Goal: Task Accomplishment & Management: Manage account settings

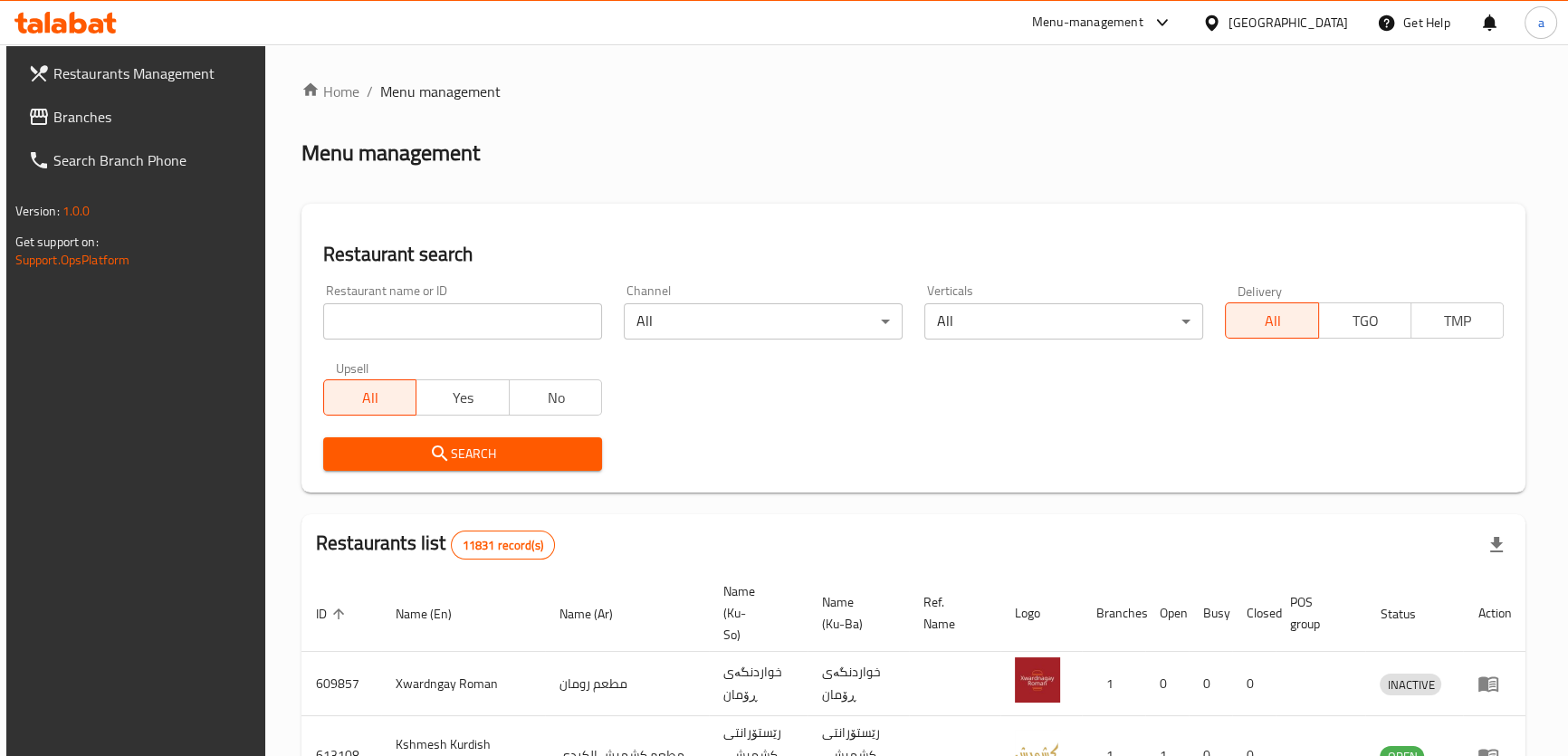
click at [205, 105] on link "Branches" at bounding box center [141, 117] width 255 height 43
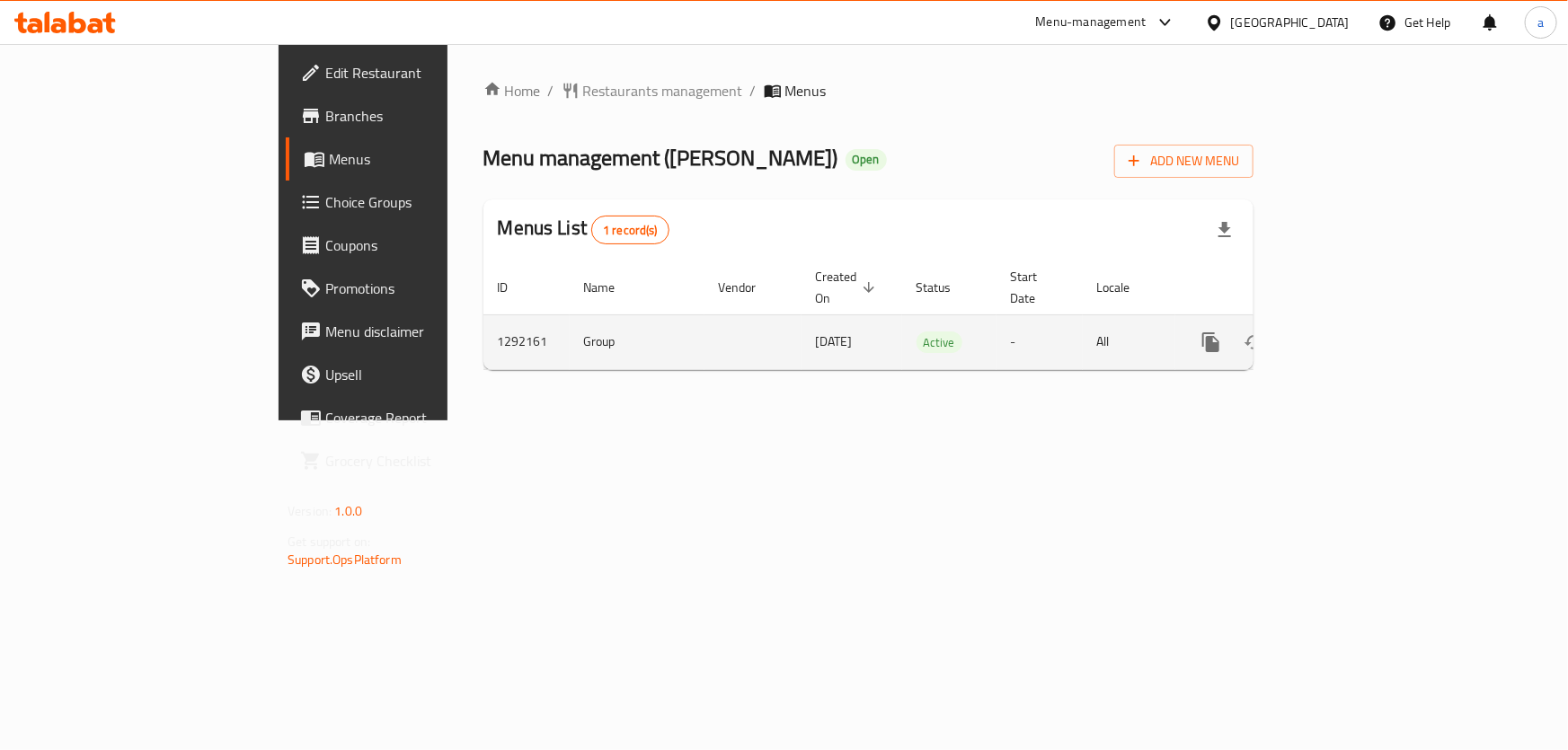
click at [1351, 331] on icon "enhanced table" at bounding box center [1340, 341] width 21 height 21
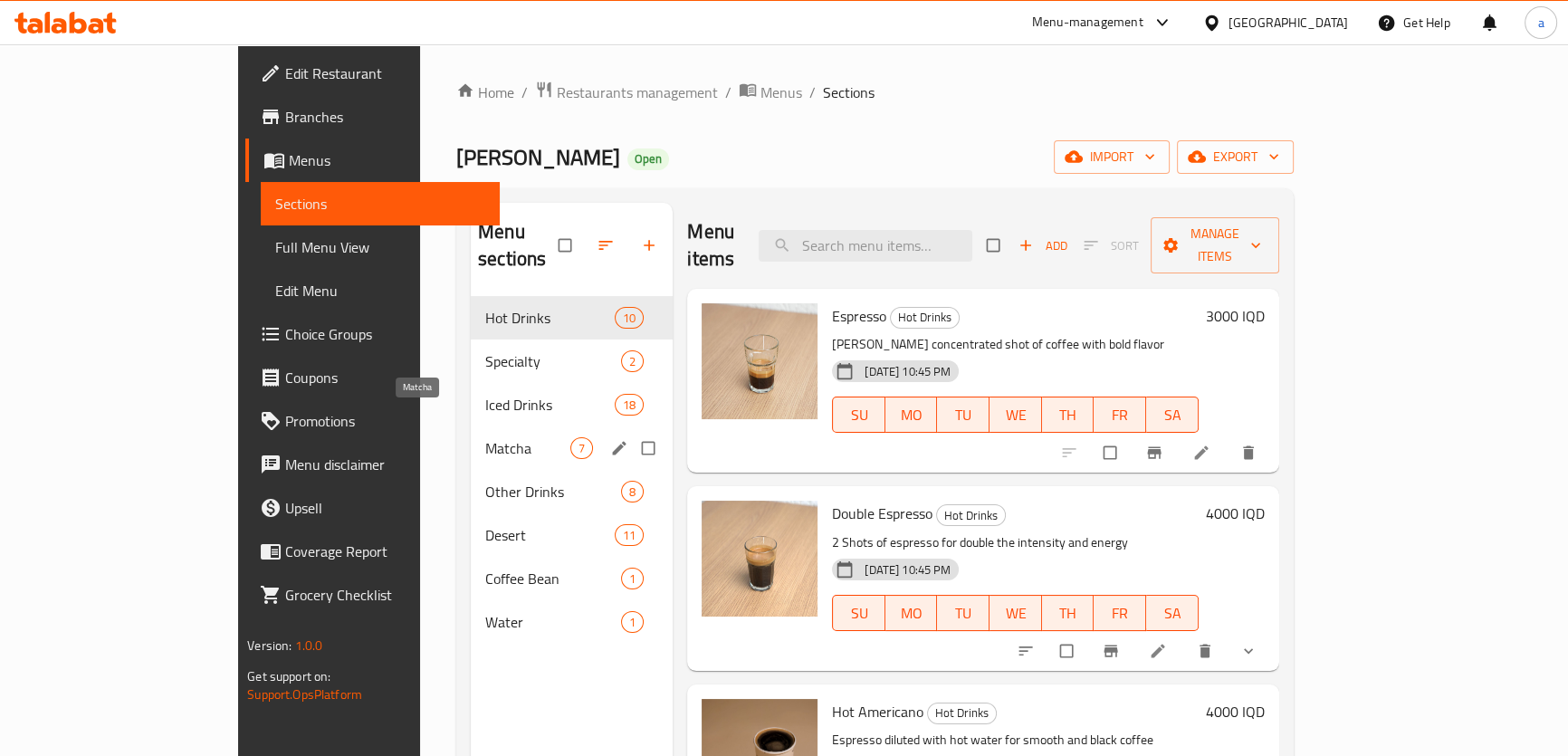
click at [485, 438] on span "Matcha" at bounding box center [528, 448] width 85 height 21
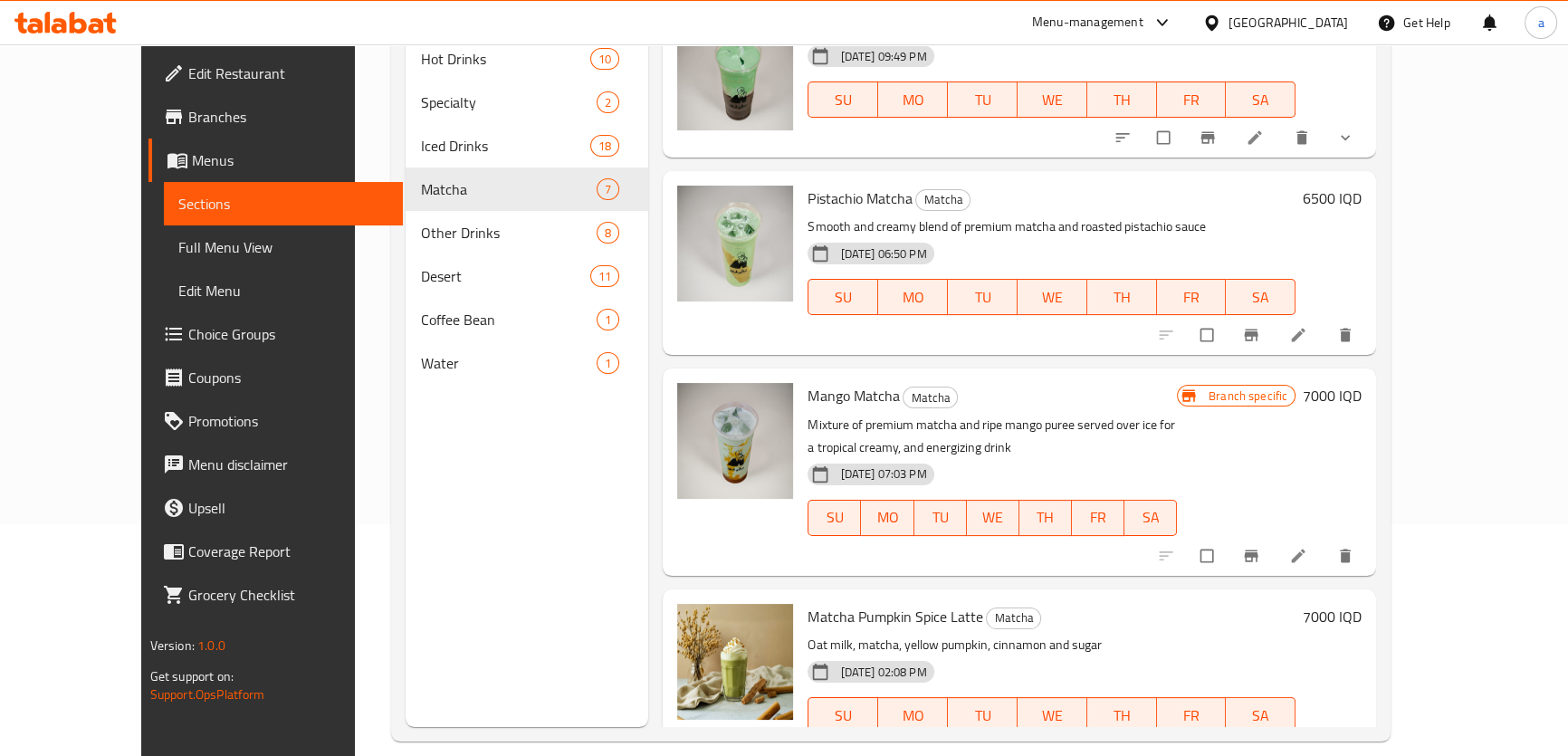
scroll to position [254, 0]
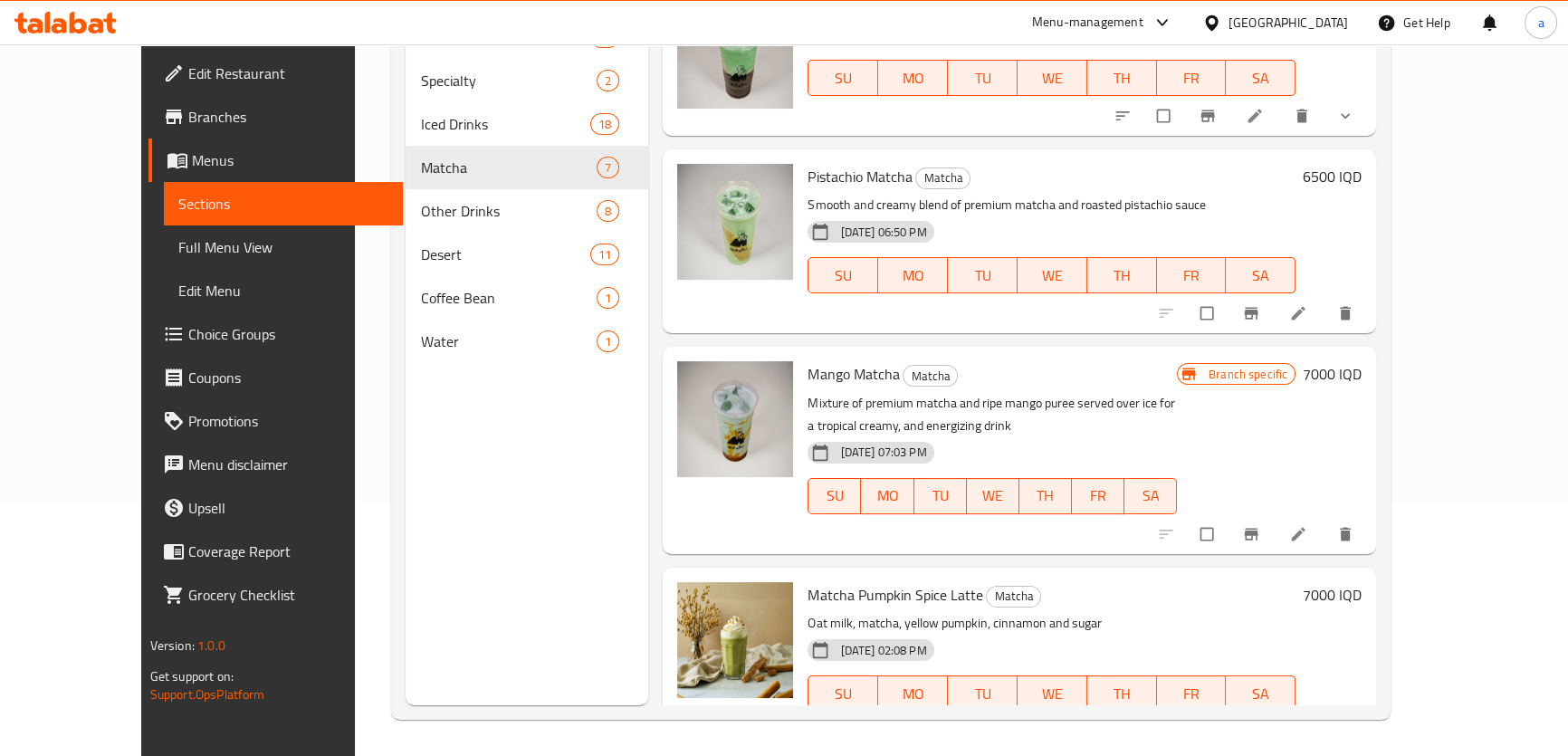
click at [841, 581] on span "Matcha Pumpkin Spice Latte" at bounding box center [895, 594] width 175 height 27
click at [1308, 723] on icon at bounding box center [1299, 732] width 19 height 19
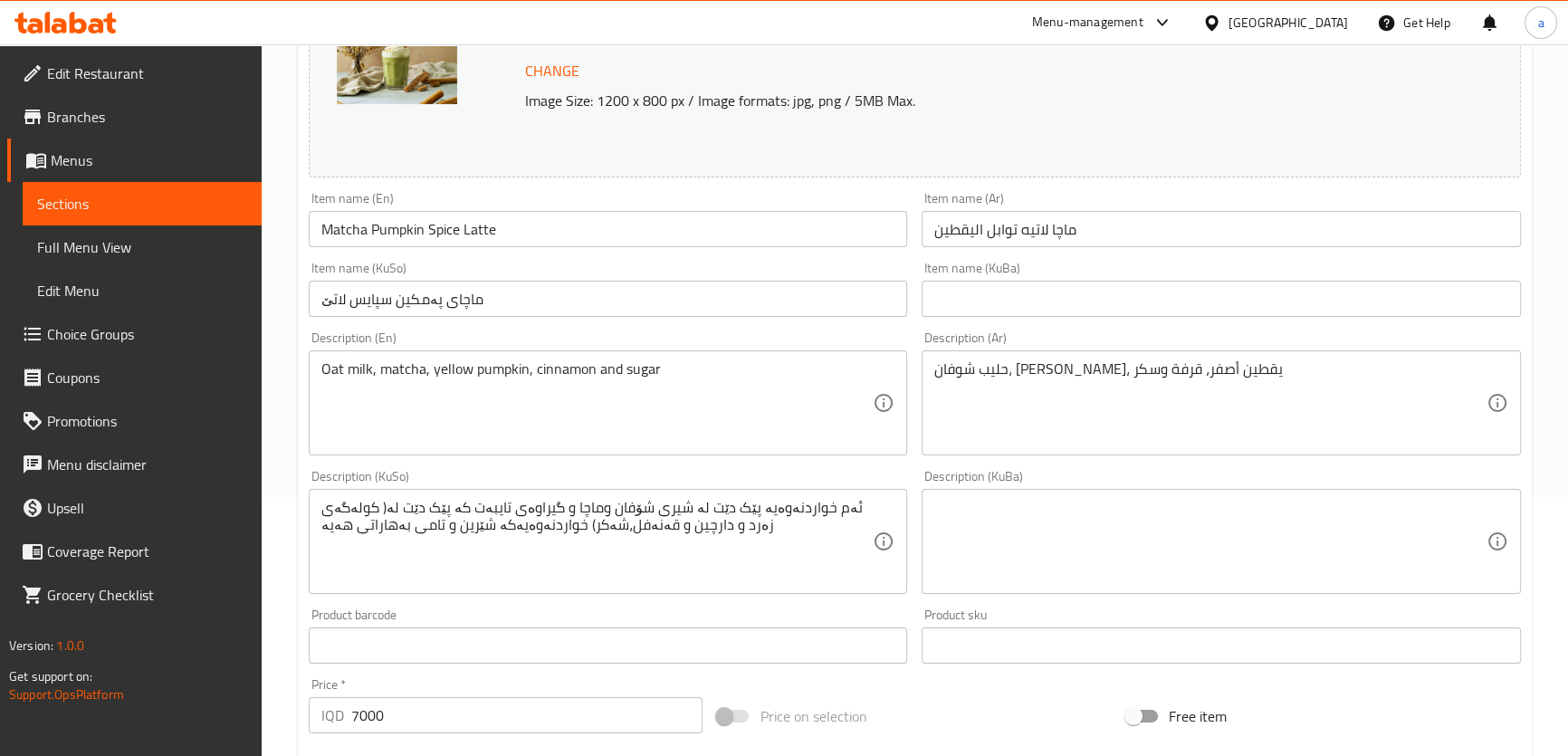
scroll to position [273, 0]
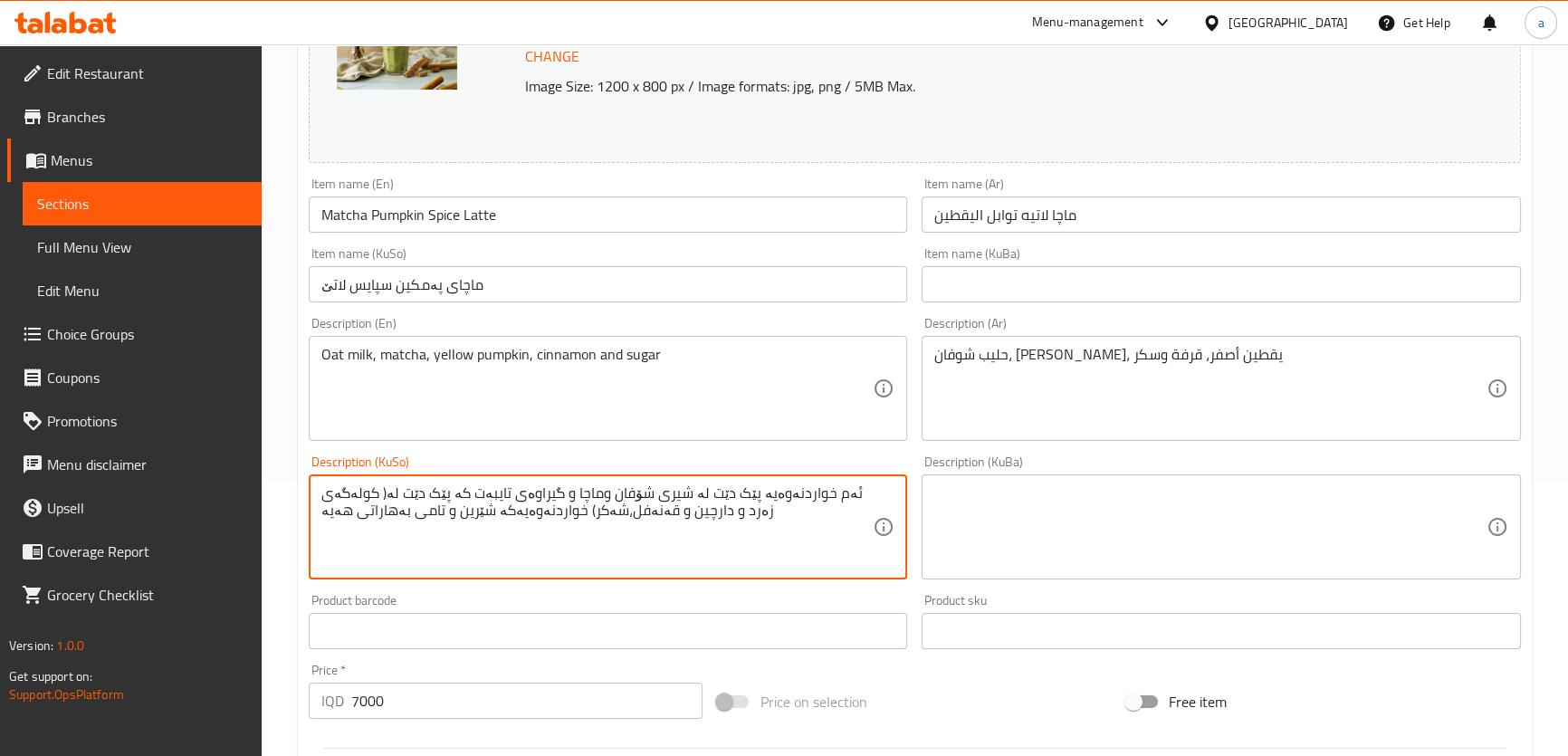
drag, startPoint x: 712, startPoint y: 514, endPoint x: 696, endPoint y: 518, distance: 16.5
click at [696, 517] on textarea "ئەم خواردنەوەیە پێک دێت لە شیری شۆفان وماچا و گیراوەی تایبەت کە پێک دێت لە( کول…" at bounding box center [597, 527] width 553 height 86
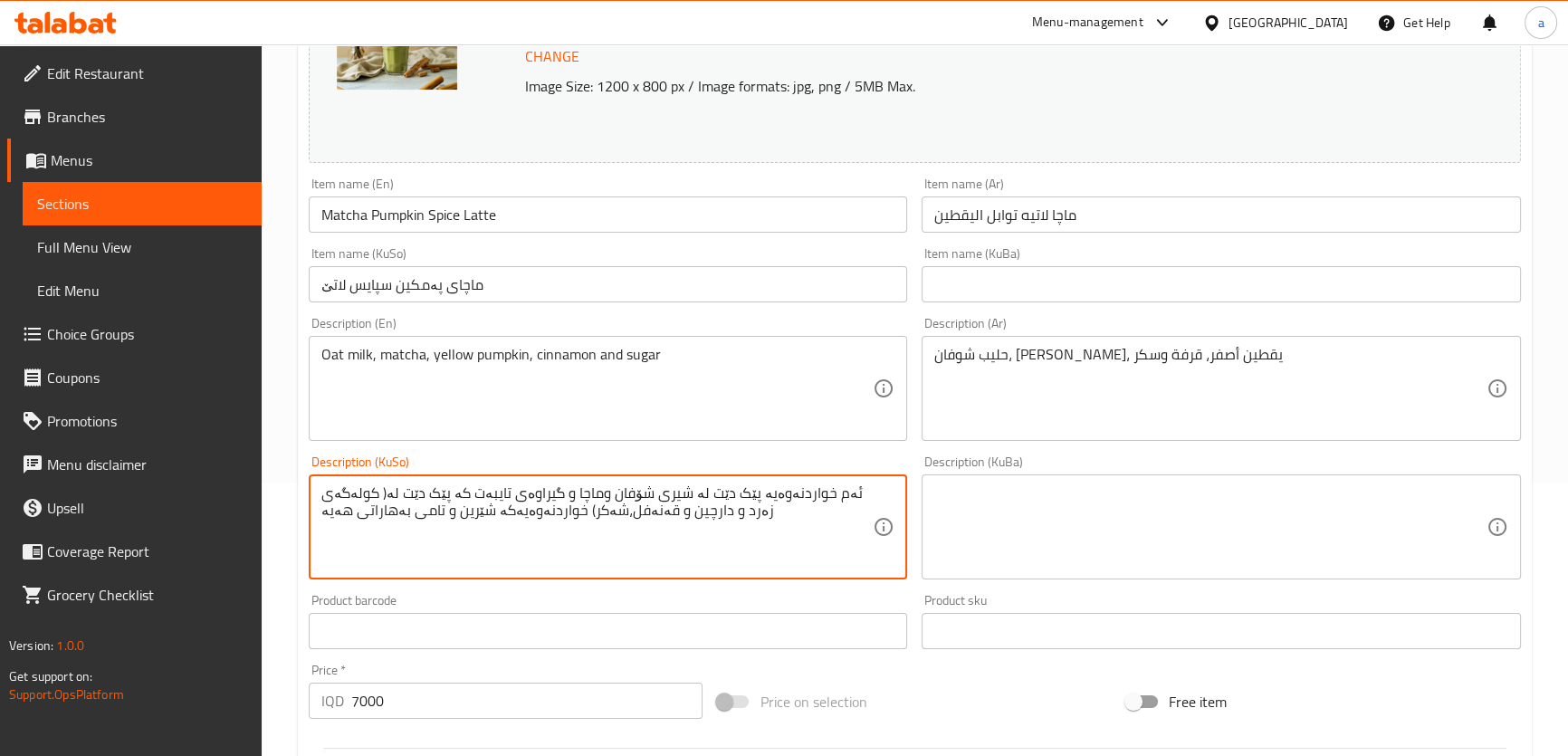
click at [696, 517] on textarea "ئەم خواردنەوەیە پێک دێت لە شیری شۆفان وماچا و گیراوەی تایبەت کە پێک دێت لە( کول…" at bounding box center [597, 527] width 553 height 86
drag, startPoint x: 711, startPoint y: 491, endPoint x: 889, endPoint y: 495, distance: 178.0
click at [889, 495] on div "ئەم خواردنەوەیە پێک دێت لە شیری شۆفان وماچا و گیراوەی تایبەت کە پێک دێت لە( کول…" at bounding box center [609, 527] width 600 height 105
click at [753, 490] on textarea "ئەم خواردنەوەیە پێک د شیری شۆفان وماچا و گیراوەی تایبەت کە پێک دێت لە( کولەگەی …" at bounding box center [597, 527] width 553 height 86
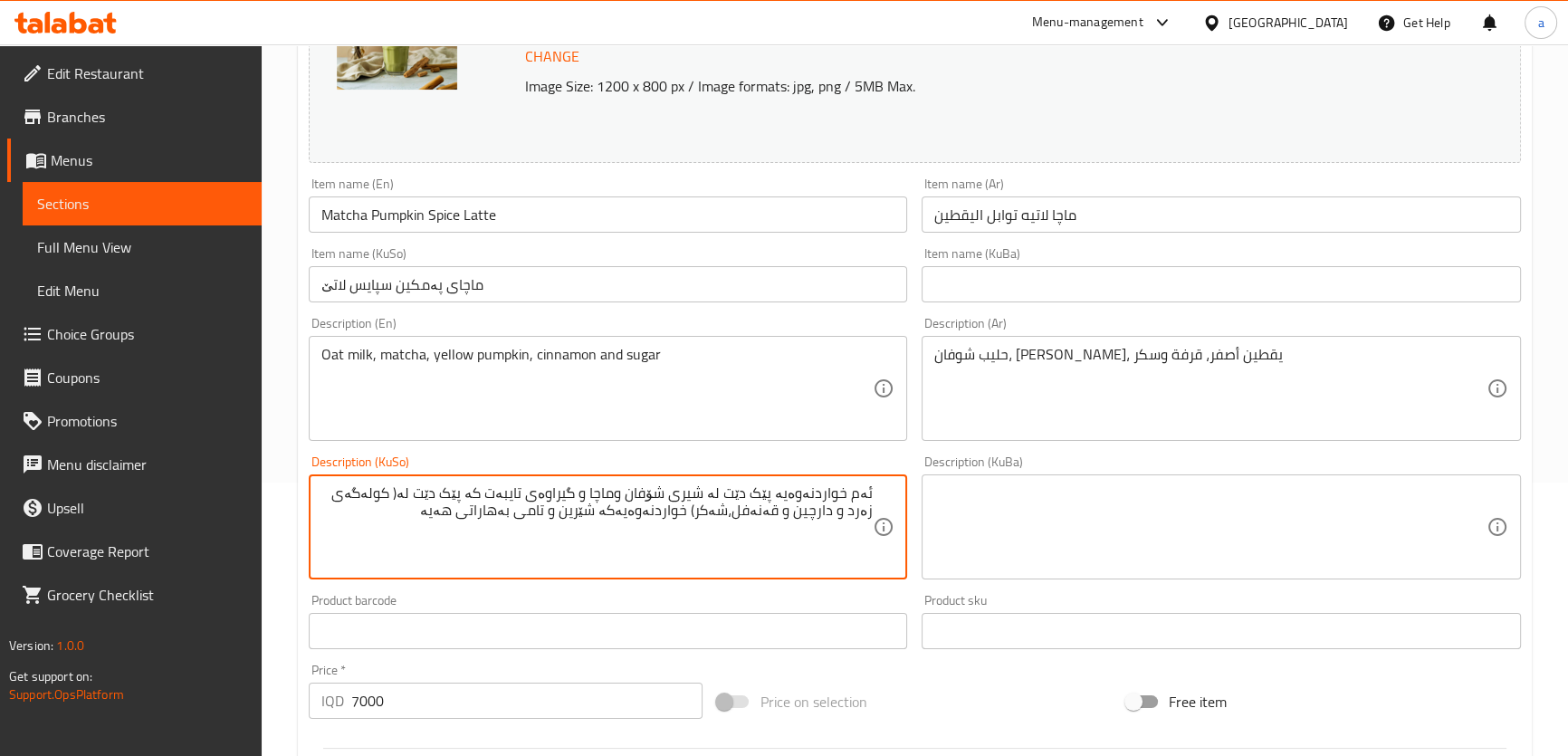
click at [740, 496] on textarea "ئەم خواردنەوەیە پێک دێت لە شیری شۆفان وماچا و گیراوەی تایبەت کە پێک دێت لە( کول…" at bounding box center [597, 527] width 553 height 86
drag, startPoint x: 727, startPoint y: 490, endPoint x: 908, endPoint y: 490, distance: 181.0
click at [908, 490] on div "Description (KuSo) ئەم خواردنەوەیە پێک دێت لە شیری شۆفان وماچا و گیراوەی تایبەت…" at bounding box center [608, 517] width 614 height 139
drag, startPoint x: 752, startPoint y: 494, endPoint x: 567, endPoint y: 479, distance: 185.6
click at [660, 520] on textarea "شیری شۆفان وماچا کولەگەی زەرد و دارچین و قەنەفل،شەکر) خواردنەوەیەکە شێرین و تام…" at bounding box center [597, 527] width 553 height 86
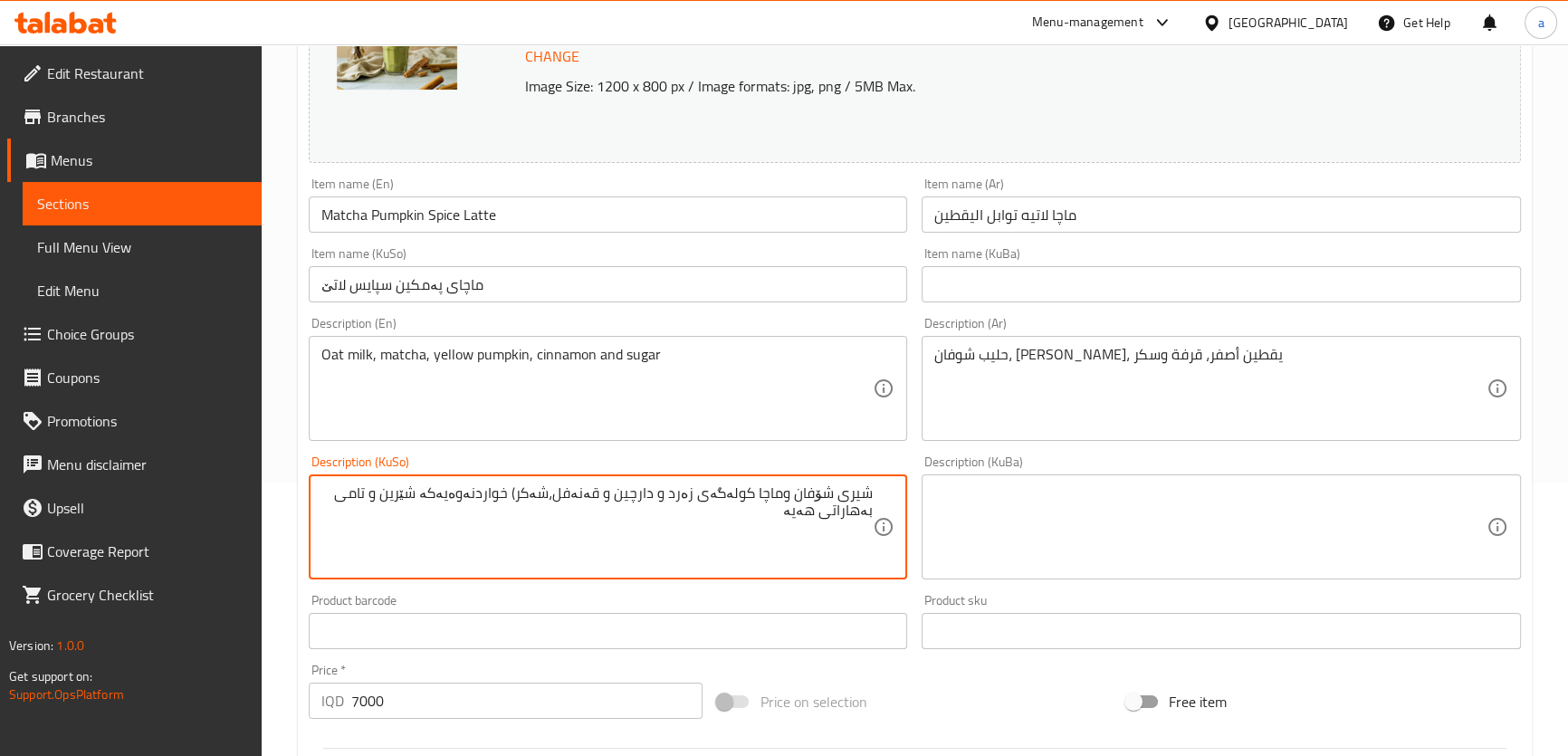
drag, startPoint x: 531, startPoint y: 492, endPoint x: 370, endPoint y: 530, distance: 165.4
click at [370, 530] on textarea "شیری شۆفان وماچا کولەگەی زەرد و دارچین و قەنەفل،شەکر) خواردنەوەیەکە شێرین و تام…" at bounding box center [597, 527] width 553 height 86
drag, startPoint x: 785, startPoint y: 494, endPoint x: 779, endPoint y: 520, distance: 26.7
click at [784, 494] on textarea "شیری شۆفان وماچا کولەگەی زەرد و دارچین و قەنەفل،شەکر" at bounding box center [597, 527] width 553 height 86
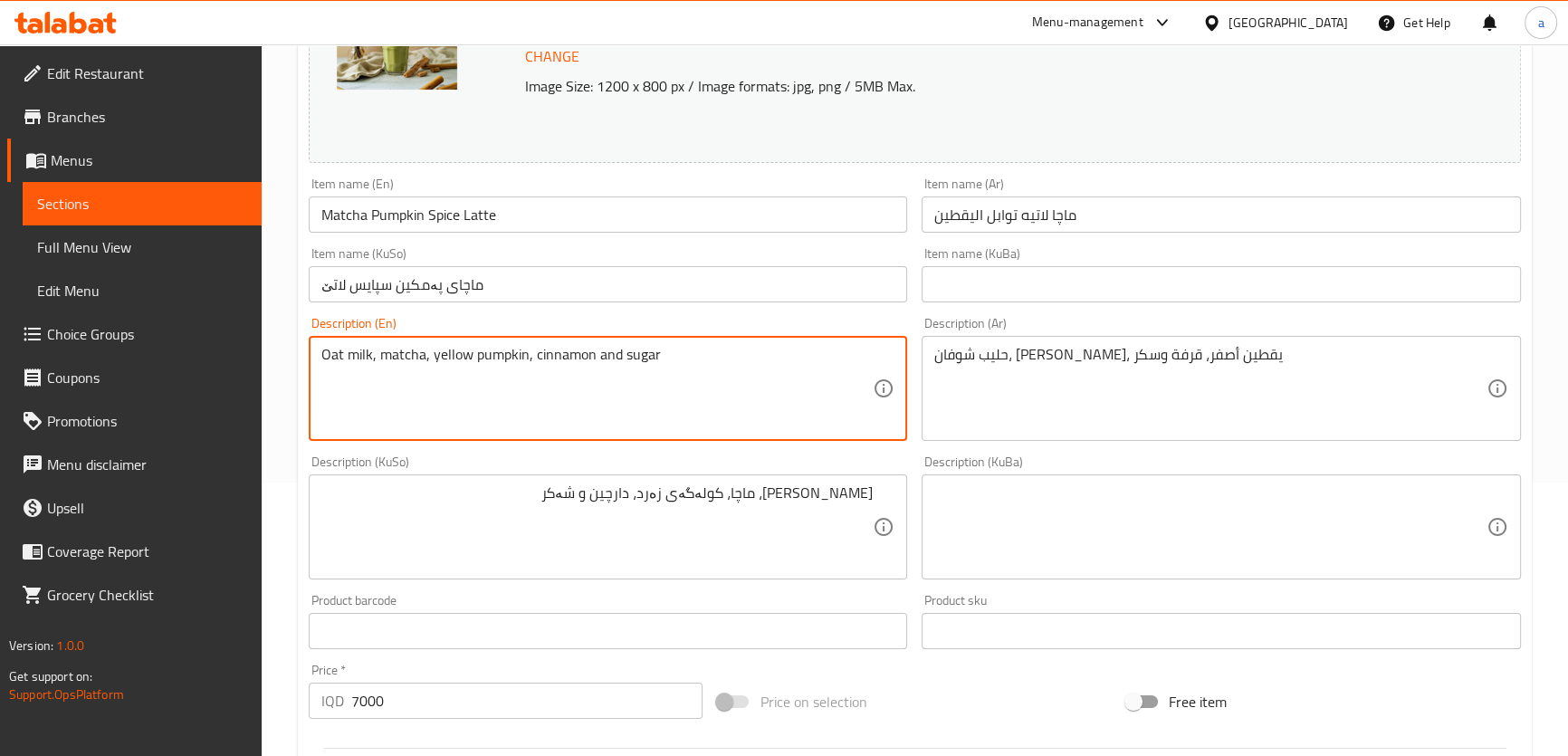
click at [516, 351] on textarea "Oat milk, matcha, yellow pumpkin, cinnamon and sugar" at bounding box center [597, 389] width 553 height 86
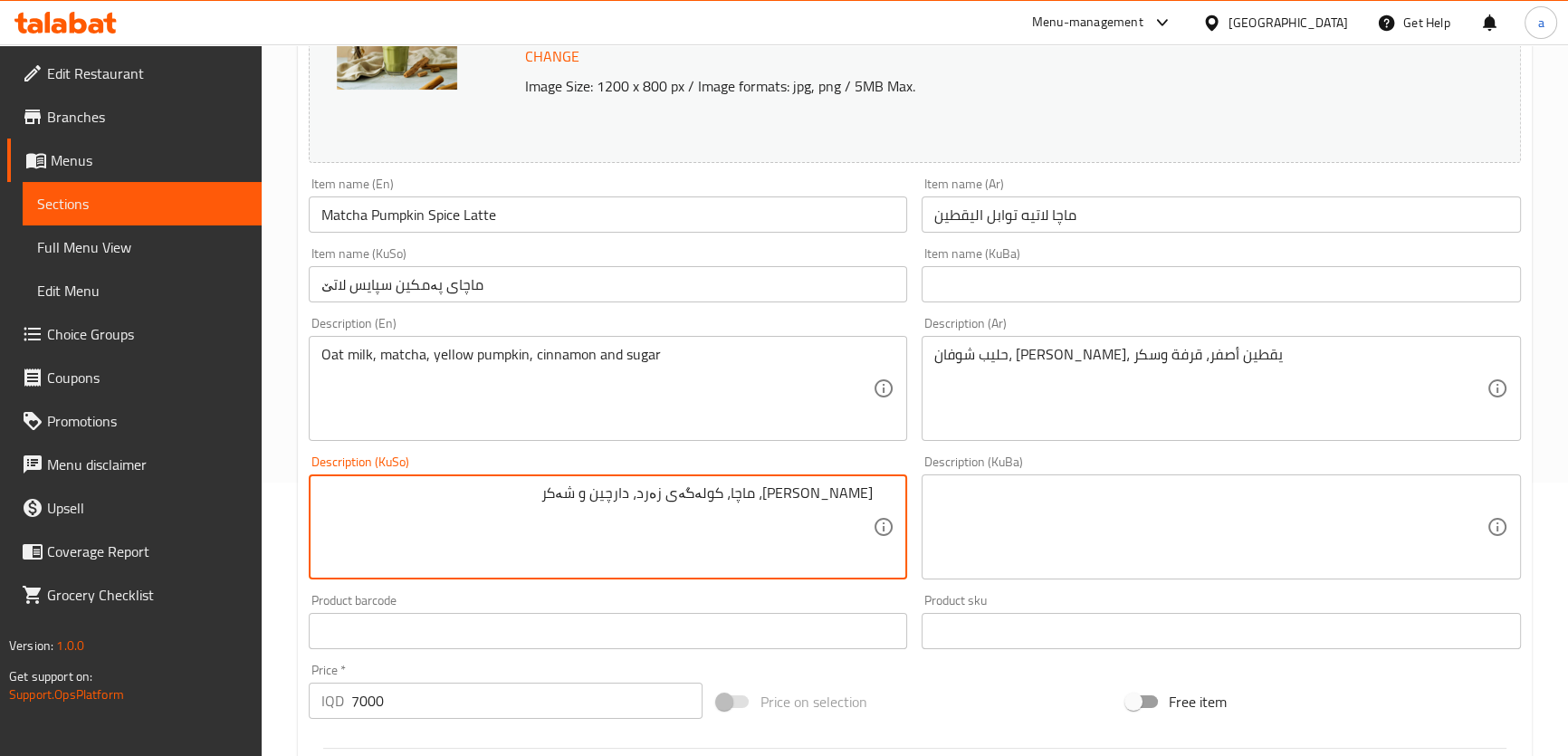
drag, startPoint x: 706, startPoint y: 490, endPoint x: 752, endPoint y: 487, distance: 46.1
paste textarea "اڵەک"
type textarea "شیری شۆفان، ماچا، کاڵەکی زەرد، دارچین و شەکر"
click at [566, 332] on div "Description (En) Oat milk, matcha, yellow pumpkin, cinnamon and sugar Descripti…" at bounding box center [609, 378] width 600 height 124
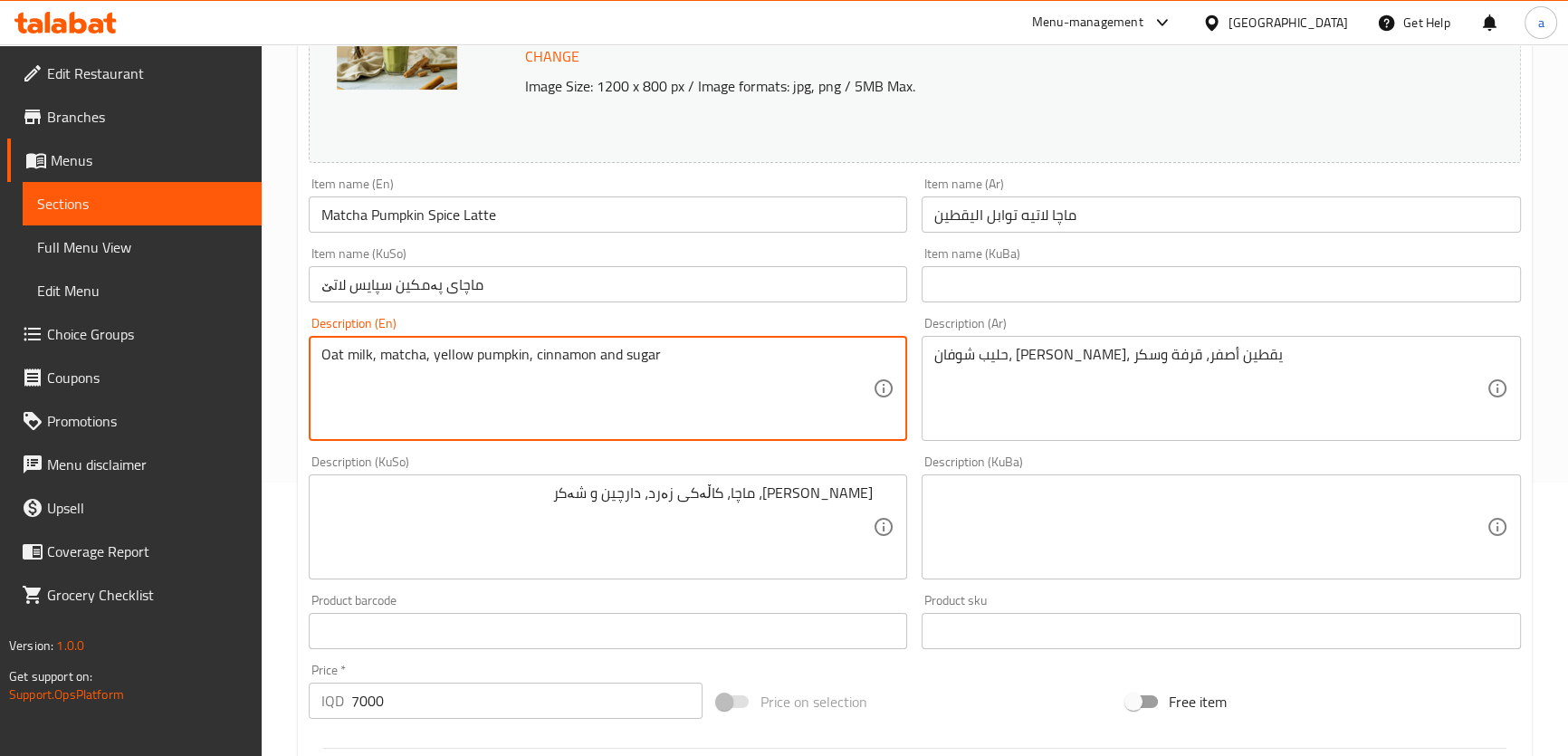
click at [559, 354] on textarea "Oat milk, matcha, yellow pumpkin, cinnamon and sugar" at bounding box center [597, 389] width 553 height 86
click at [628, 589] on div "Product barcode Product barcode" at bounding box center [608, 621] width 614 height 69
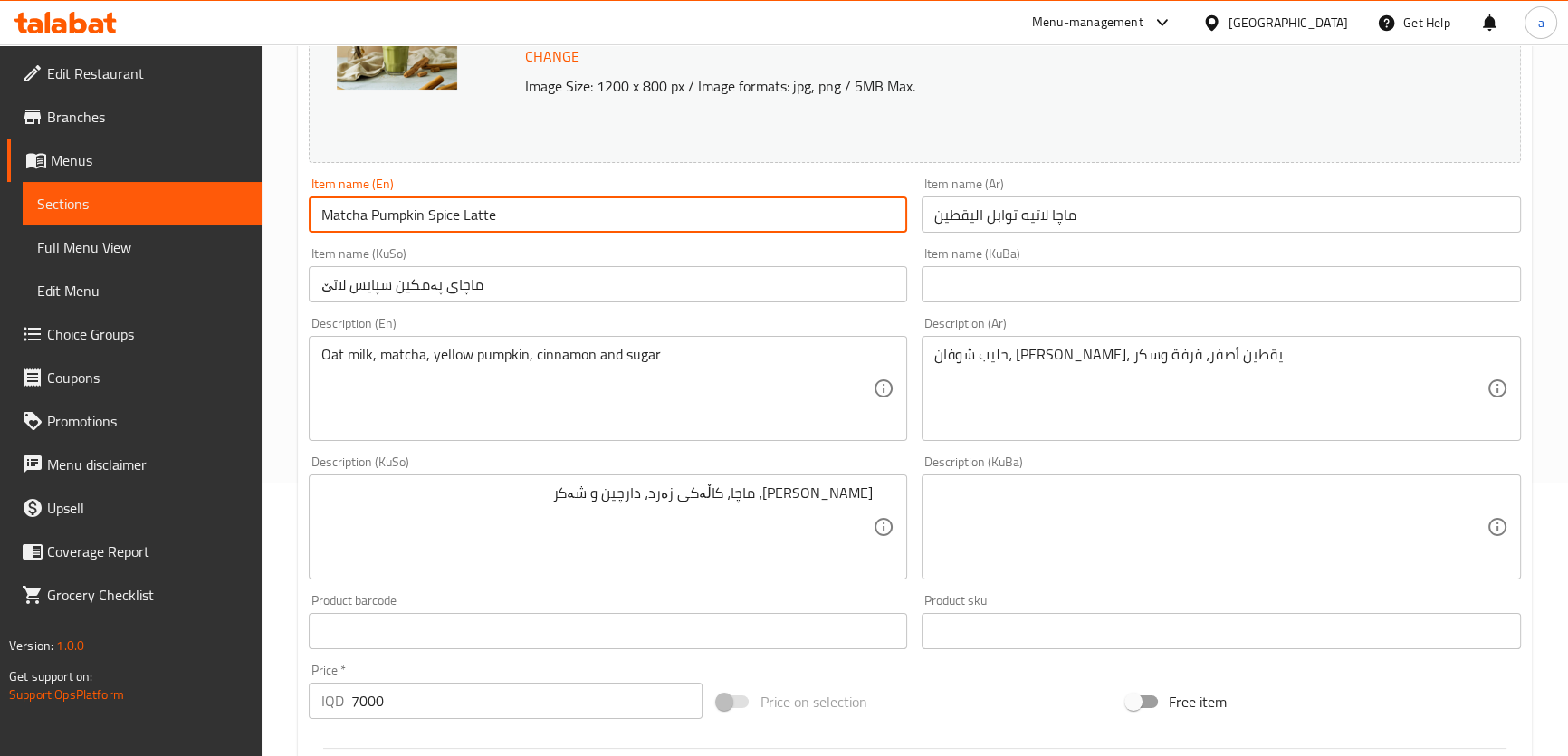
drag, startPoint x: 543, startPoint y: 225, endPoint x: 248, endPoint y: 200, distance: 296.1
click at [248, 200] on div "Edit Restaurant Branches Menus Sections Full Menu View Edit Menu Choice Groups …" at bounding box center [784, 505] width 1568 height 1469
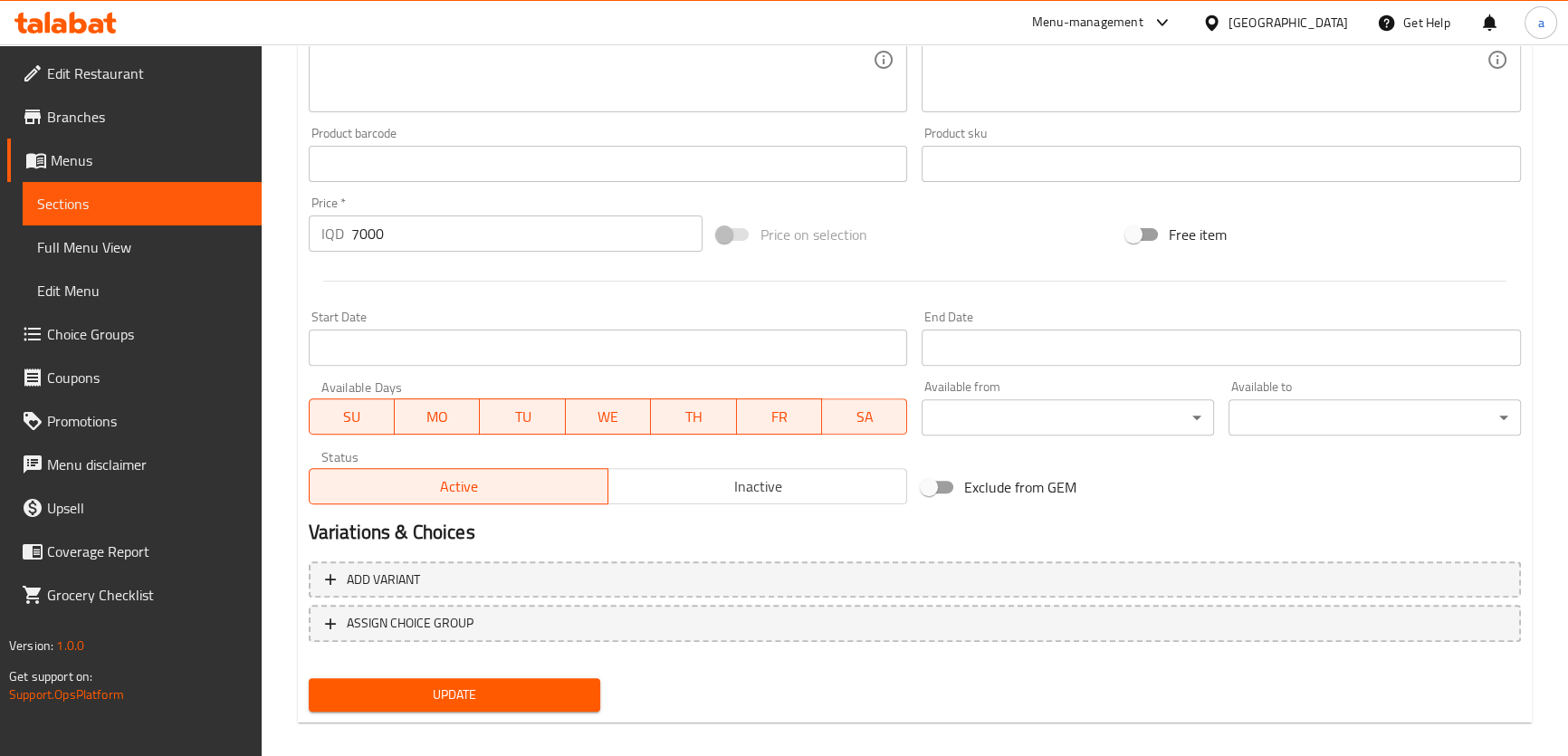
scroll to position [757, 0]
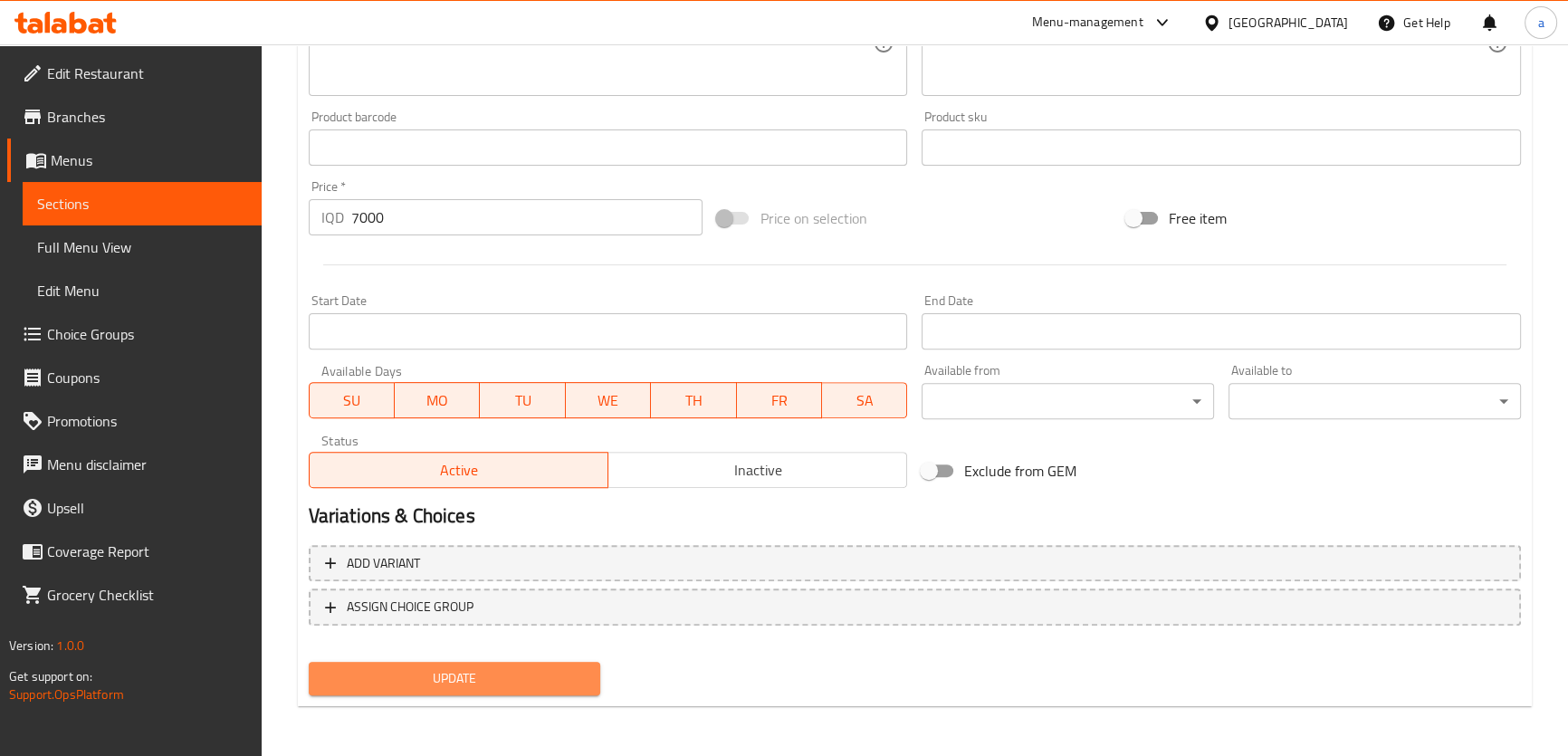
click at [404, 678] on span "Update" at bounding box center [454, 678] width 264 height 22
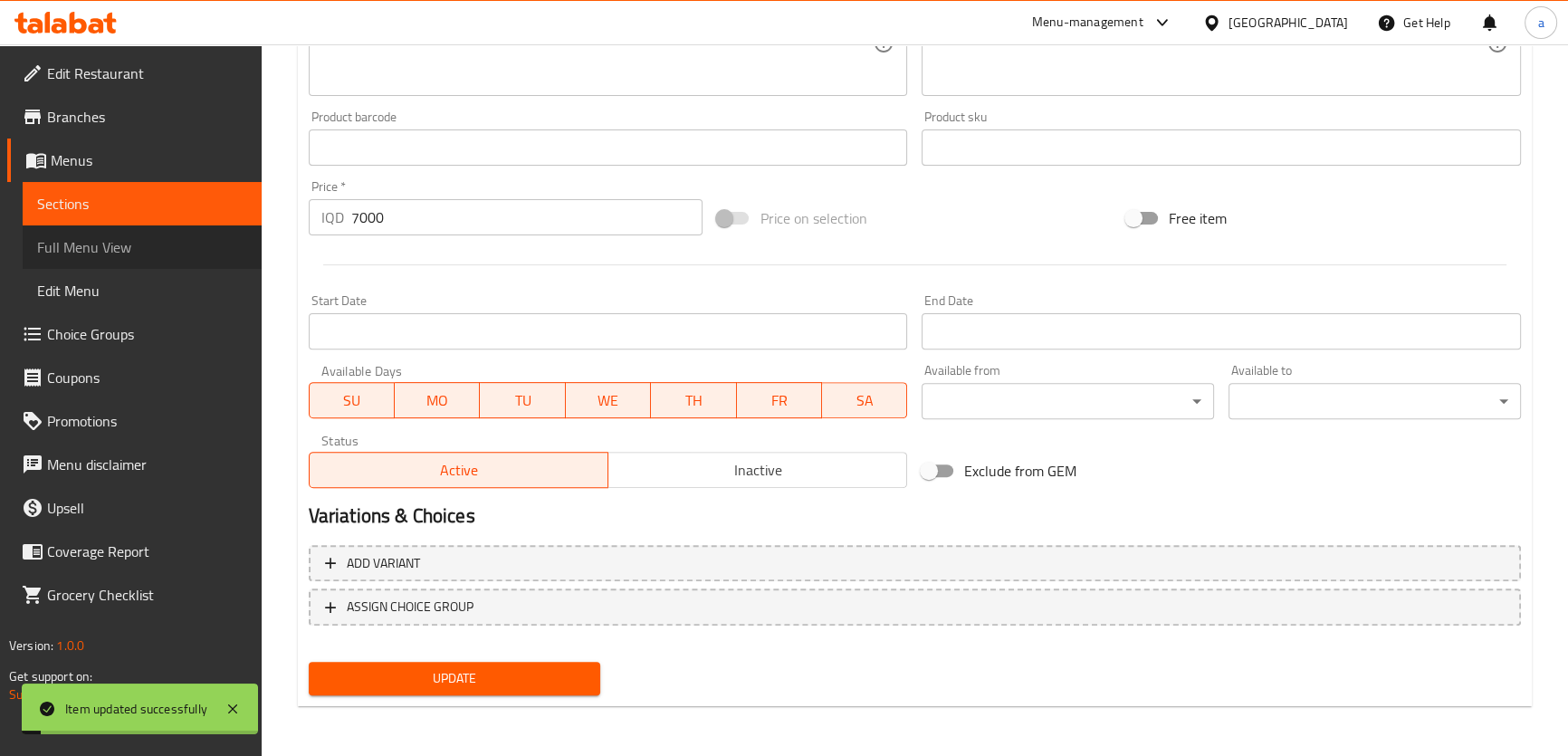
click at [188, 245] on span "Full Menu View" at bounding box center [142, 246] width 210 height 21
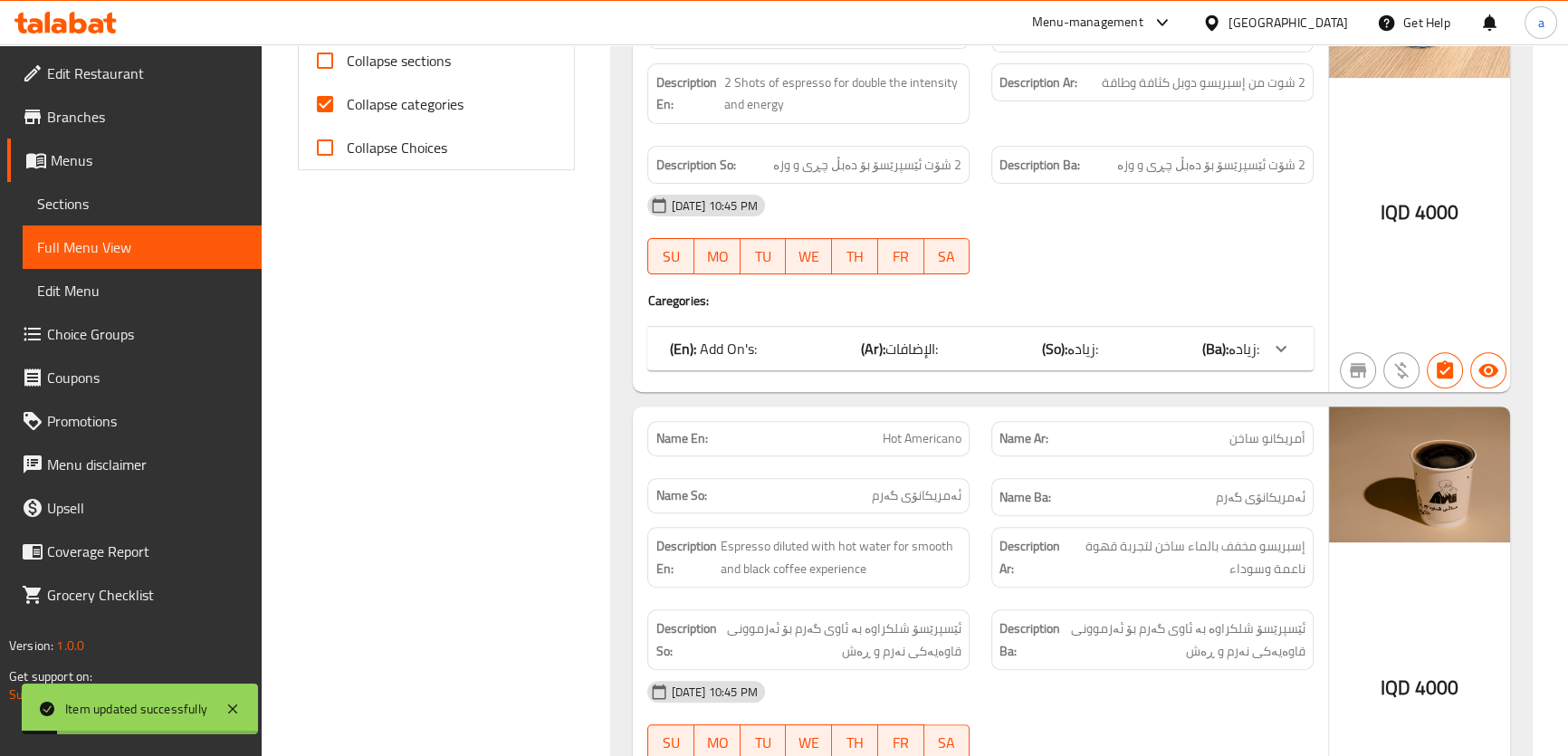
scroll to position [482, 0]
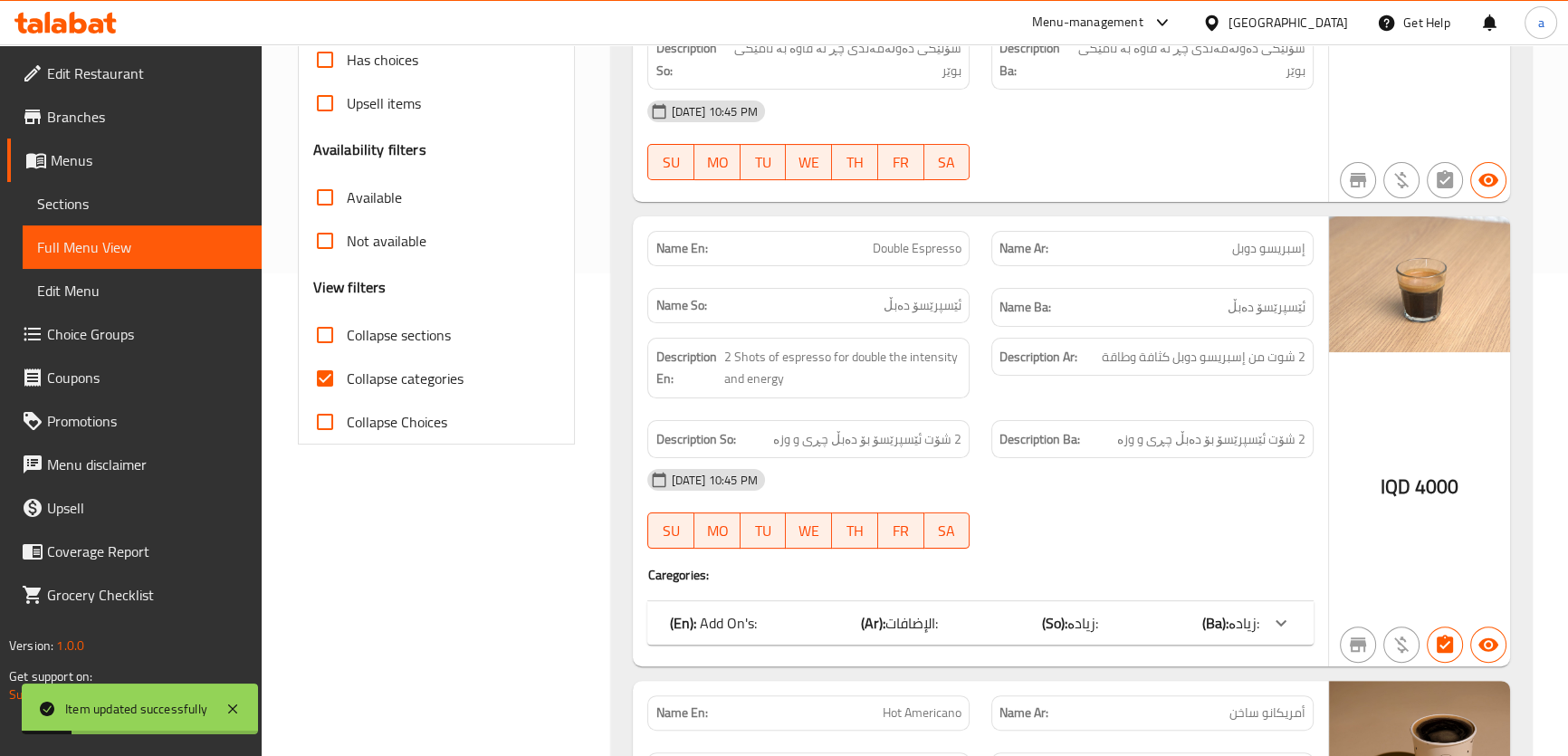
click at [380, 377] on span "Collapse categories" at bounding box center [405, 378] width 117 height 21
click at [347, 377] on input "Collapse categories" at bounding box center [325, 378] width 44 height 43
checkbox input "false"
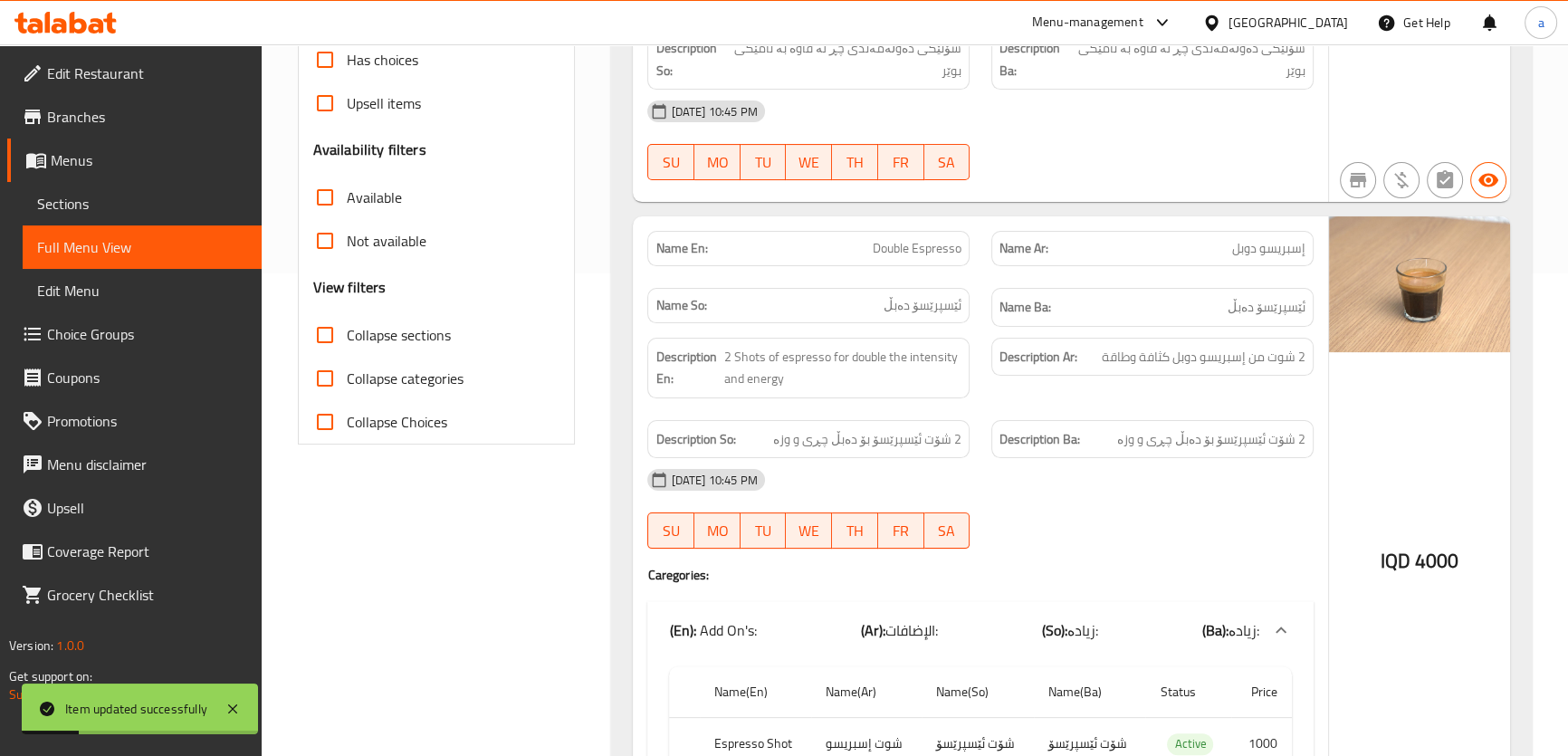
click at [402, 332] on span "Collapse sections" at bounding box center [399, 334] width 105 height 21
click at [347, 332] on input "Collapse sections" at bounding box center [325, 334] width 44 height 43
checkbox input "true"
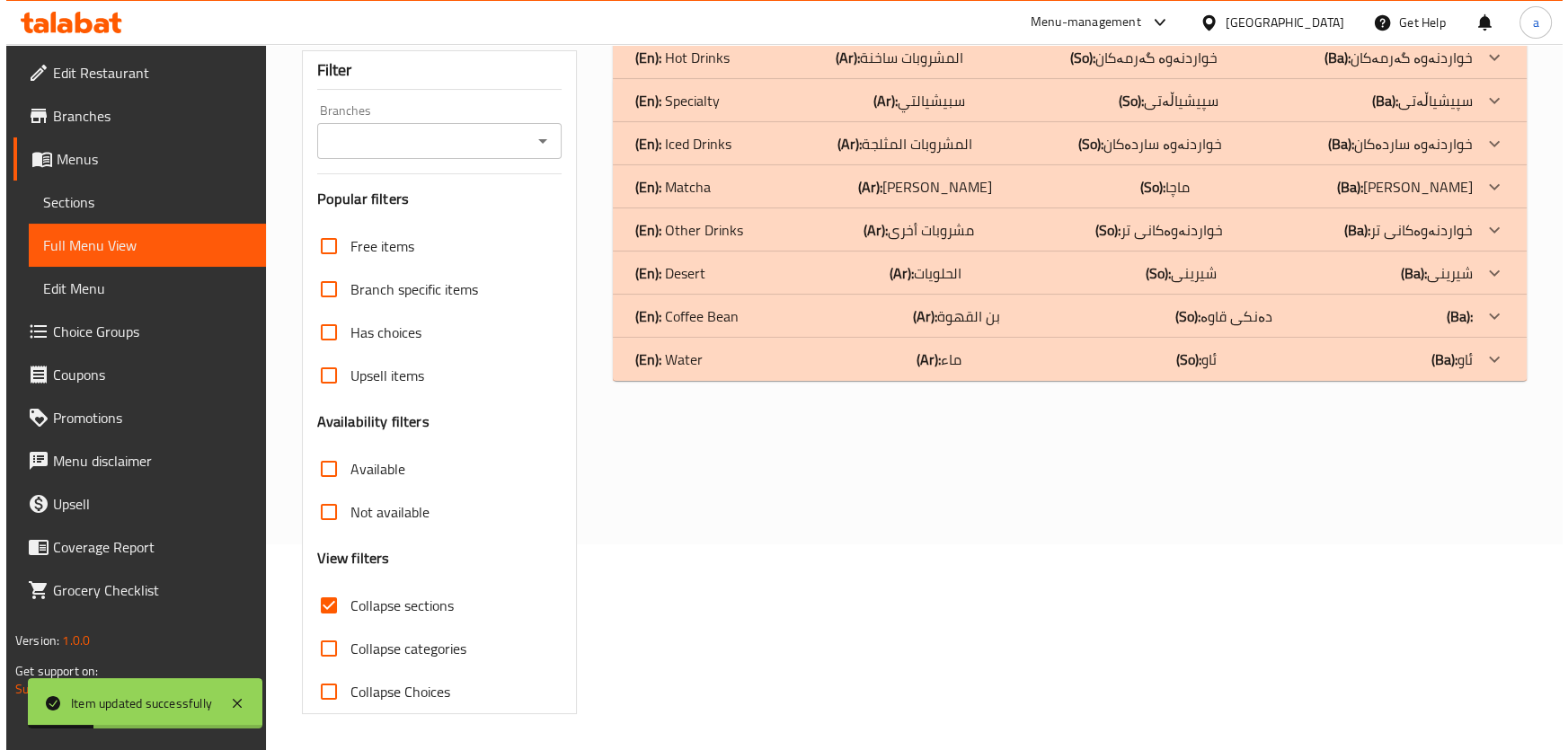
scroll to position [0, 0]
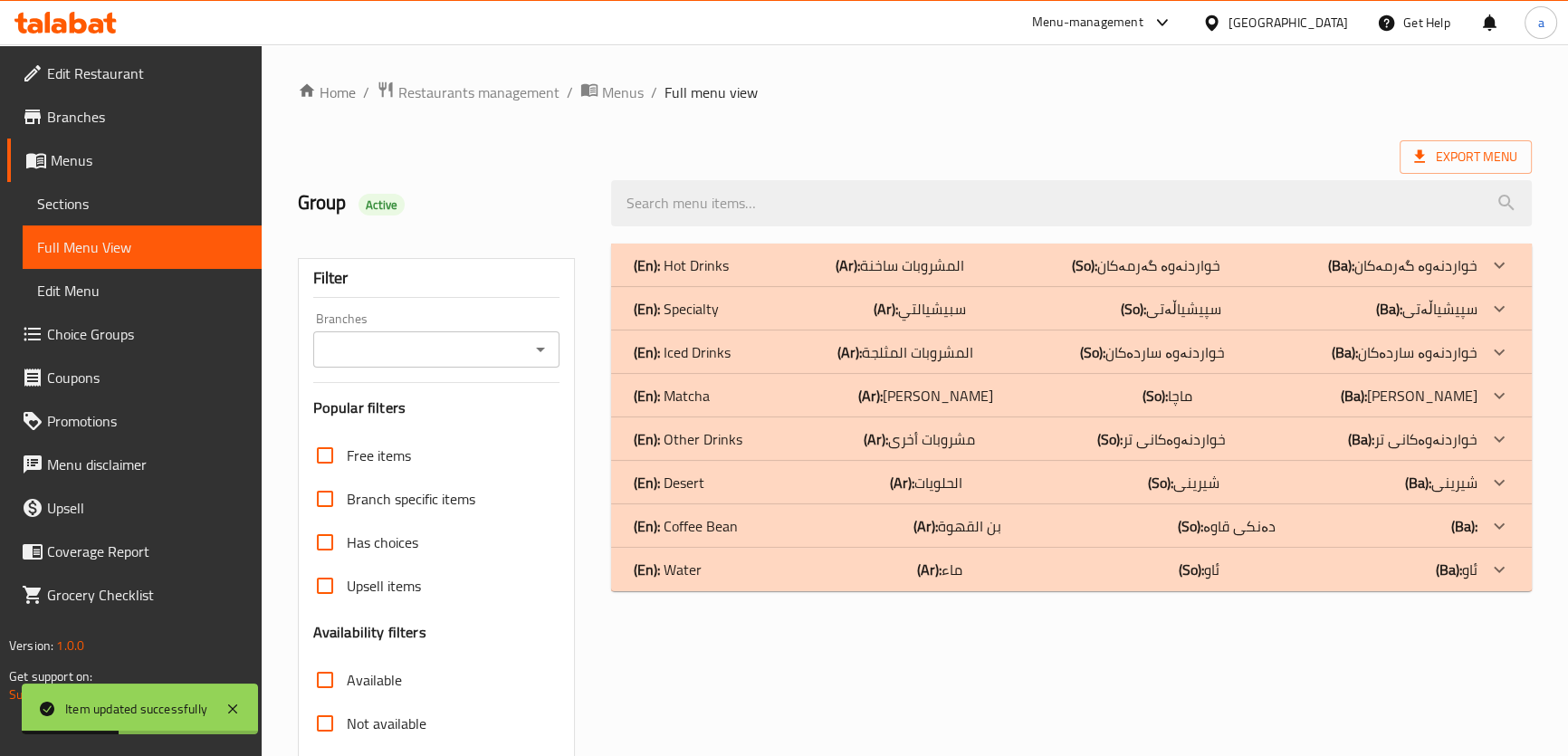
click at [541, 349] on icon "Open" at bounding box center [541, 350] width 9 height 5
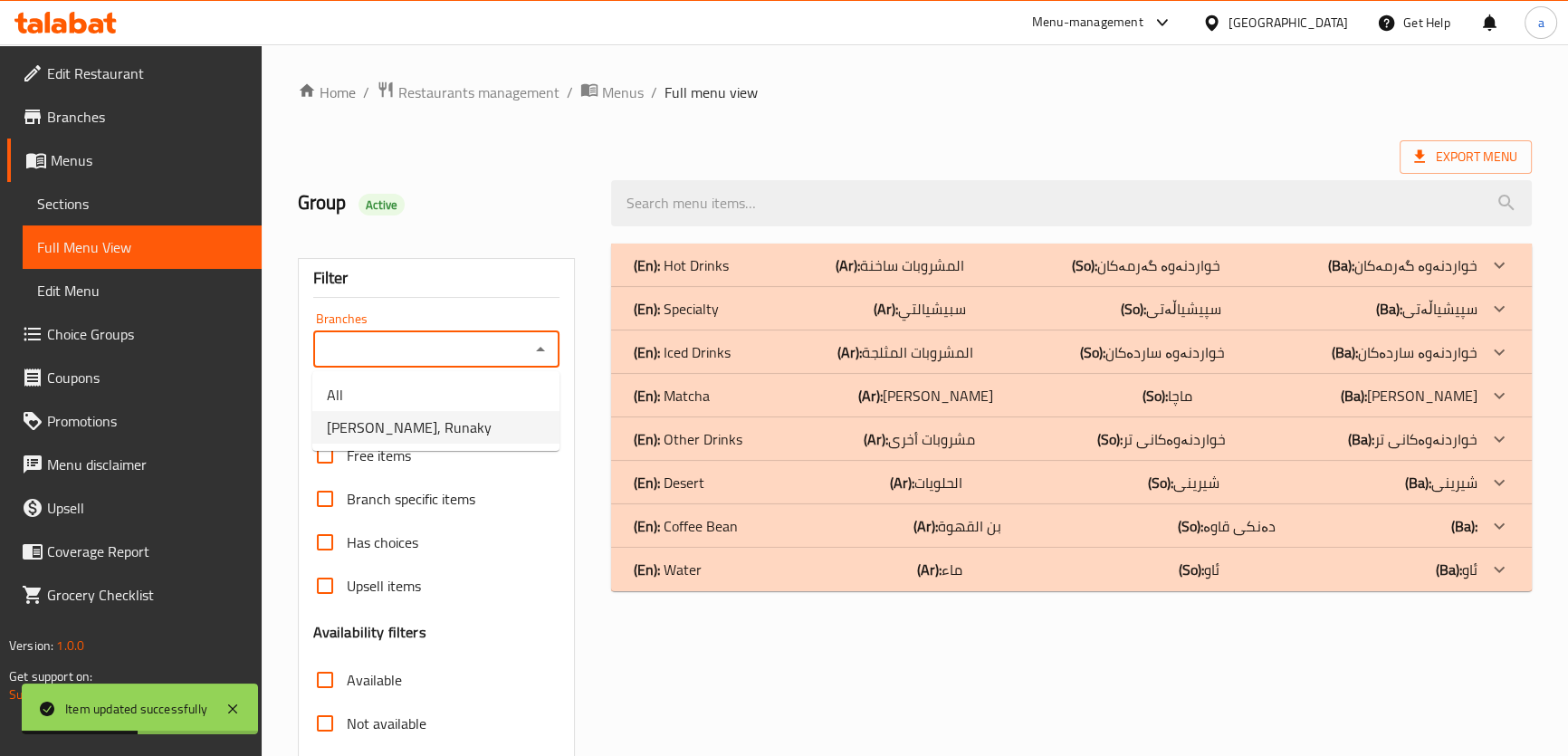
click at [500, 424] on li "Maly Qawa, Runaky" at bounding box center [436, 427] width 247 height 32
type input "Maly Qawa, Runaky"
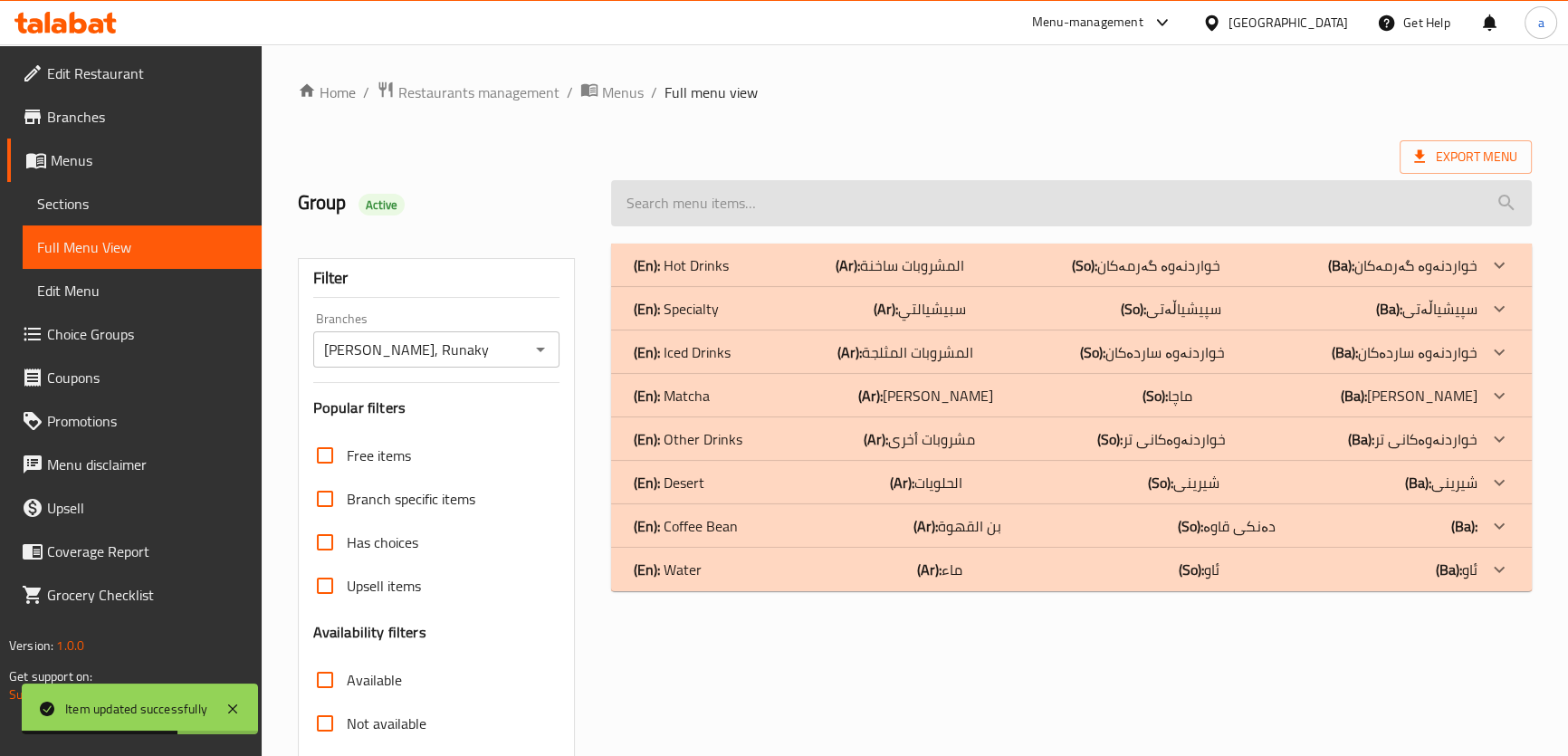
click at [819, 221] on input "search" at bounding box center [1071, 204] width 920 height 46
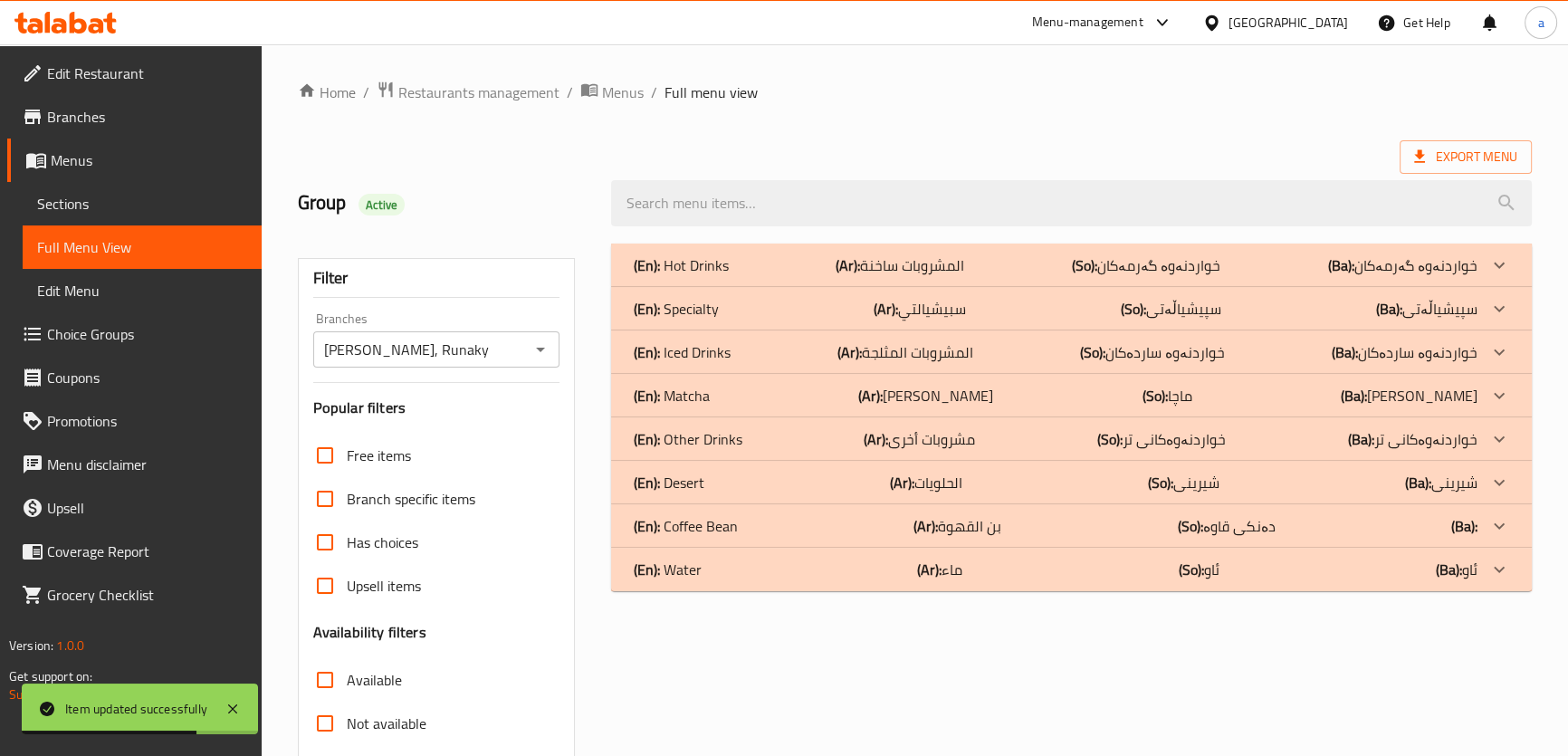
paste input "Matcha Pumpkin Spice Latte"
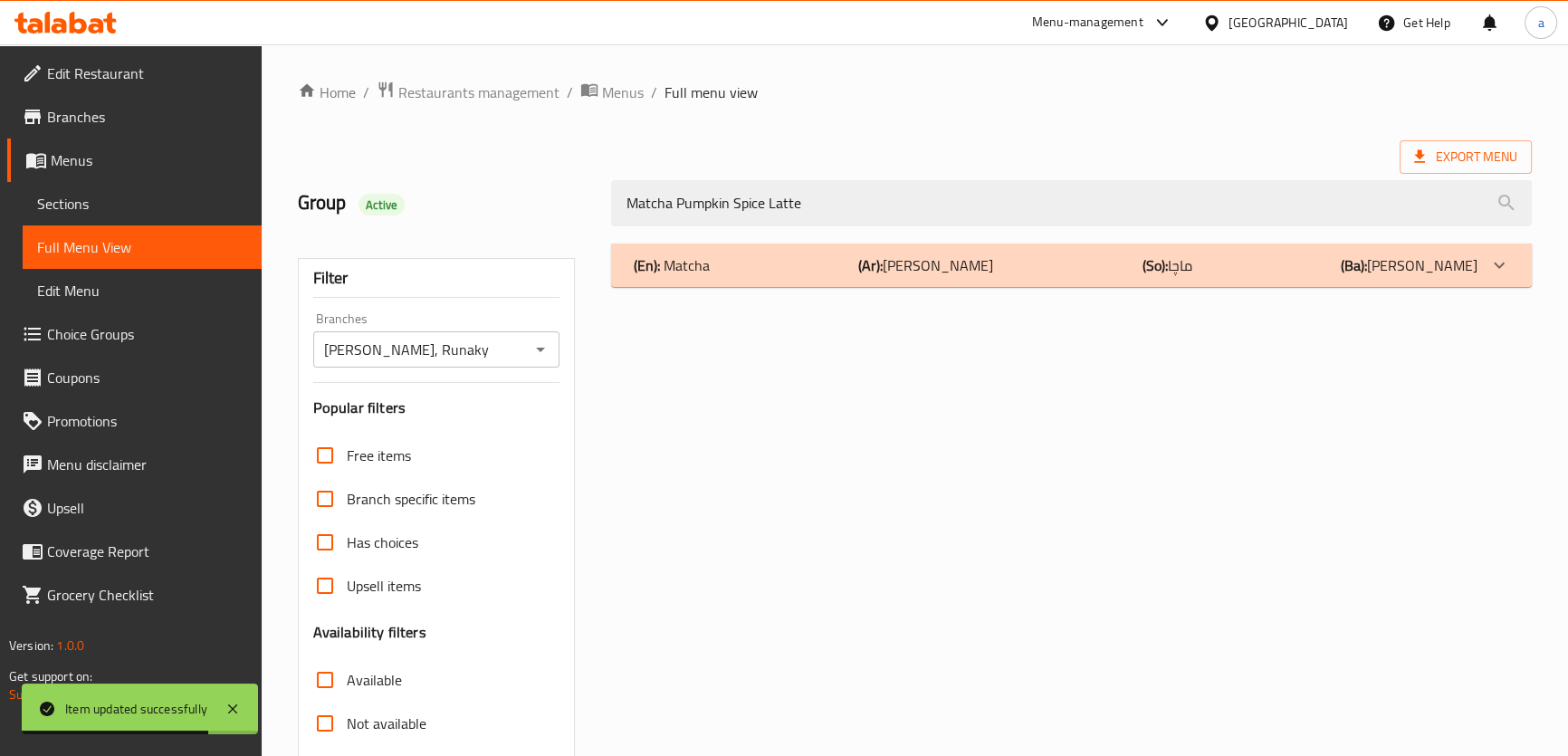
type input "Matcha Pumpkin Spice Latte"
click at [1051, 280] on div "(En): Matcha (Ar): ماتشا (So): ماچا (Ba): ماتشا" at bounding box center [1071, 265] width 920 height 43
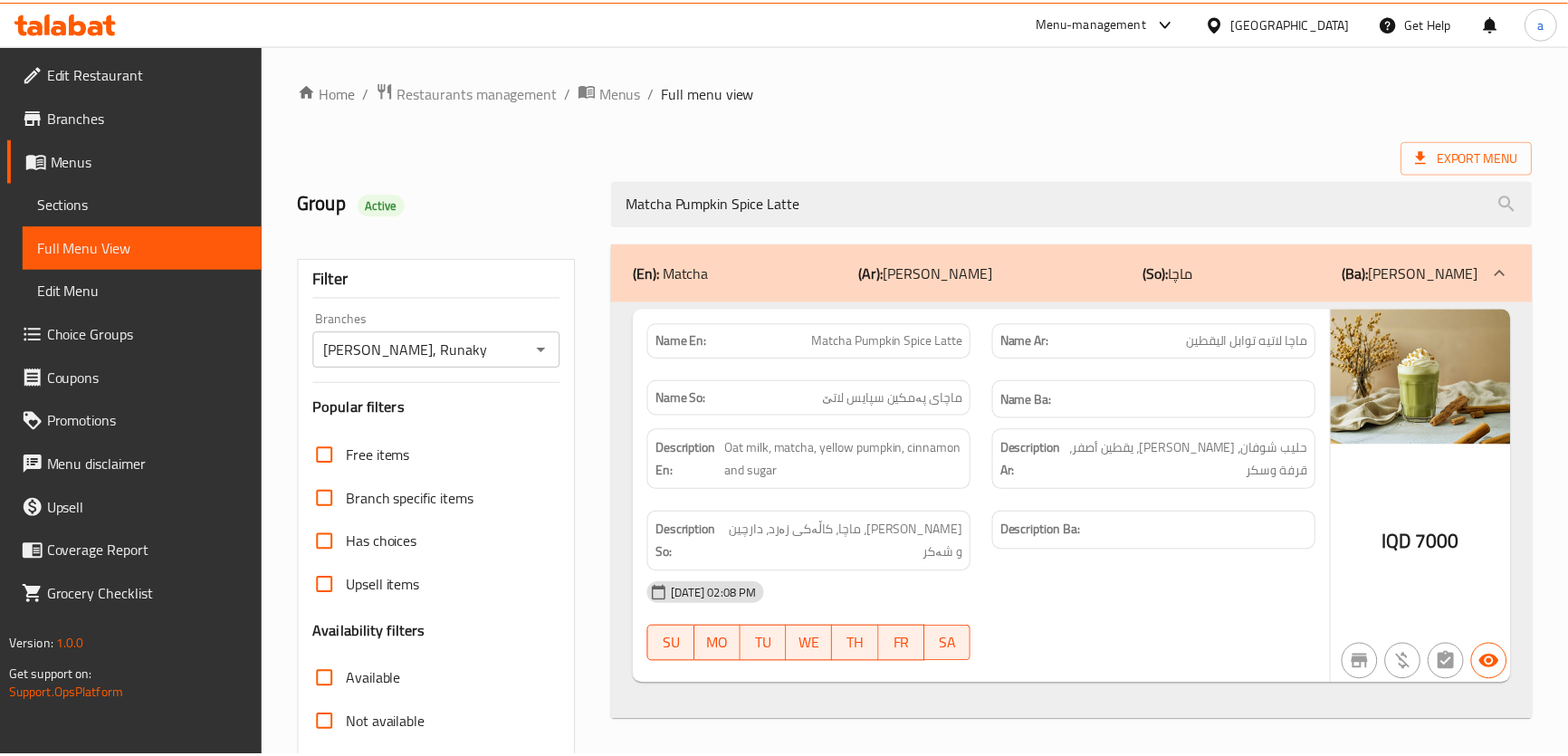
scroll to position [206, 0]
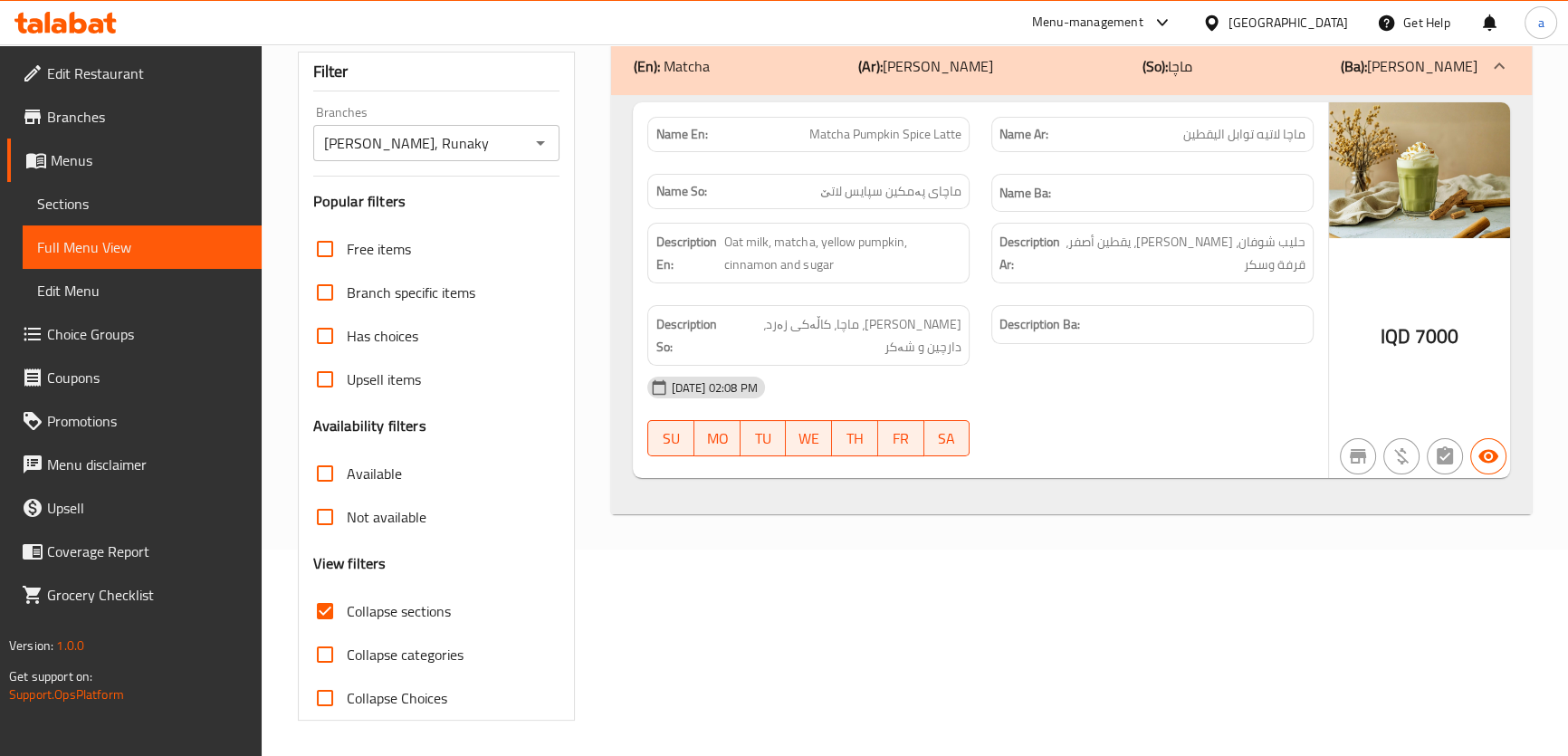
click at [104, 27] on icon at bounding box center [66, 22] width 103 height 21
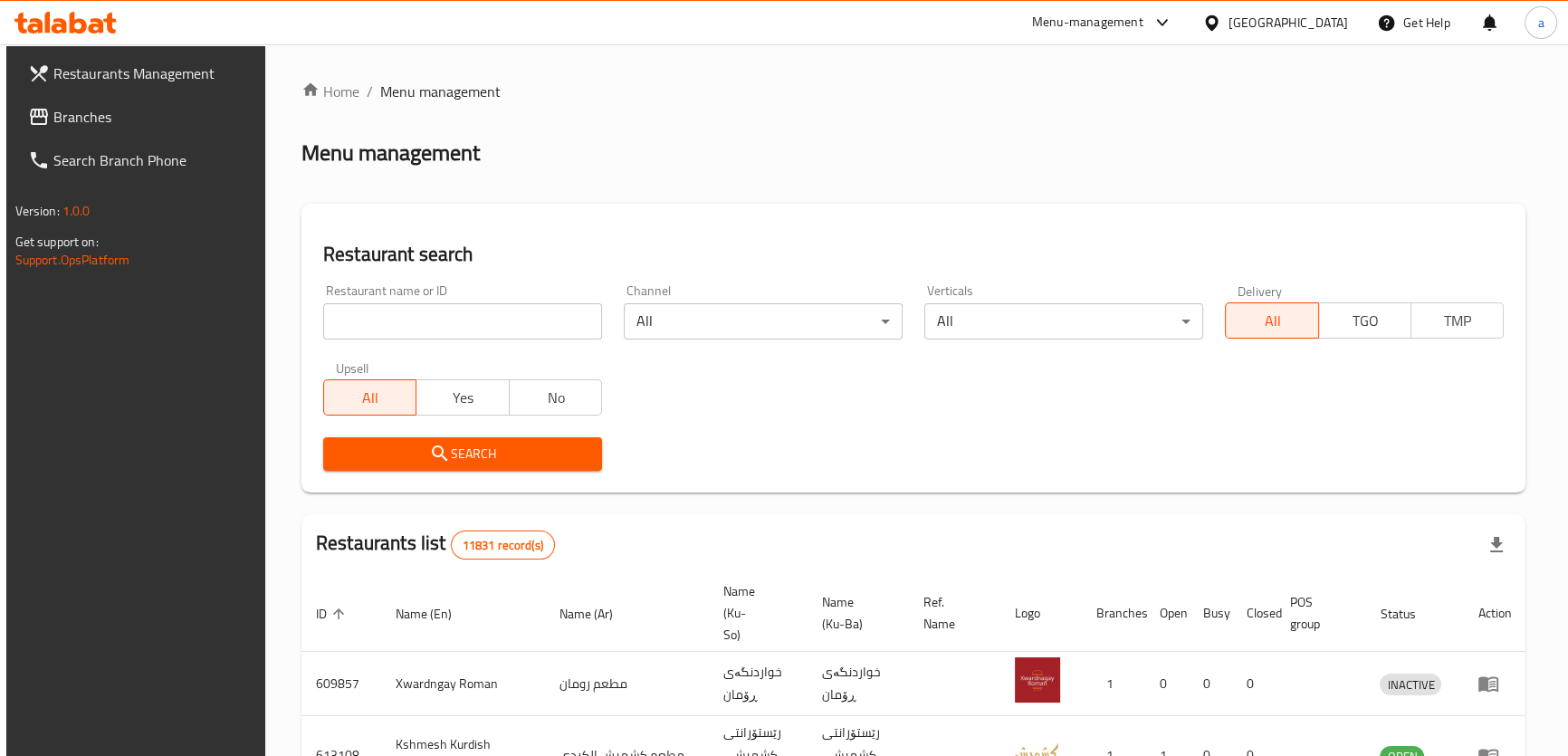
click at [129, 134] on link "Branches" at bounding box center [141, 117] width 255 height 43
click at [344, 313] on input "search" at bounding box center [462, 321] width 279 height 36
paste input "663789"
type input "663789"
click at [406, 462] on span "Search" at bounding box center [463, 453] width 250 height 22
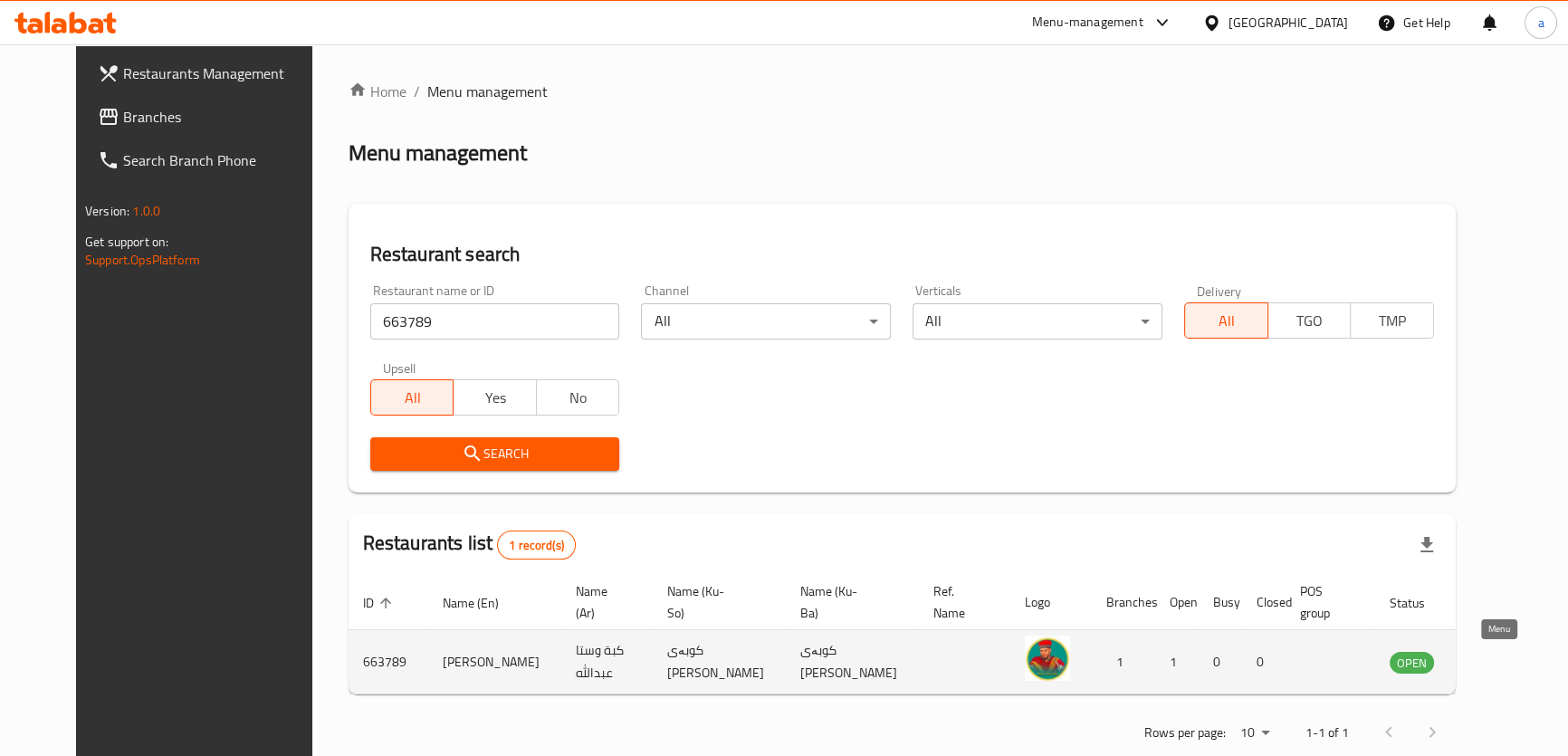
click at [1512, 665] on link "enhanced table" at bounding box center [1501, 661] width 33 height 21
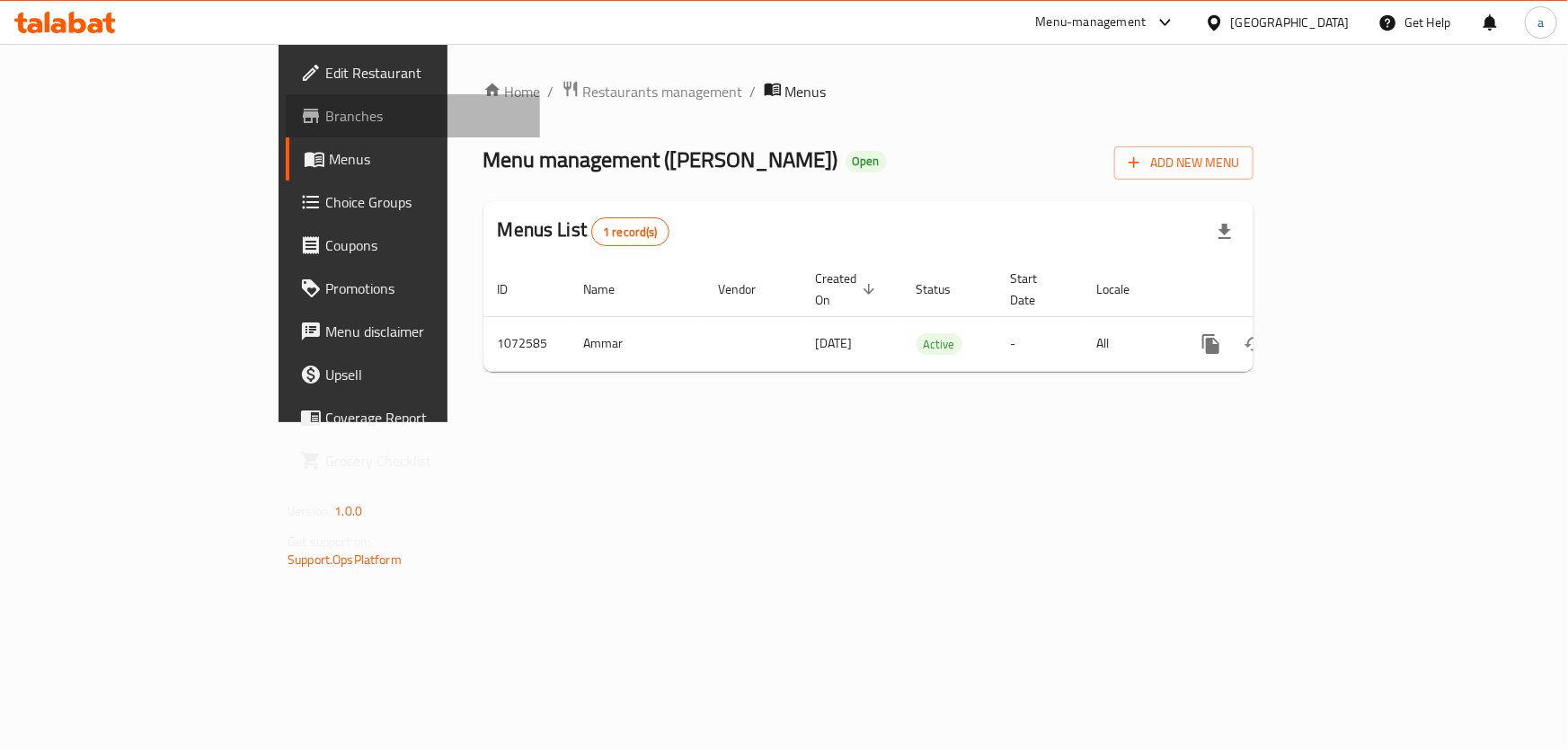
click at [325, 125] on span "Branches" at bounding box center [425, 115] width 200 height 21
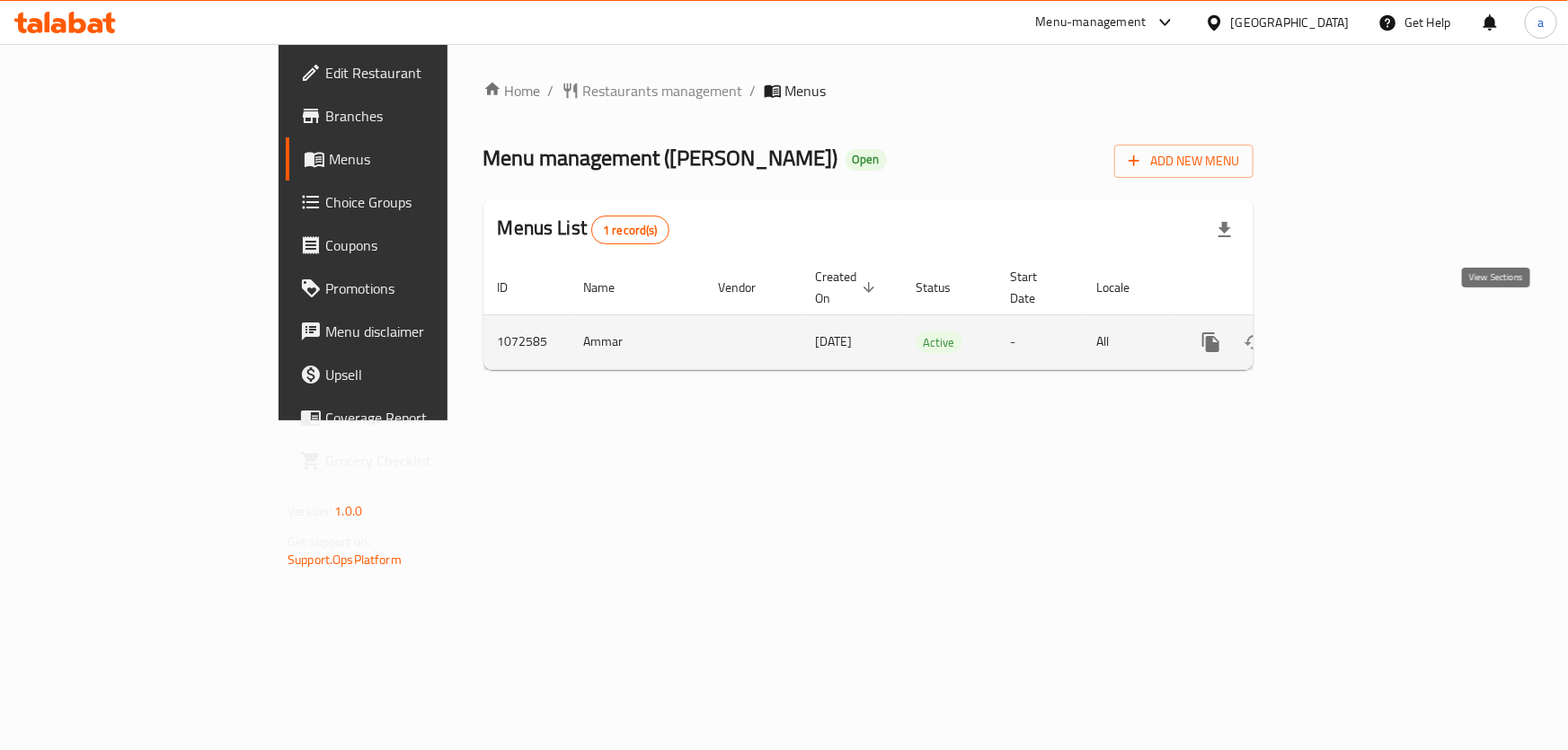
click at [1351, 331] on icon "enhanced table" at bounding box center [1340, 341] width 21 height 21
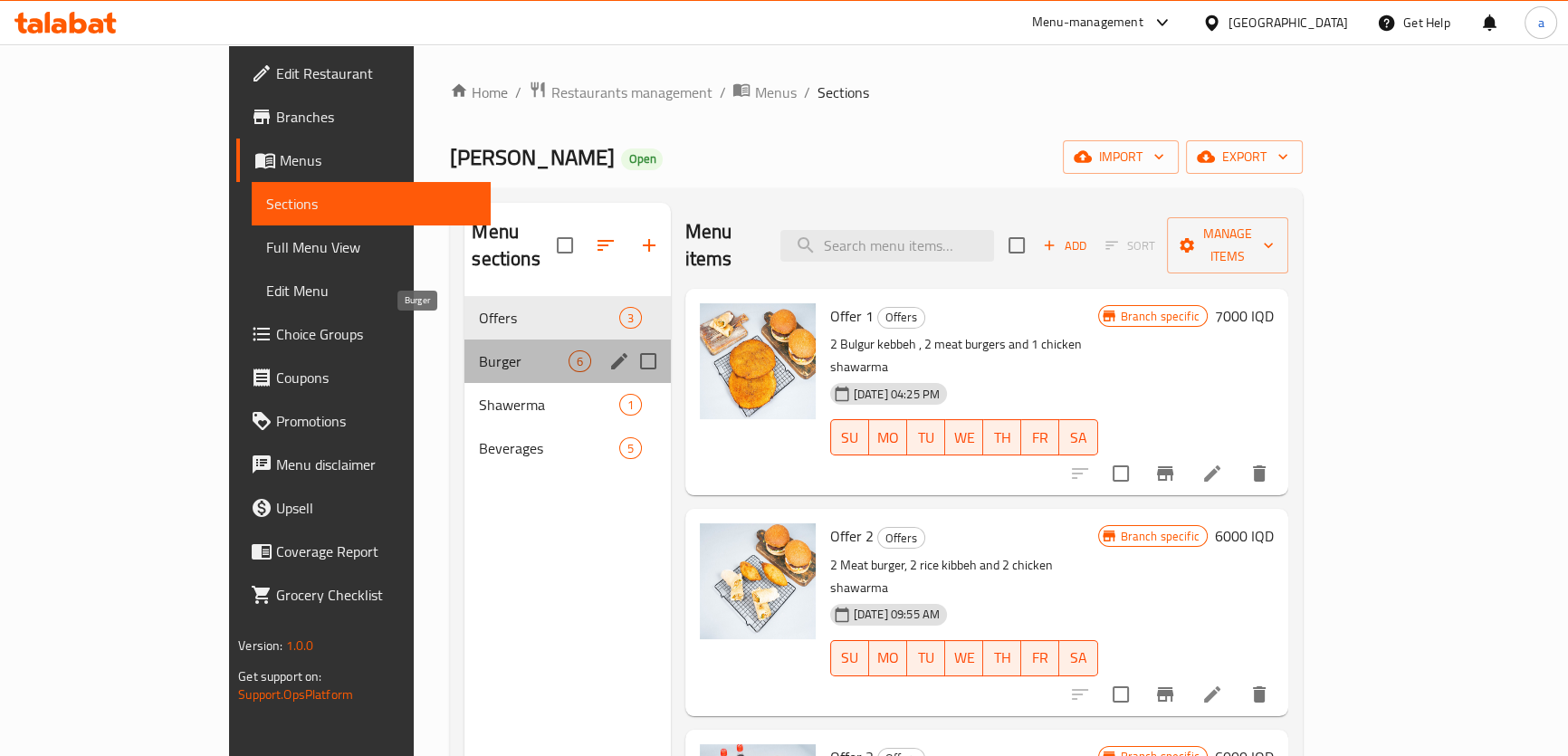
click at [479, 351] on span "Burger" at bounding box center [524, 361] width 89 height 21
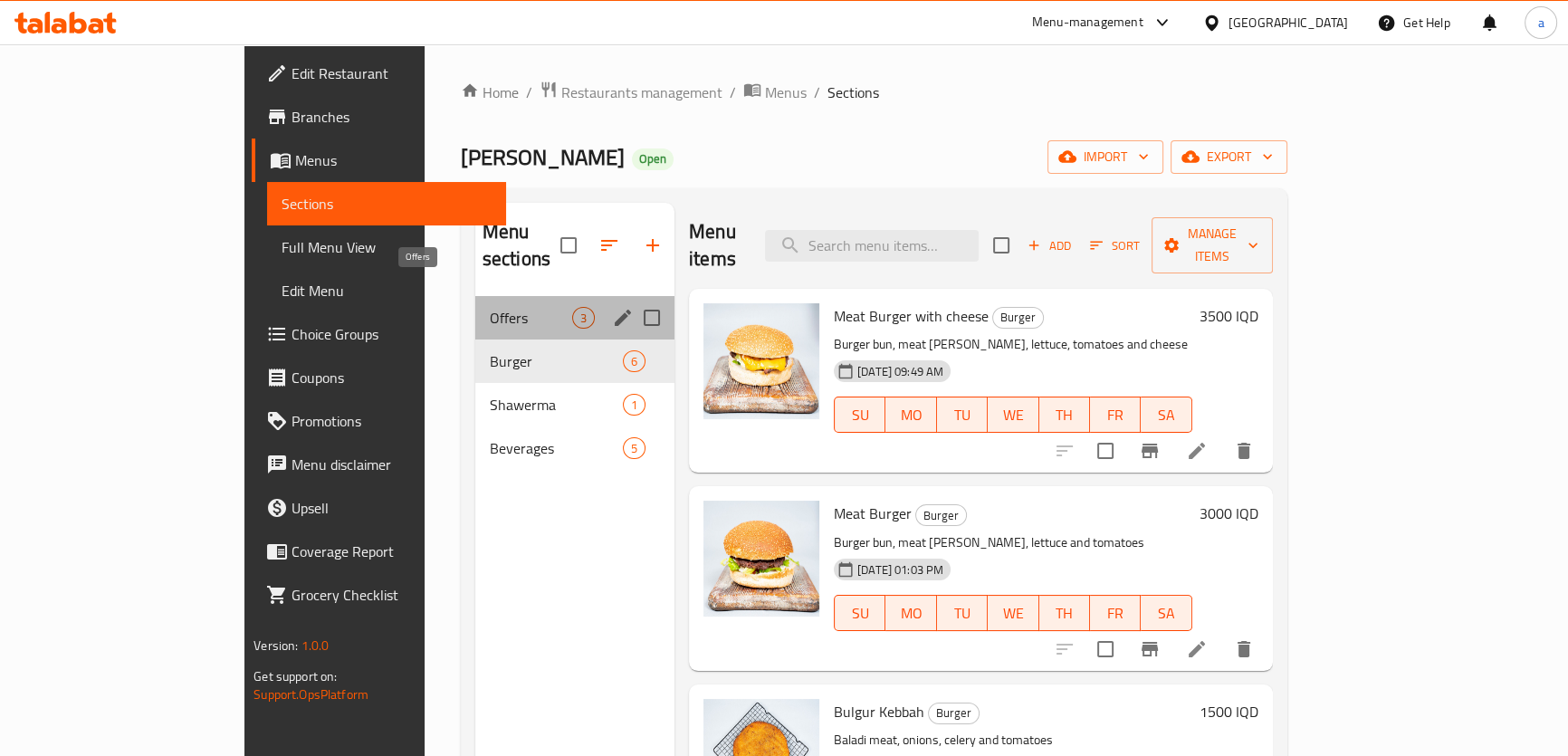
click at [490, 307] on span "Offers" at bounding box center [530, 317] width 82 height 21
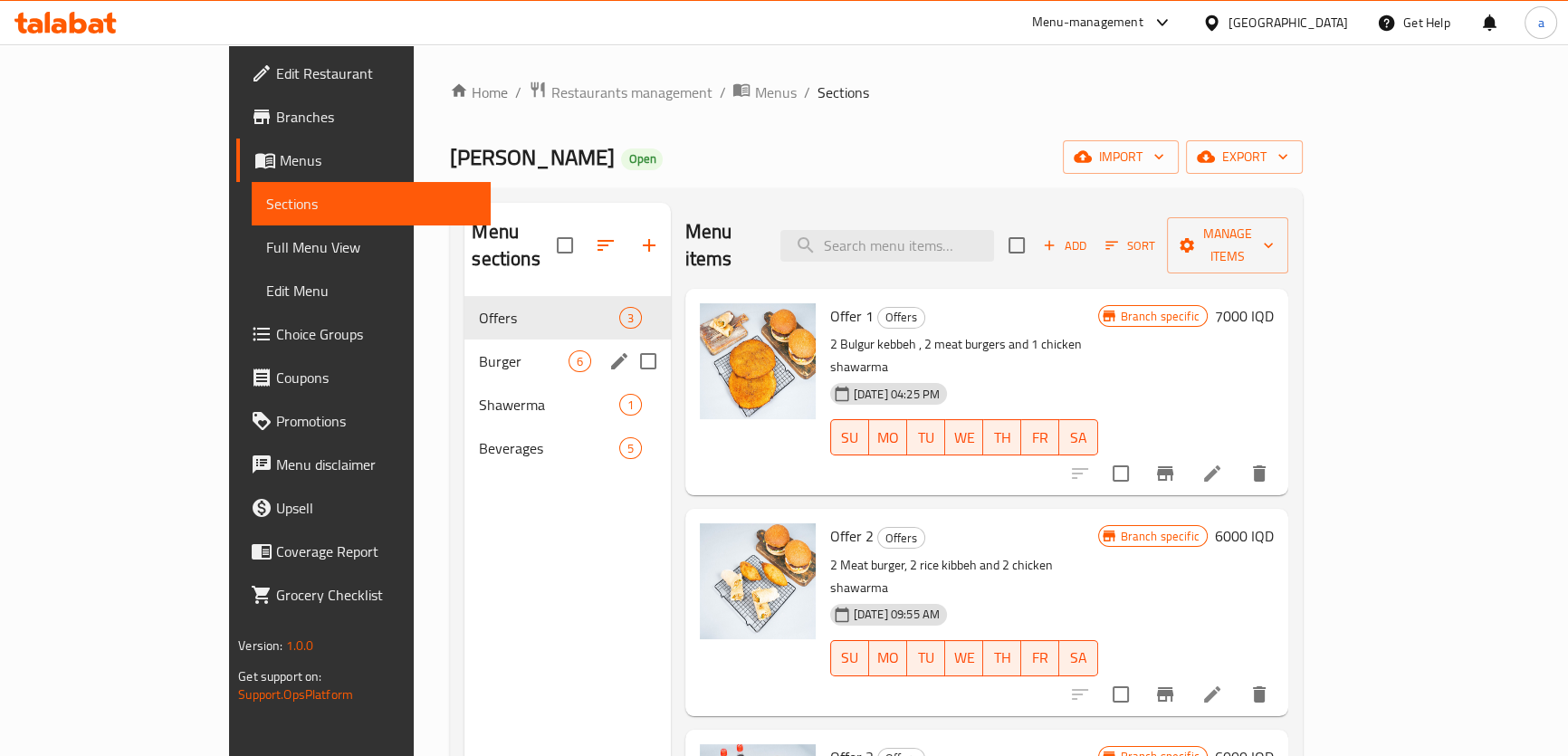
click at [479, 351] on span "Burger" at bounding box center [524, 361] width 89 height 21
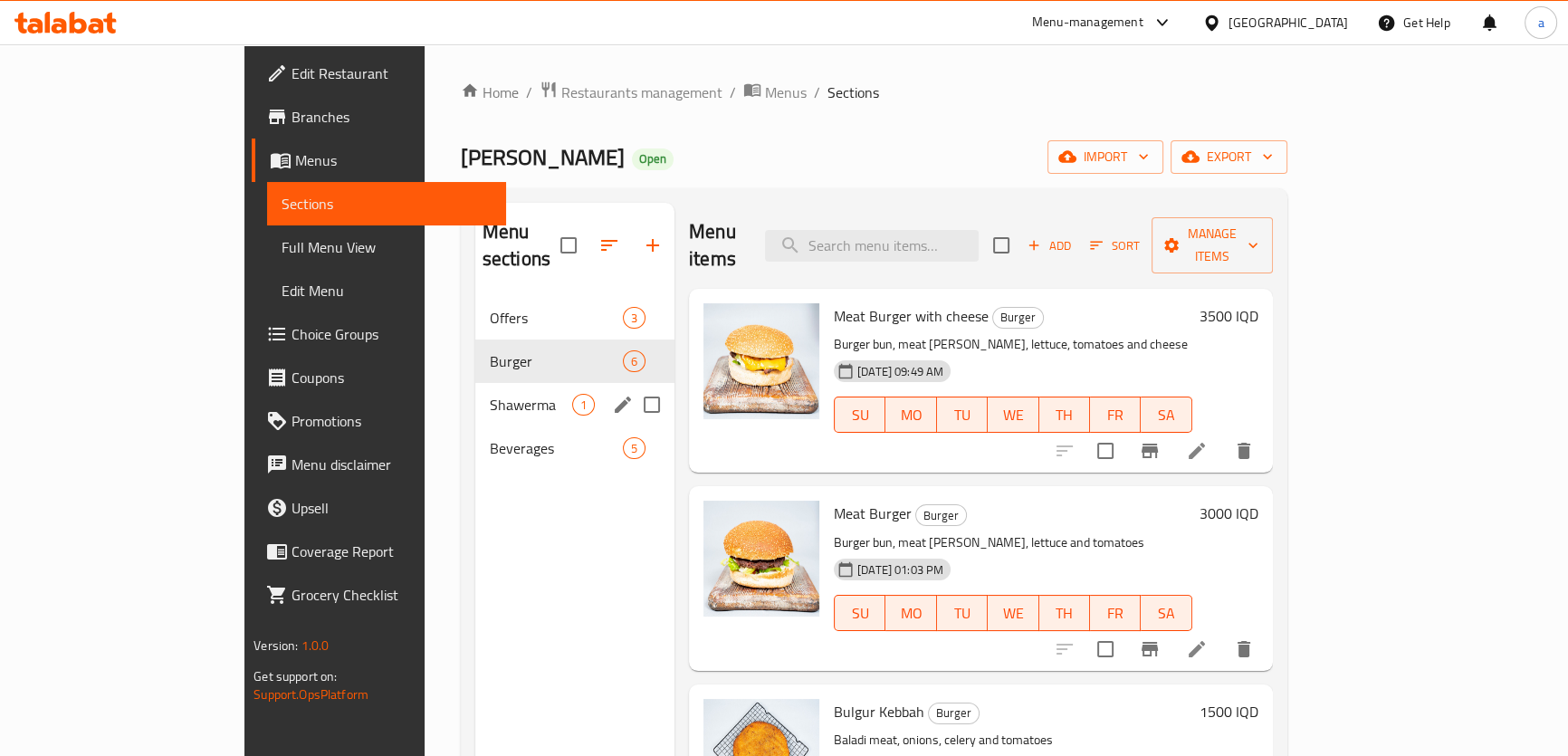
click at [504, 394] on span "Shawerma" at bounding box center [530, 404] width 82 height 21
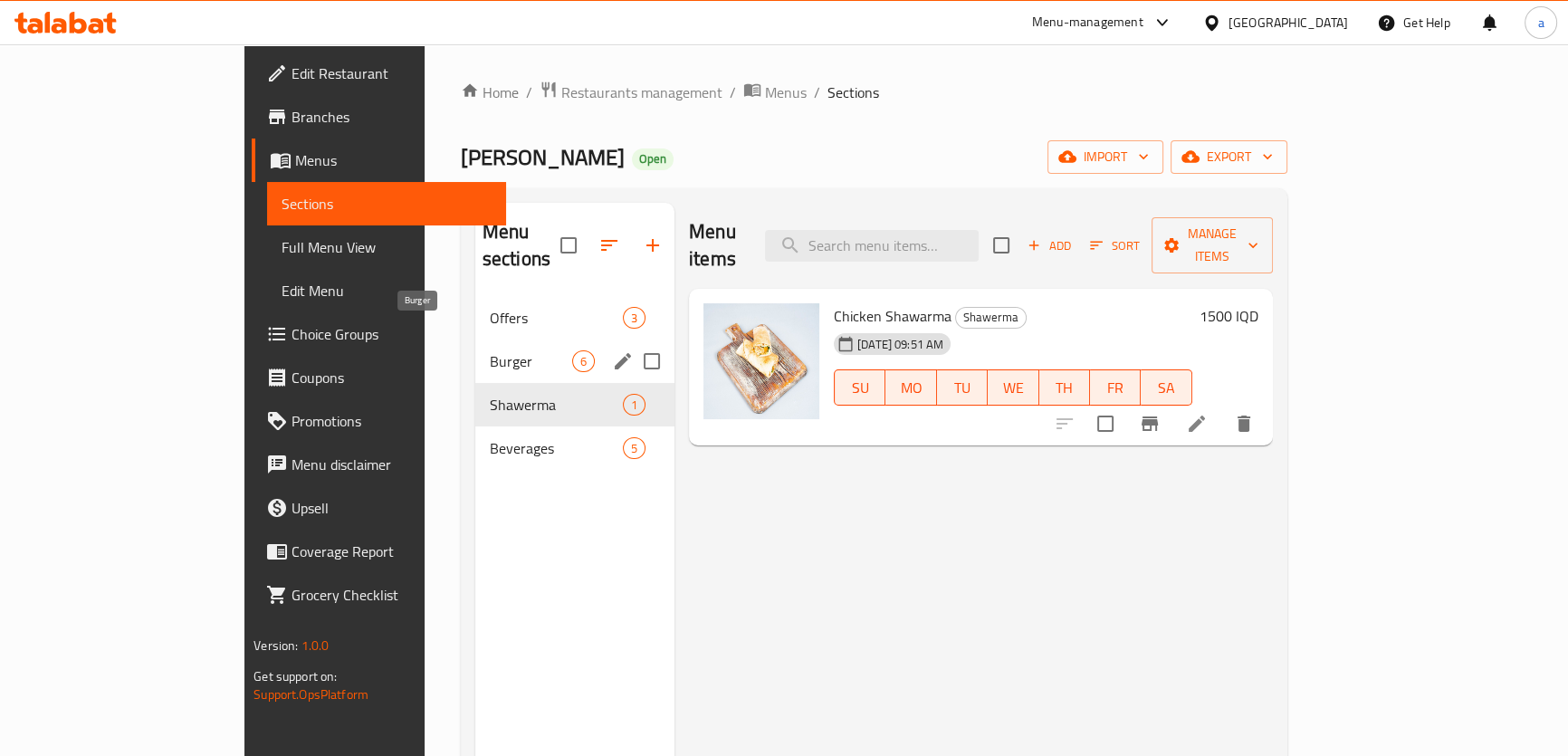
click at [490, 351] on span "Burger" at bounding box center [530, 361] width 82 height 21
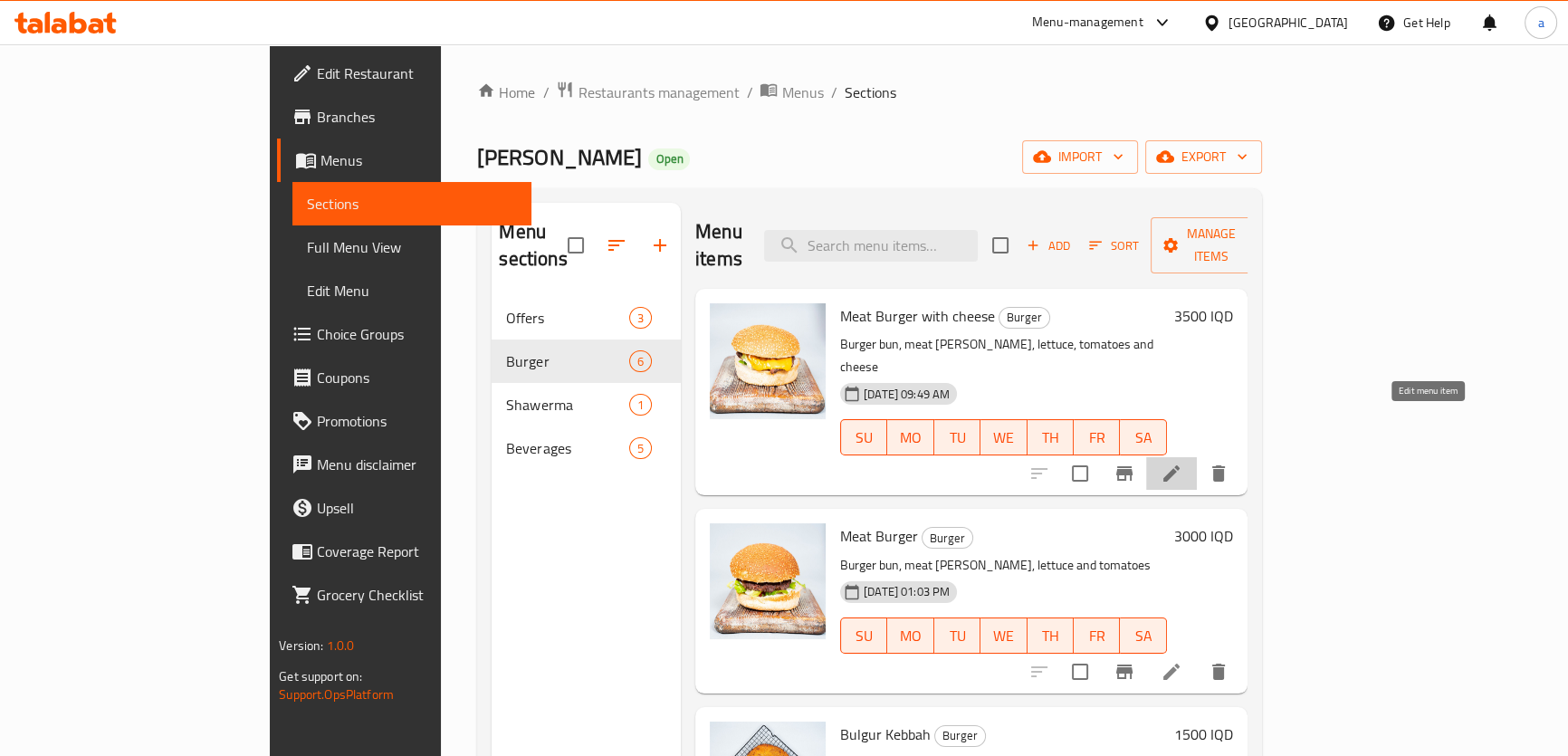
click at [1183, 463] on icon at bounding box center [1171, 473] width 21 height 21
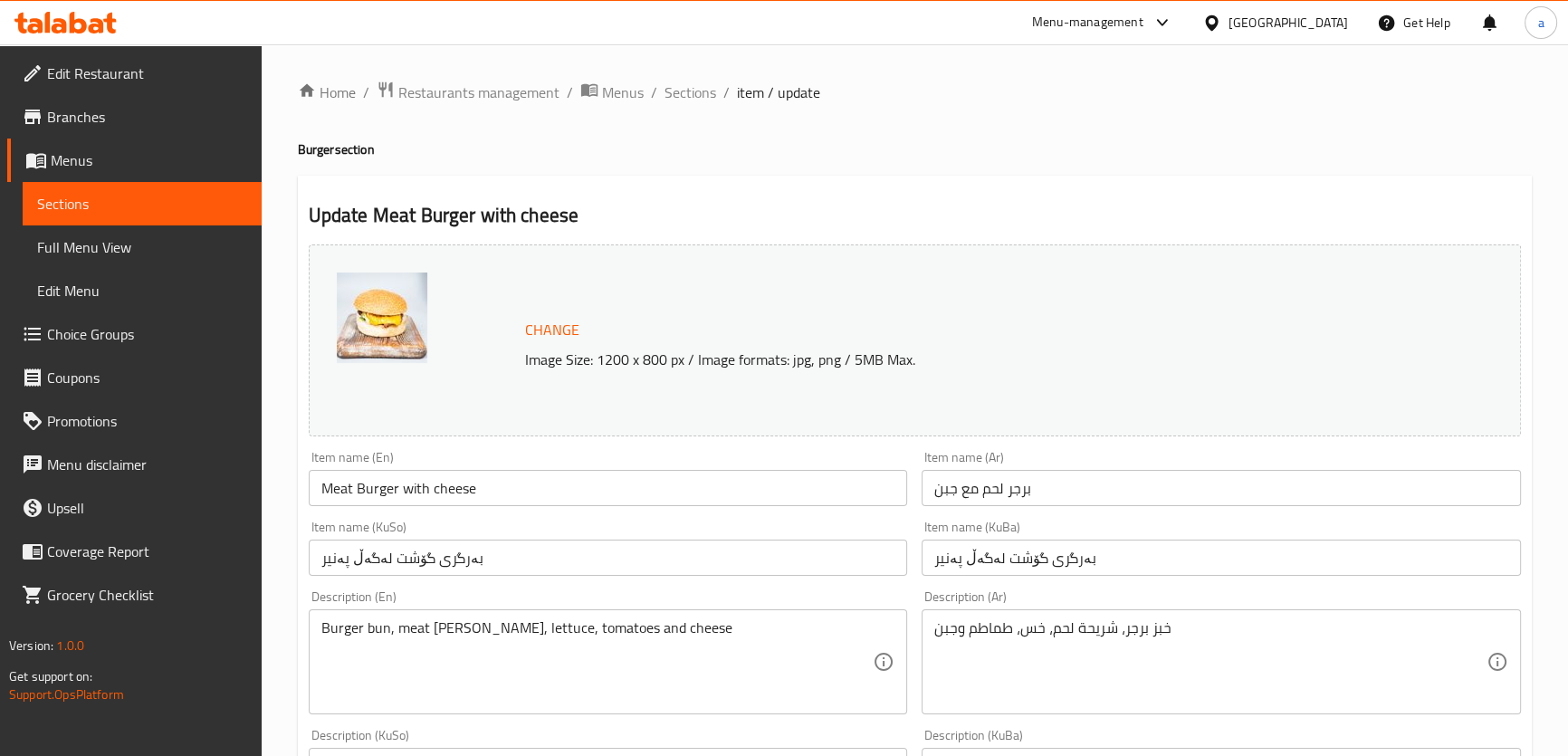
click at [313, 475] on input "Meat Burger with cheese" at bounding box center [609, 488] width 600 height 36
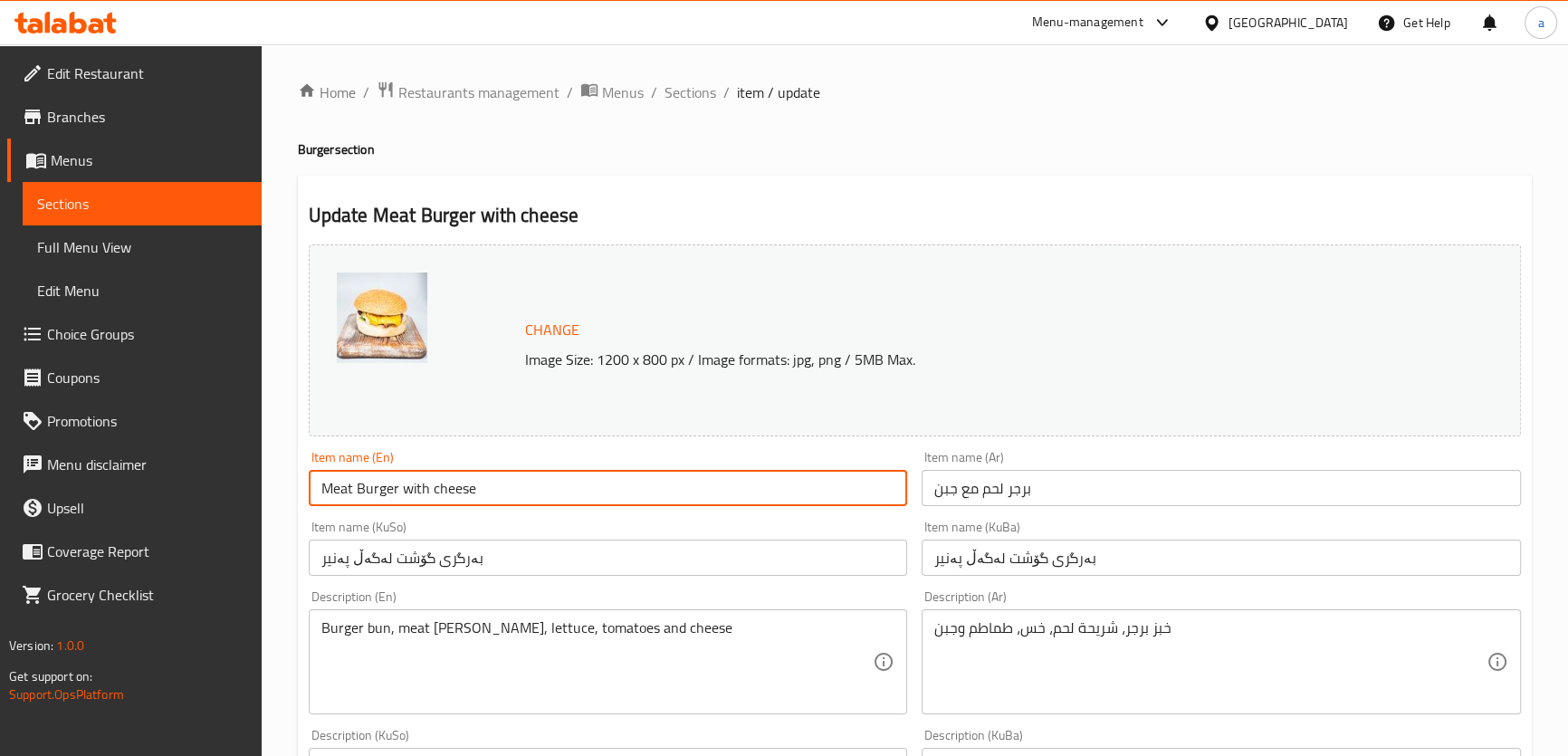
paste input "local"
click at [337, 481] on input "Local Meat Burger with cheese" at bounding box center [609, 488] width 600 height 36
type input "Local Meat Burger with cheese"
click at [1083, 482] on input "برجر لحم مع جبن" at bounding box center [1222, 488] width 600 height 36
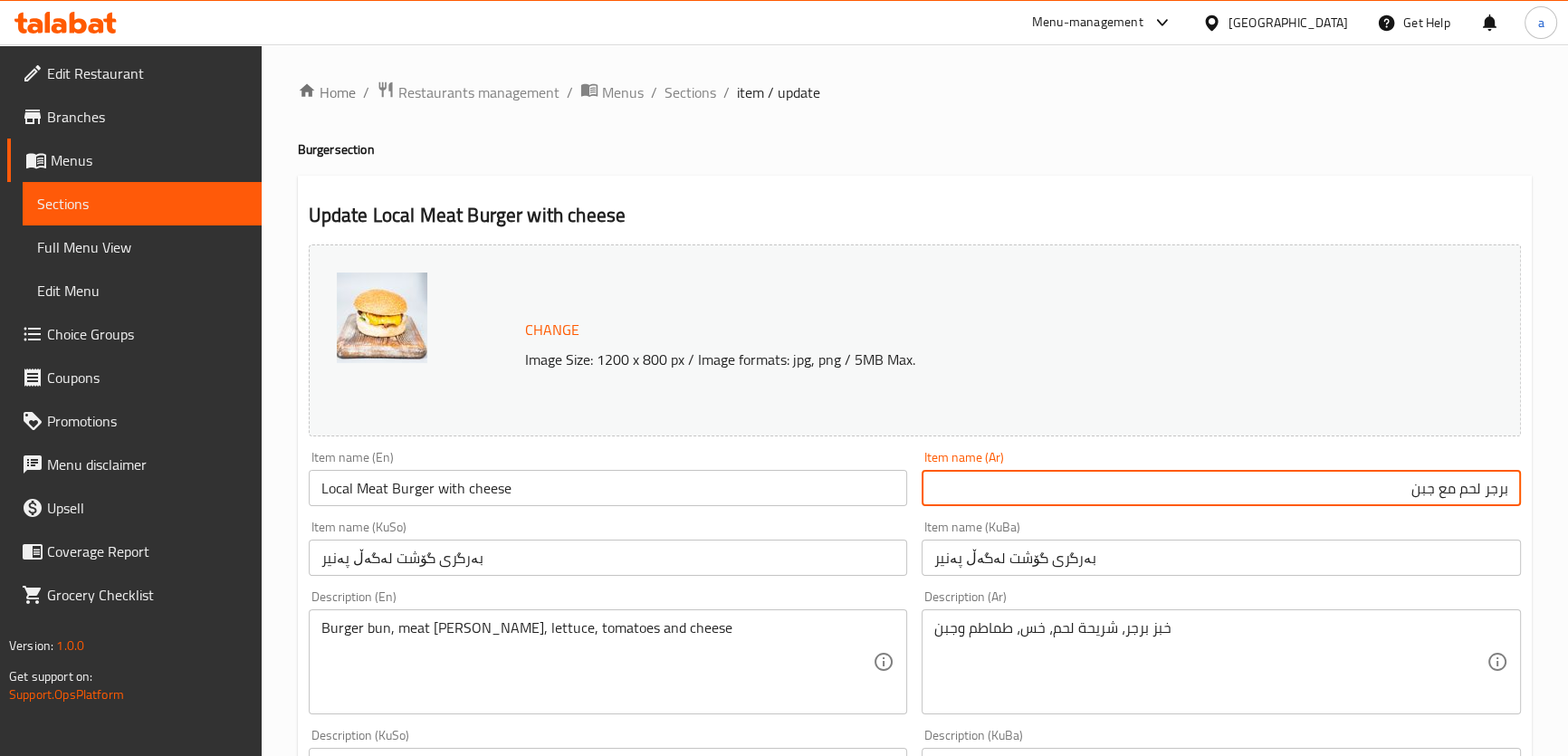
paste input "محلي"
type input "برجر لحم مع جبن محلي"
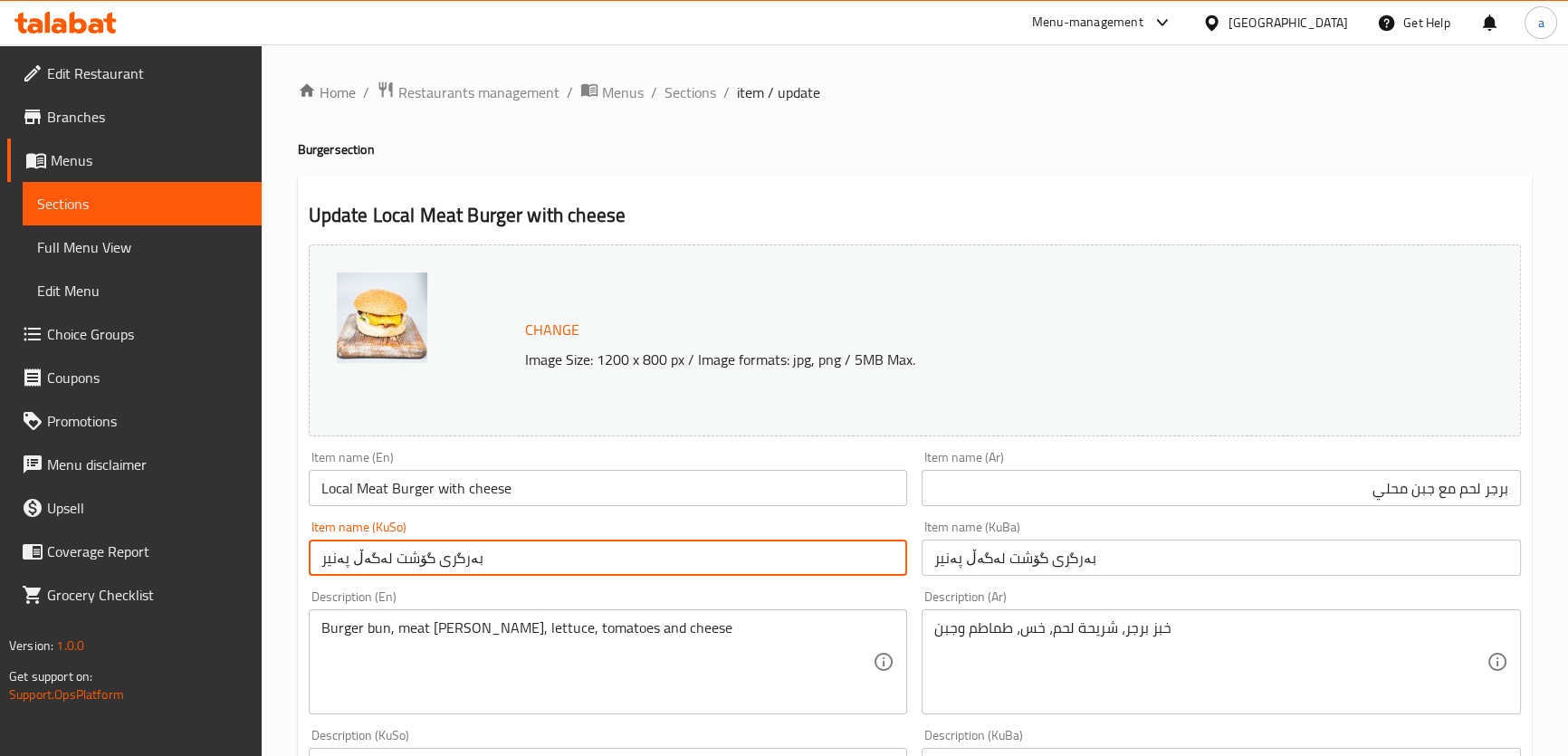
click at [743, 569] on input "بەرگری گۆشت لەگەڵ پەنیر" at bounding box center [609, 557] width 600 height 36
paste input "خۆماڵی"
type input "بەرگری گۆشت لەگەڵ پەنیر خۆماڵی"
click at [1109, 562] on input "بەرگری گۆشت لەگەڵ پەنیر" at bounding box center [1222, 557] width 600 height 36
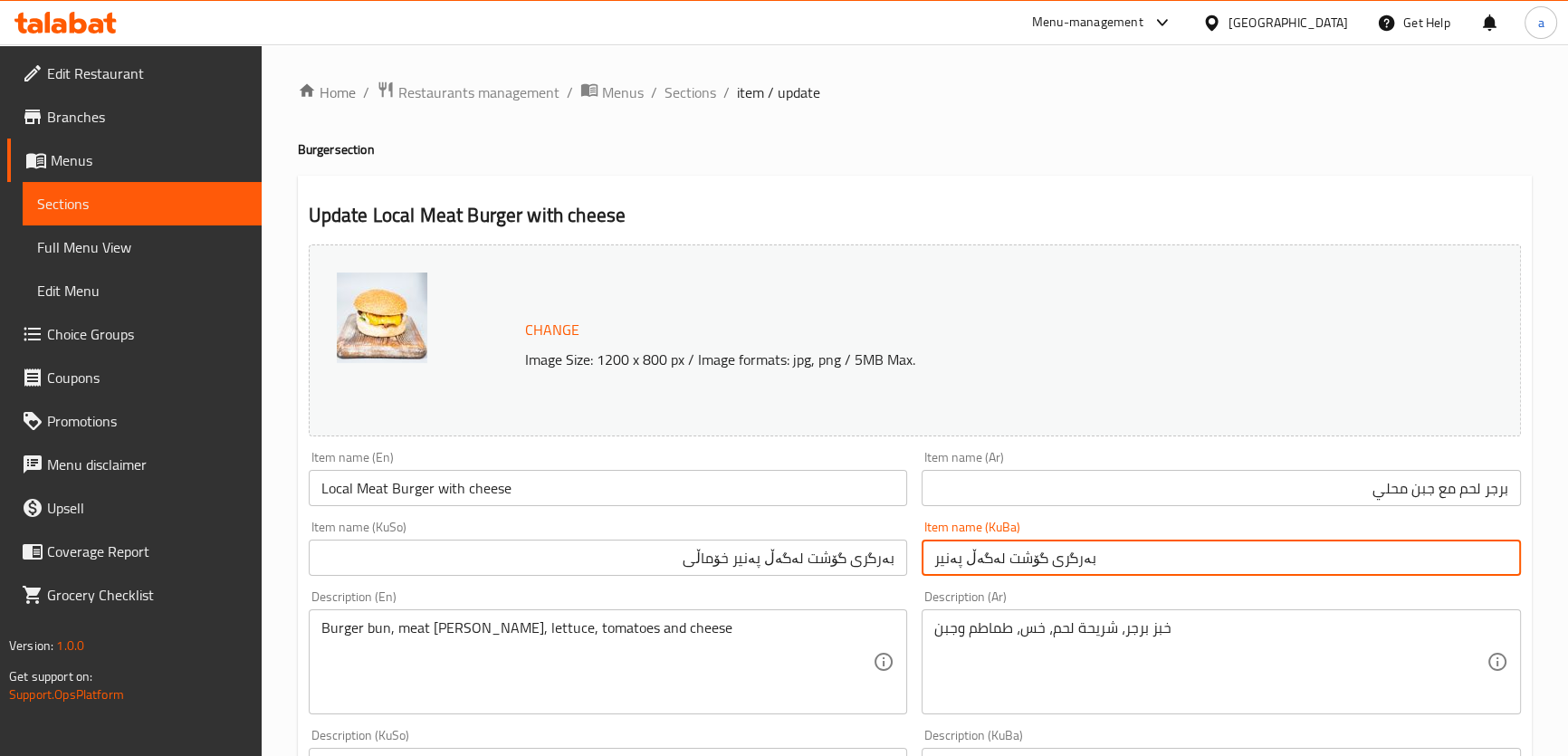
paste input "خۆماڵی"
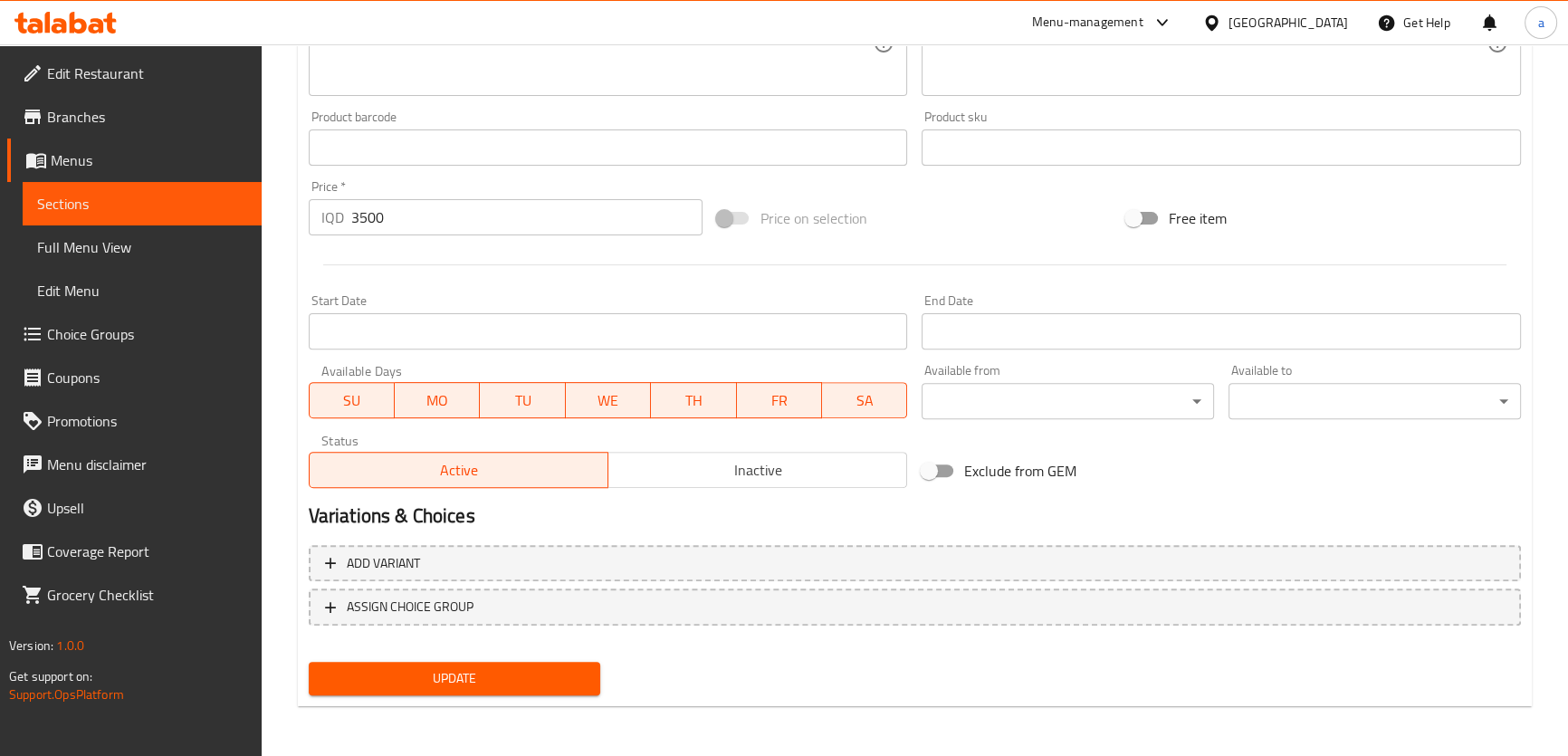
type input "بەرگری گۆشت لەگەڵ پەنیر خۆماڵی"
click at [561, 672] on span "Update" at bounding box center [454, 678] width 264 height 22
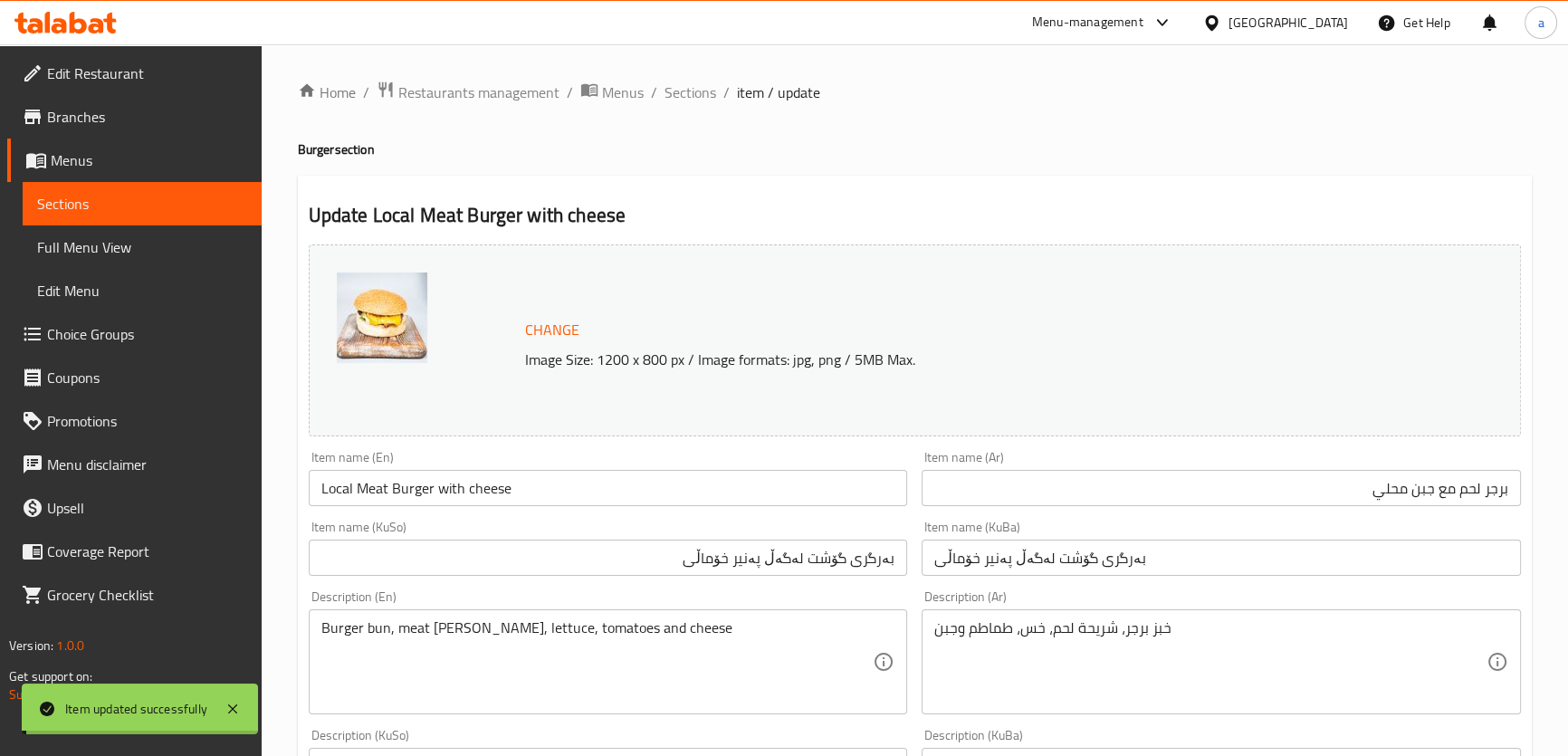
click at [185, 210] on span "Sections" at bounding box center [142, 203] width 210 height 21
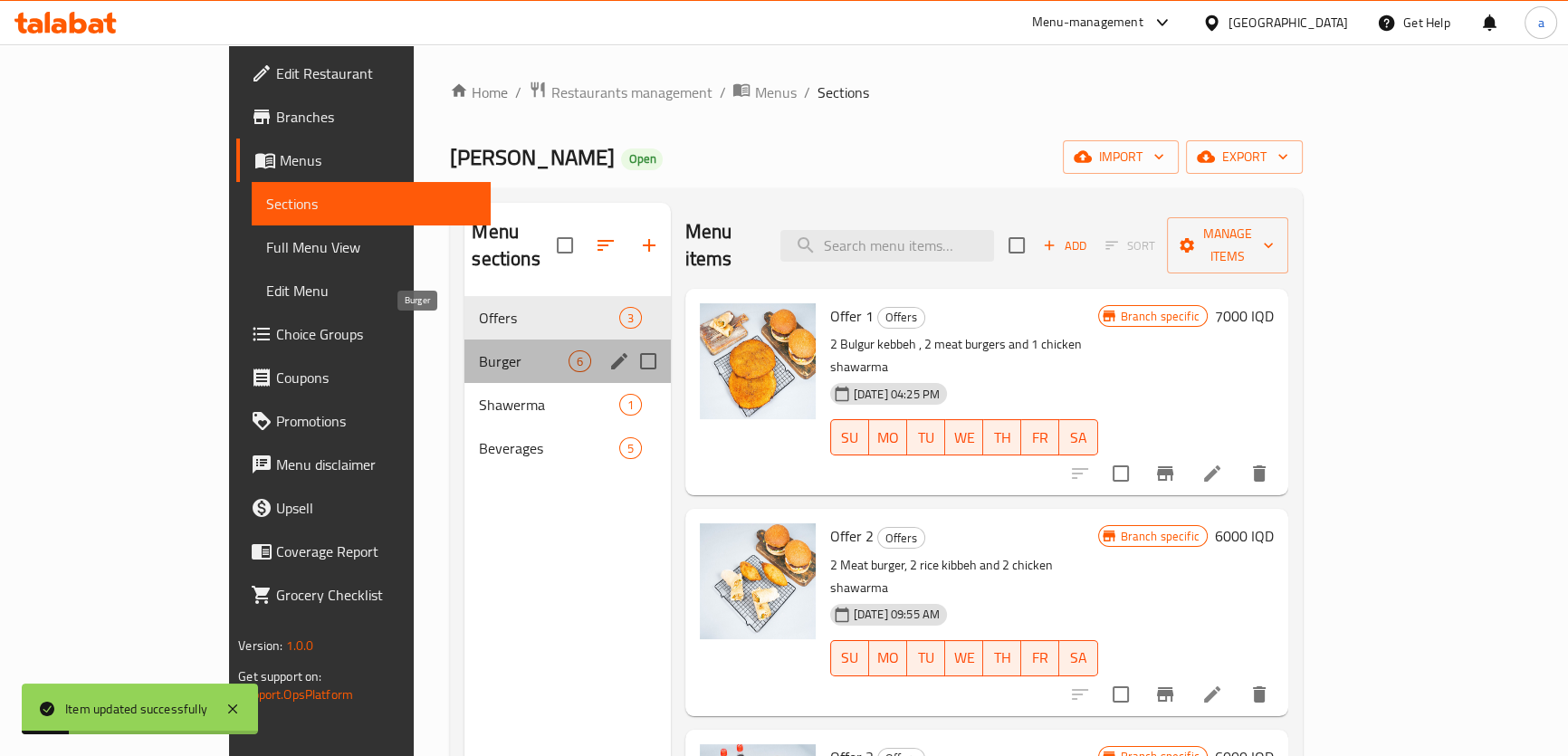
click at [479, 351] on span "Burger" at bounding box center [524, 361] width 89 height 21
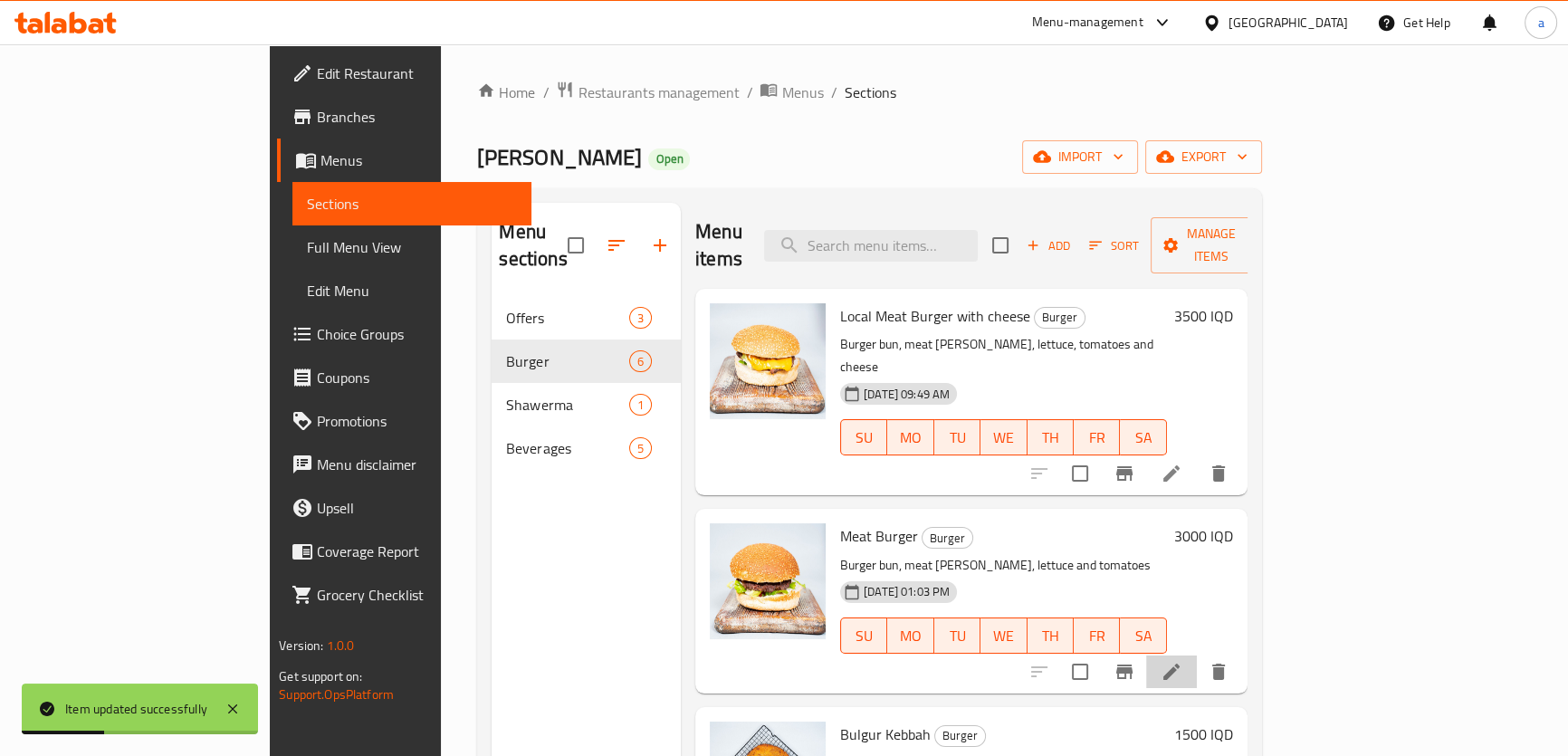
click at [1183, 661] on icon at bounding box center [1171, 671] width 21 height 21
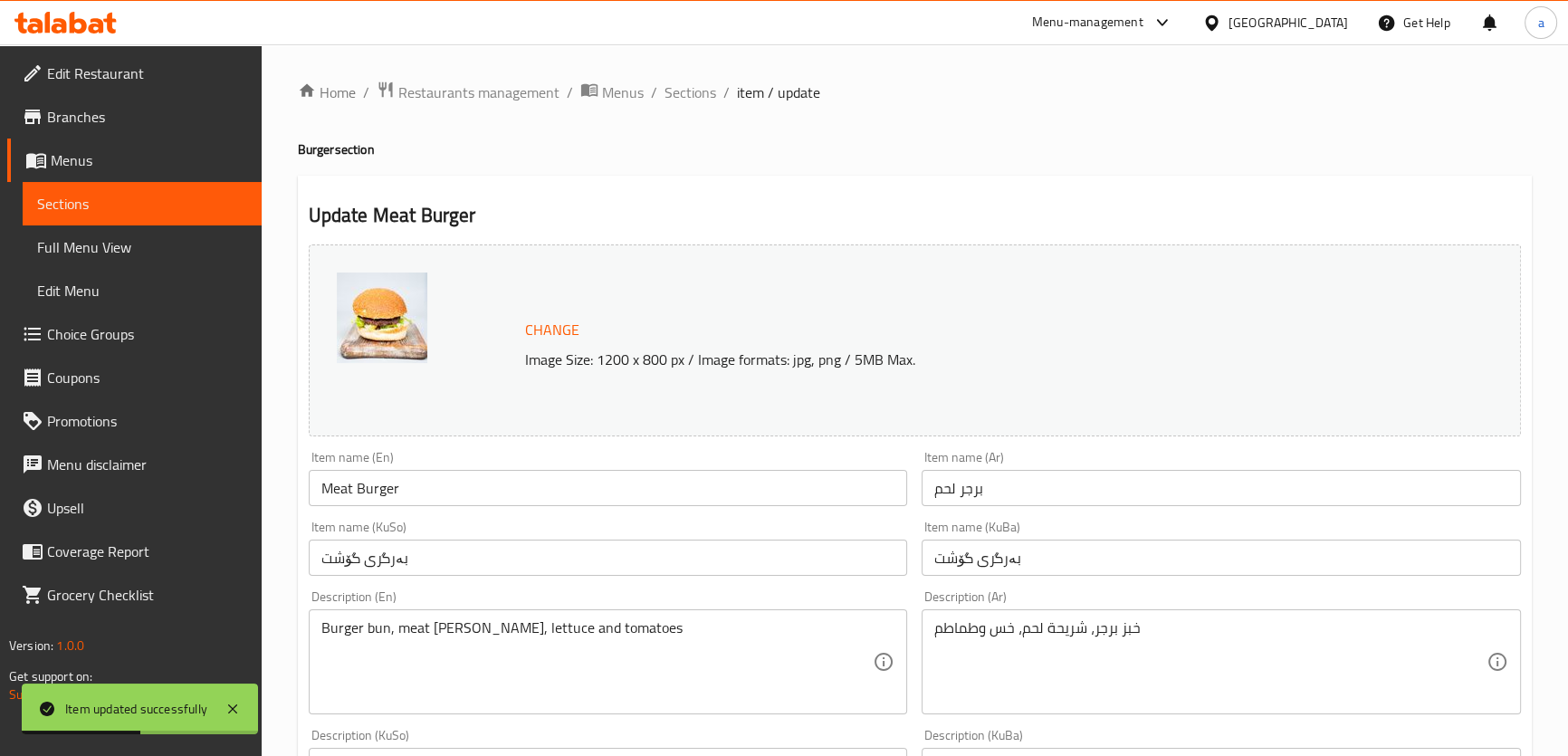
click at [320, 479] on input "Meat Burger" at bounding box center [609, 488] width 600 height 36
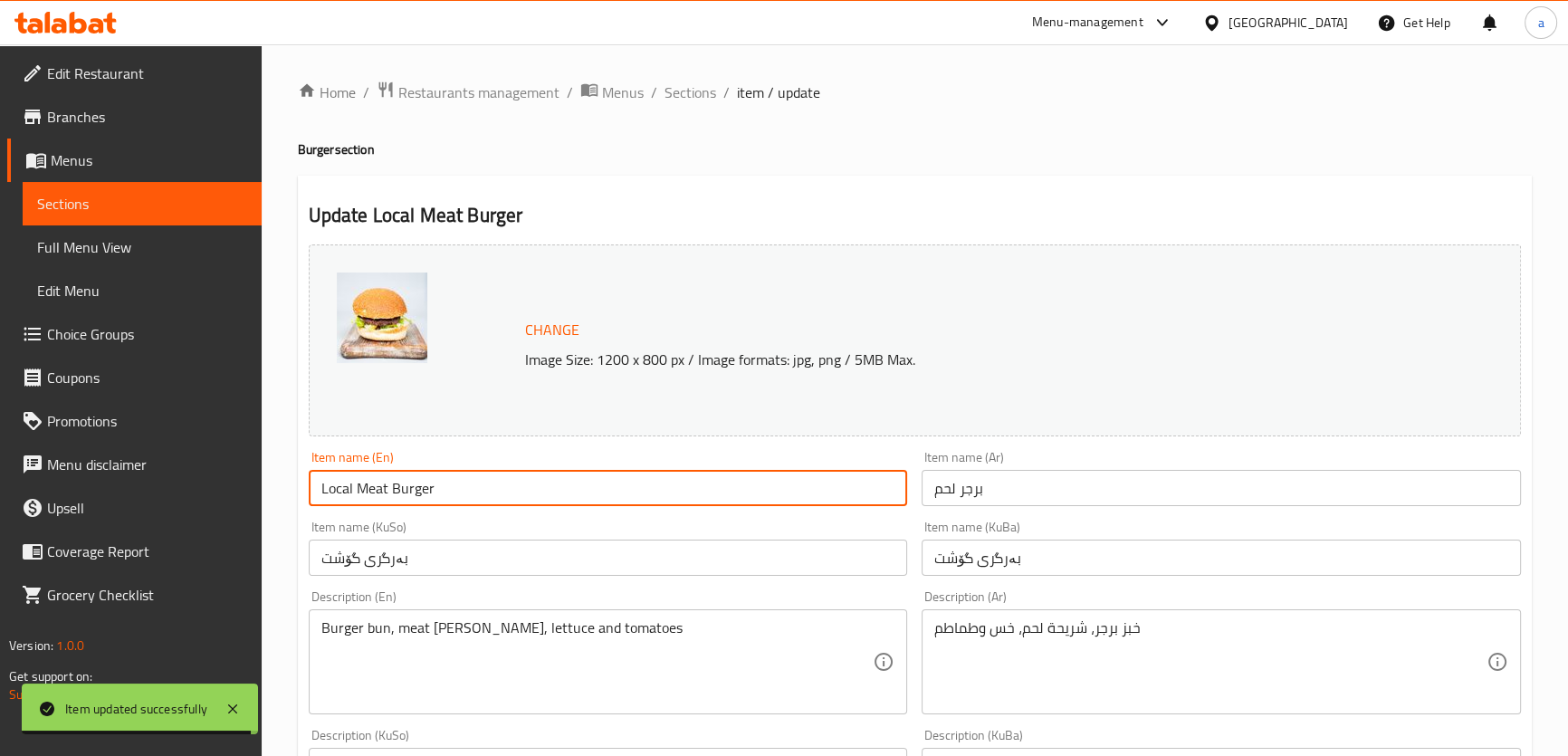
type input "Local Meat Burger"
click at [454, 560] on input "بەرگری گۆشت" at bounding box center [609, 557] width 600 height 36
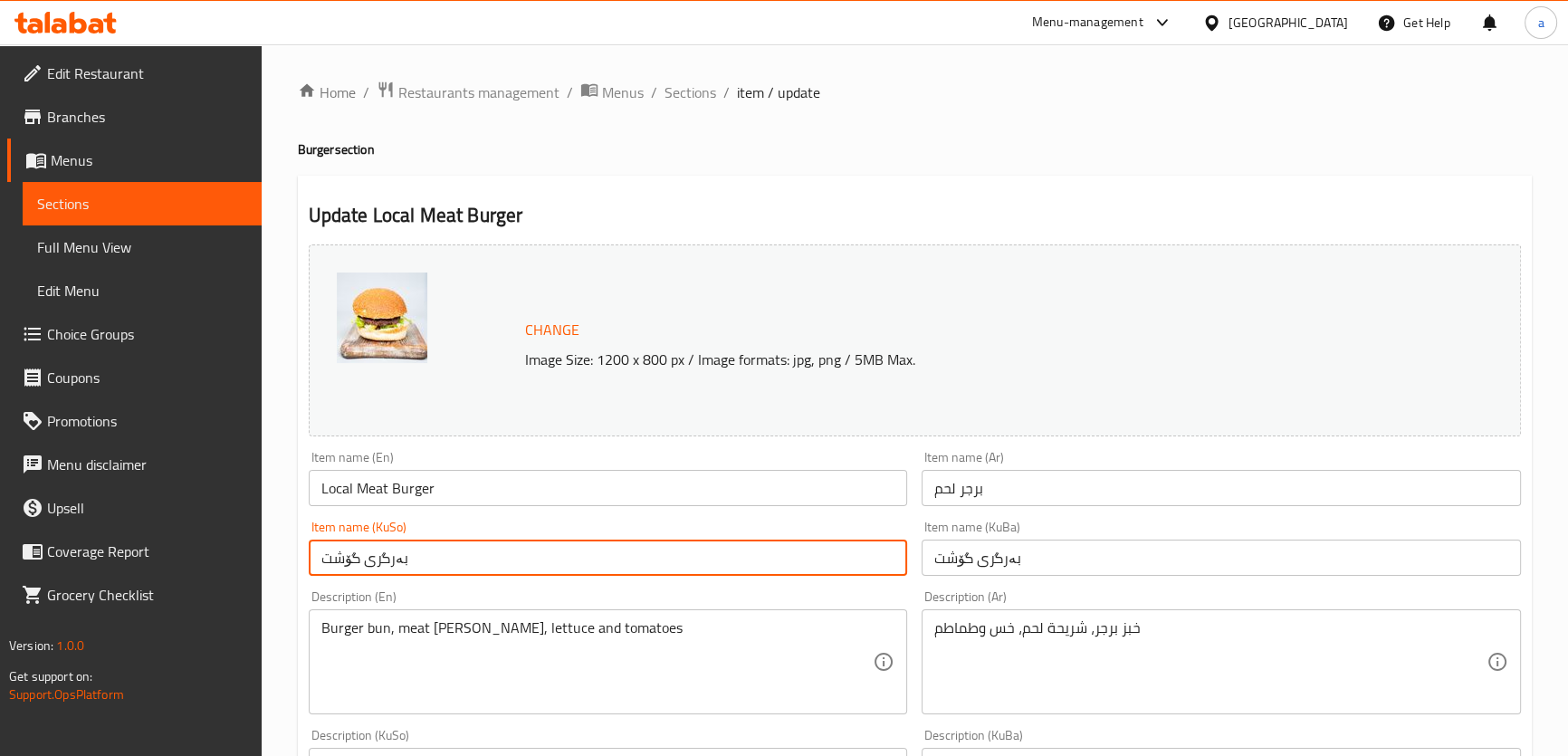
paste input "خۆماڵی"
type input "بەرگری گۆشت خۆماڵی"
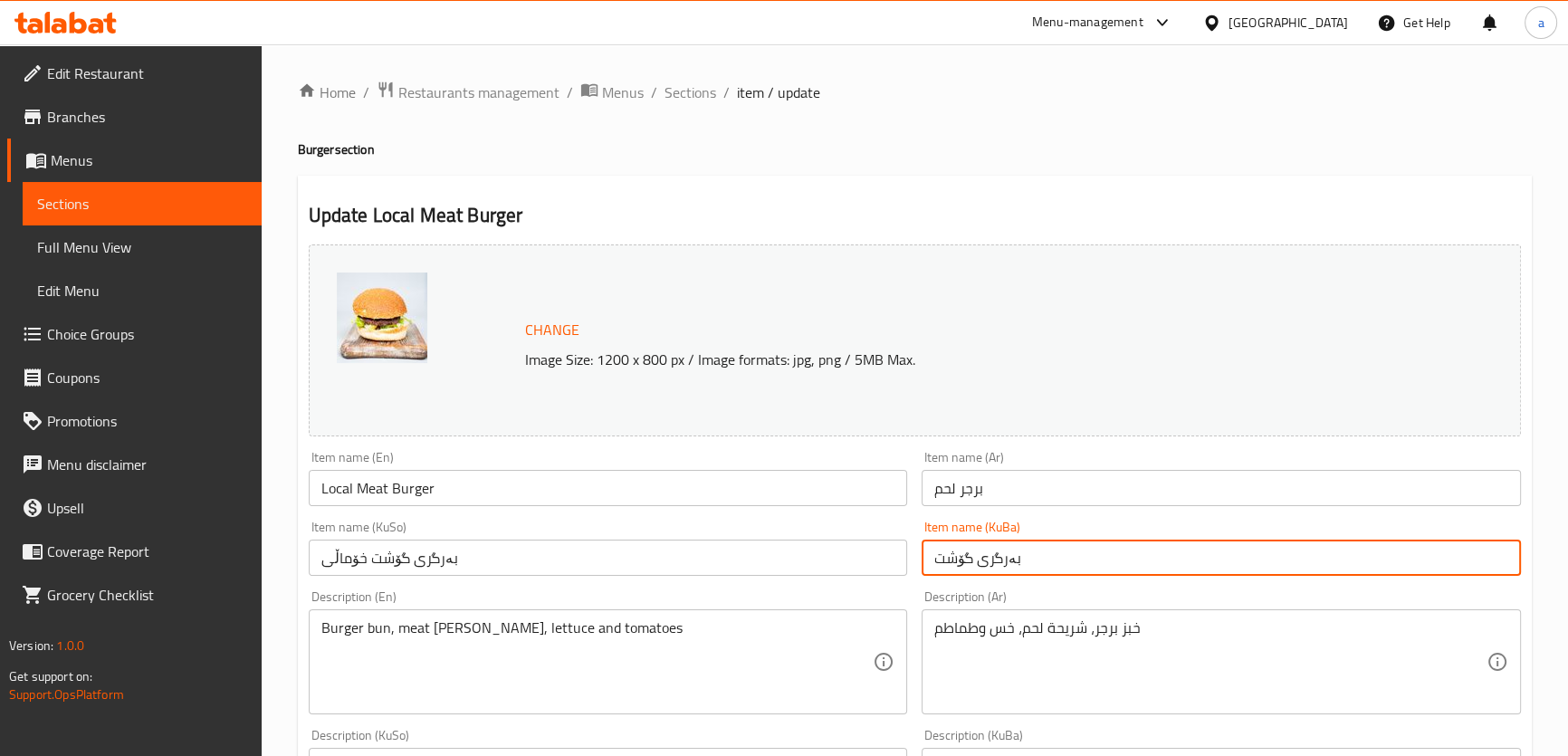
click at [1069, 561] on input "بەرگری گۆشت" at bounding box center [1222, 557] width 600 height 36
paste input "خۆماڵی"
type input "بەرگری گۆشت خۆماڵی"
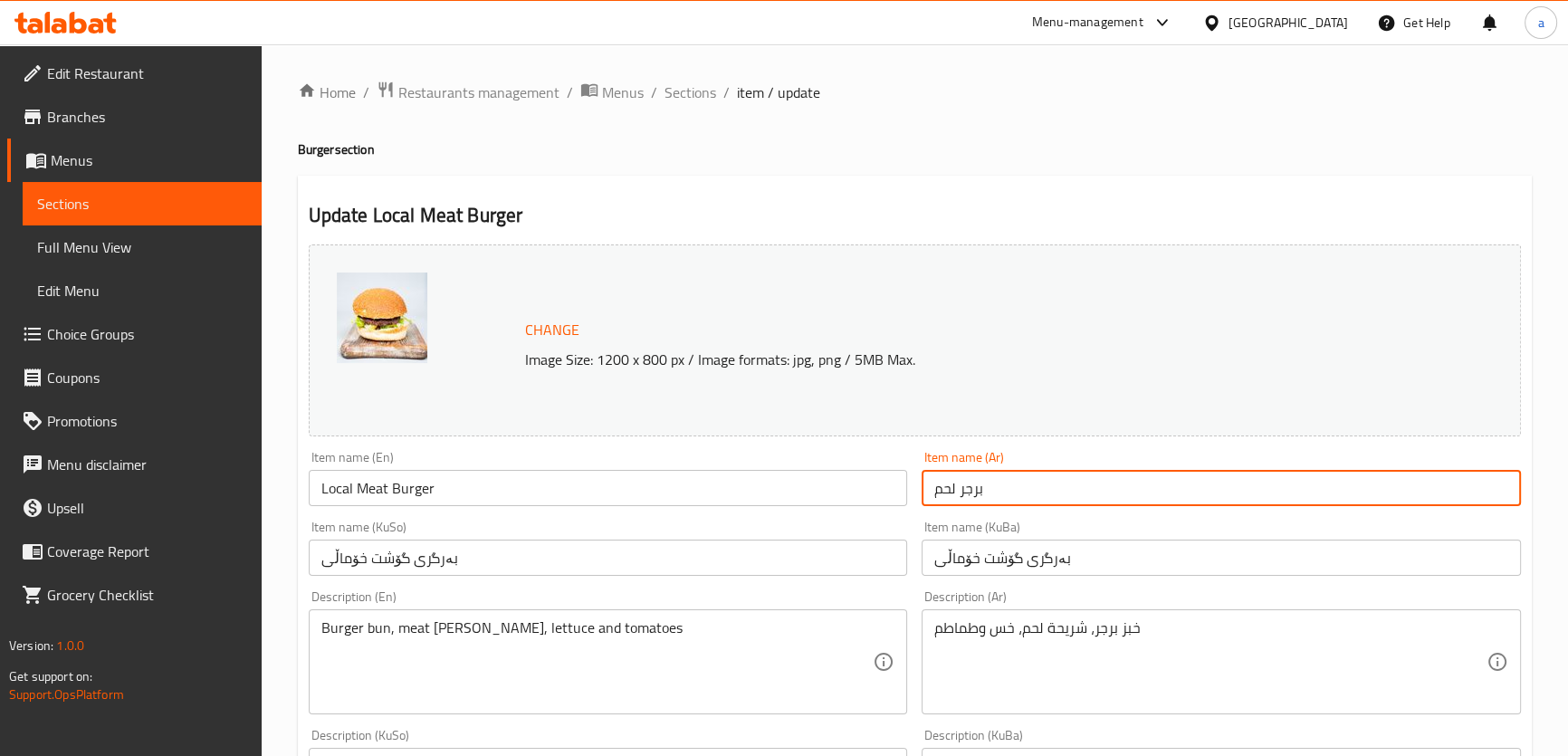
click at [1039, 497] on input "برجر لحم" at bounding box center [1222, 488] width 600 height 36
paste input "محلي"
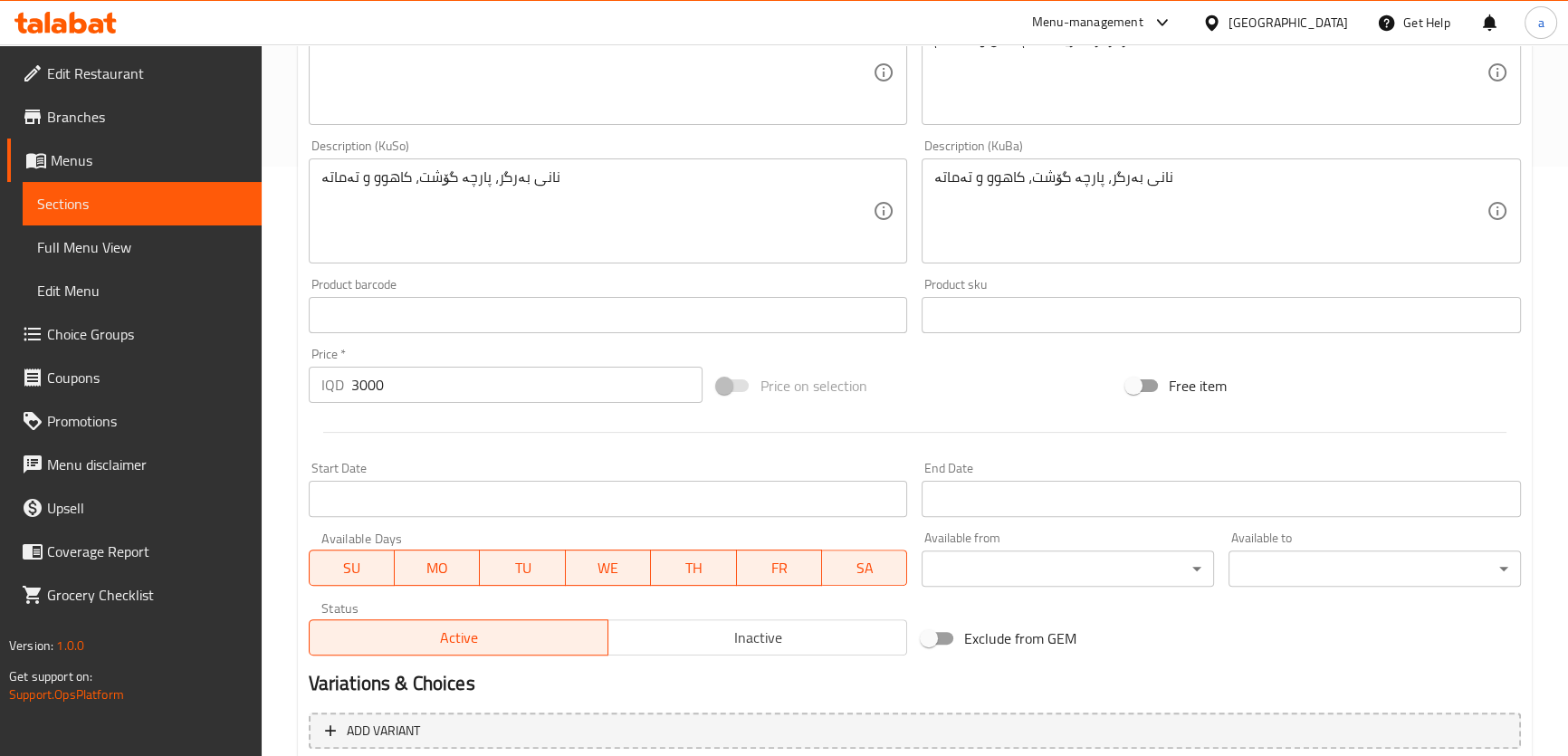
scroll to position [757, 0]
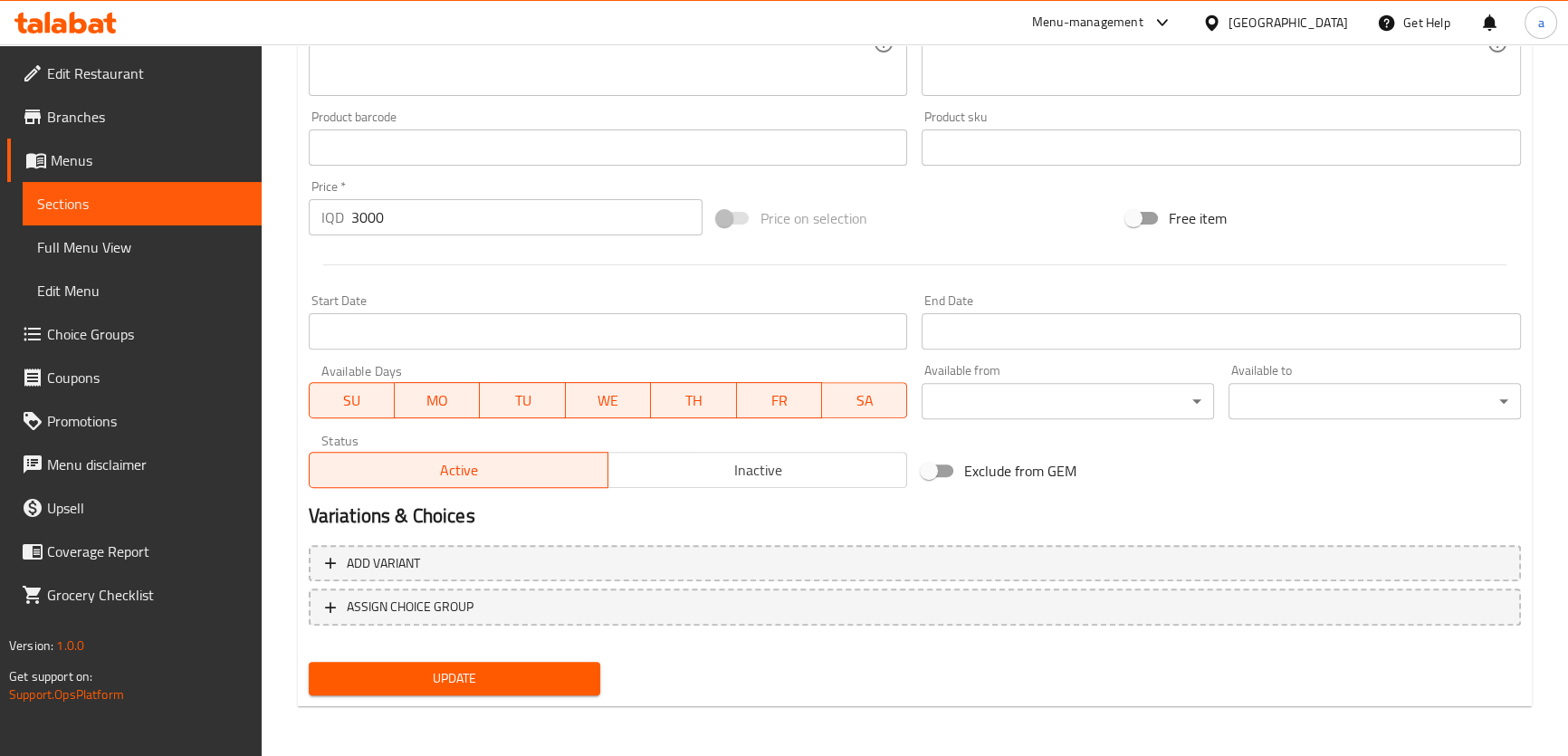
type input "برجر لحم محلي"
drag, startPoint x: 527, startPoint y: 675, endPoint x: 518, endPoint y: 673, distance: 9.2
click at [527, 677] on span "Update" at bounding box center [454, 678] width 264 height 22
click at [152, 200] on span "Sections" at bounding box center [142, 203] width 210 height 21
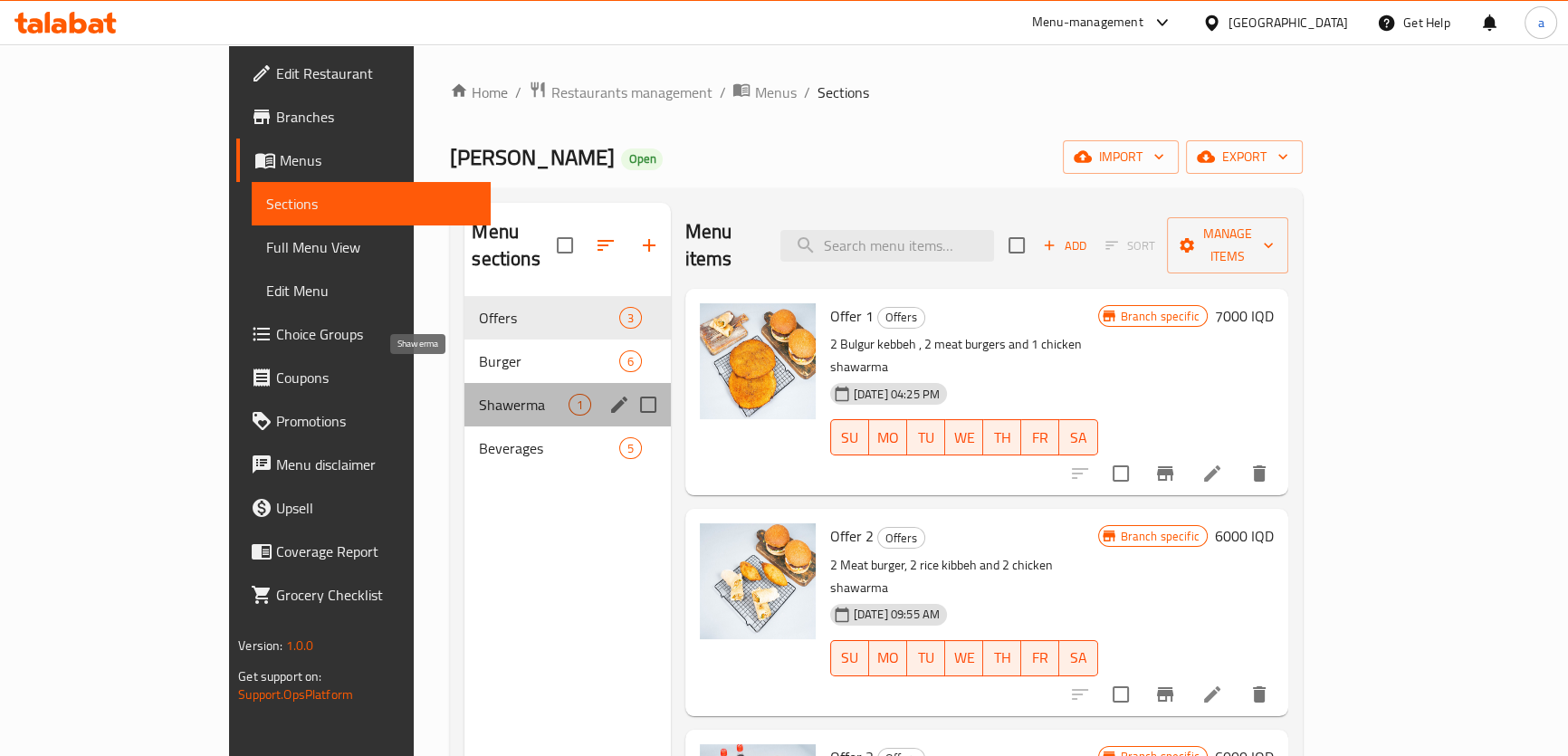
click at [479, 394] on span "Shawerma" at bounding box center [524, 404] width 89 height 21
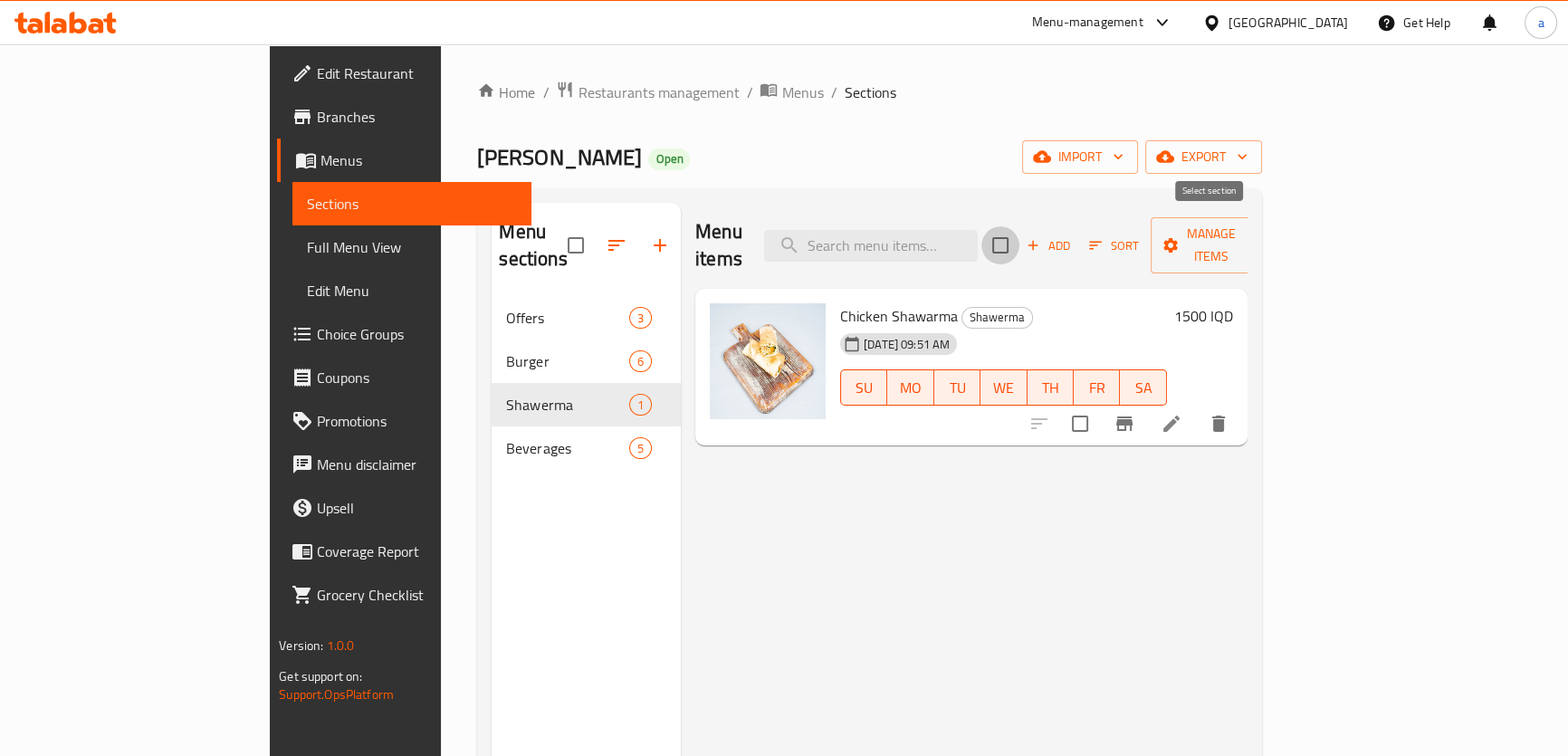
click at [1020, 236] on input "checkbox" at bounding box center [1000, 245] width 38 height 38
checkbox input "true"
click at [1258, 226] on span "Manage items" at bounding box center [1212, 245] width 93 height 45
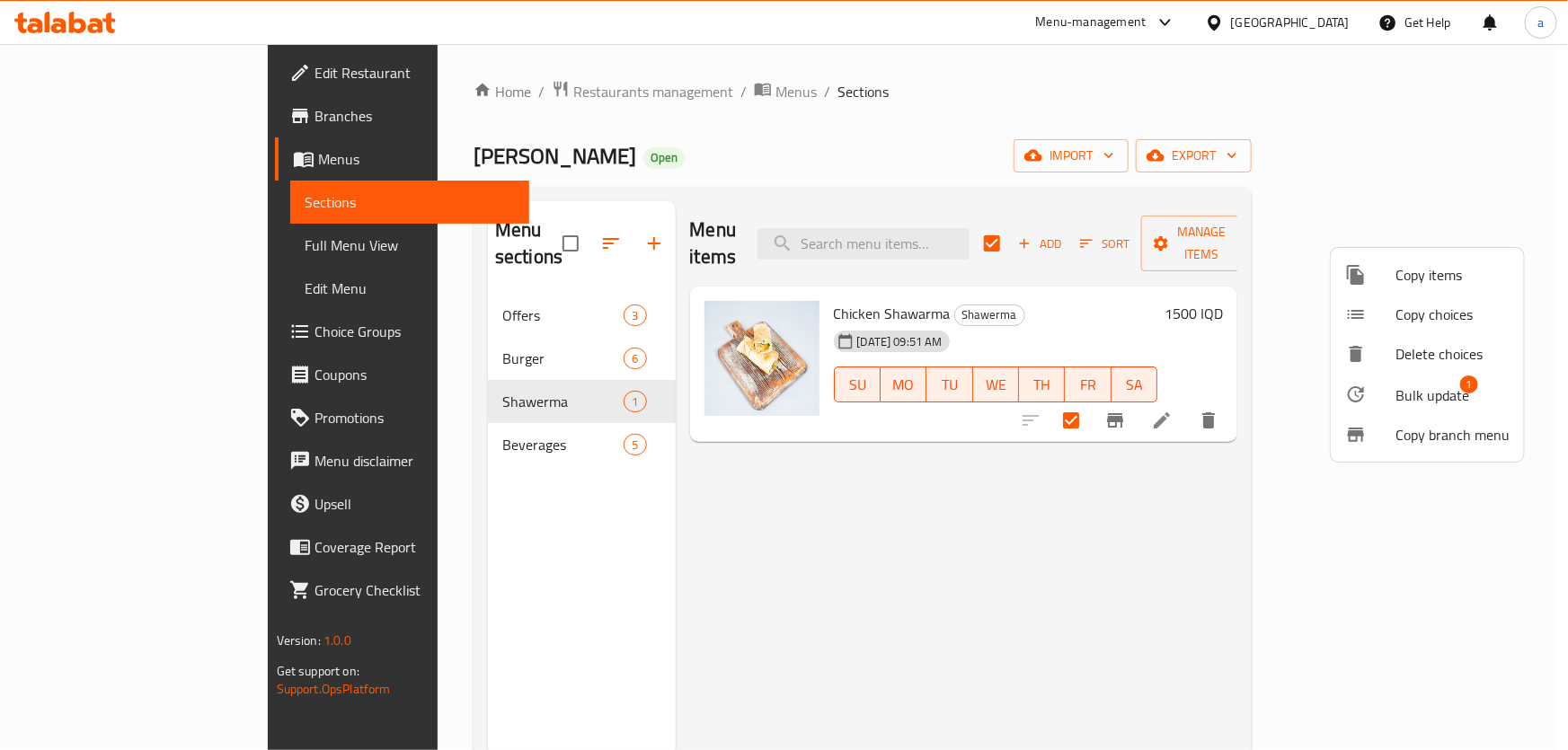
click at [1426, 392] on span "Bulk update" at bounding box center [1432, 395] width 73 height 21
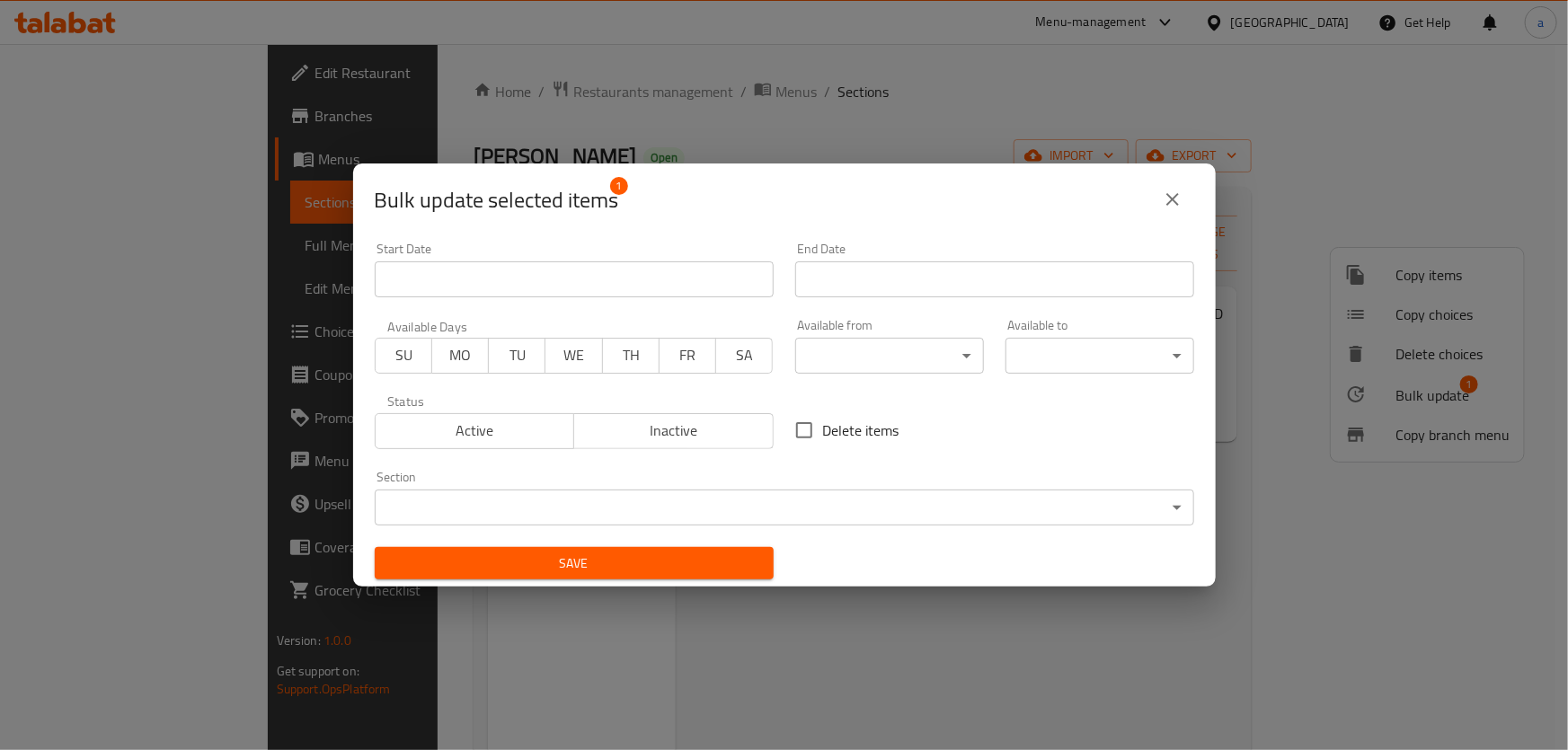
click at [784, 489] on body "​ Menu-management [GEOGRAPHIC_DATA] Get Help a Edit Restaurant Branches Menus S…" at bounding box center [784, 397] width 1568 height 706
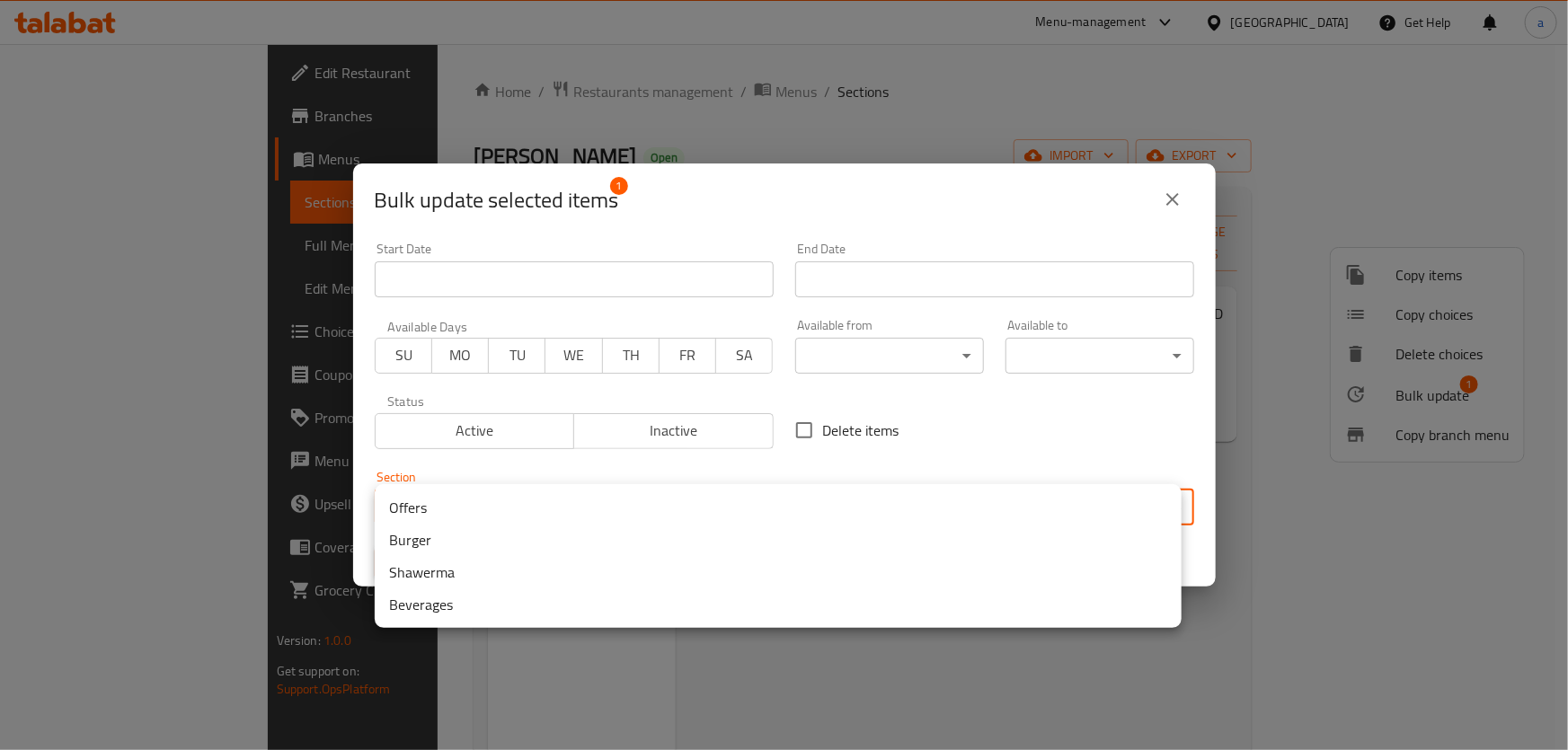
click at [502, 543] on li "Burger" at bounding box center [778, 539] width 807 height 32
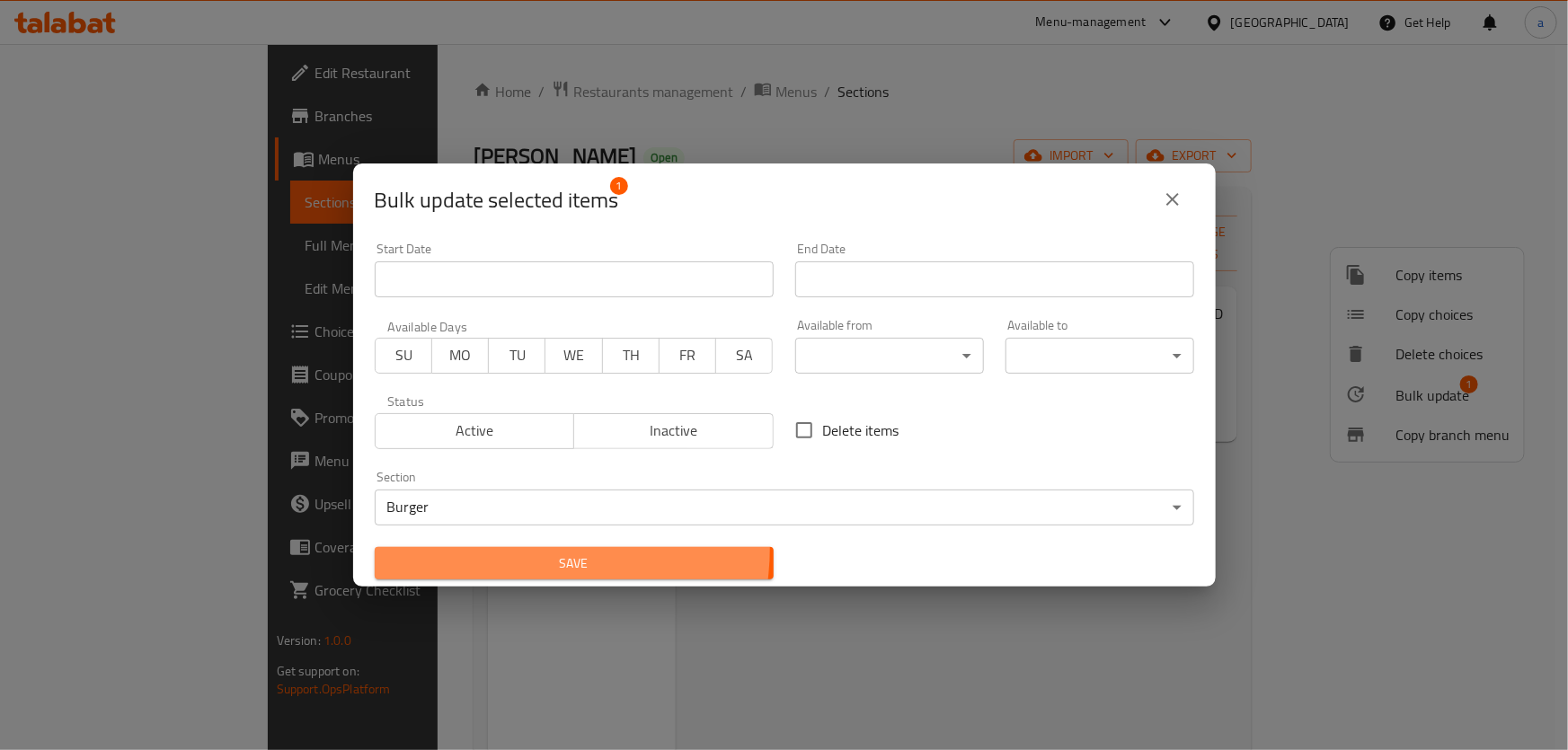
click at [506, 548] on button "Save" at bounding box center [574, 564] width 399 height 33
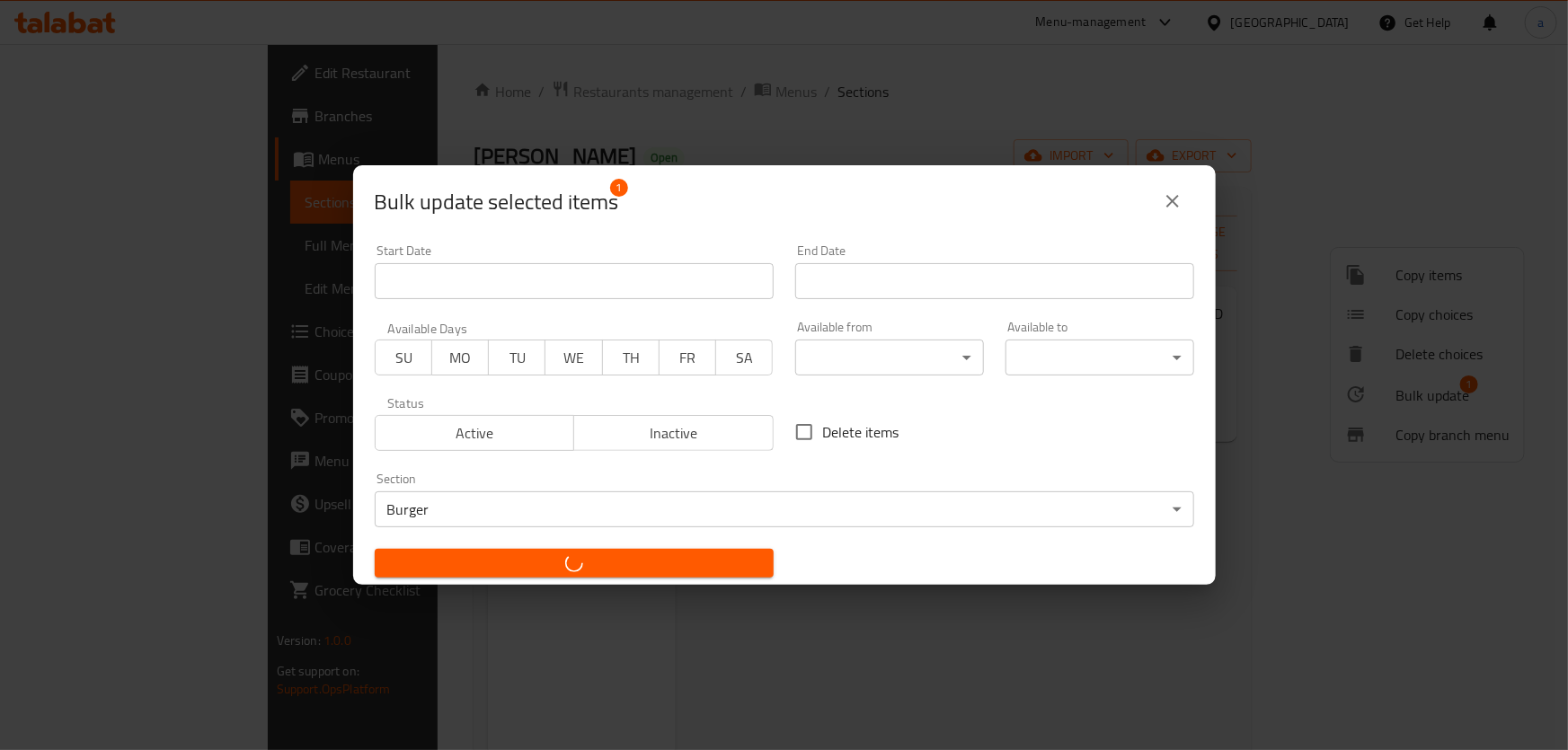
checkbox input "false"
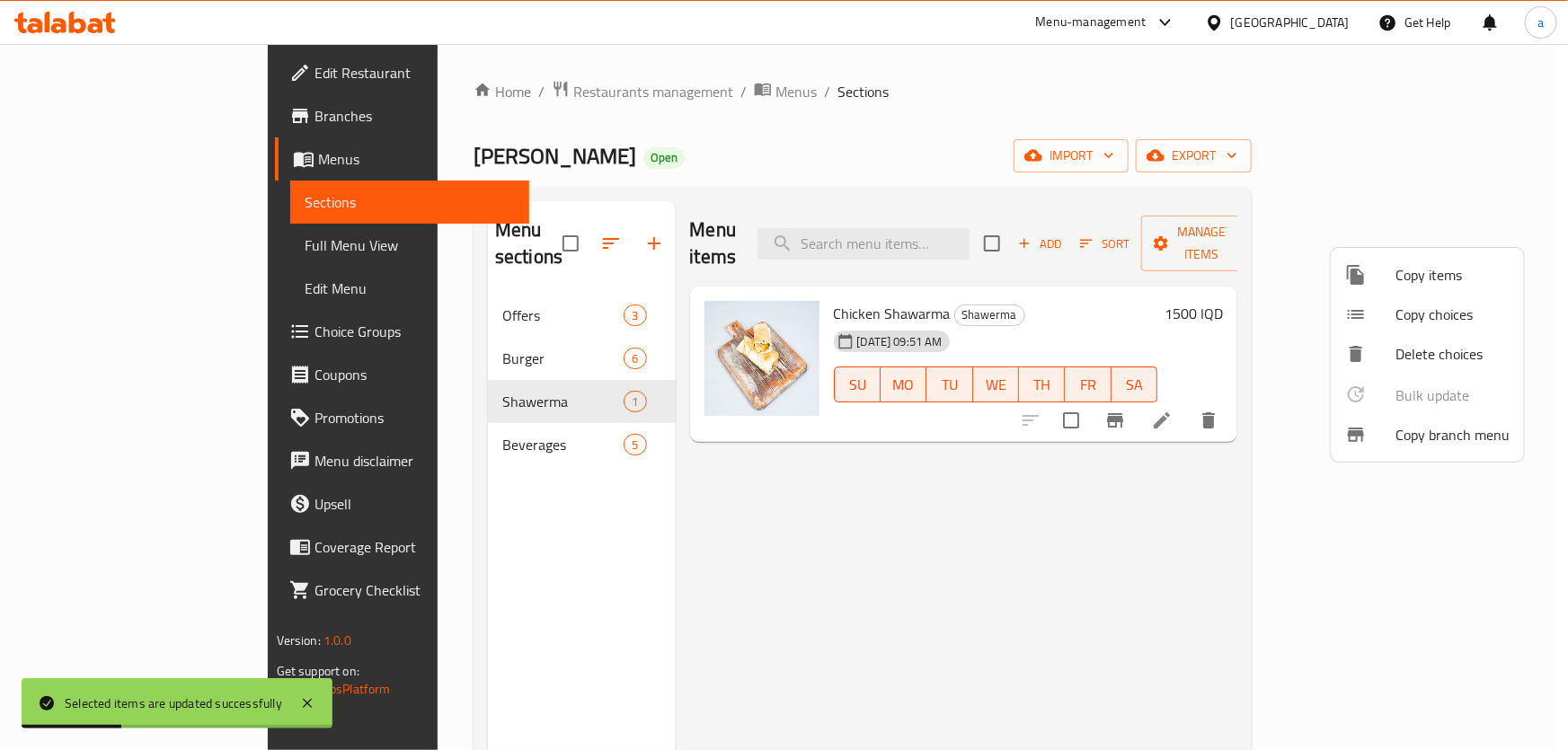
click at [513, 340] on div at bounding box center [784, 375] width 1568 height 750
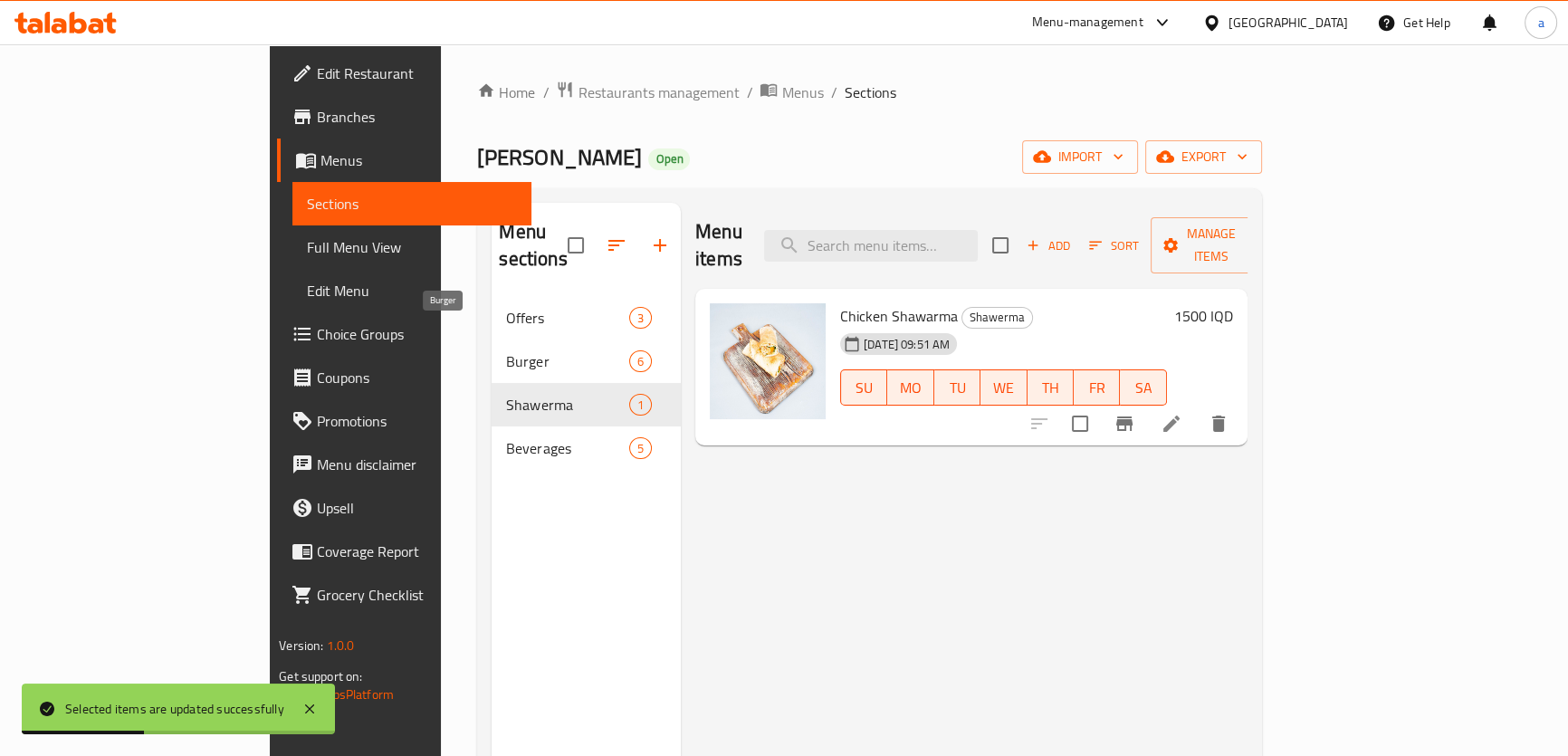
click at [509, 351] on span "Burger" at bounding box center [567, 361] width 122 height 21
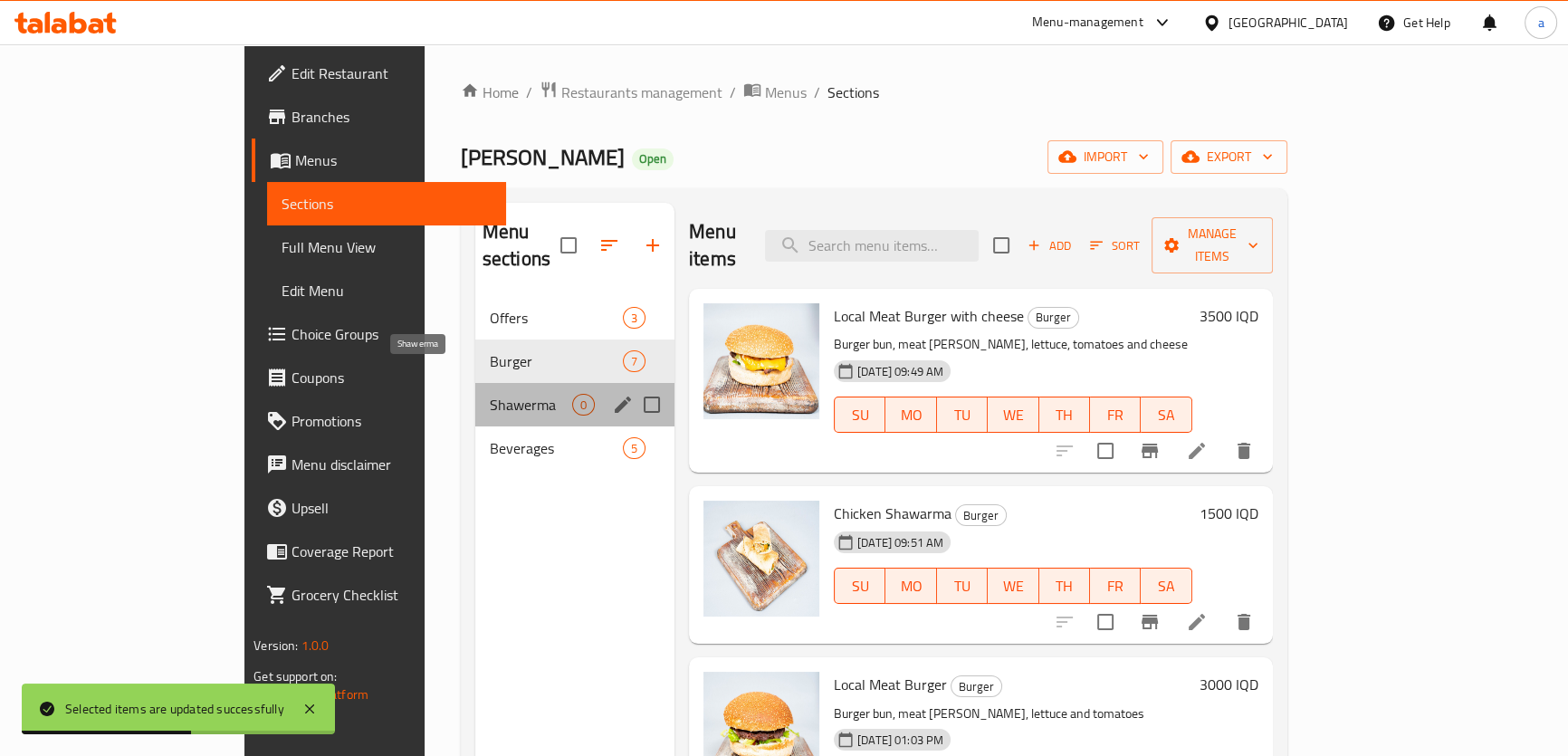
click at [501, 394] on span "Shawerma" at bounding box center [530, 404] width 82 height 21
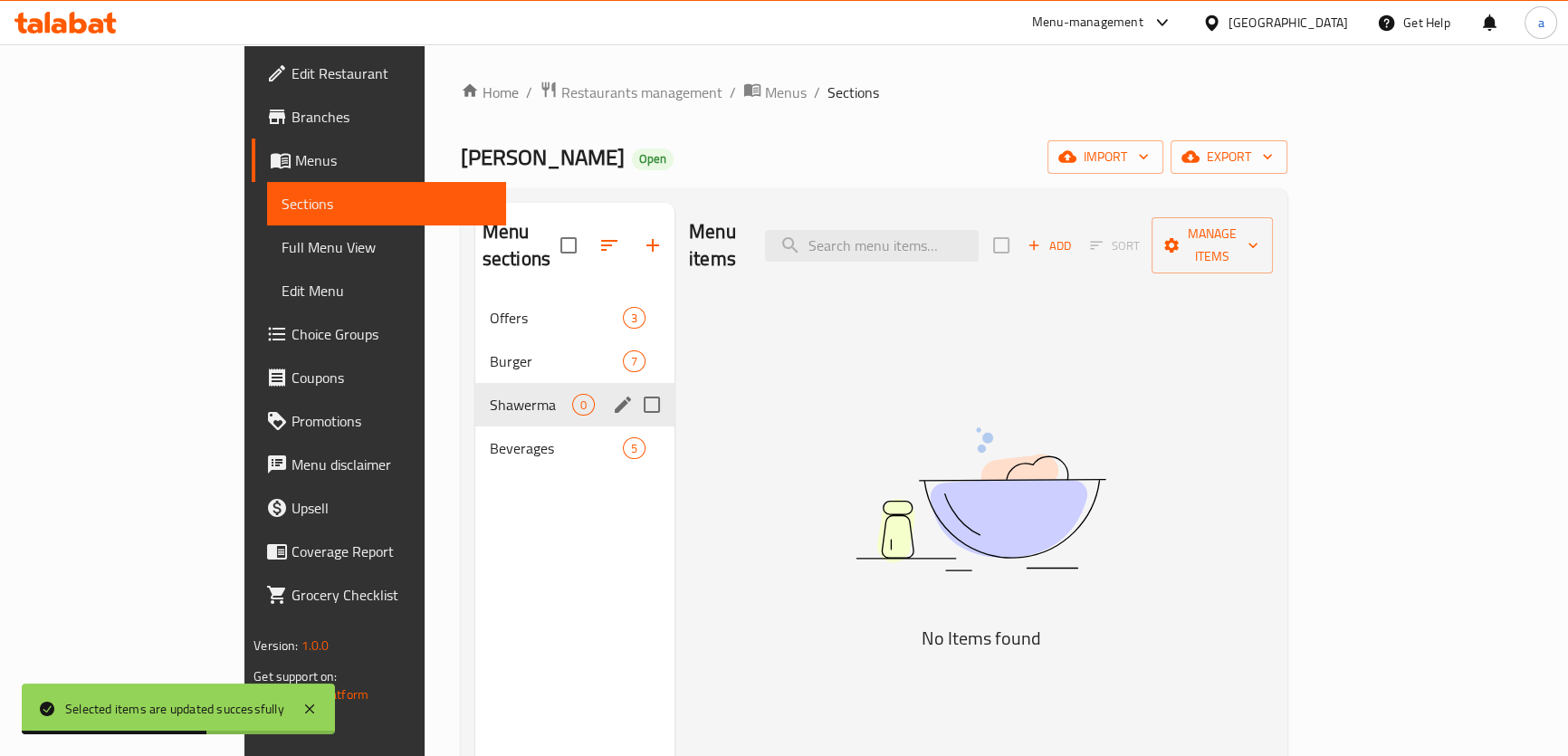
click at [633, 386] on input "Menu sections" at bounding box center [652, 404] width 38 height 38
checkbox input "true"
click at [578, 226] on button "button" at bounding box center [599, 245] width 44 height 43
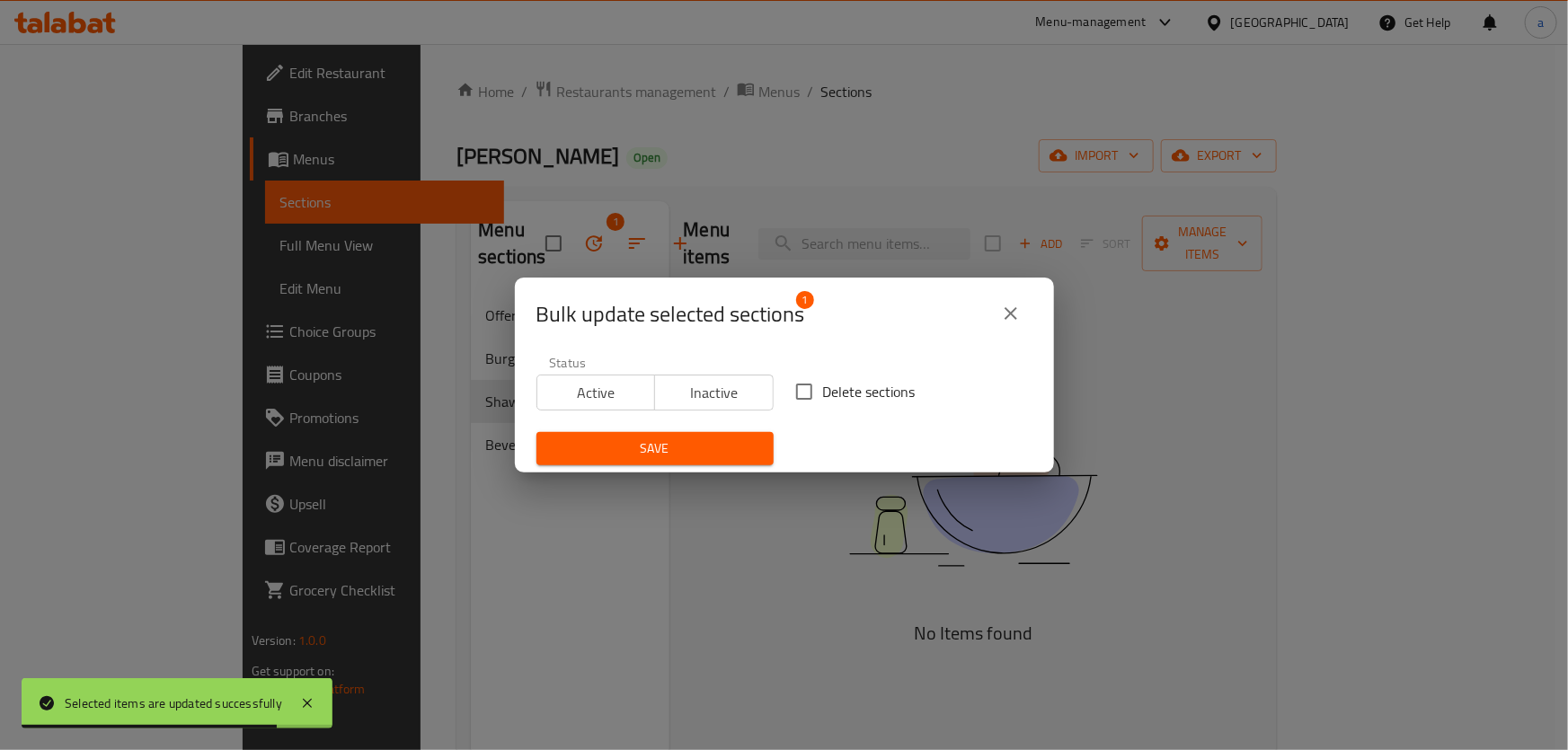
click at [804, 394] on input "Delete sections" at bounding box center [804, 391] width 38 height 38
checkbox input "true"
click at [733, 439] on span "Save" at bounding box center [655, 448] width 209 height 22
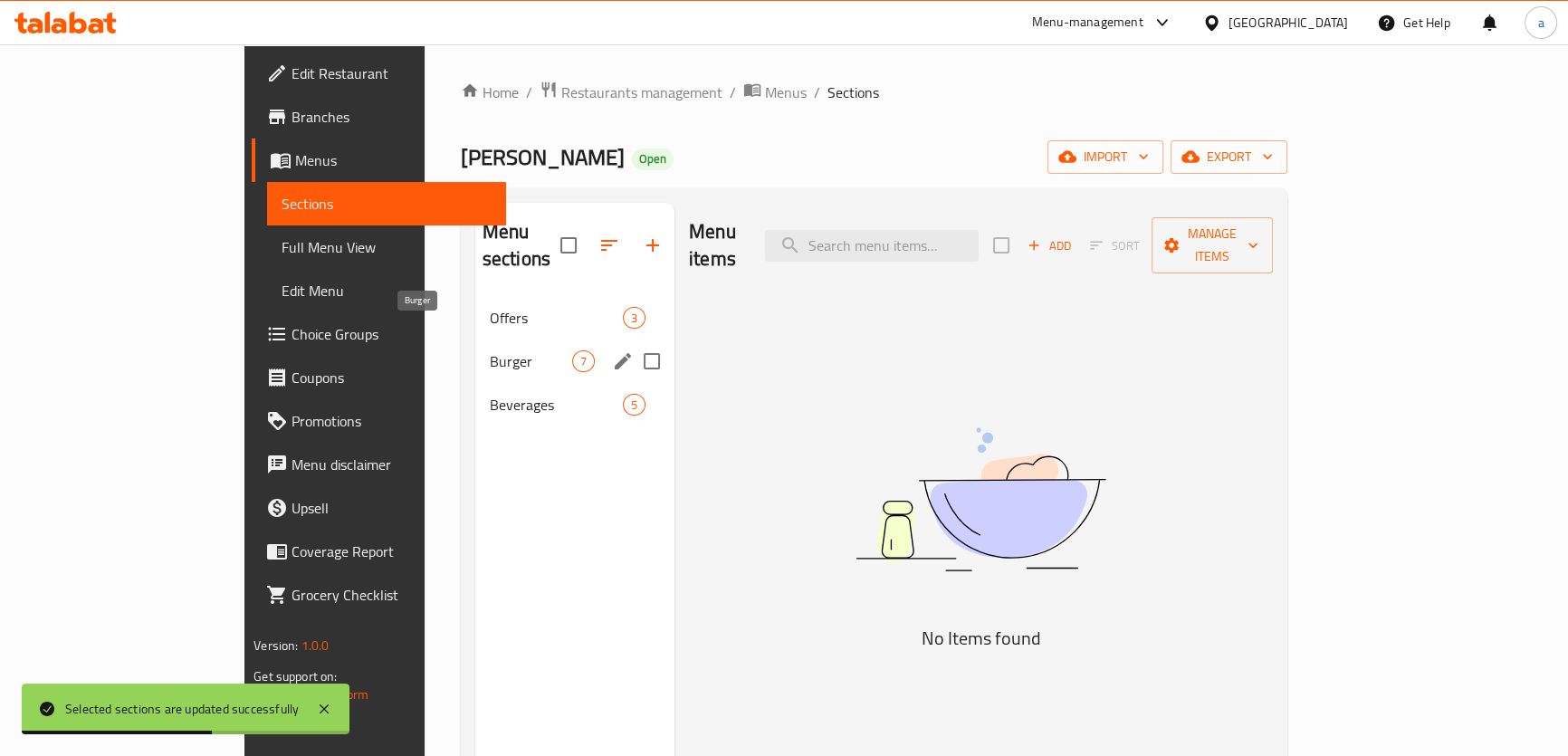
click at [490, 351] on span "Burger" at bounding box center [530, 361] width 82 height 21
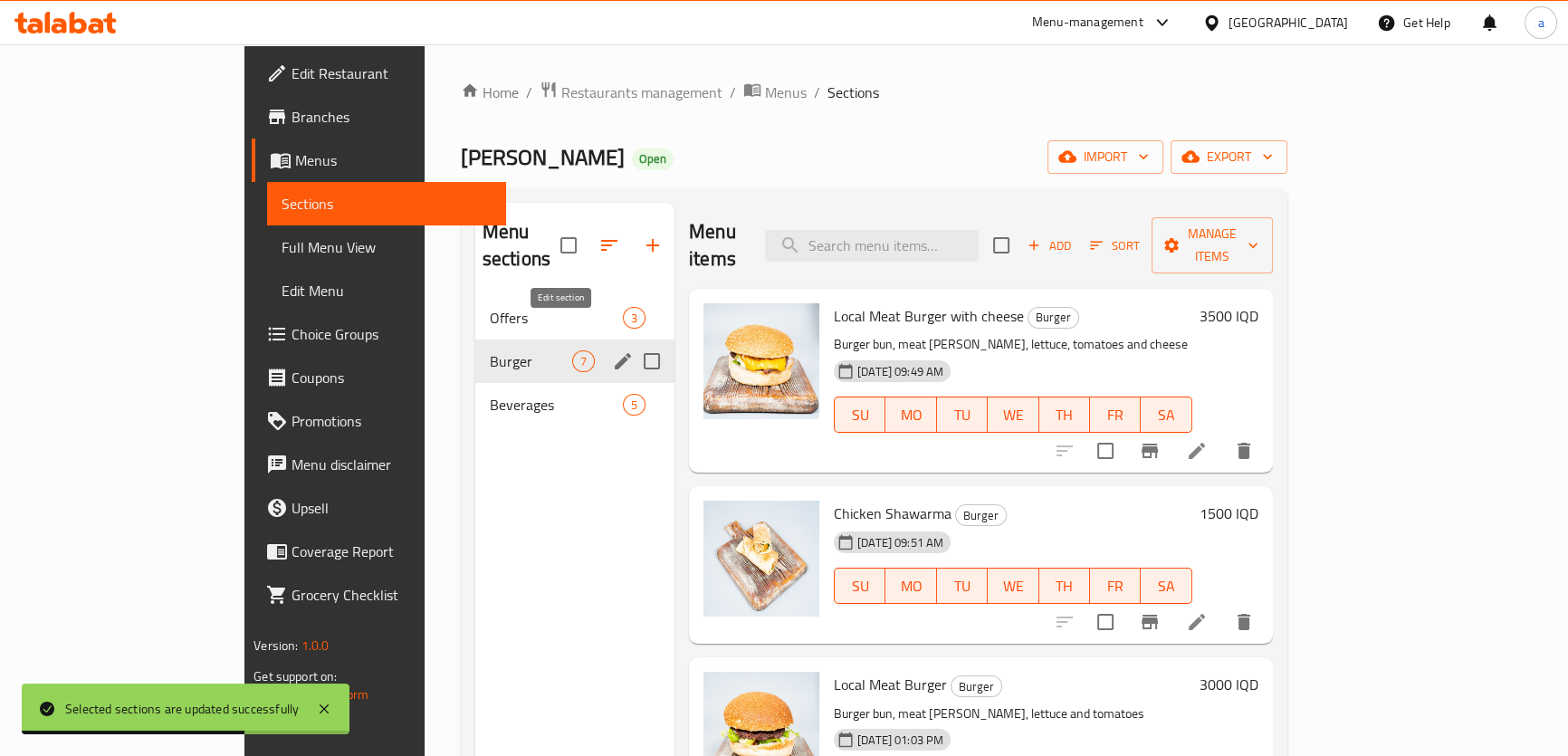
click at [609, 348] on button "edit" at bounding box center [622, 361] width 27 height 27
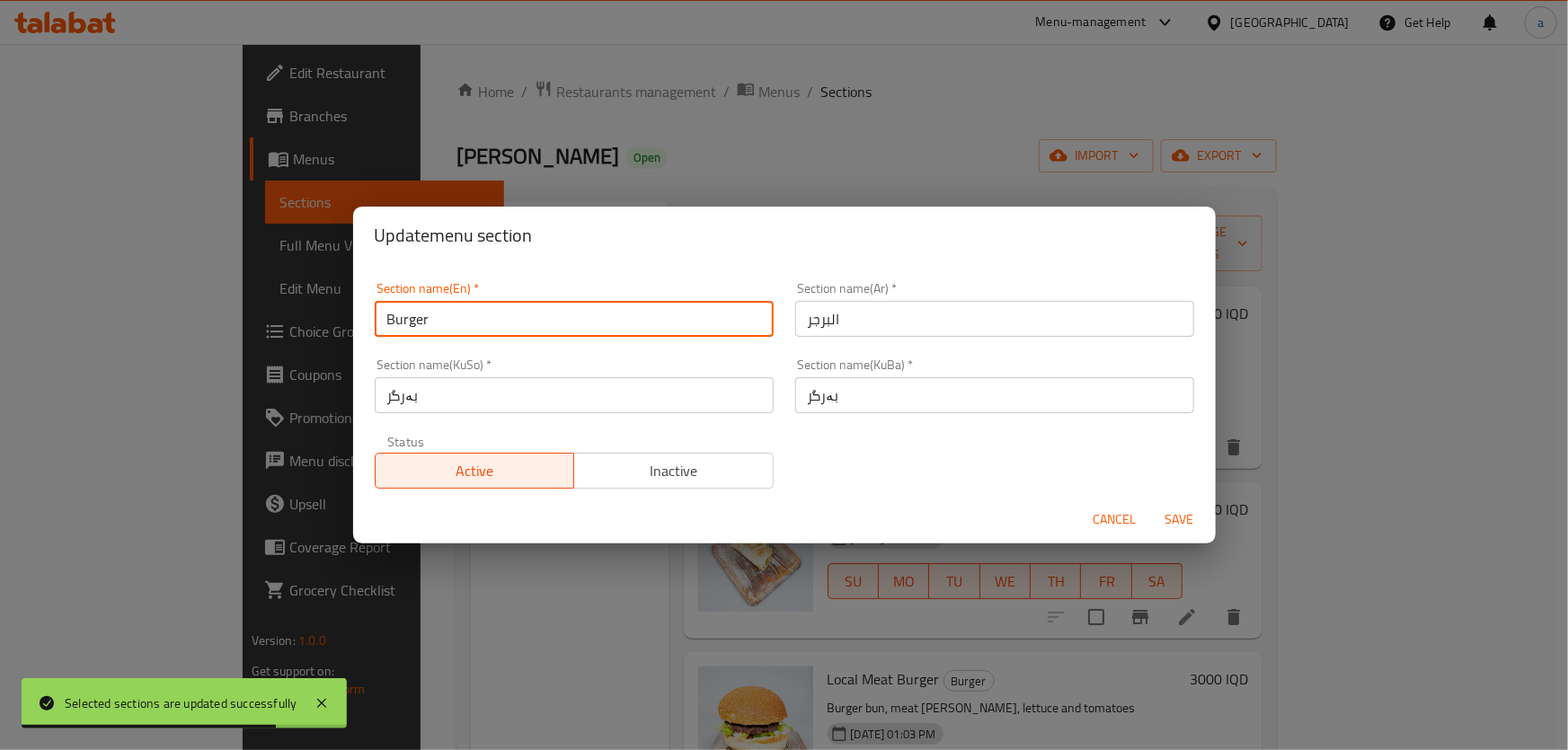
drag, startPoint x: 621, startPoint y: 329, endPoint x: 286, endPoint y: 383, distance: 339.3
click at [286, 383] on div "Update menu section Section name(En)   * Burger Section name(En) * Section name…" at bounding box center [784, 375] width 1568 height 750
type input "Food"
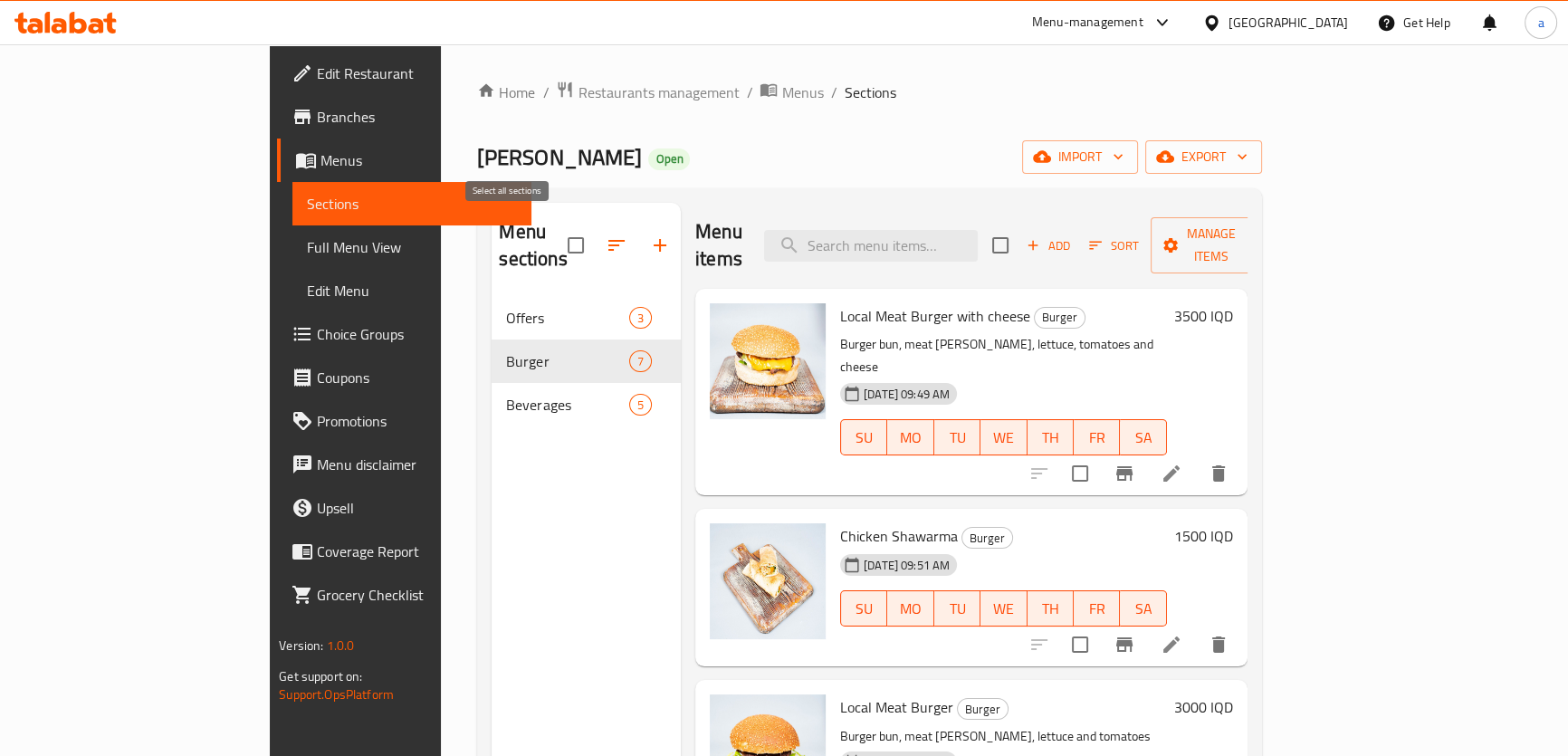
click at [557, 230] on input "checkbox" at bounding box center [576, 245] width 38 height 38
checkbox input "false"
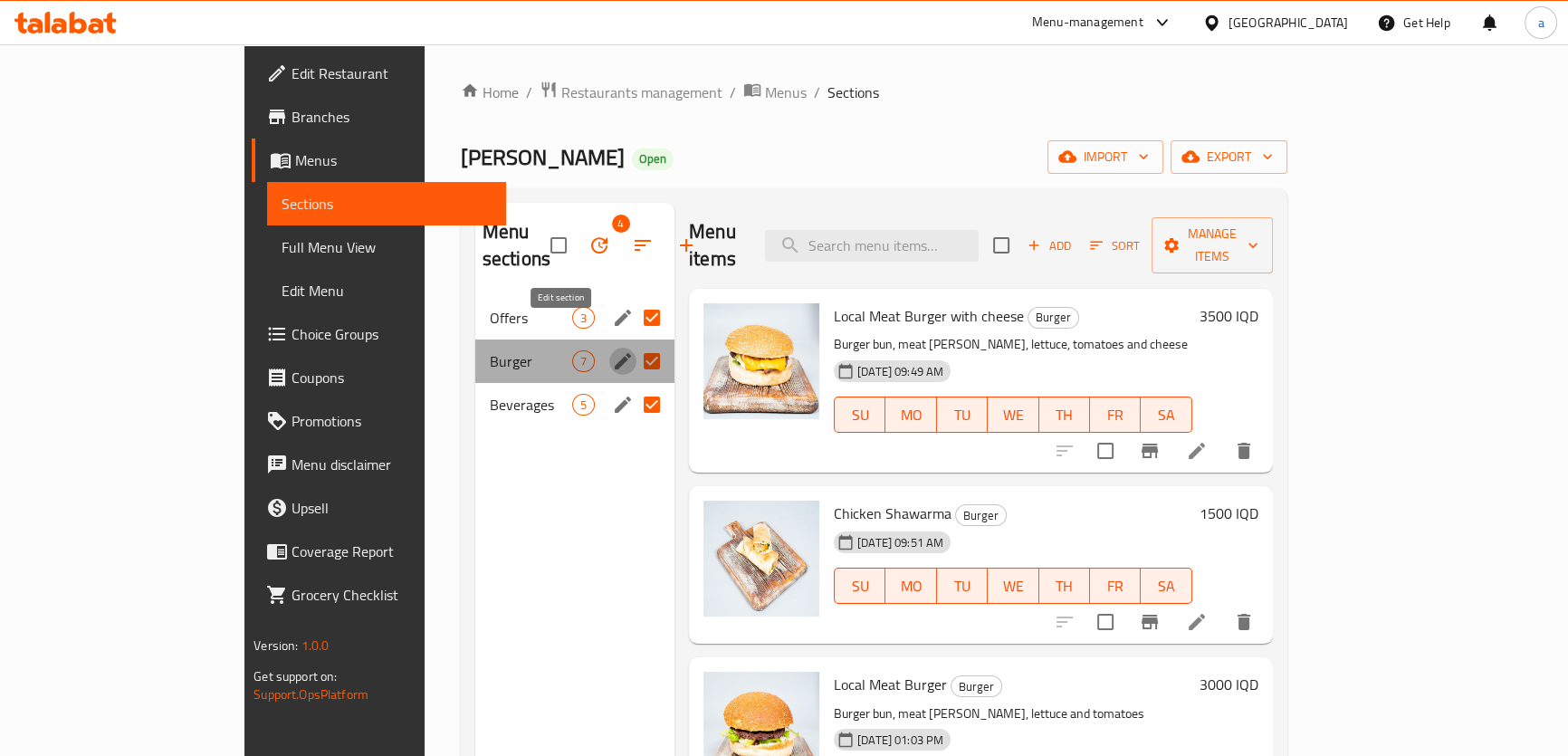
click at [615, 353] on icon "edit" at bounding box center [623, 362] width 17 height 17
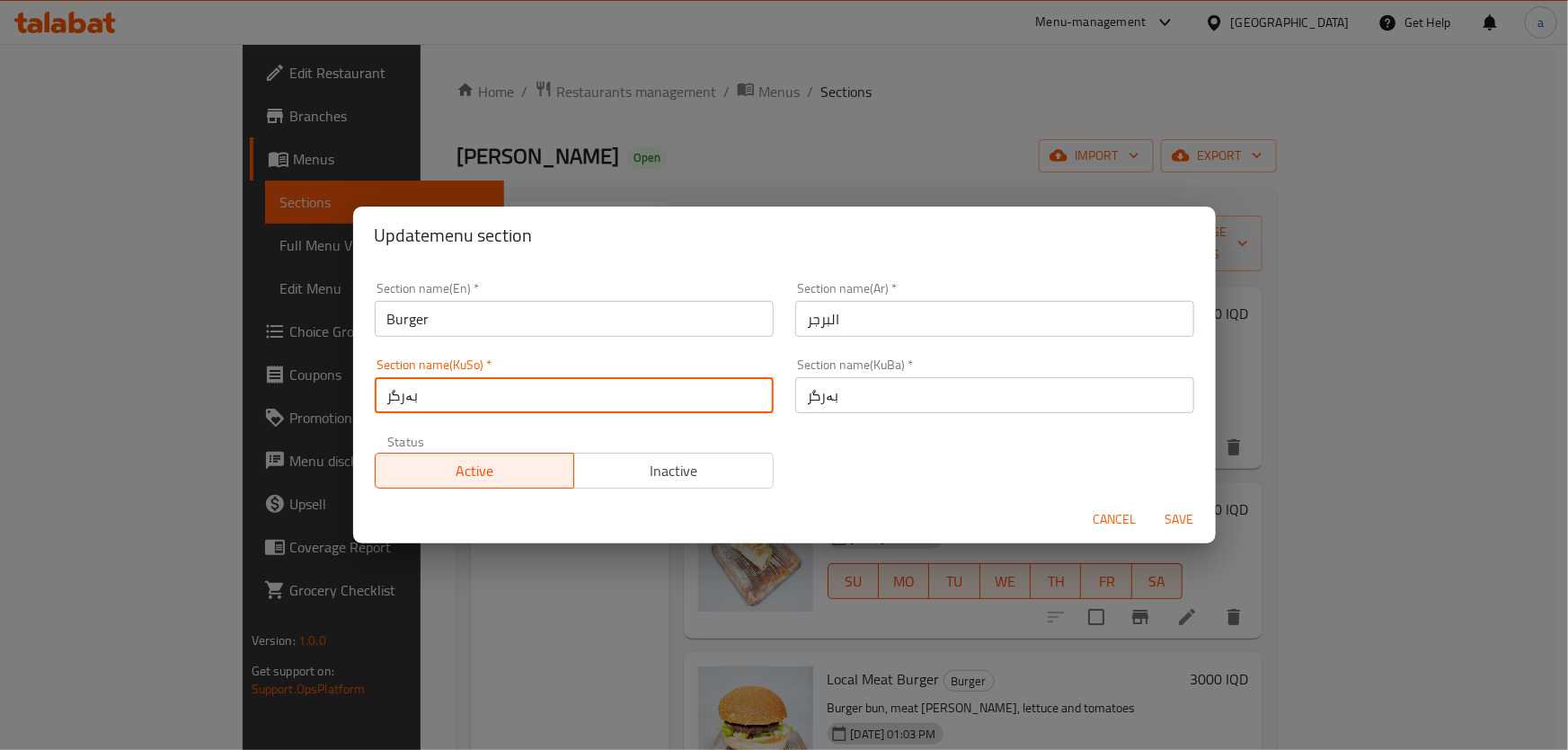
drag, startPoint x: 657, startPoint y: 406, endPoint x: 315, endPoint y: 440, distance: 343.7
click at [315, 440] on div "Update menu section Section name(En)   * Burger Section name(En) * Section name…" at bounding box center [784, 375] width 1568 height 750
paste input "واردن"
type input "خواردن"
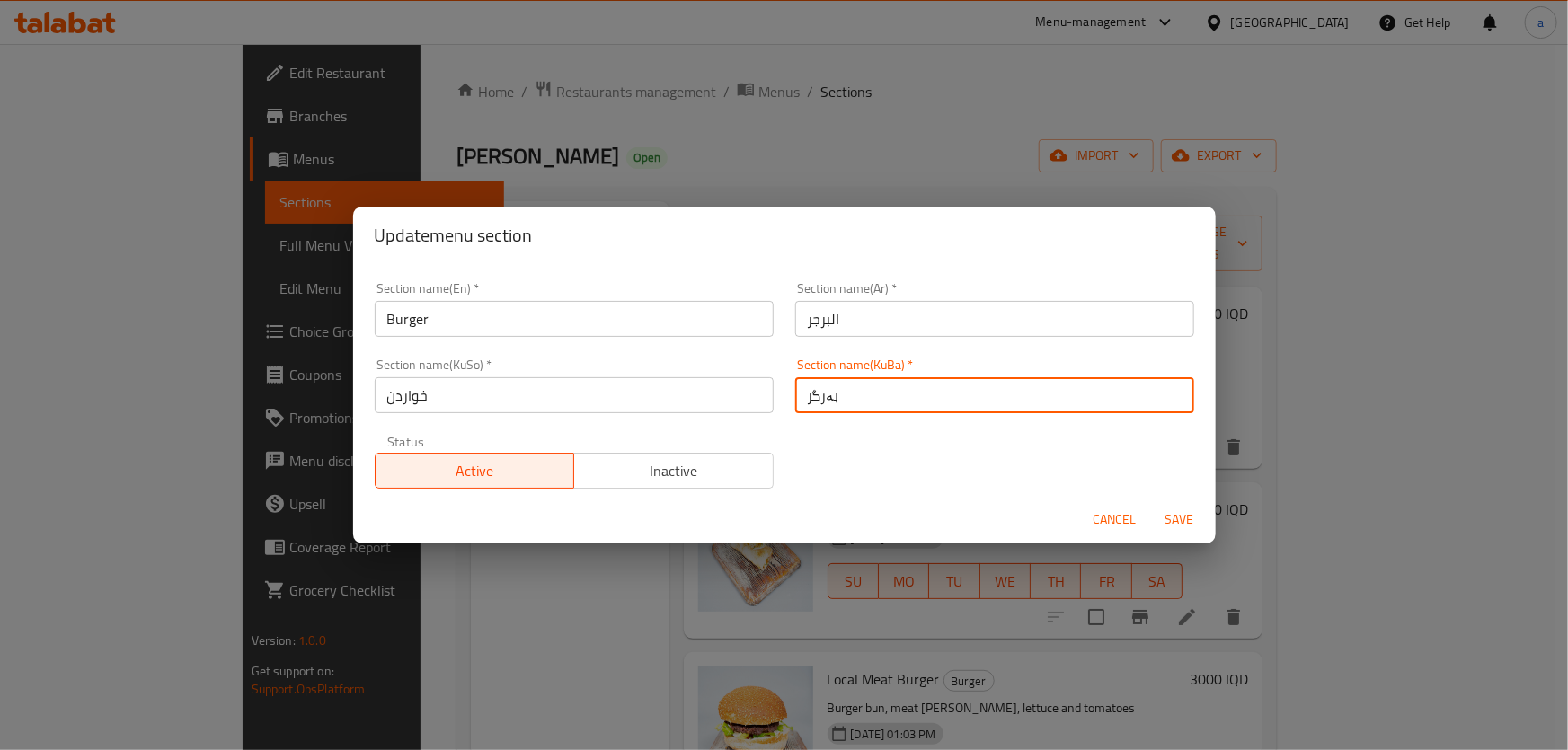
drag, startPoint x: 892, startPoint y: 386, endPoint x: 725, endPoint y: 424, distance: 171.3
click at [725, 424] on div "Section name(En)   * Burger Section name(En) * Section name(Ar)   * البرجر Sect…" at bounding box center [784, 385] width 841 height 228
paste input "واردن"
type input "خواردن"
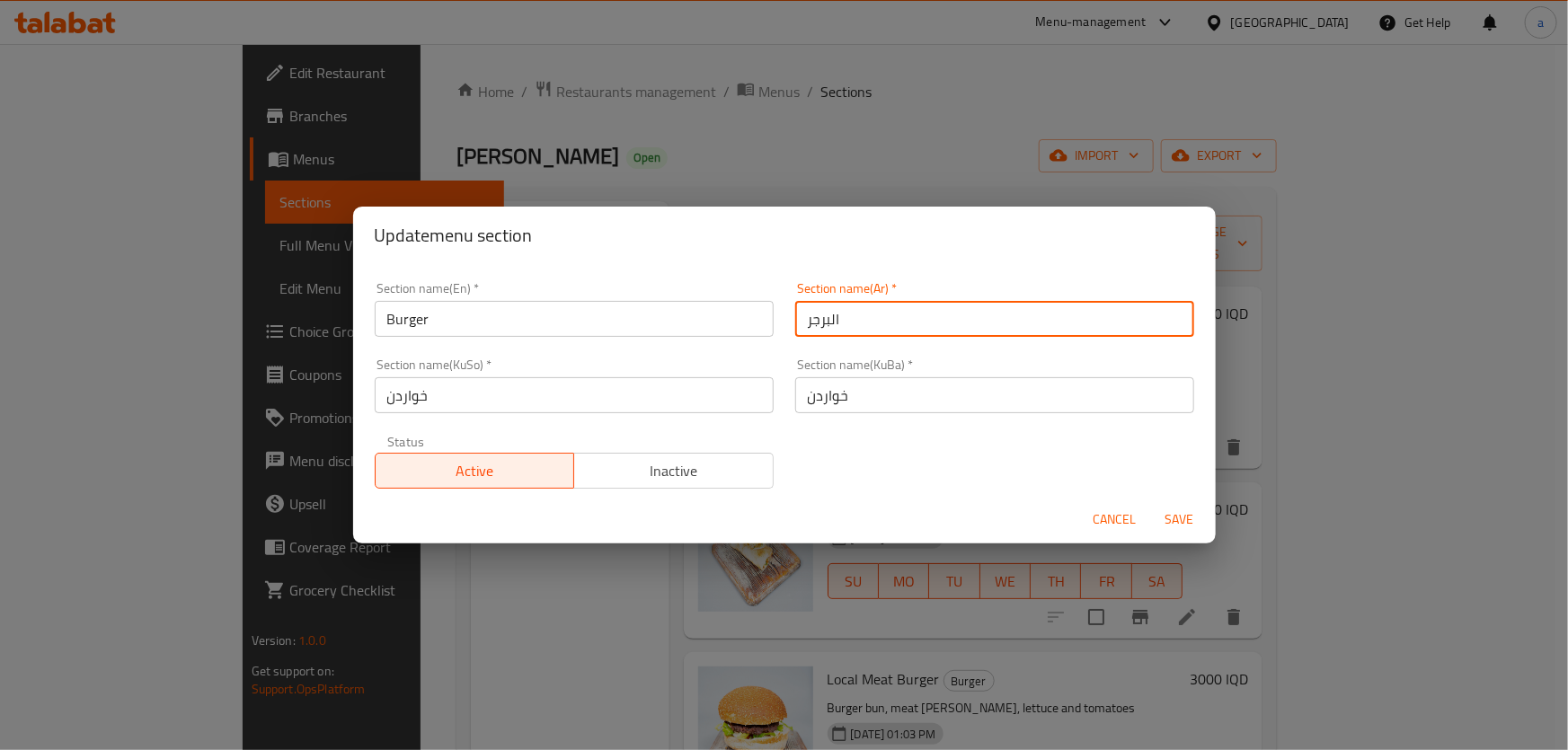
drag, startPoint x: 853, startPoint y: 324, endPoint x: 787, endPoint y: 326, distance: 66.0
click at [787, 326] on div "Section name(Ar)   * البرجر Section name(Ar) *" at bounding box center [995, 308] width 421 height 76
paste input "مأكولات"
type input "مأكولات"
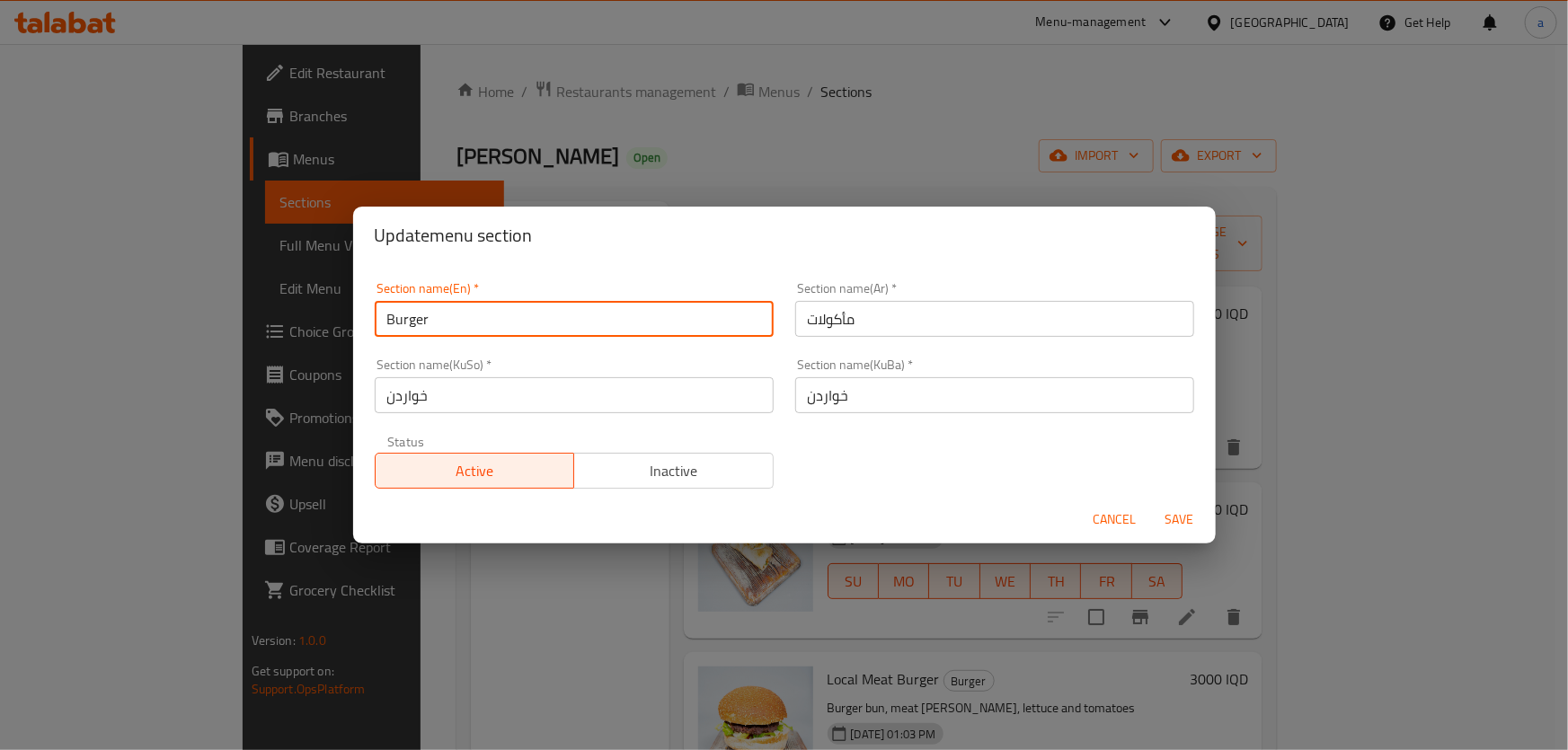
drag, startPoint x: 514, startPoint y: 322, endPoint x: 329, endPoint y: 330, distance: 185.2
click at [329, 330] on div "Update menu section Section name(En)   * Burger Section name(En) * Section name…" at bounding box center [784, 375] width 1568 height 750
paste input "Food"
type input "Food"
click at [1166, 519] on span "Save" at bounding box center [1179, 520] width 43 height 22
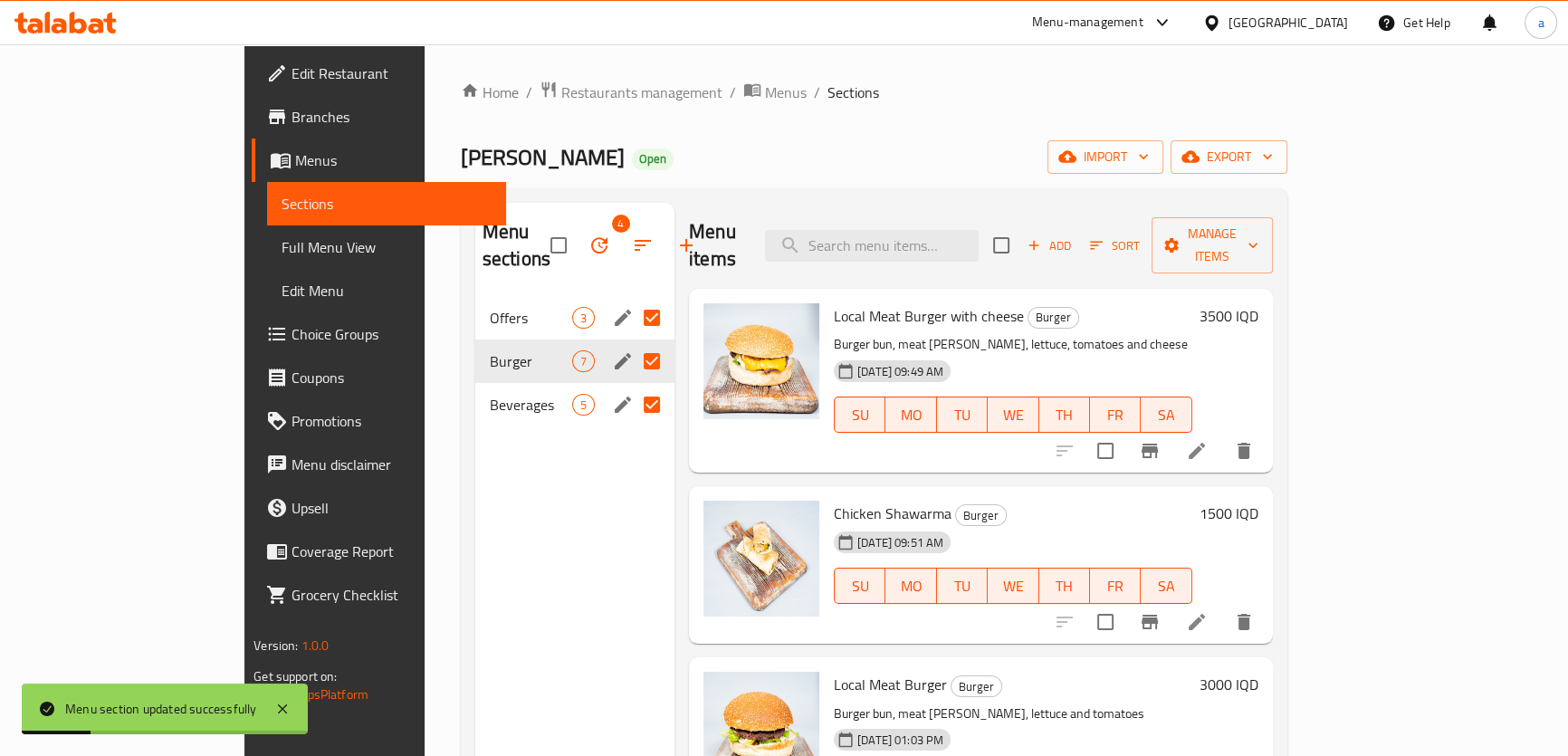
click at [564, 184] on div "Home / Restaurants management / Menus / Sections Kubbay [PERSON_NAME] Open impo…" at bounding box center [874, 527] width 827 height 893
click at [633, 299] on input "Menu sections" at bounding box center [652, 317] width 38 height 38
checkbox input "false"
checkbox input "true"
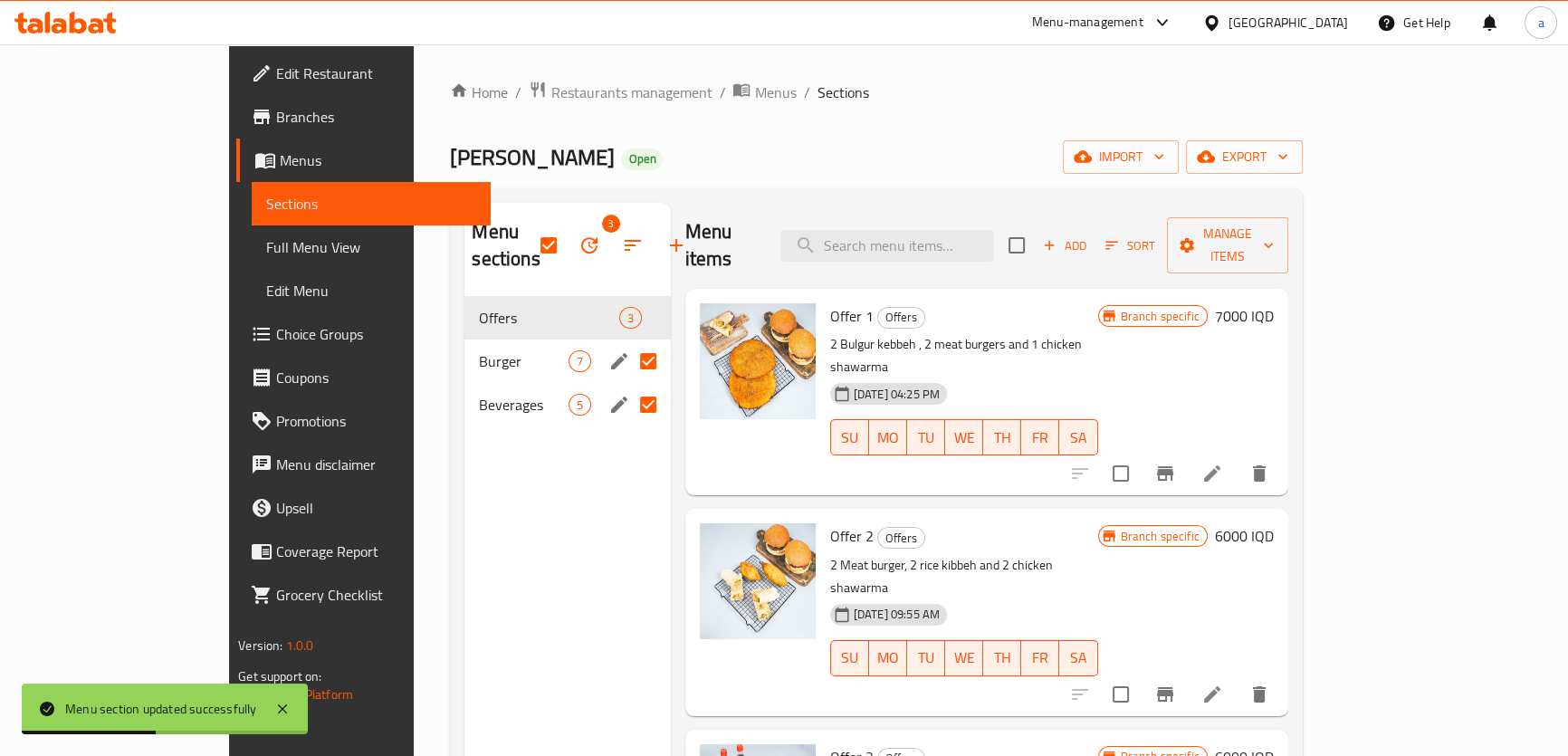
click at [629, 342] on input "Menu sections" at bounding box center [648, 361] width 38 height 38
checkbox input "false"
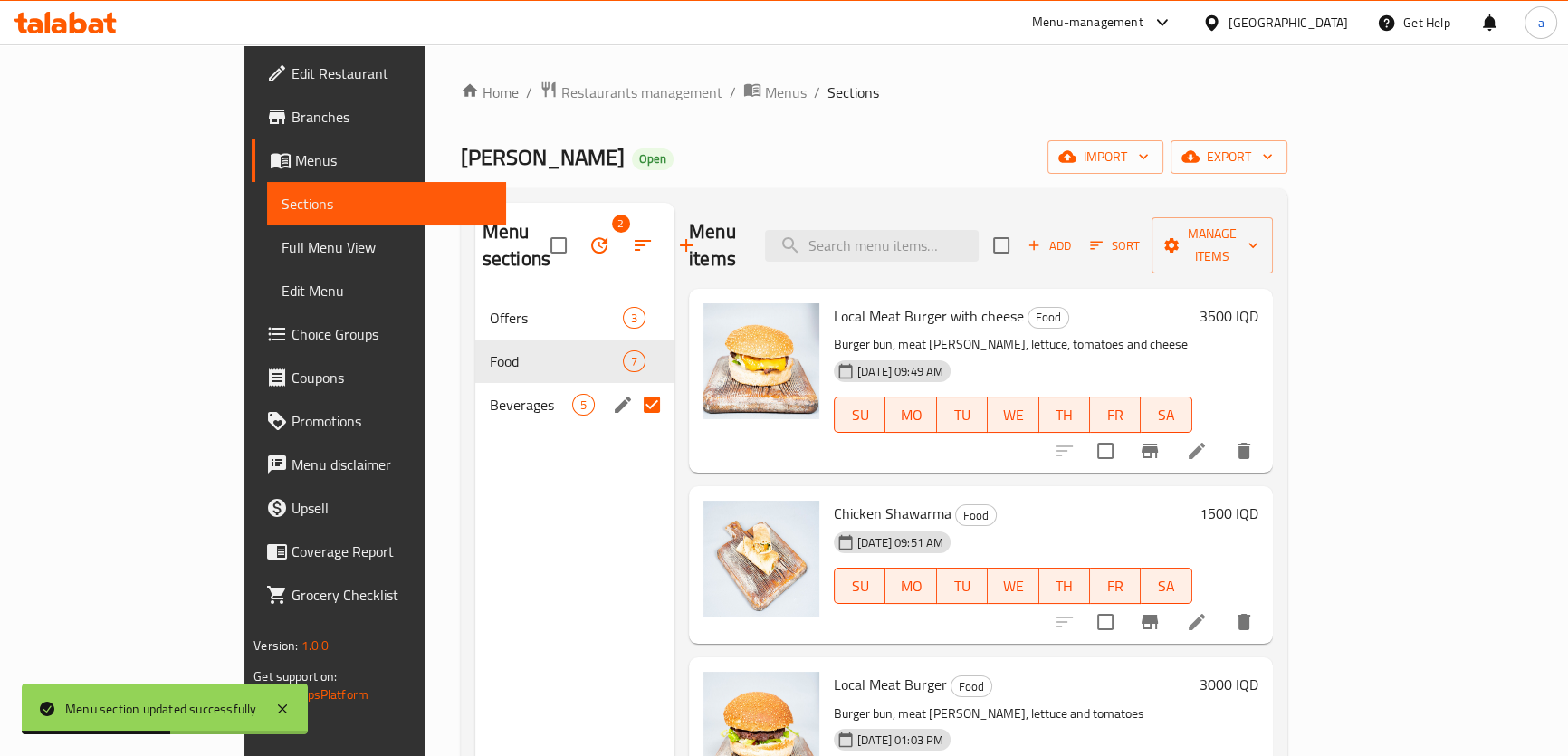
click at [633, 386] on input "Menu sections" at bounding box center [652, 404] width 38 height 38
checkbox input "false"
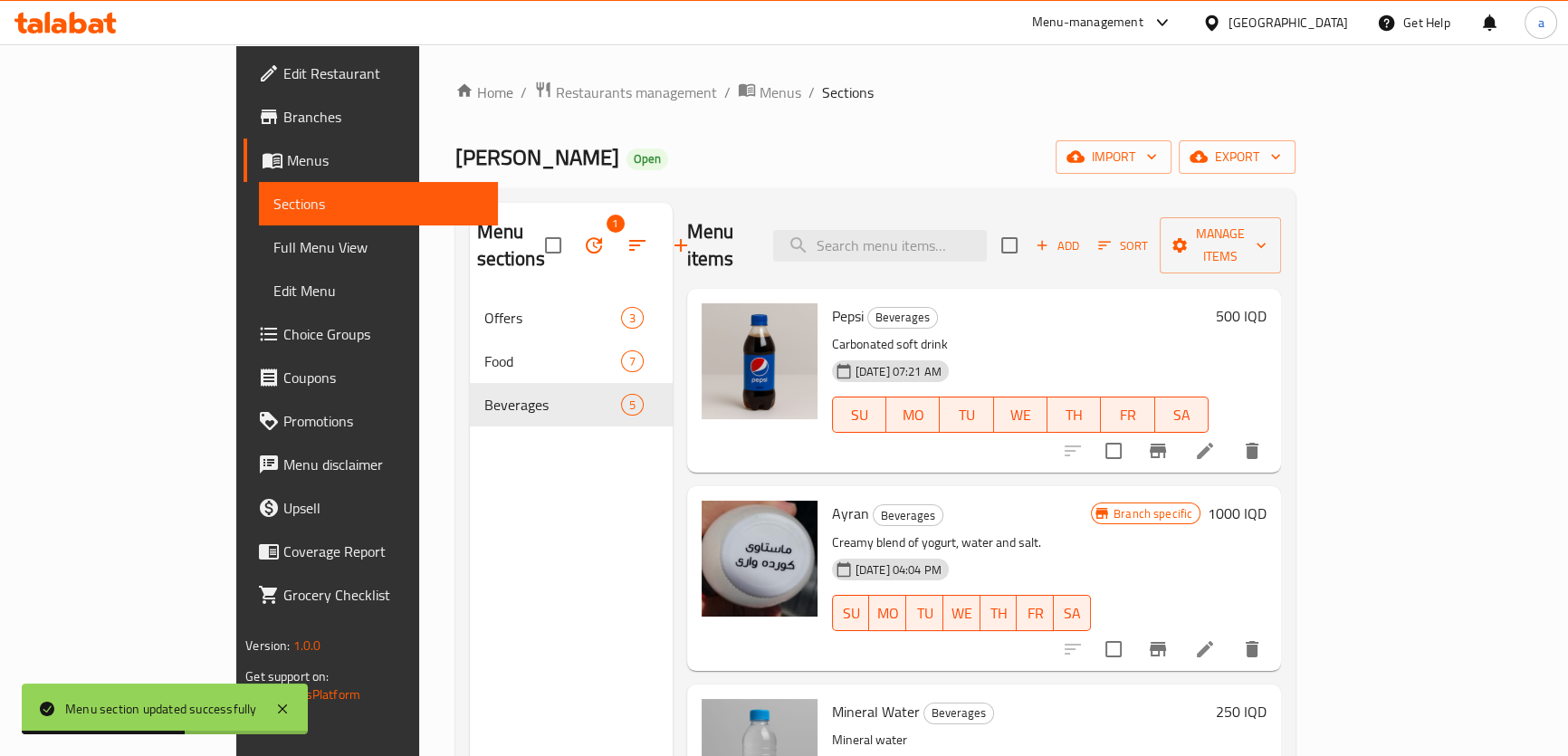
click at [495, 444] on div "Menu sections 1 Offers 3 Food 7 Beverages 5" at bounding box center [571, 580] width 203 height 756
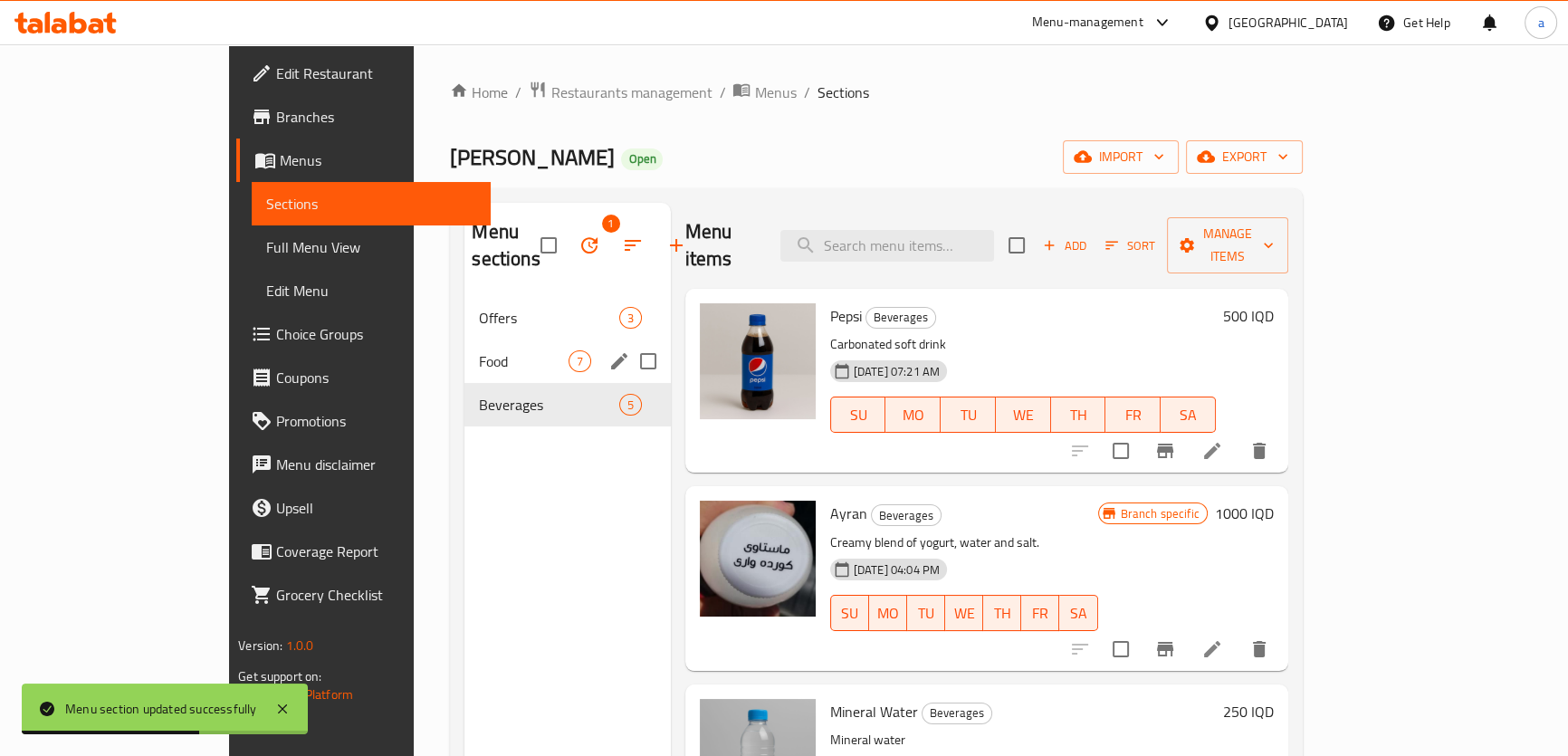
click at [479, 351] on span "Food" at bounding box center [524, 361] width 89 height 21
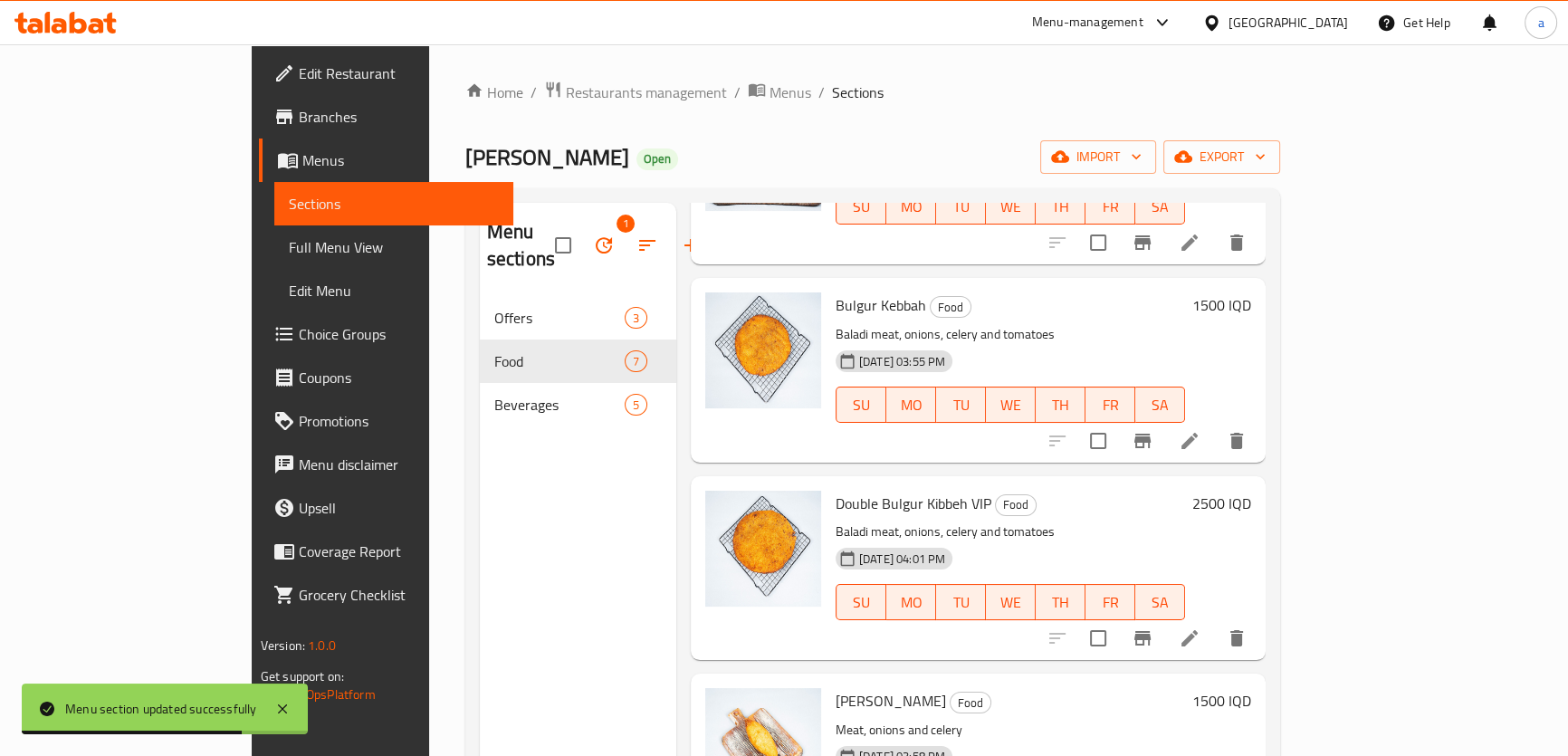
scroll to position [646, 0]
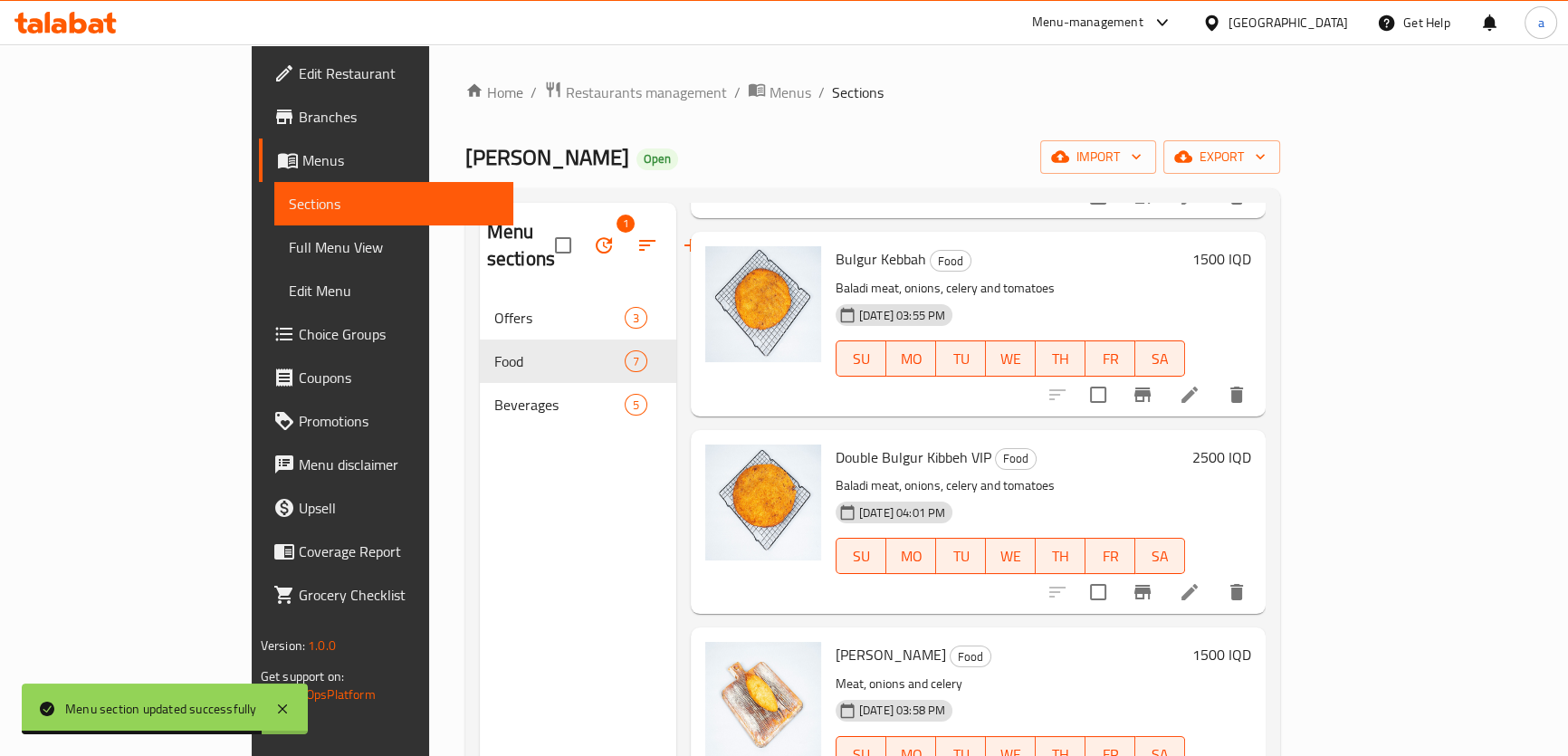
click at [289, 254] on span "Full Menu View" at bounding box center [393, 246] width 210 height 21
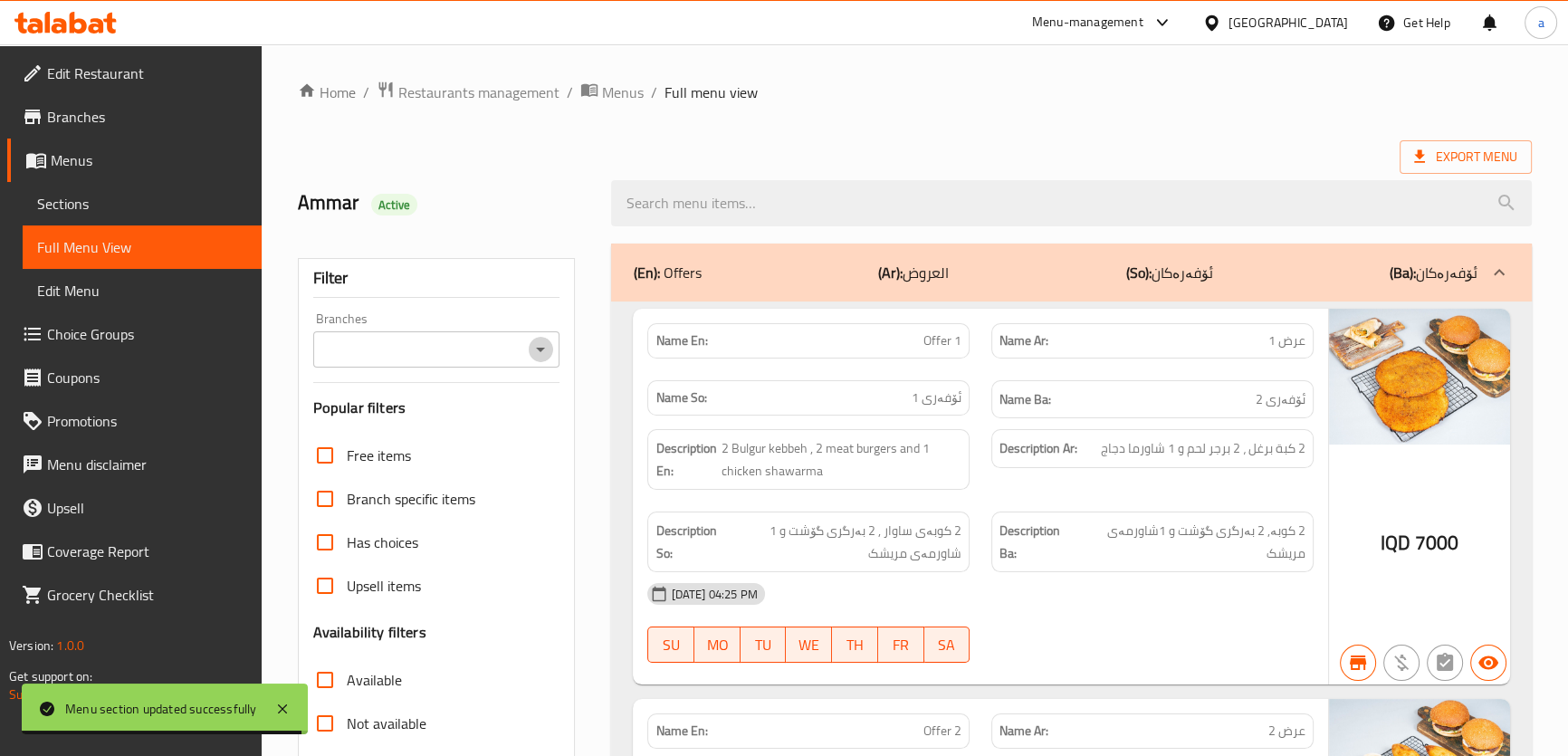
click at [540, 352] on icon "Open" at bounding box center [540, 349] width 21 height 21
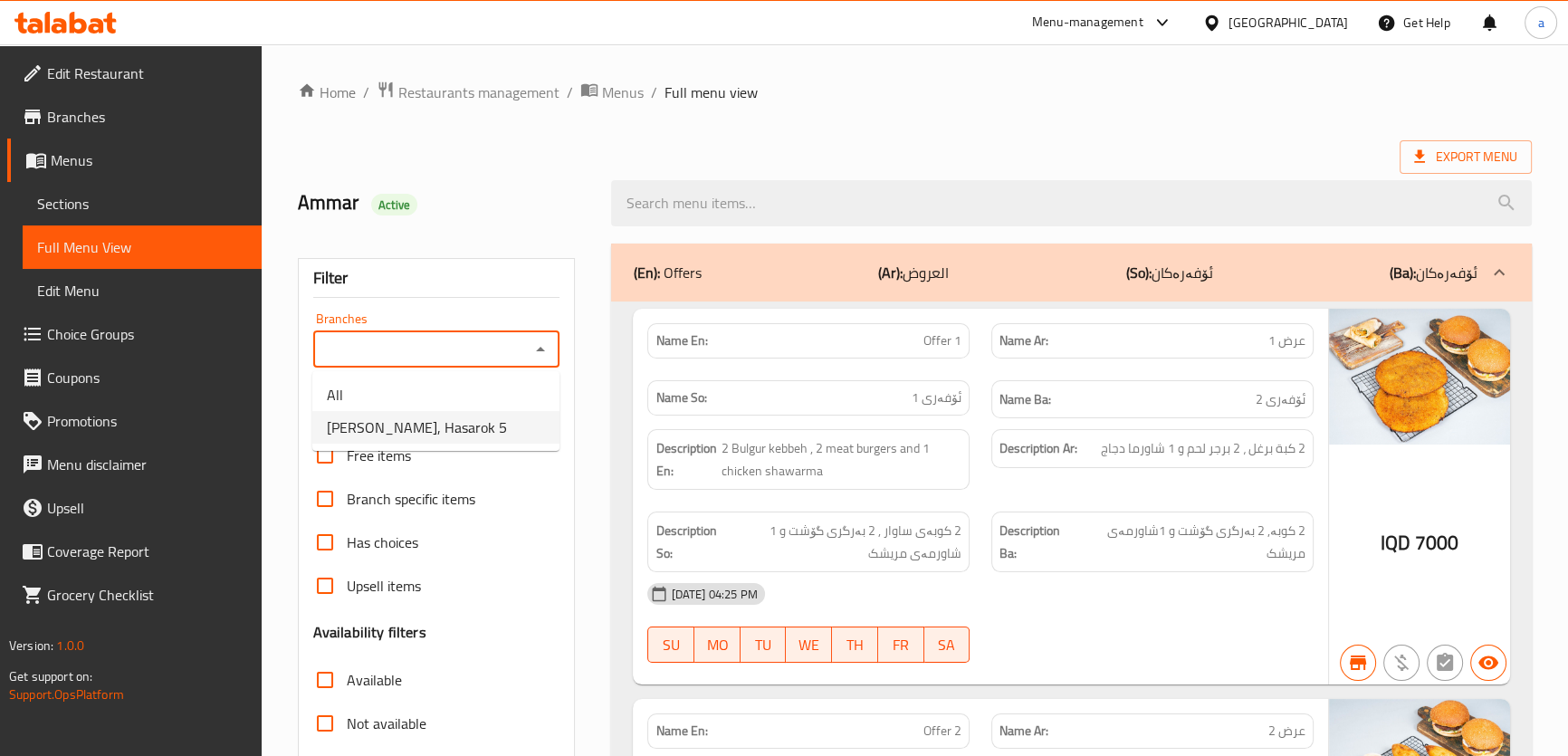
click at [502, 416] on span "[PERSON_NAME], Hasarok 5" at bounding box center [417, 427] width 180 height 21
type input "[PERSON_NAME], Hasarok 5"
click at [822, 275] on div "(En): Offers (Ar): العروض (So): ئۆفەرەکان (Ba): ئۆفەرەکان" at bounding box center [1055, 272] width 844 height 21
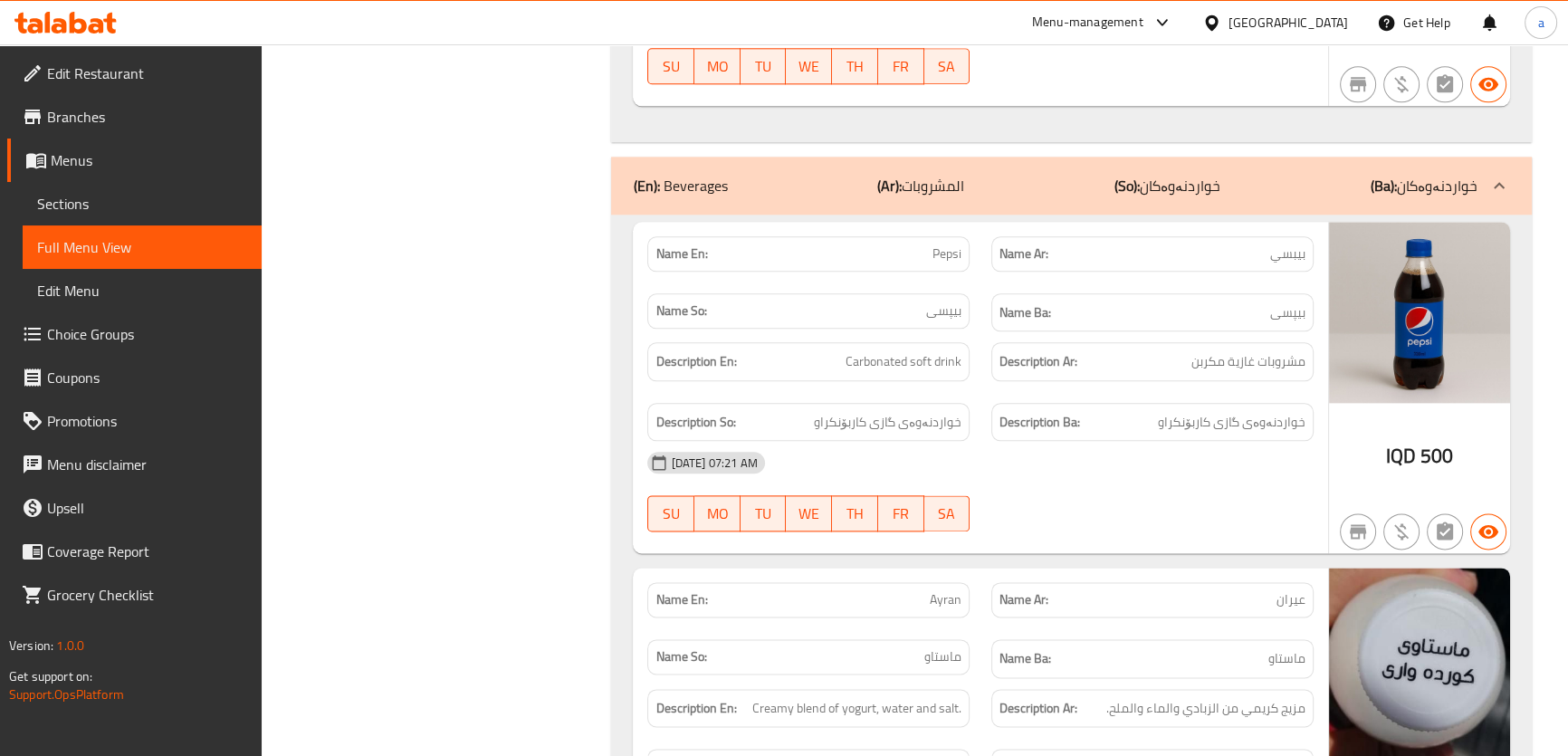
scroll to position [2743, 0]
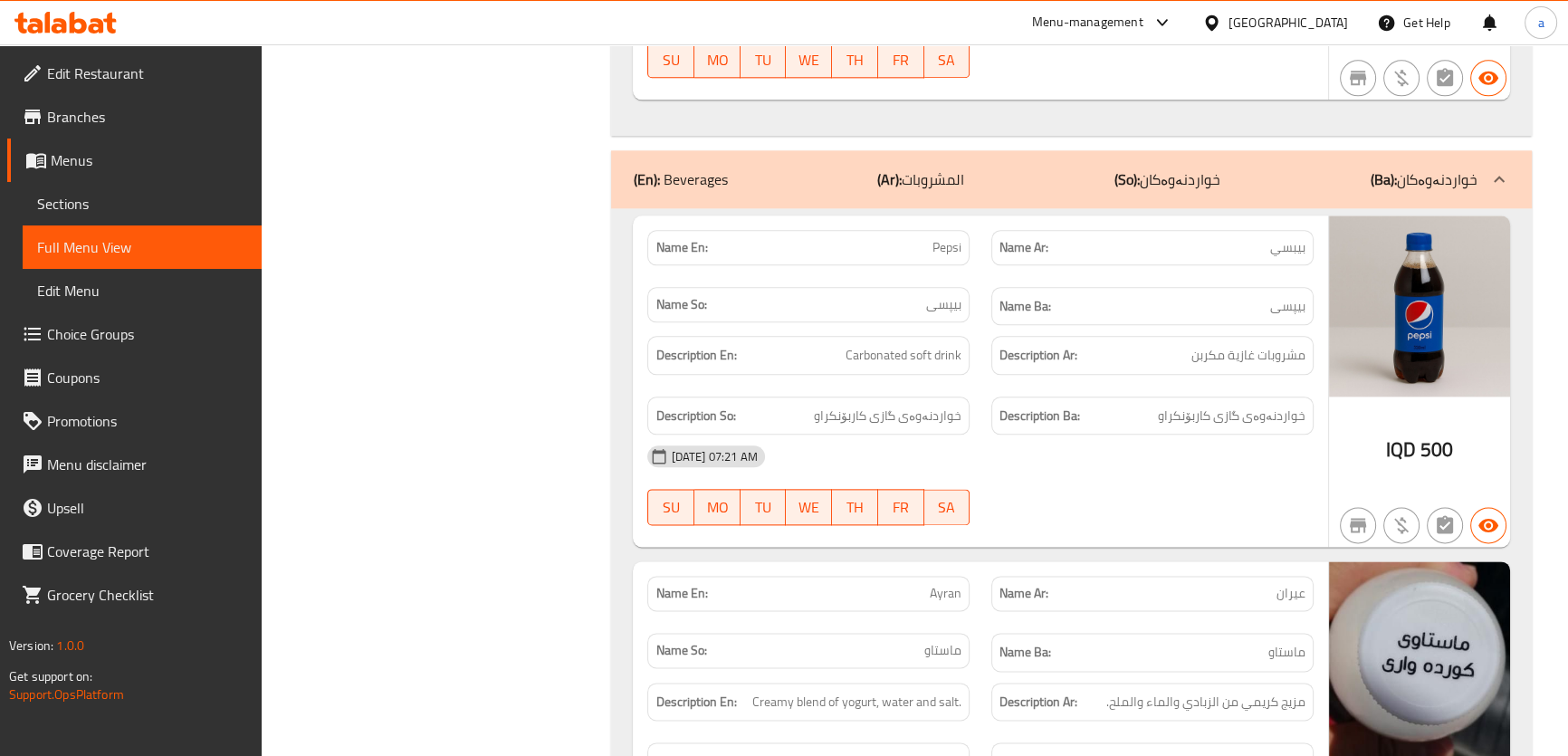
click at [1046, 170] on div "(En): Beverages (Ar): المشروبات (So): خواردنەوەکان (Ba): خواردنەوەکان" at bounding box center [1055, 179] width 844 height 21
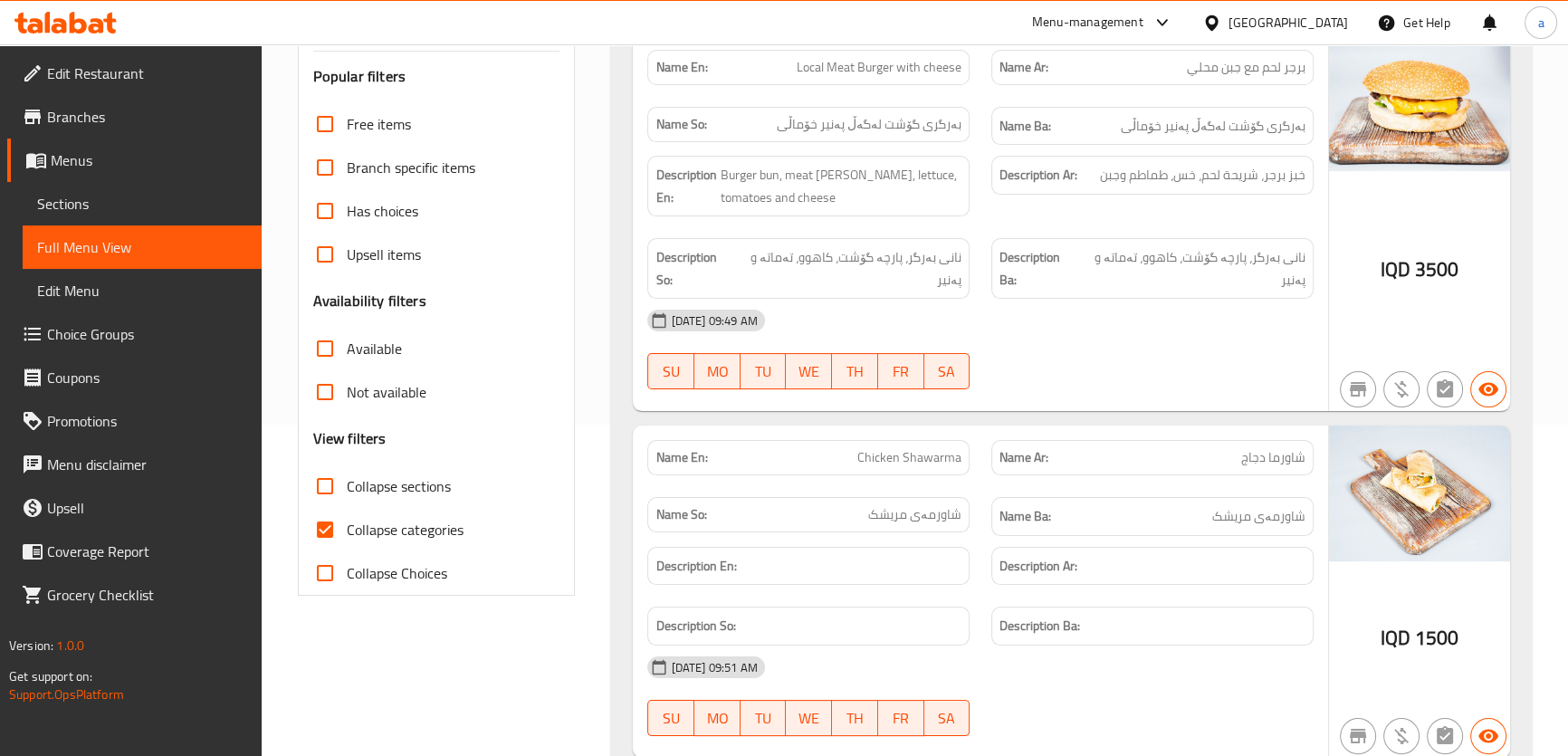
scroll to position [0, 0]
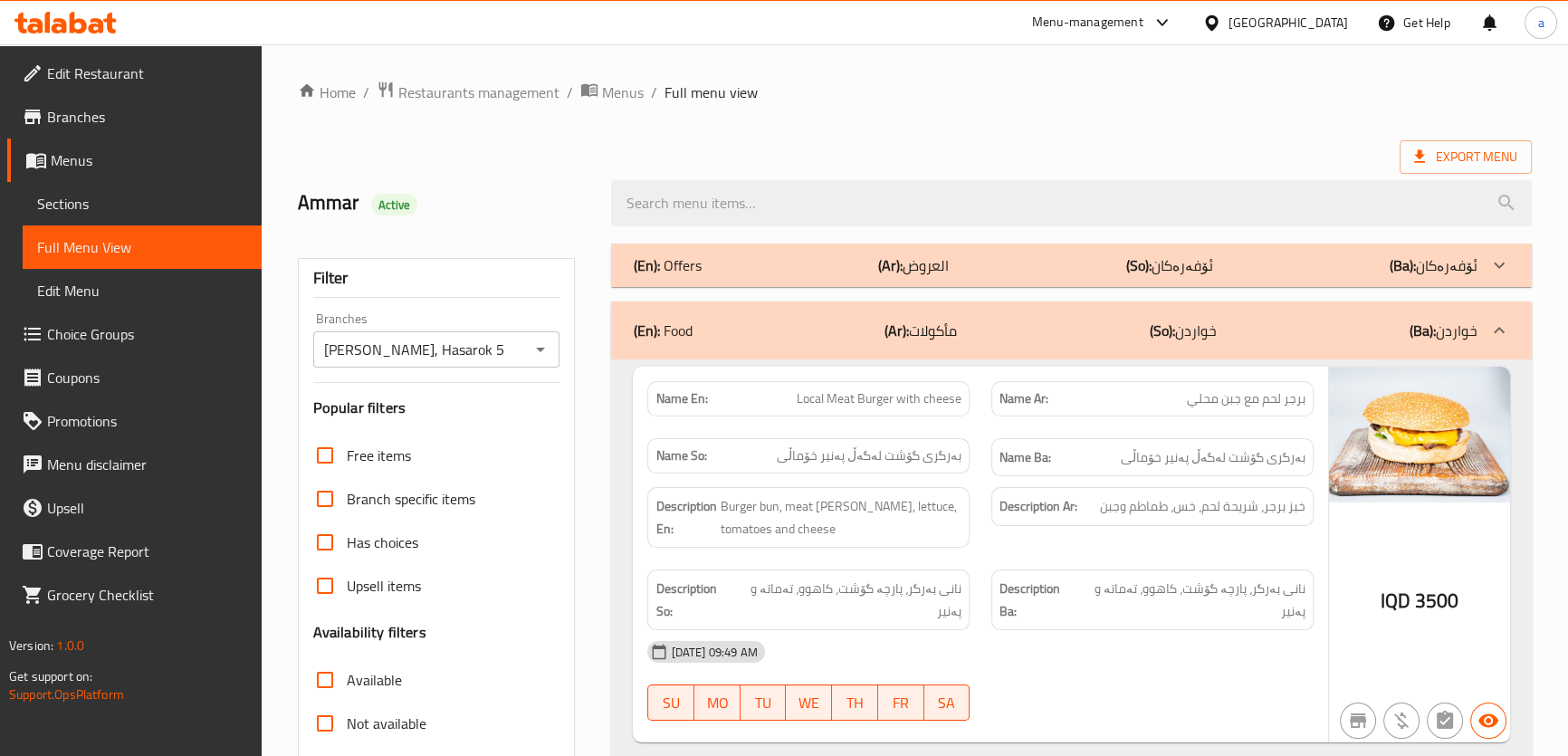
click at [184, 199] on span "Sections" at bounding box center [142, 203] width 210 height 21
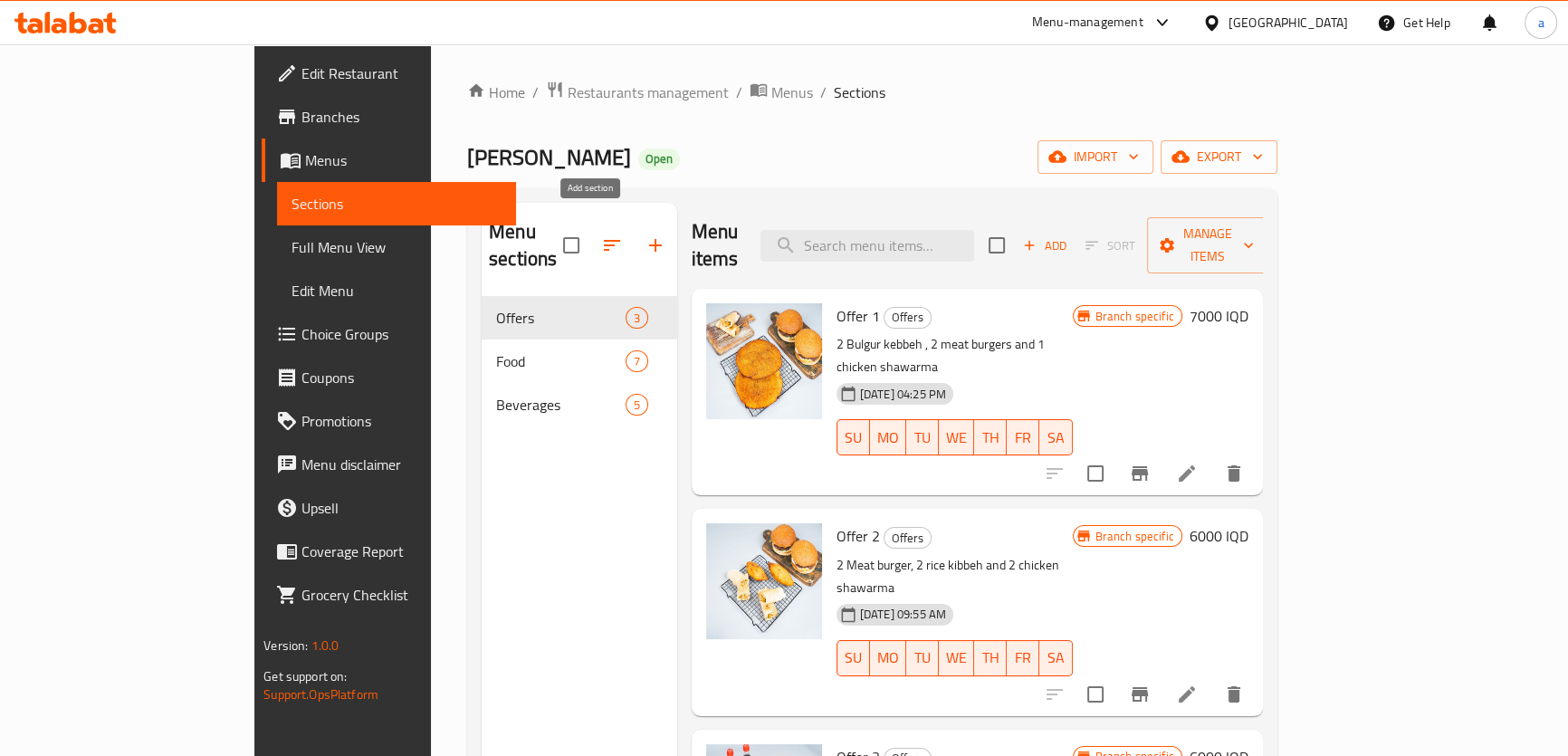
click at [645, 239] on icon "button" at bounding box center [655, 244] width 21 height 21
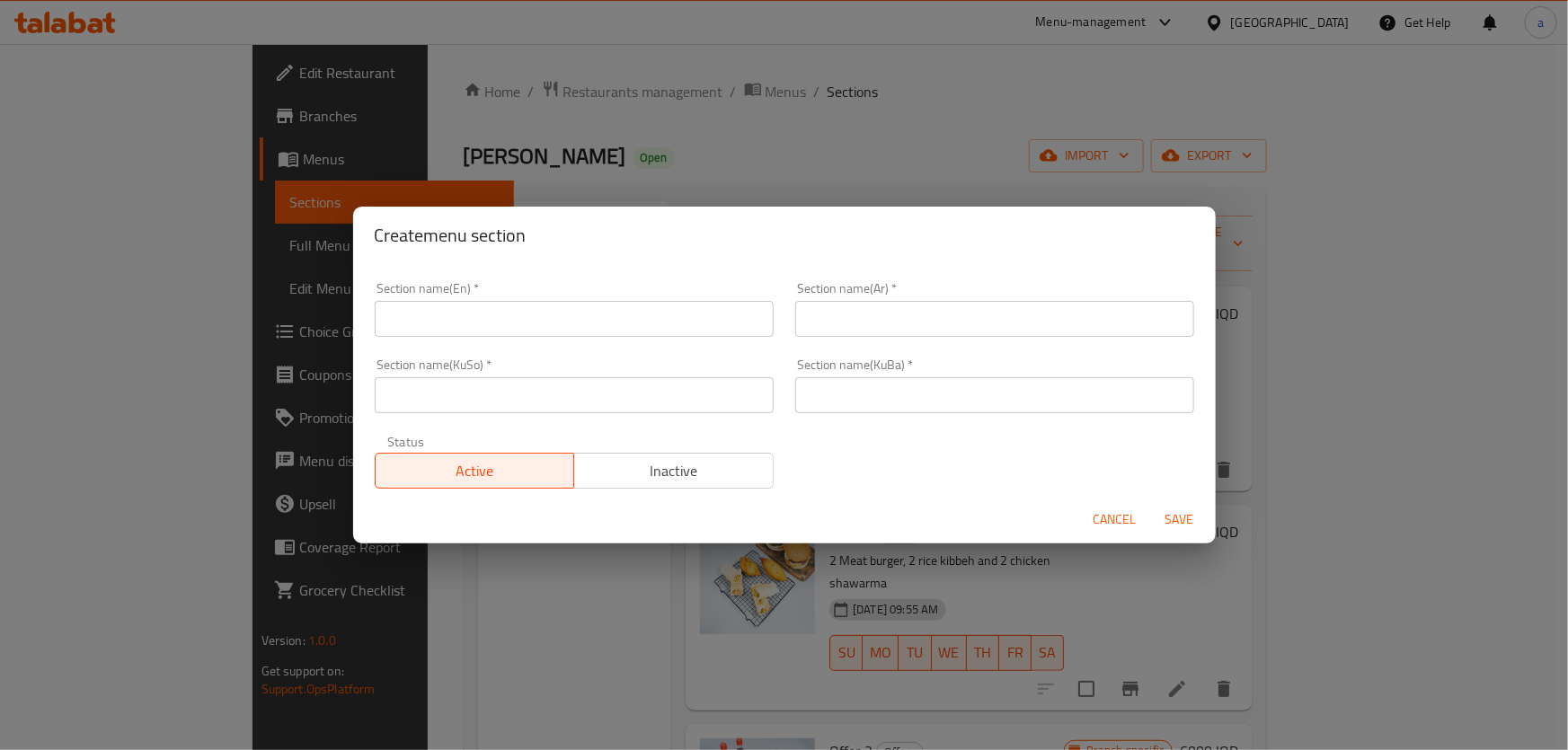
click at [524, 344] on div "Section name(En)   * Section name(En) *" at bounding box center [574, 308] width 421 height 76
click at [545, 317] on input "text" at bounding box center [574, 319] width 399 height 36
drag, startPoint x: 389, startPoint y: 322, endPoint x: 365, endPoint y: 331, distance: 25.6
click at [365, 331] on div "Section name(En)   * Burger Section name(En) *" at bounding box center [574, 308] width 421 height 76
type input "Burger"
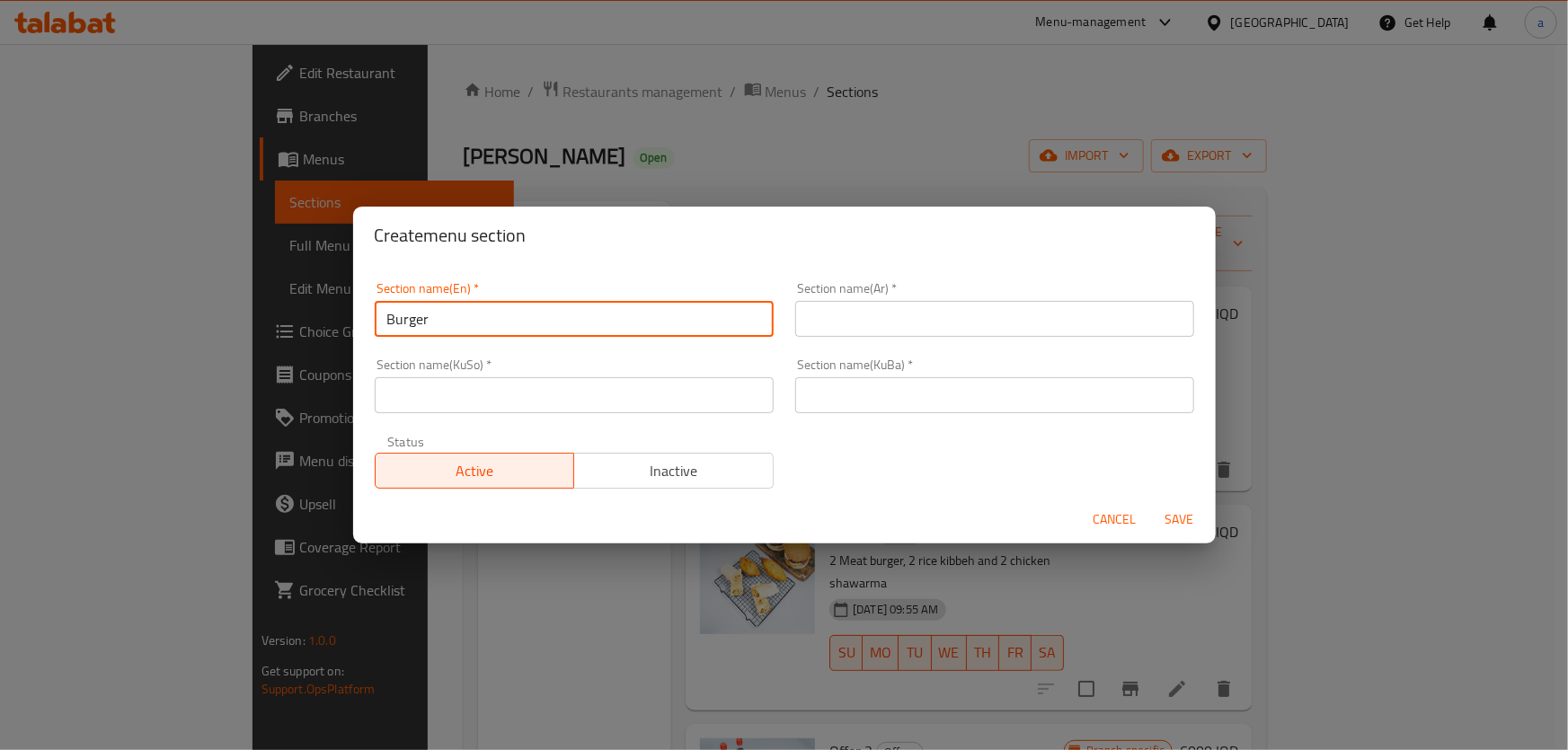
click at [849, 328] on input "text" at bounding box center [995, 319] width 399 height 36
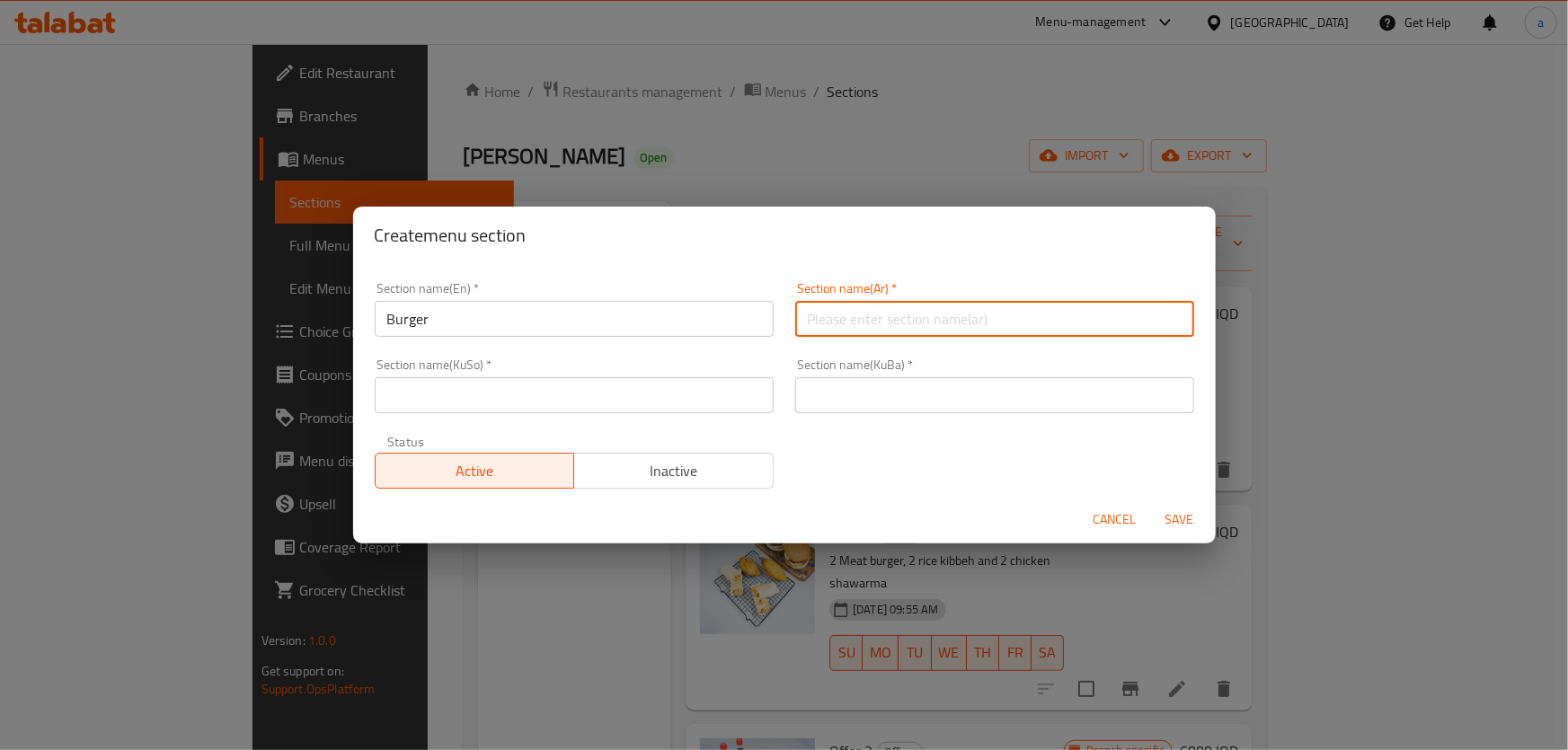
paste input "البرجر"
type input "البرجر"
click at [615, 382] on input "text" at bounding box center [574, 395] width 399 height 36
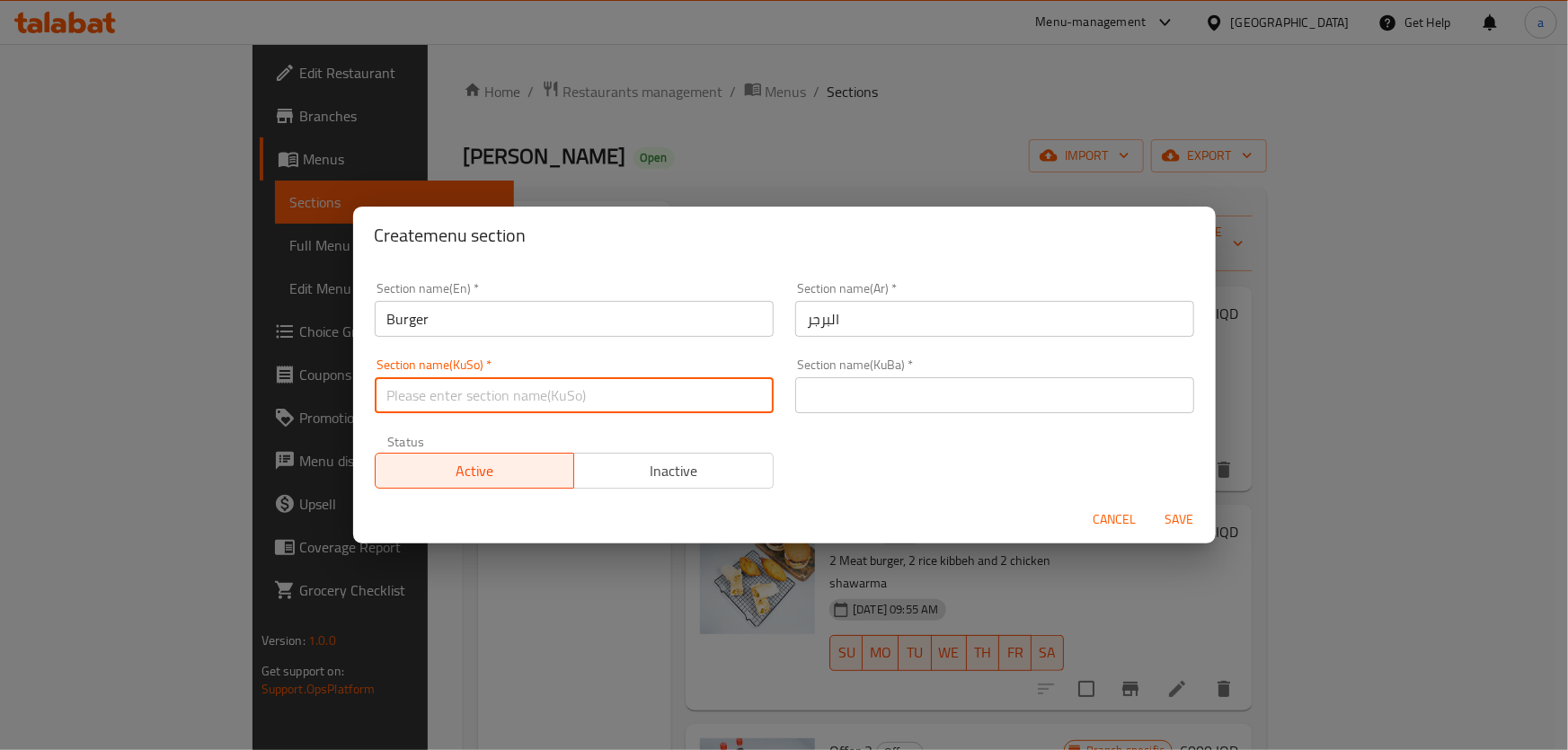
paste input "بەرگر/برگەر"
type input "بەرگر/برگەر"
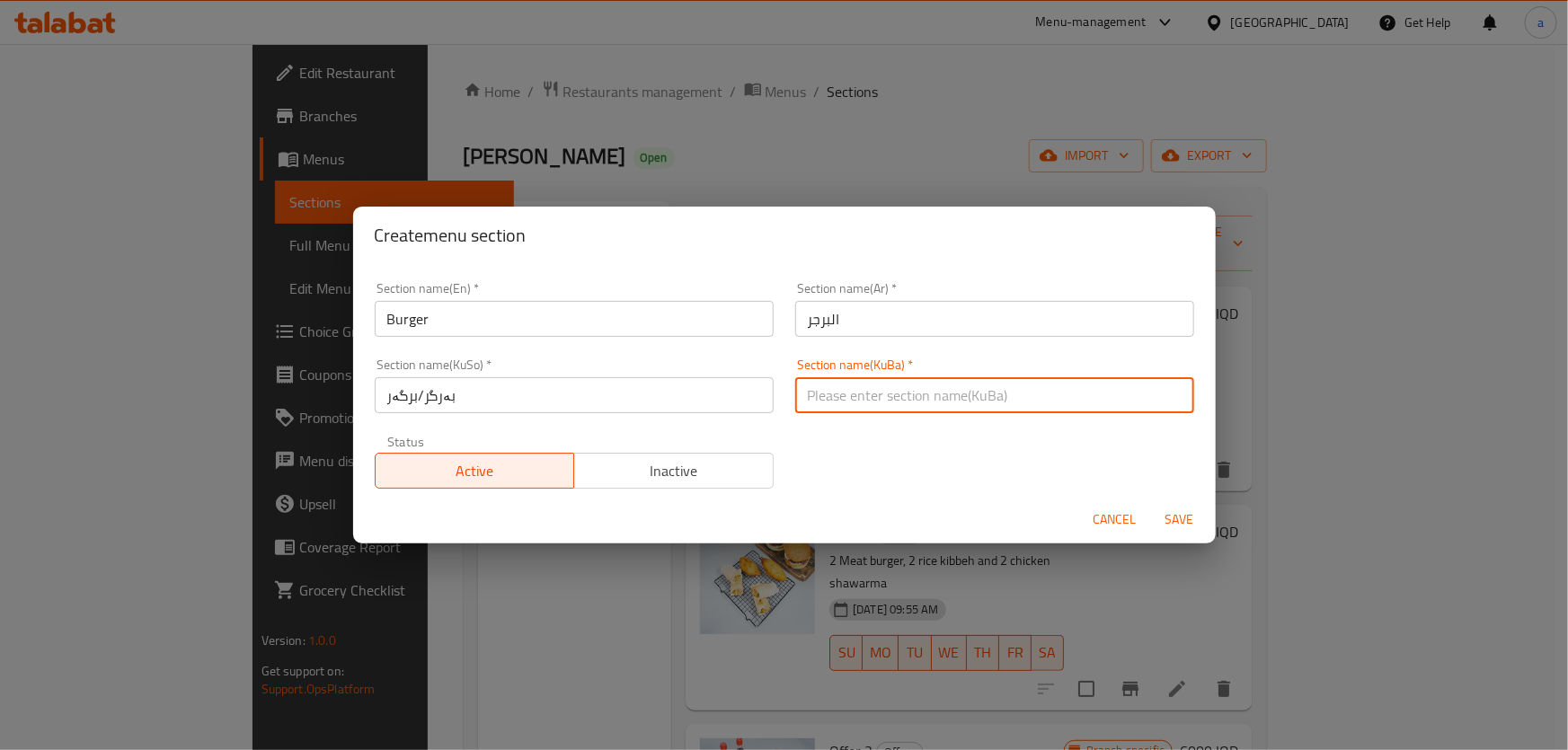
click at [991, 386] on input "text" at bounding box center [995, 395] width 399 height 36
paste input "بەرگر/برگەر"
type input "بەرگر/برگەر"
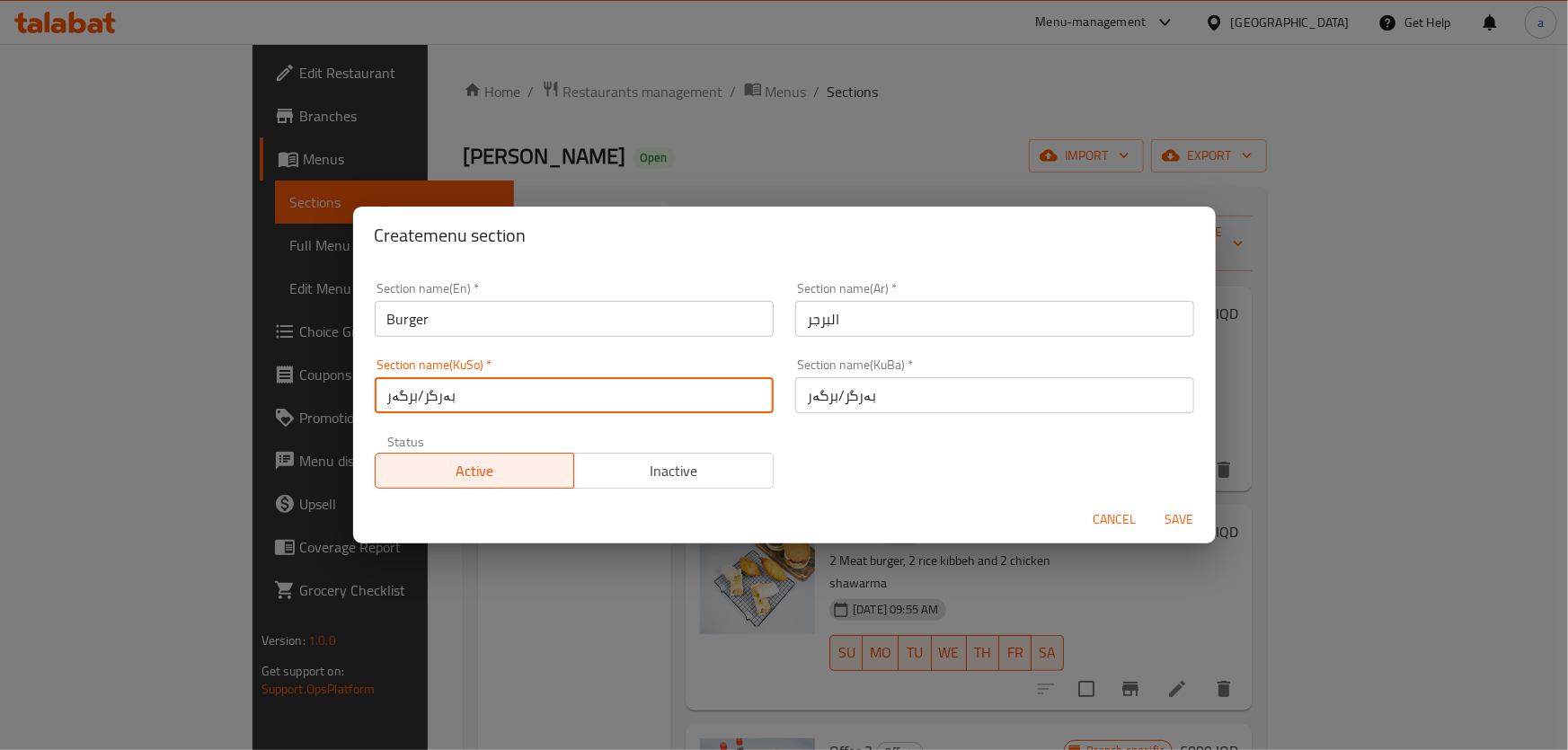
drag, startPoint x: 423, startPoint y: 394, endPoint x: 208, endPoint y: 386, distance: 215.1
click at [208, 386] on div "Create menu section Section name(En)   * Burger Section name(En) * Section name…" at bounding box center [784, 375] width 1568 height 750
type input "بەرگر"
click at [846, 398] on input "بەرگر/برگەر" at bounding box center [995, 395] width 399 height 36
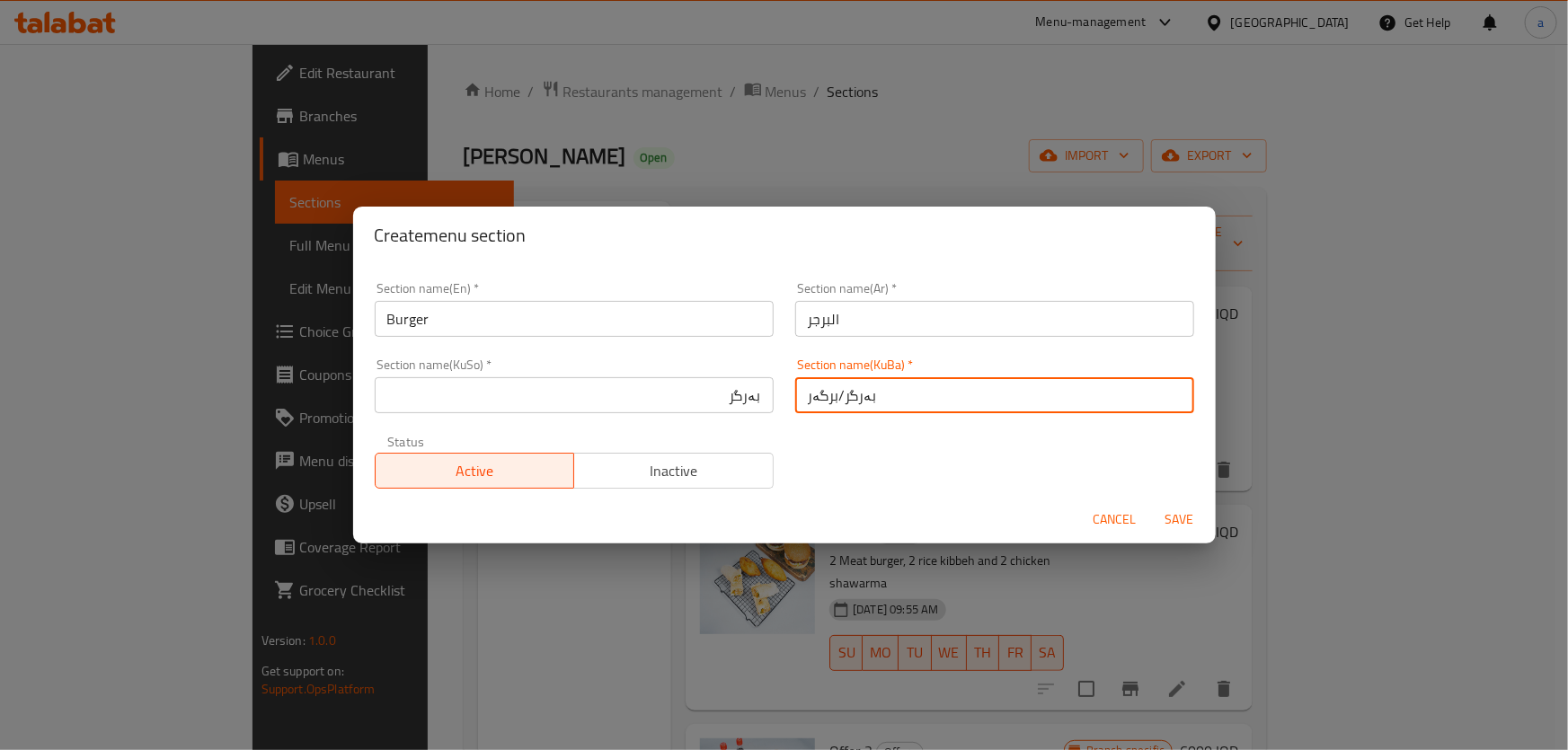
click at [844, 398] on input "بەرگر/برگەر" at bounding box center [995, 395] width 399 height 36
paste input "text"
type input "بەرگر"
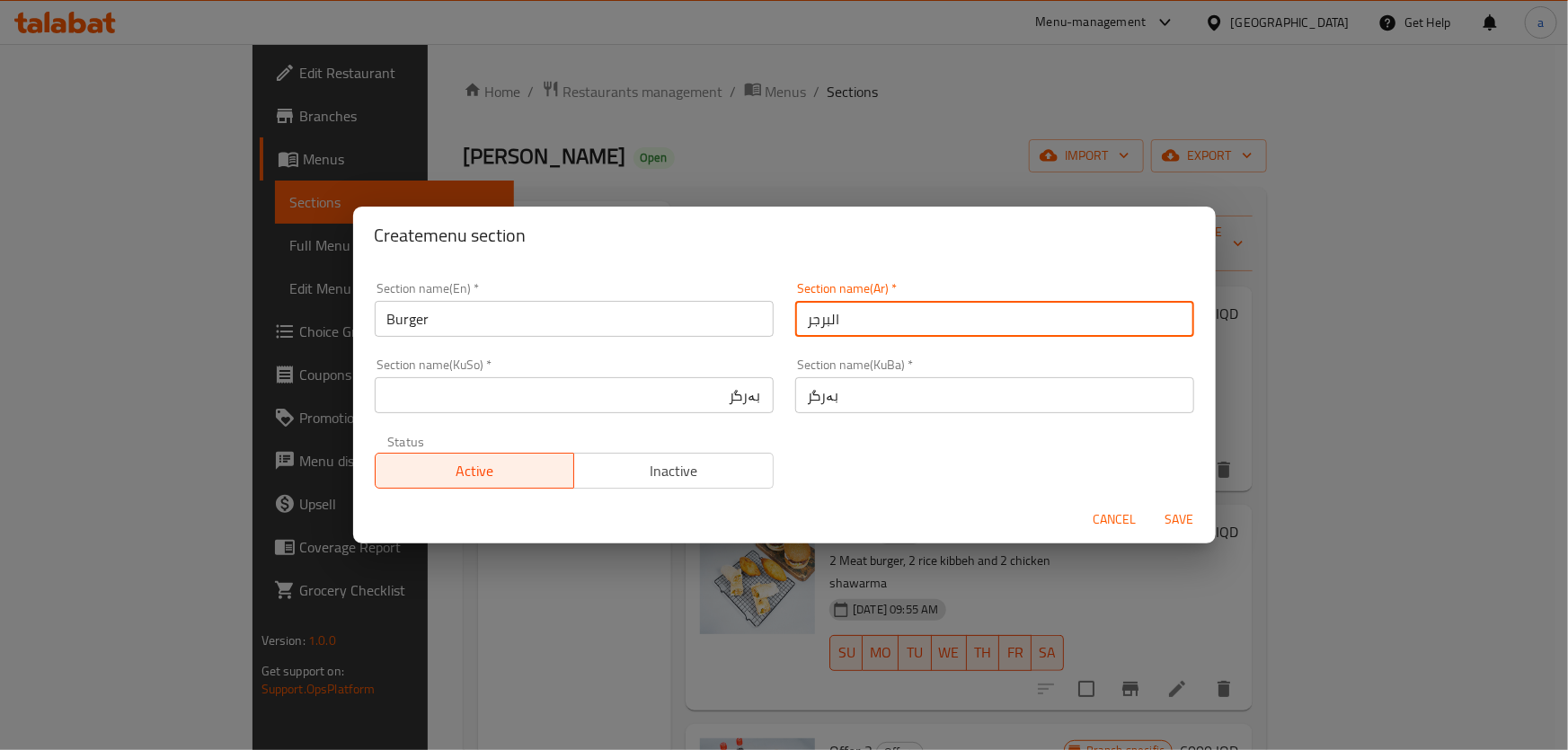
drag, startPoint x: 826, startPoint y: 321, endPoint x: 840, endPoint y: 318, distance: 14.3
click at [840, 318] on input "البرجر" at bounding box center [995, 319] width 399 height 36
type input "برجر"
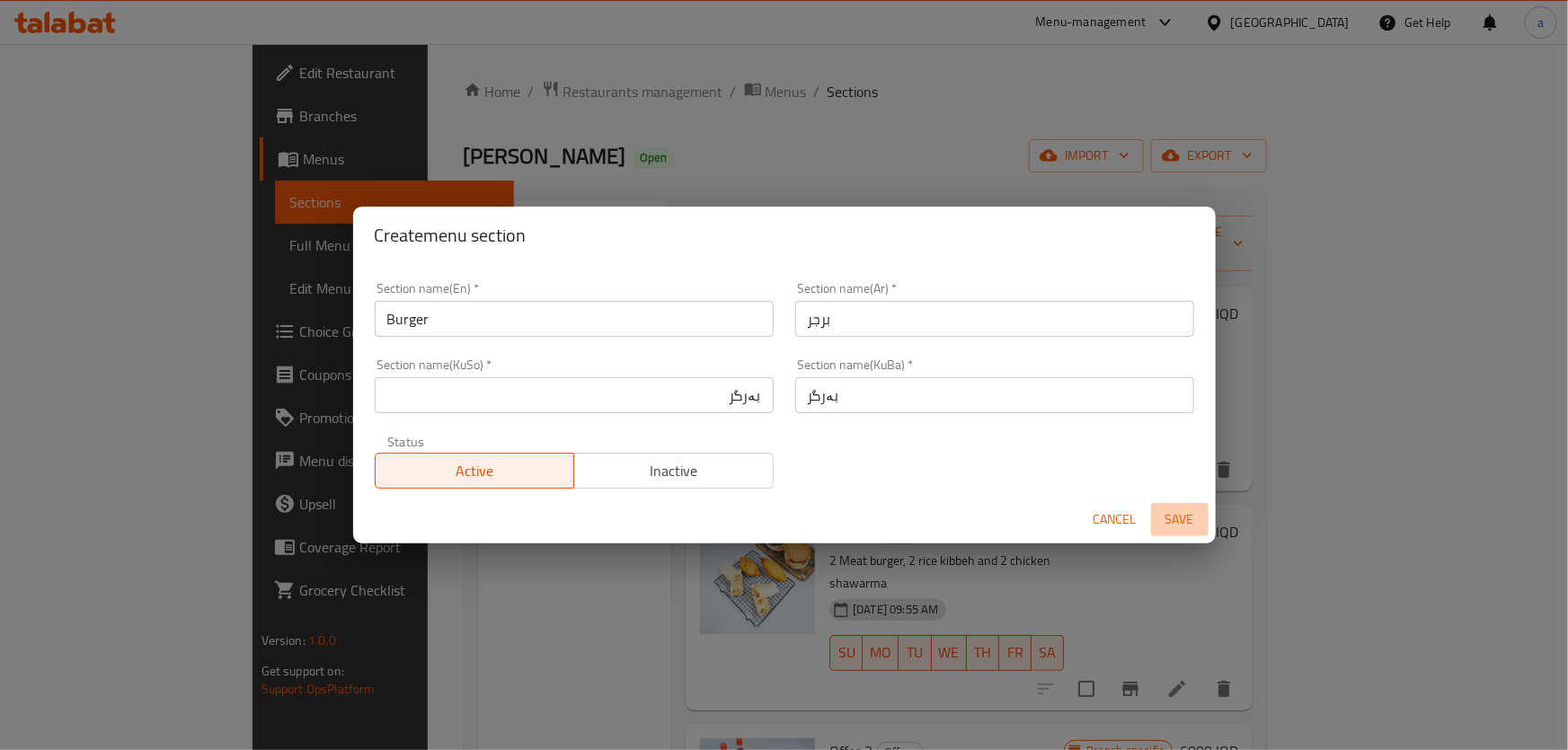
click at [1174, 517] on span "Save" at bounding box center [1179, 520] width 43 height 22
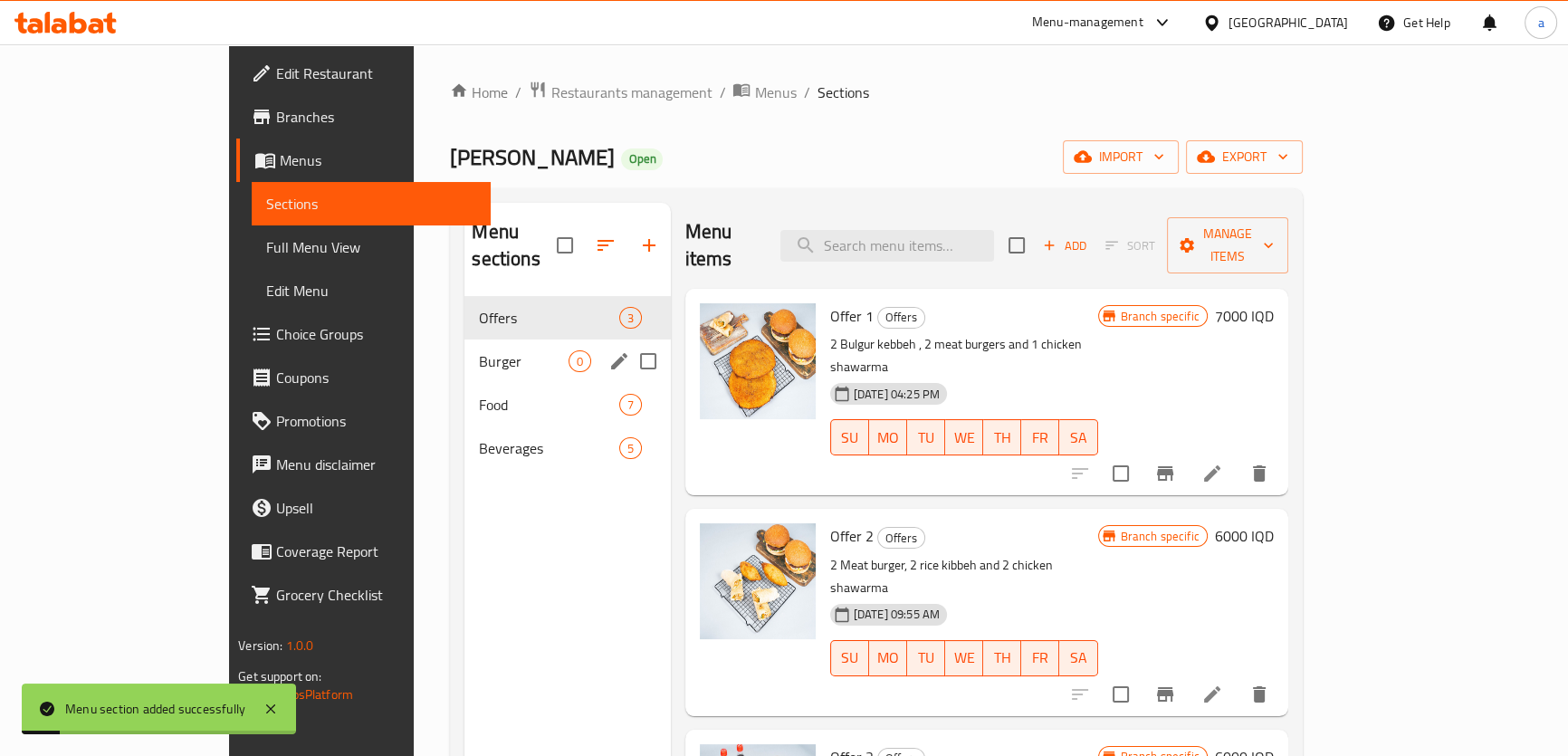
click at [465, 347] on div "Burger 0" at bounding box center [567, 361] width 205 height 43
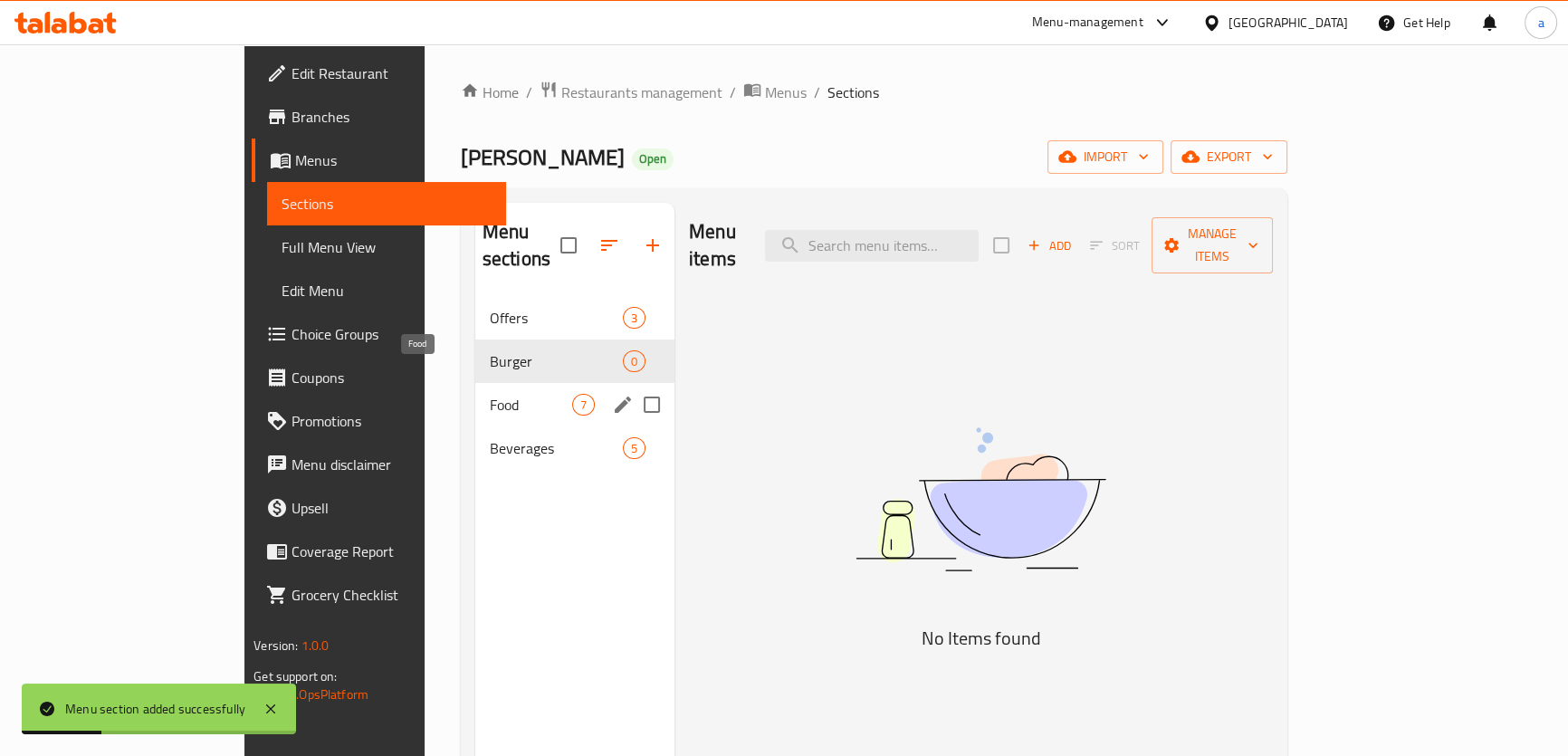
click at [490, 394] on span "Food" at bounding box center [530, 404] width 82 height 21
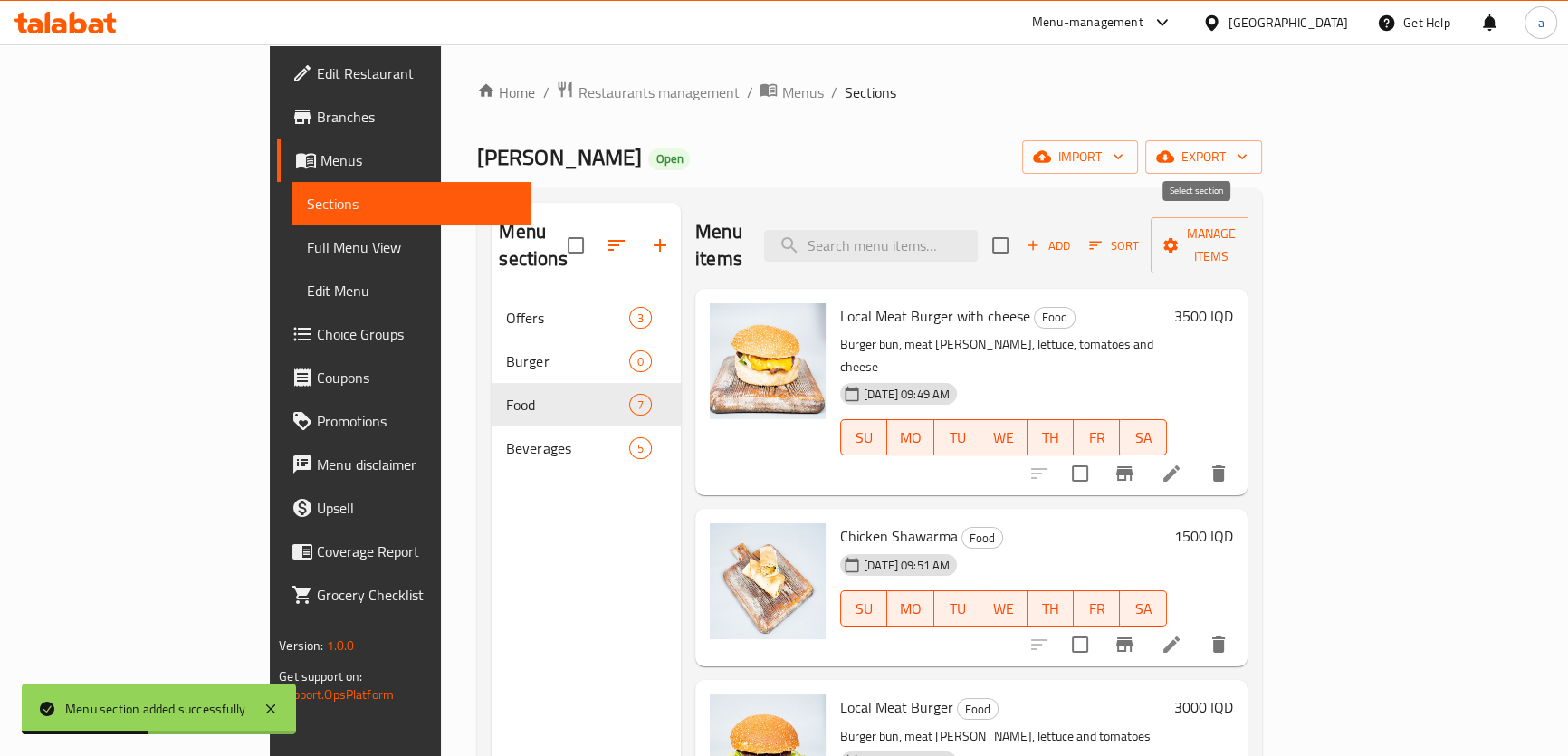
click at [1020, 229] on input "checkbox" at bounding box center [1000, 245] width 38 height 38
checkbox input "true"
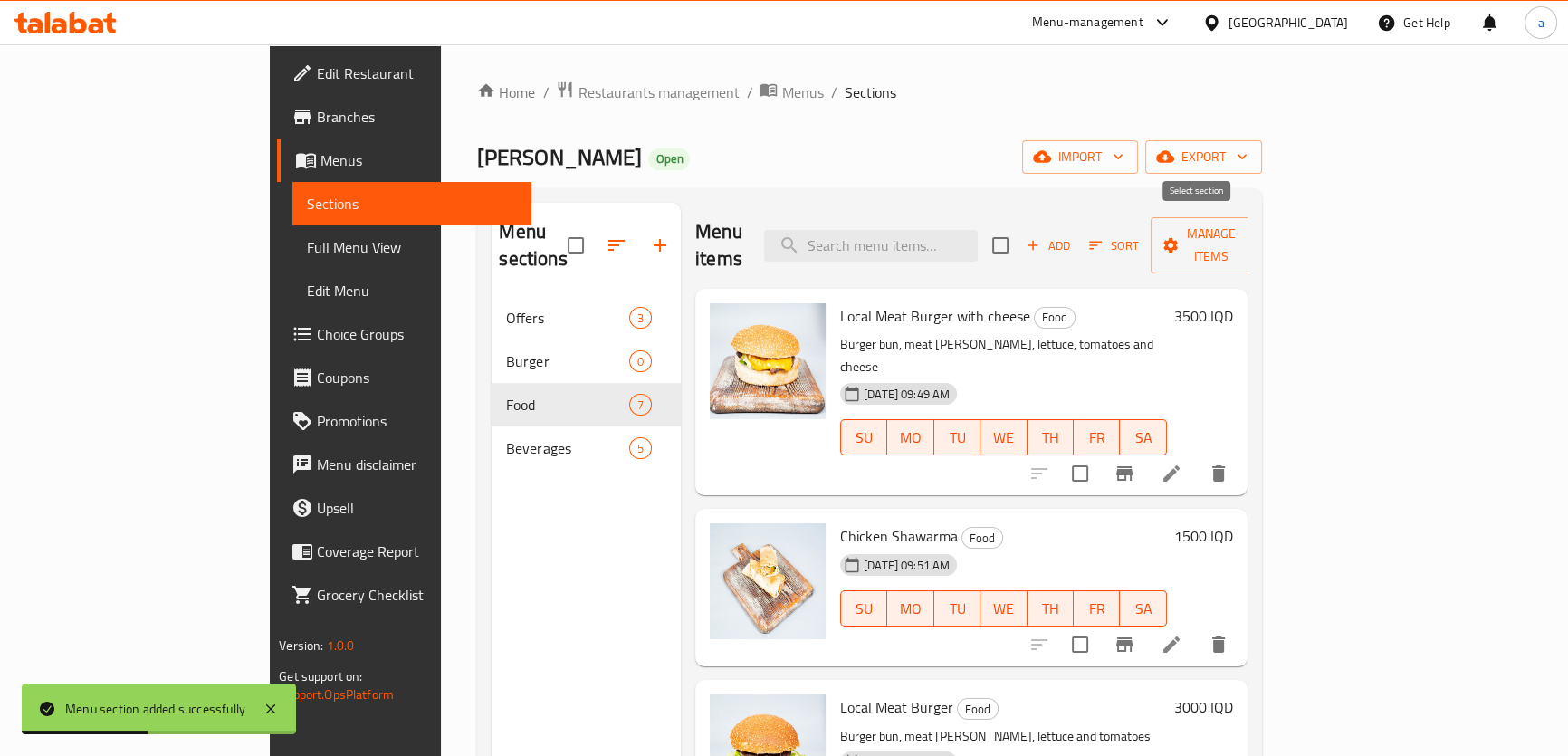
checkbox input "true"
click at [1100, 454] on input "checkbox" at bounding box center [1080, 473] width 38 height 38
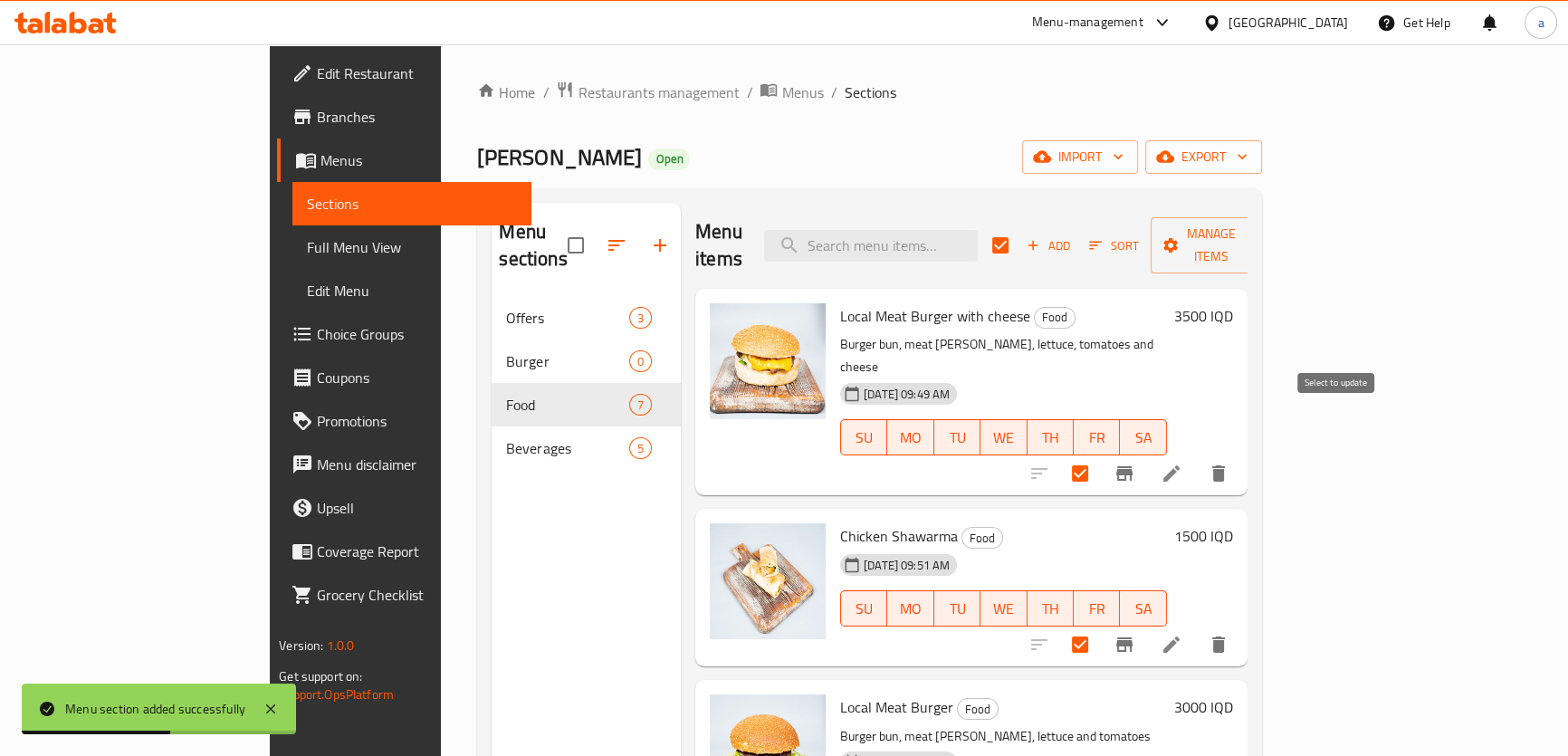
checkbox input "false"
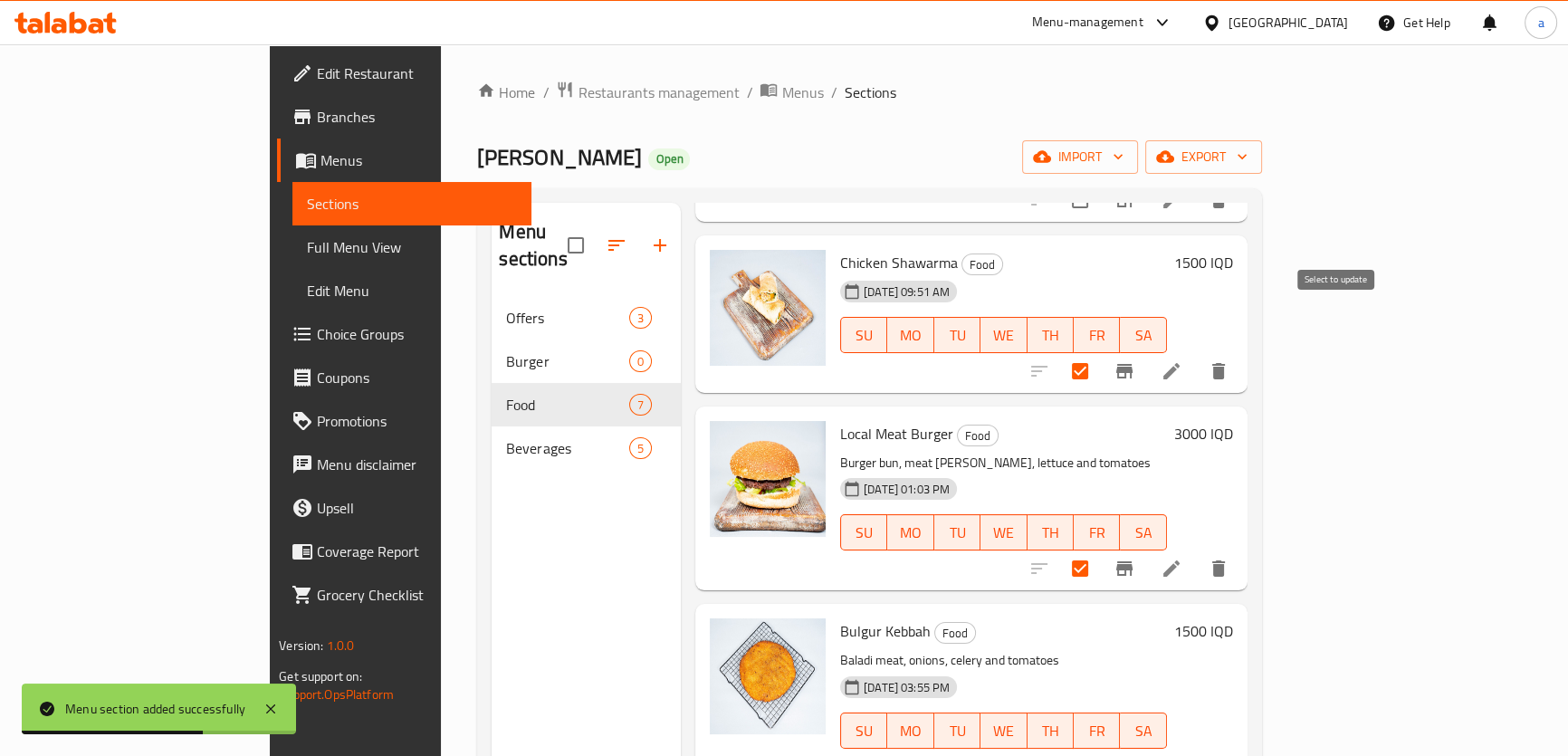
click at [1100, 353] on input "checkbox" at bounding box center [1080, 371] width 38 height 38
checkbox input "false"
click at [1100, 550] on input "checkbox" at bounding box center [1080, 568] width 38 height 38
checkbox input "false"
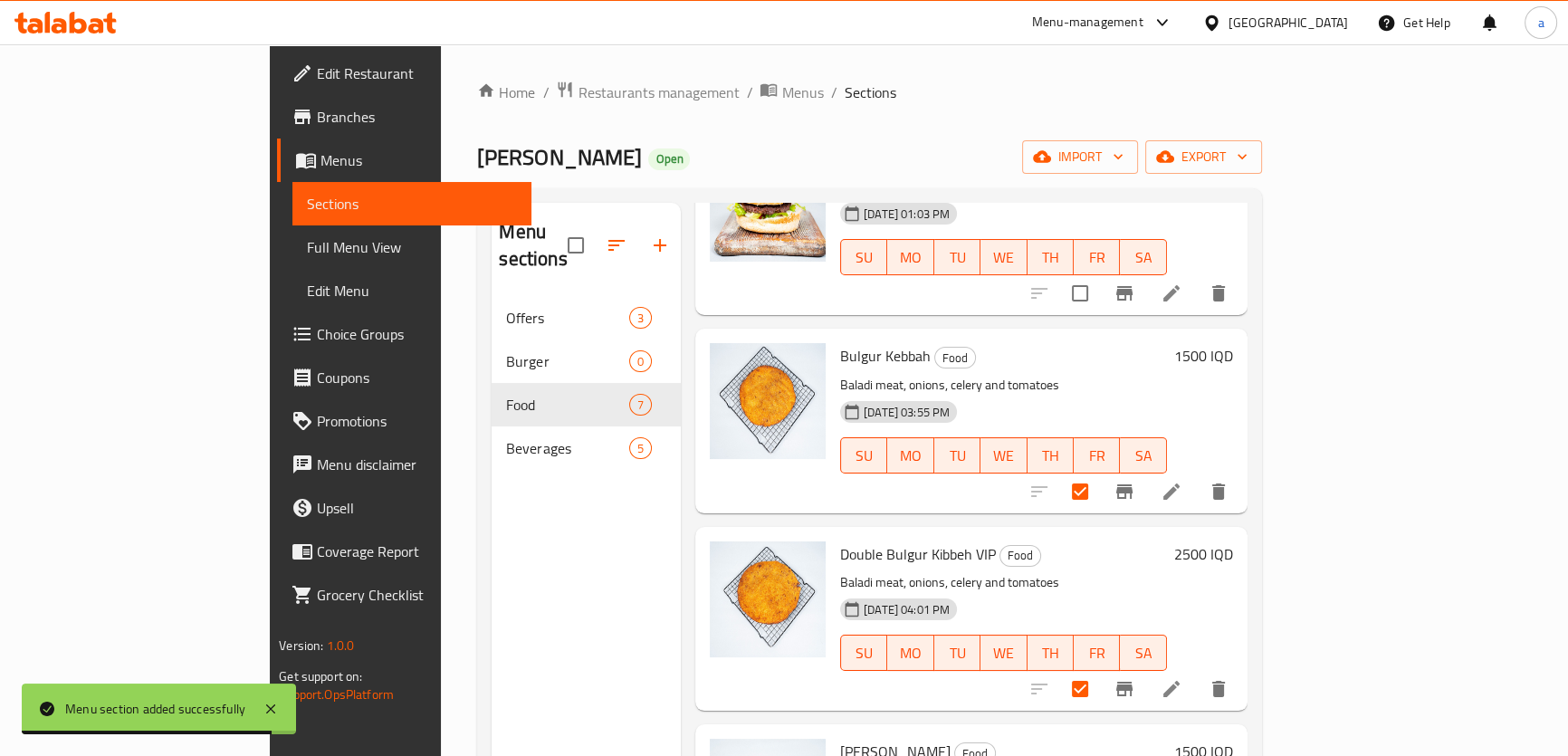
scroll to position [0, 0]
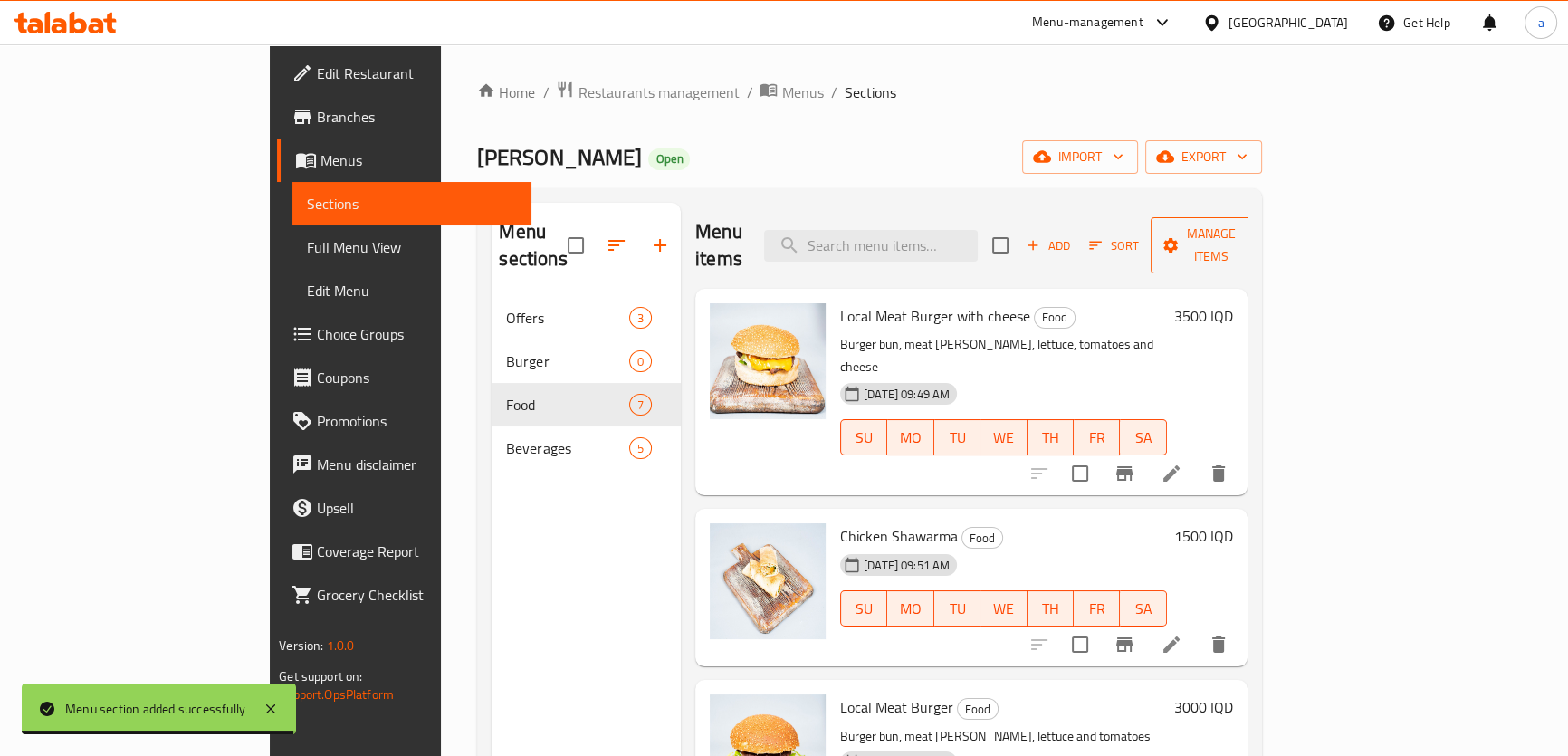
click at [1258, 227] on span "Manage items" at bounding box center [1212, 245] width 93 height 45
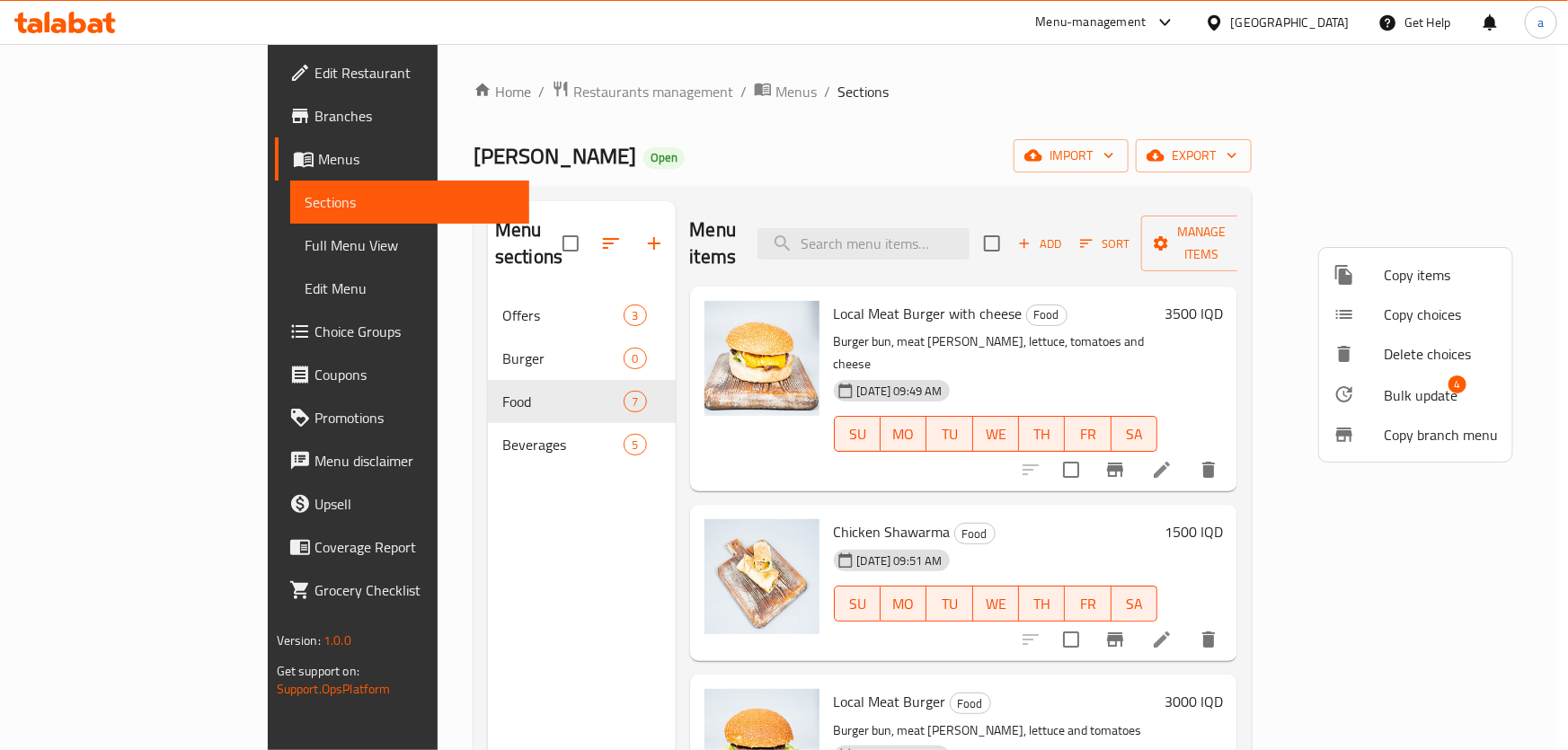
click at [1384, 386] on span "Bulk update" at bounding box center [1421, 395] width 73 height 21
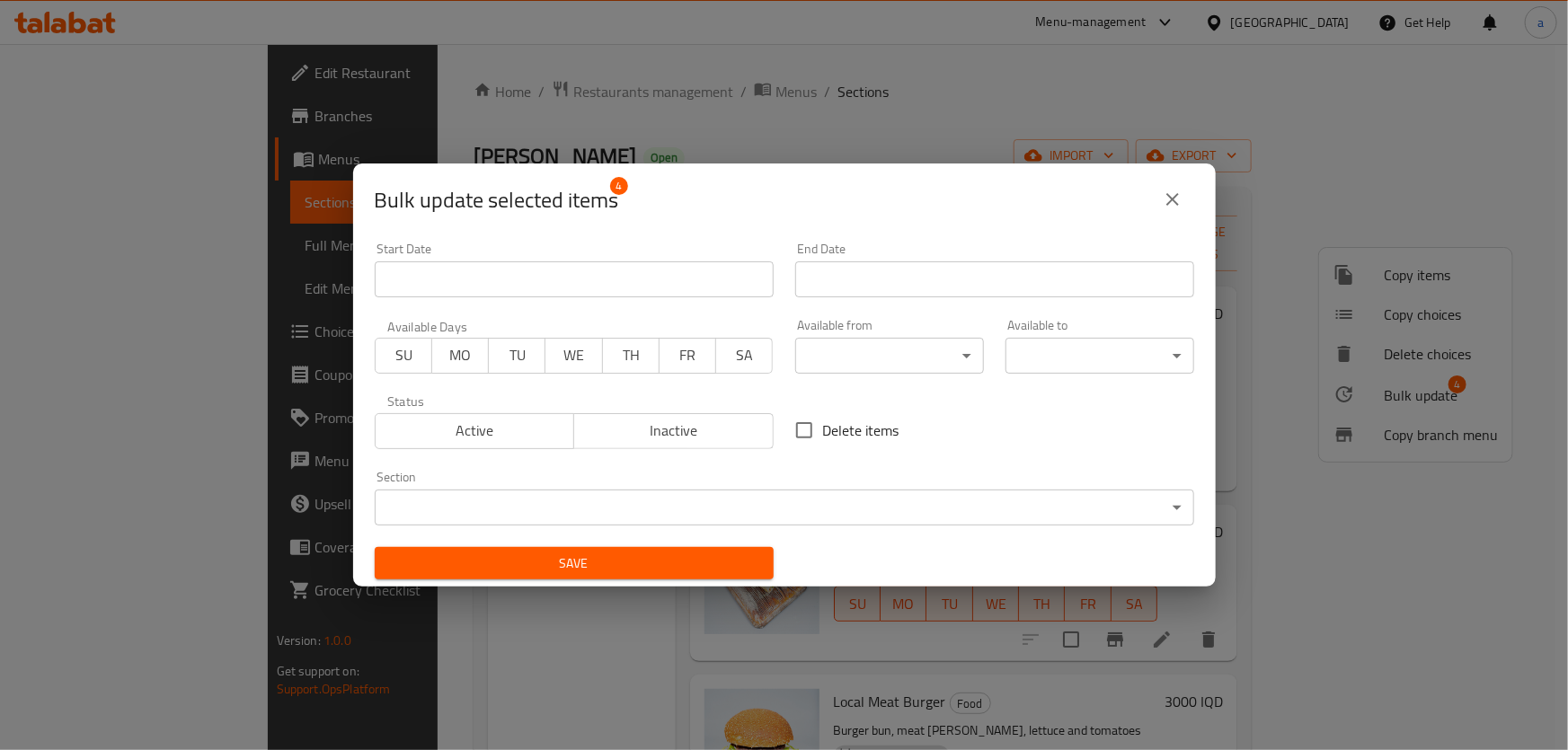
click at [776, 496] on body "​ Menu-management [GEOGRAPHIC_DATA] Get Help a Edit Restaurant Branches Menus S…" at bounding box center [784, 397] width 1568 height 706
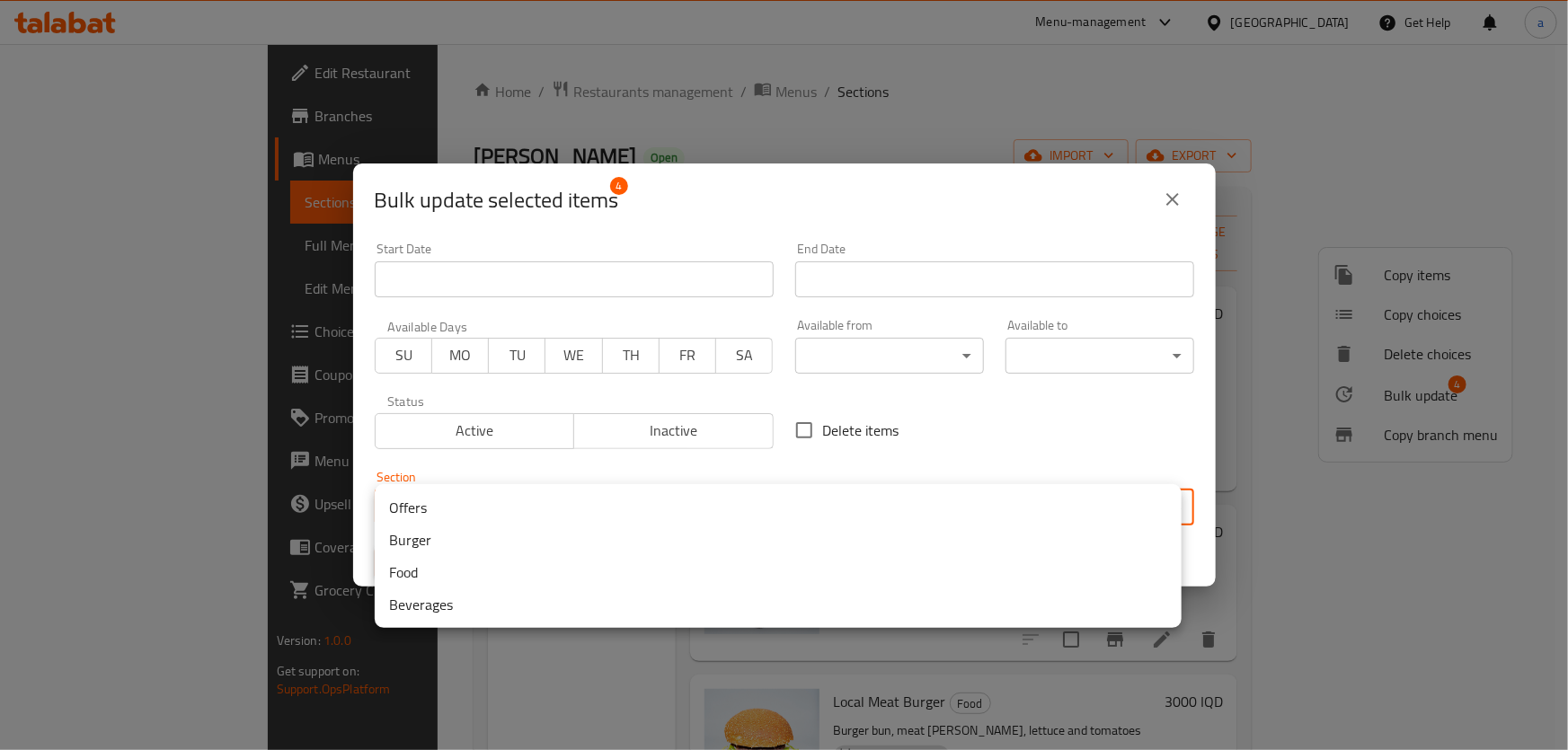
drag, startPoint x: 547, startPoint y: 548, endPoint x: 536, endPoint y: 557, distance: 14.2
click at [547, 548] on li "Burger" at bounding box center [778, 539] width 807 height 32
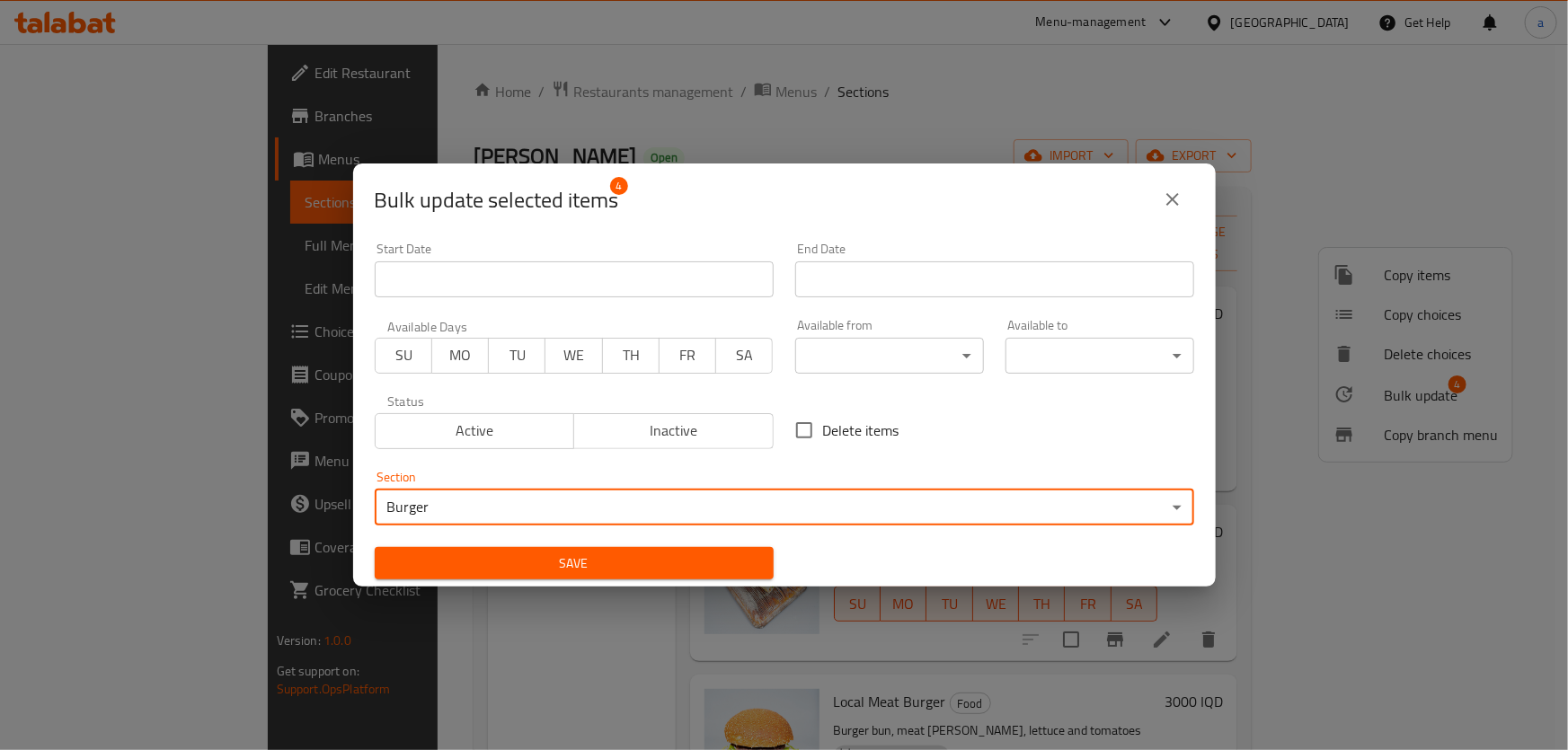
click at [535, 558] on span "Save" at bounding box center [574, 564] width 370 height 22
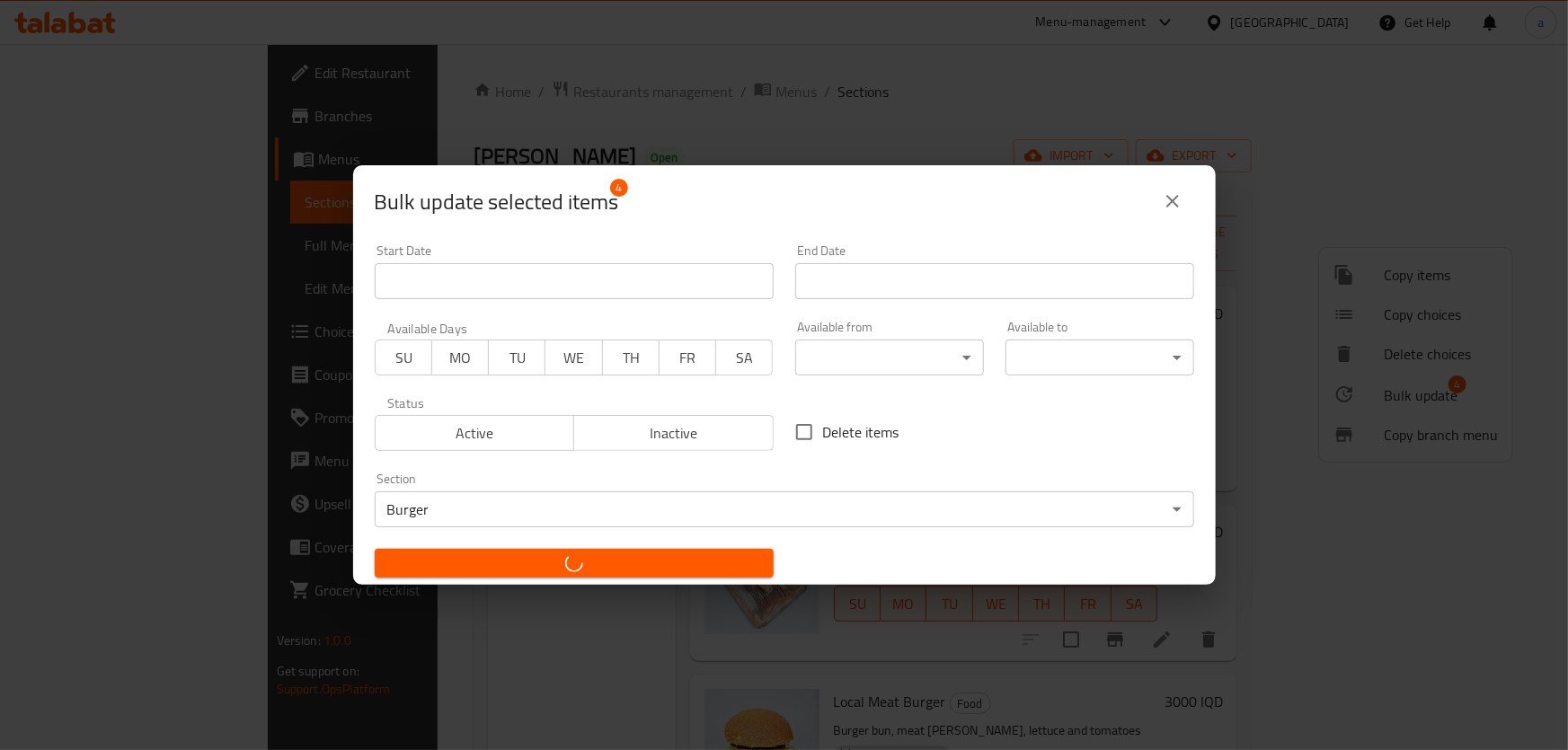
checkbox input "false"
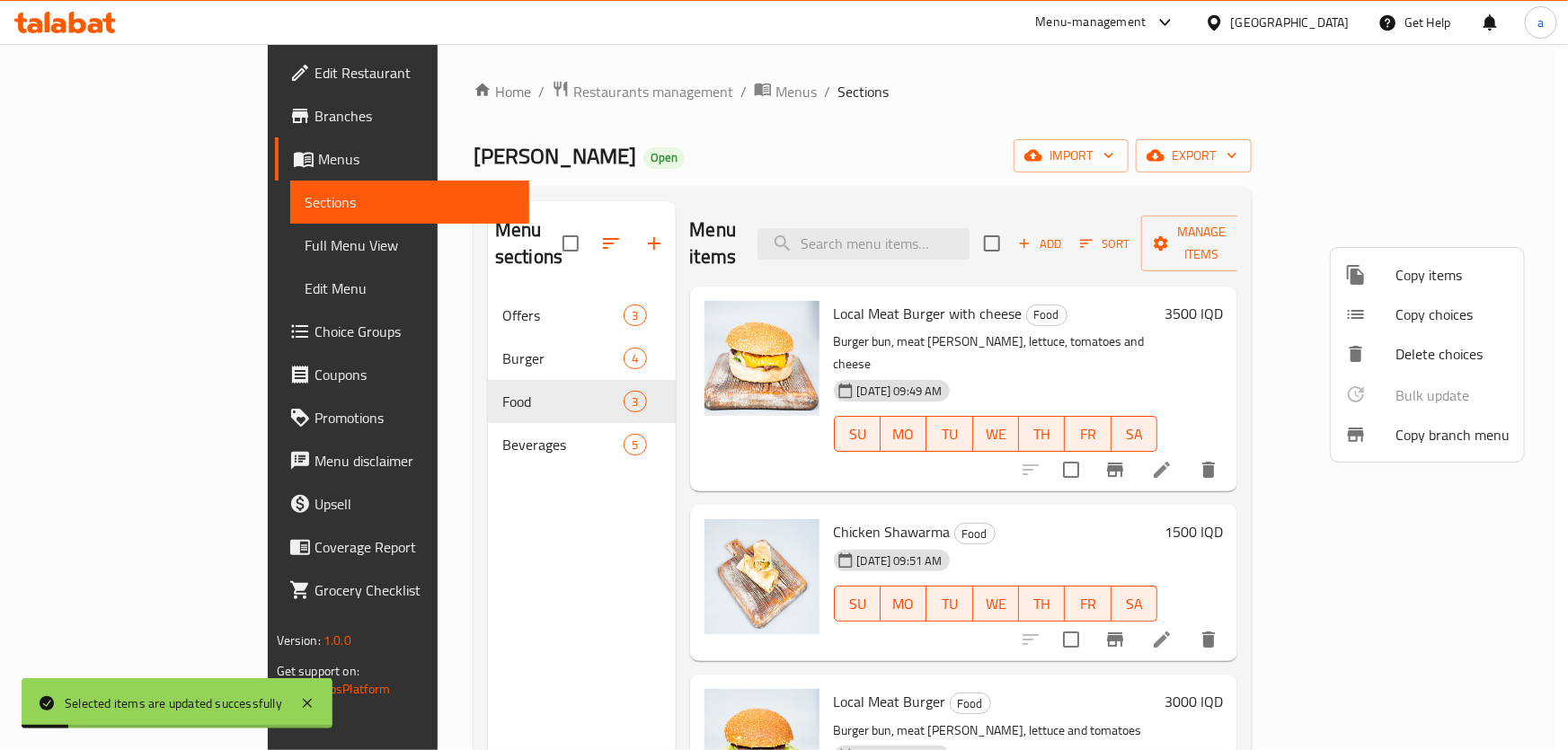
click at [476, 341] on div at bounding box center [784, 375] width 1568 height 750
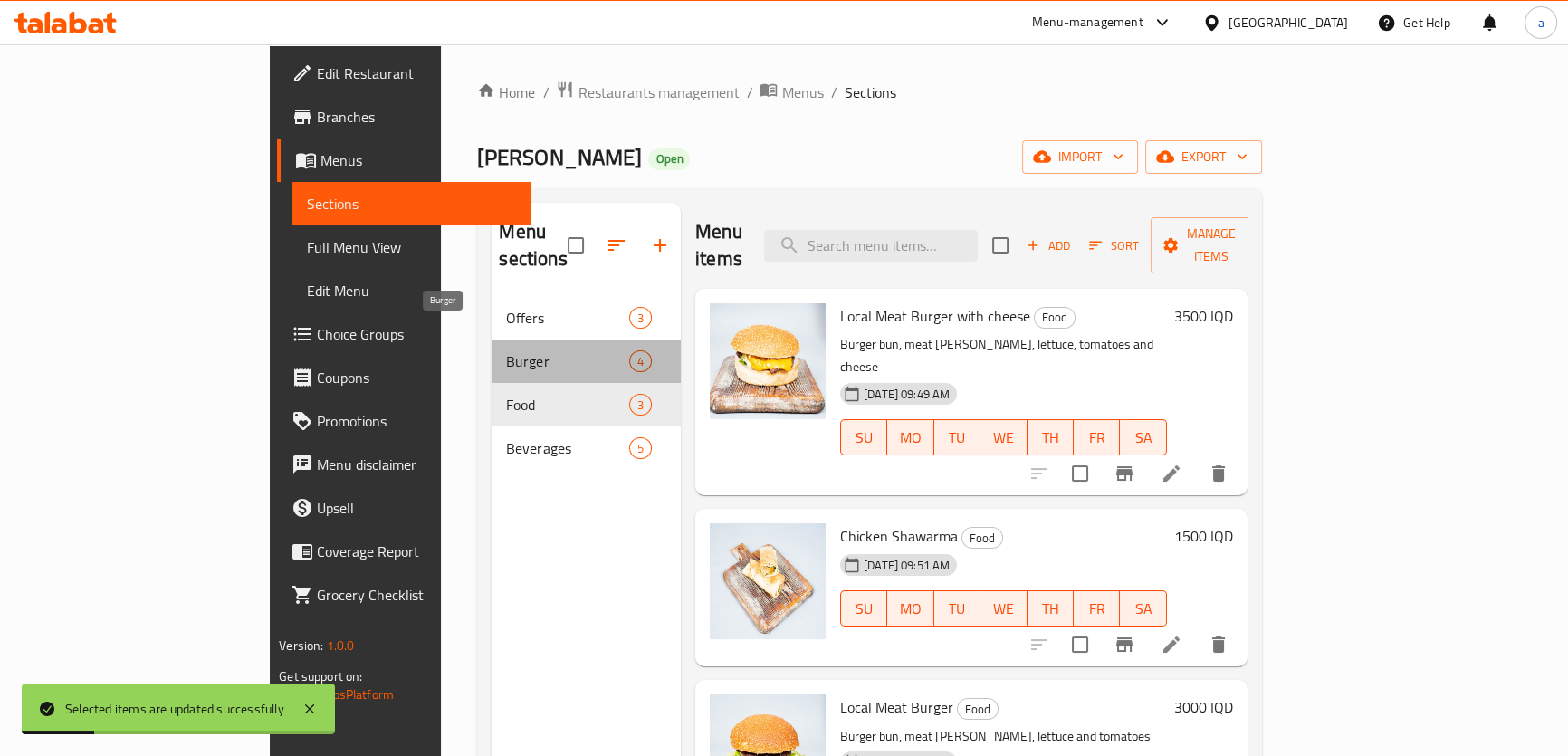
click at [506, 351] on span "Burger" at bounding box center [567, 361] width 122 height 21
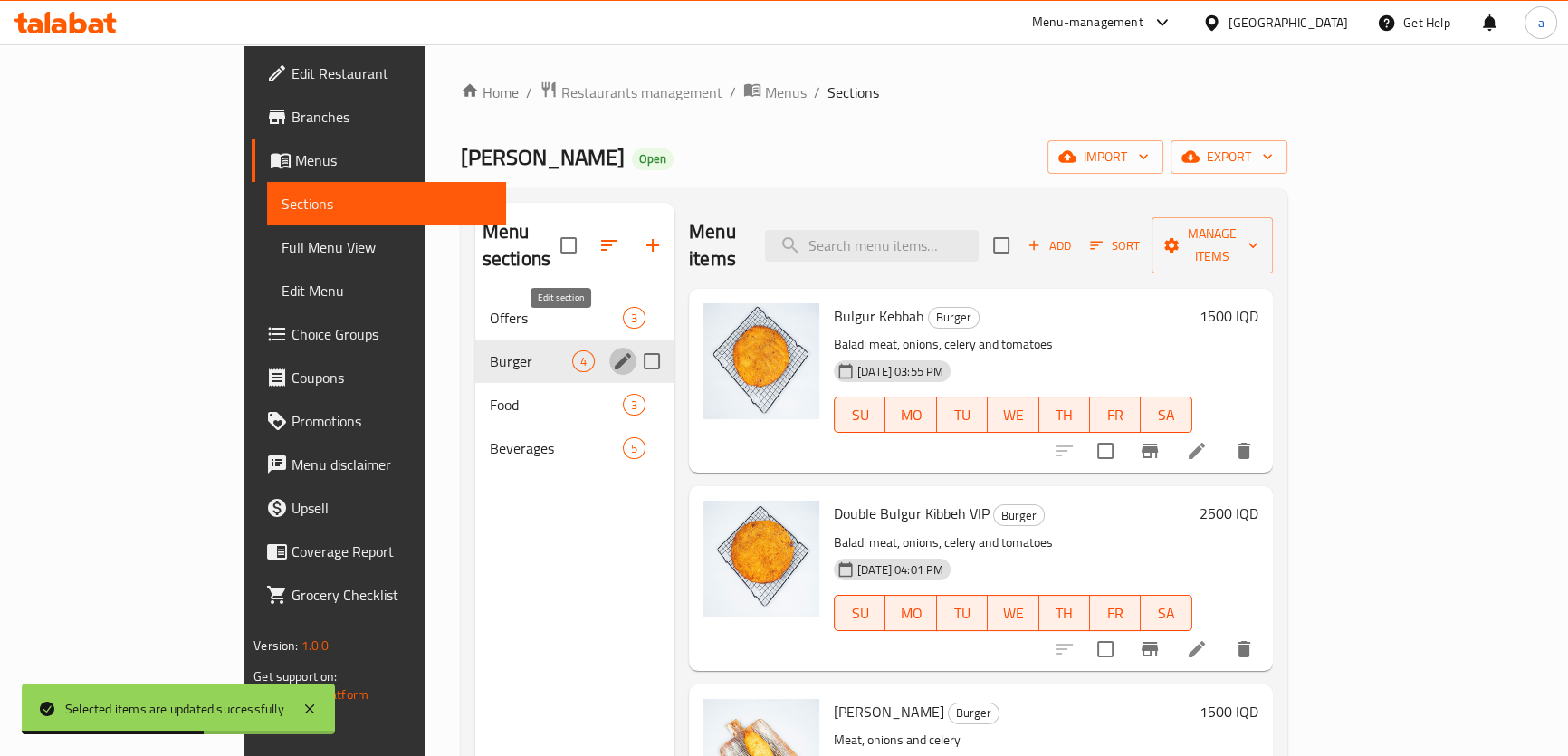
click at [615, 353] on icon "edit" at bounding box center [623, 362] width 17 height 17
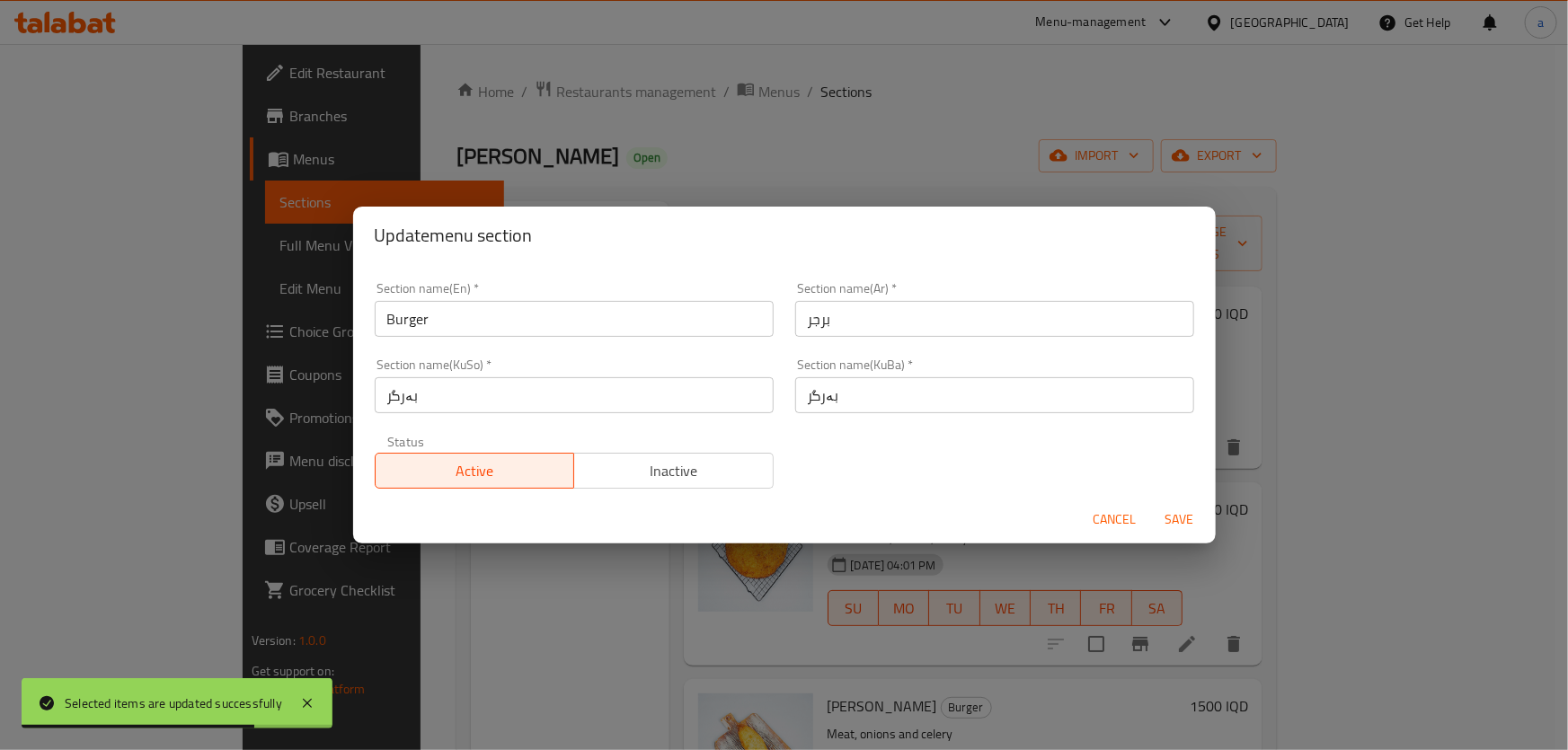
click at [1101, 520] on span "Cancel" at bounding box center [1115, 520] width 43 height 22
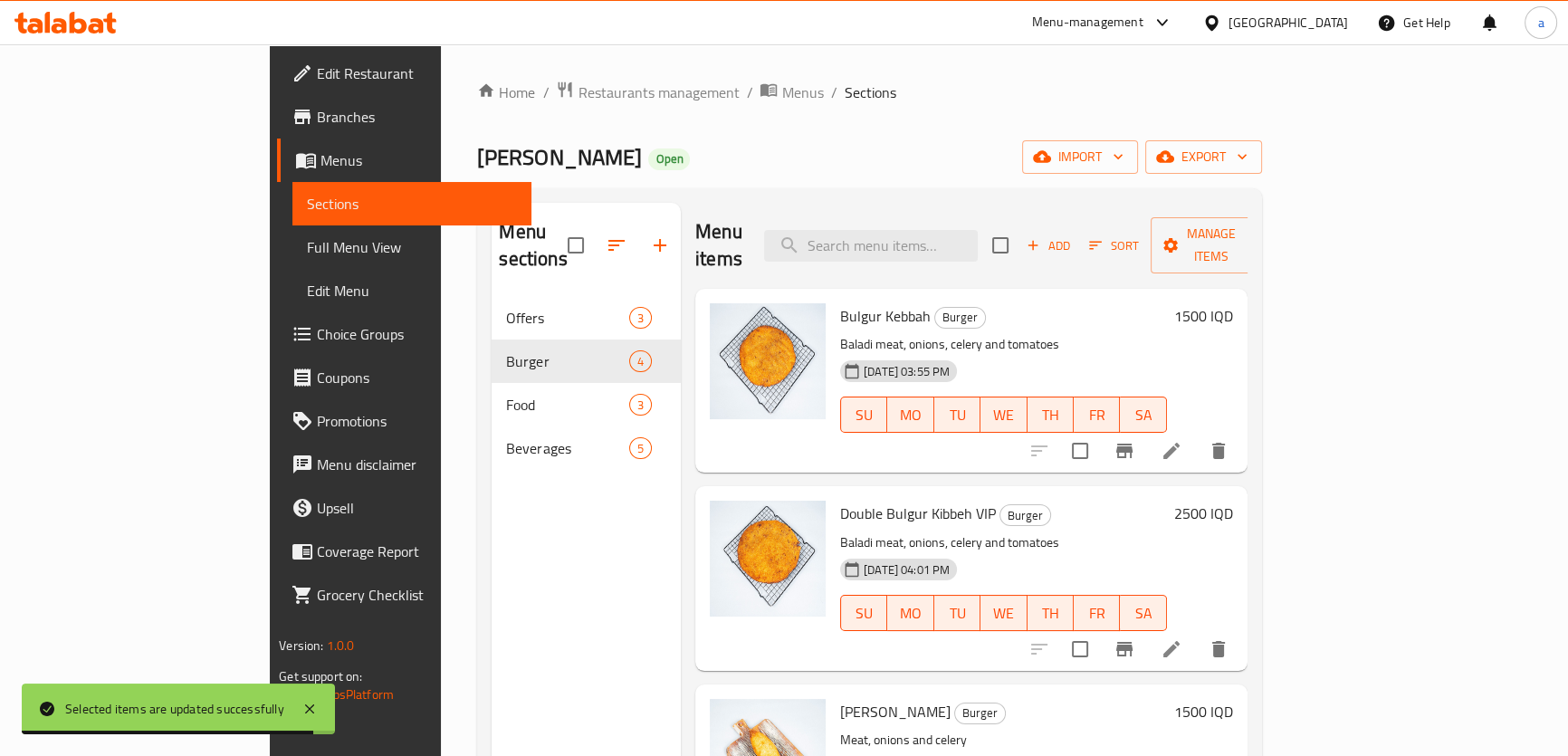
click at [292, 258] on link "Full Menu View" at bounding box center [412, 247] width 239 height 43
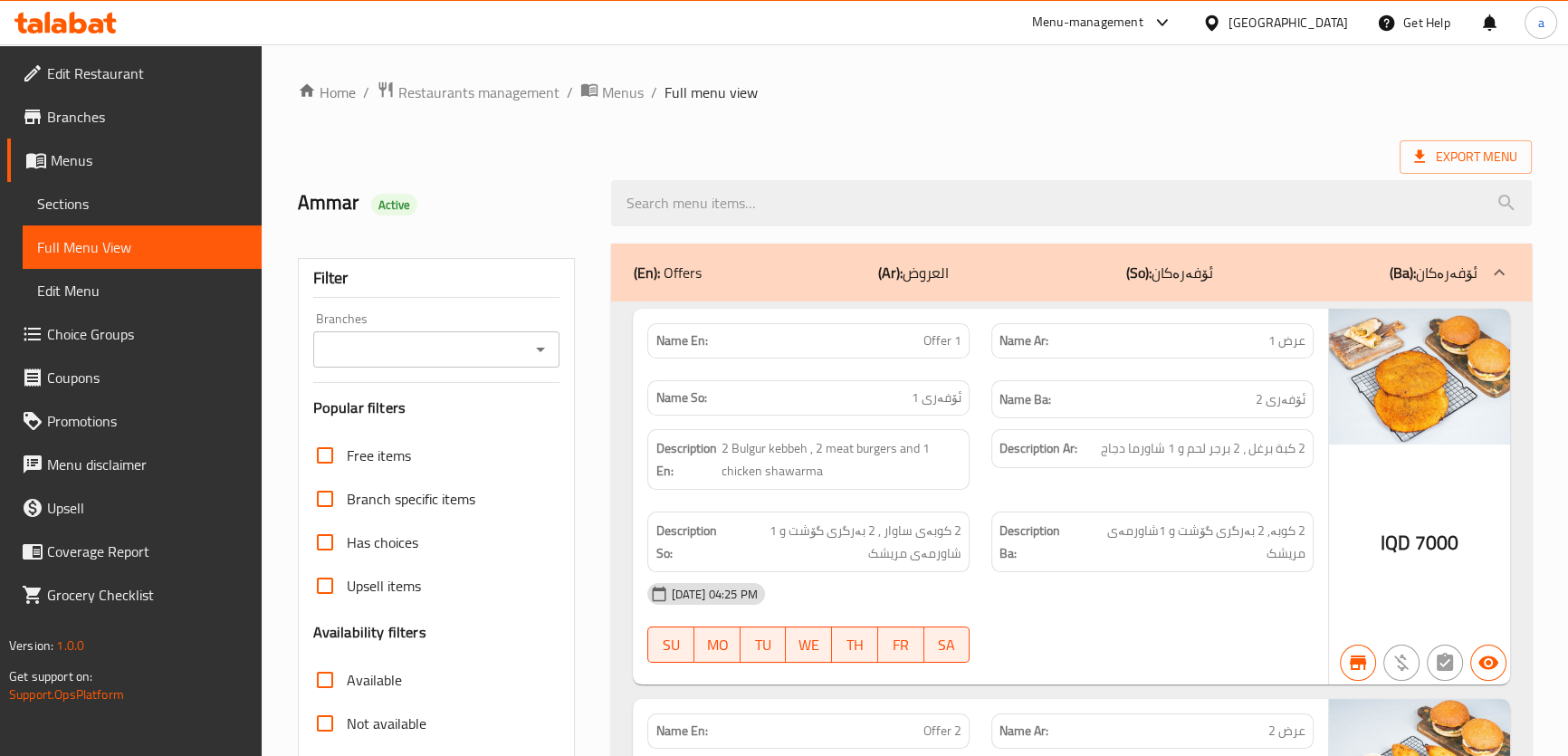
click at [544, 348] on icon "Open" at bounding box center [541, 350] width 9 height 5
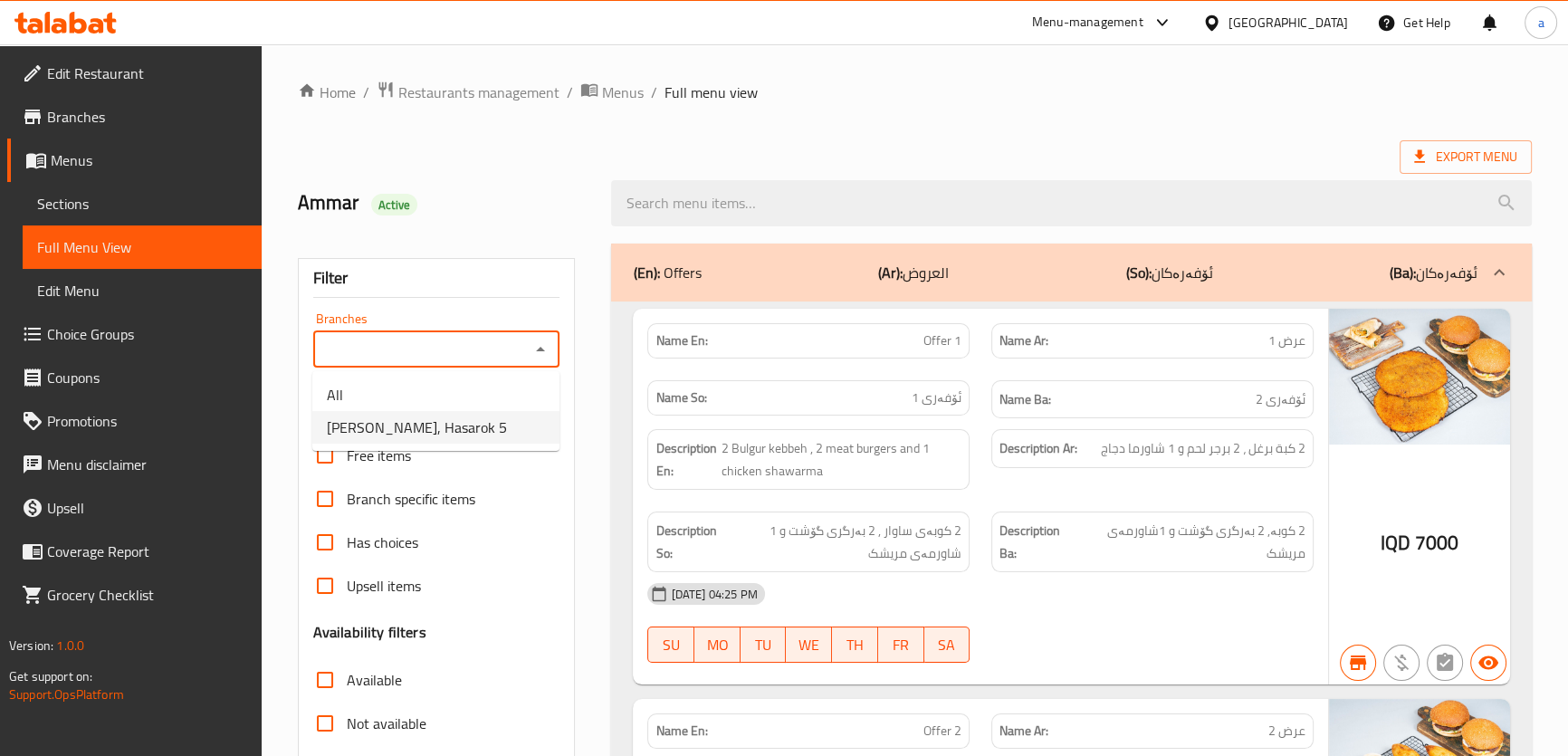
click at [484, 427] on span "[PERSON_NAME], Hasarok 5" at bounding box center [417, 427] width 180 height 21
type input "[PERSON_NAME], Hasarok 5"
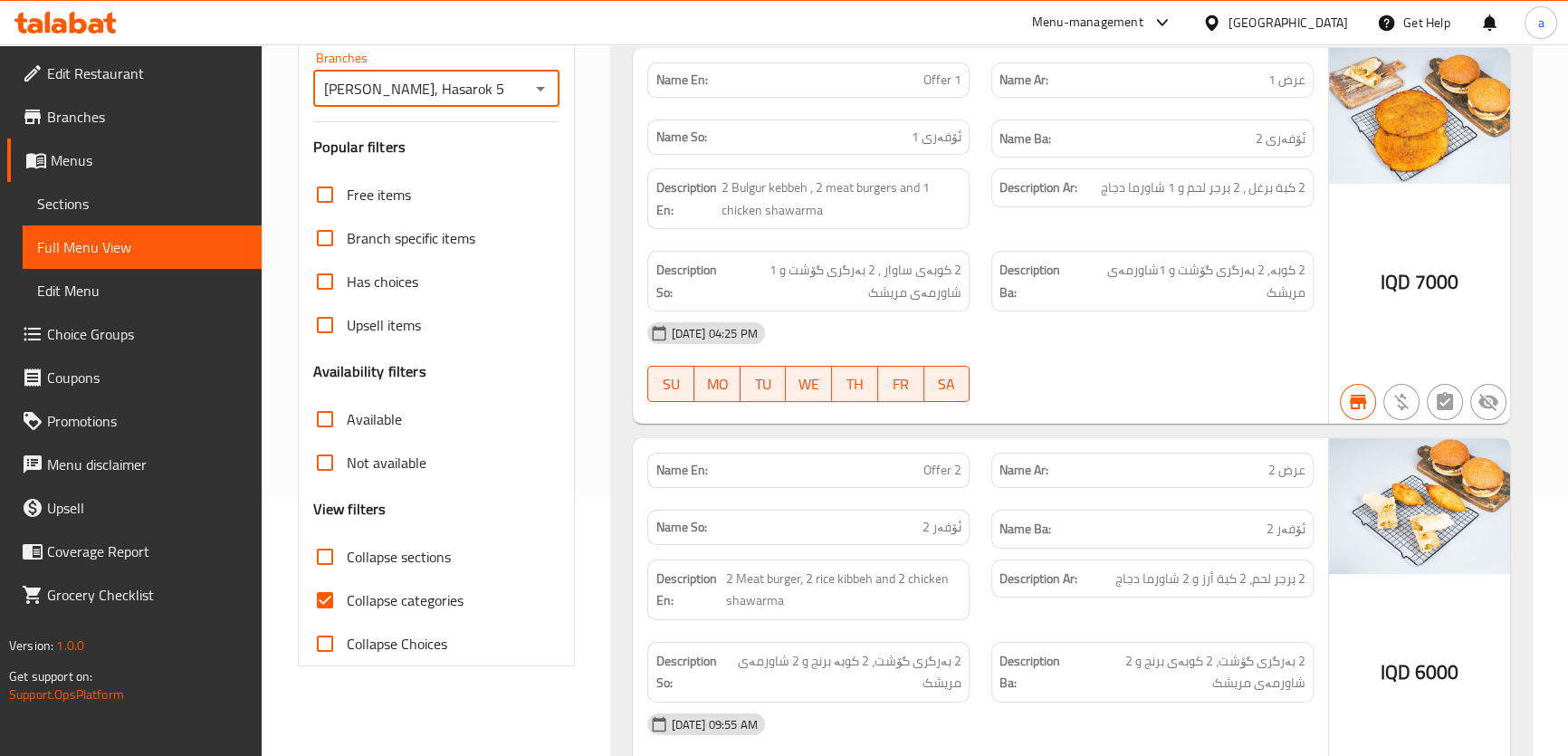
scroll to position [273, 0]
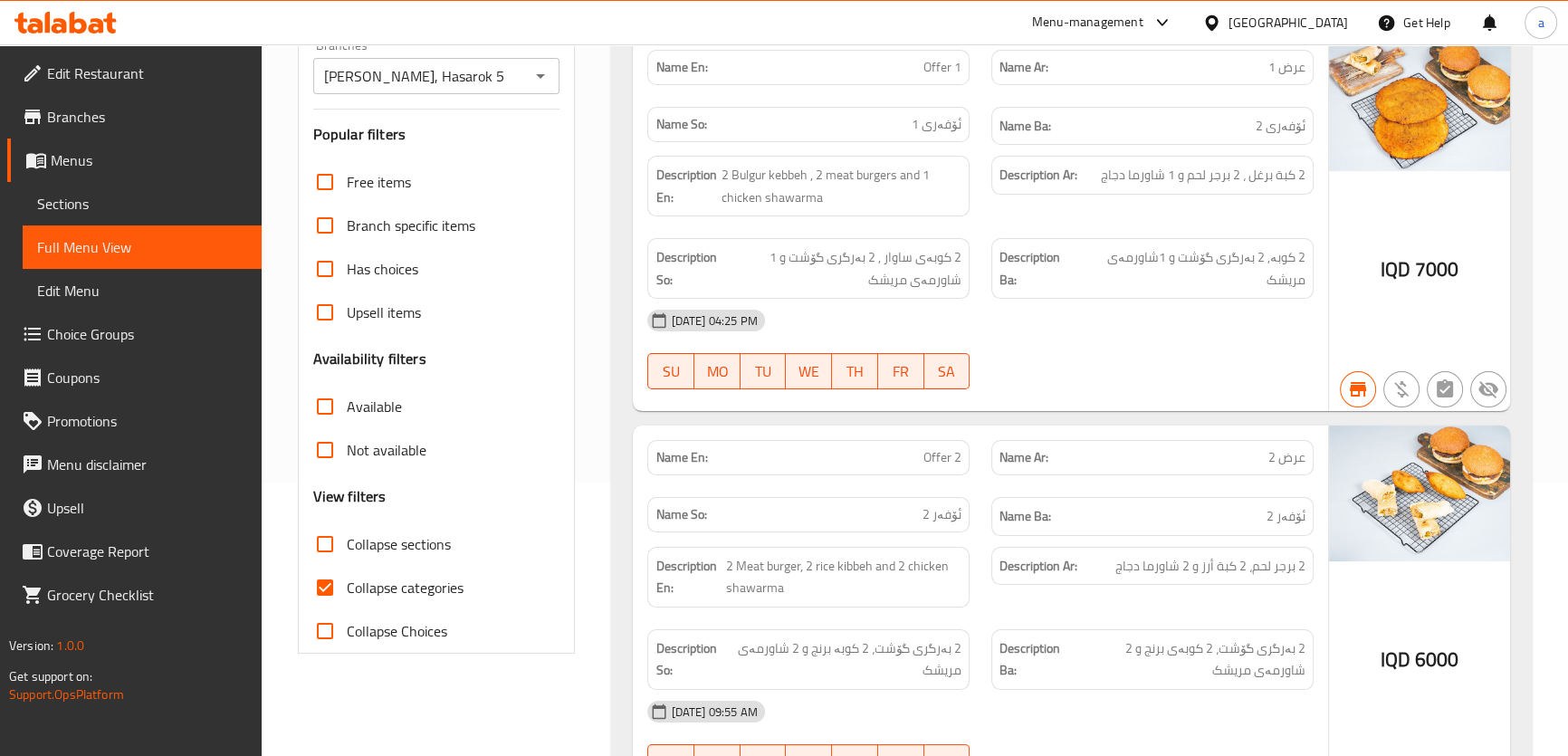
click at [401, 572] on label "Collapse categories" at bounding box center [383, 587] width 160 height 43
click at [347, 572] on input "Collapse categories" at bounding box center [325, 587] width 44 height 43
checkbox input "false"
click at [420, 547] on span "Collapse sections" at bounding box center [399, 543] width 105 height 21
click at [347, 547] on input "Collapse sections" at bounding box center [325, 543] width 44 height 43
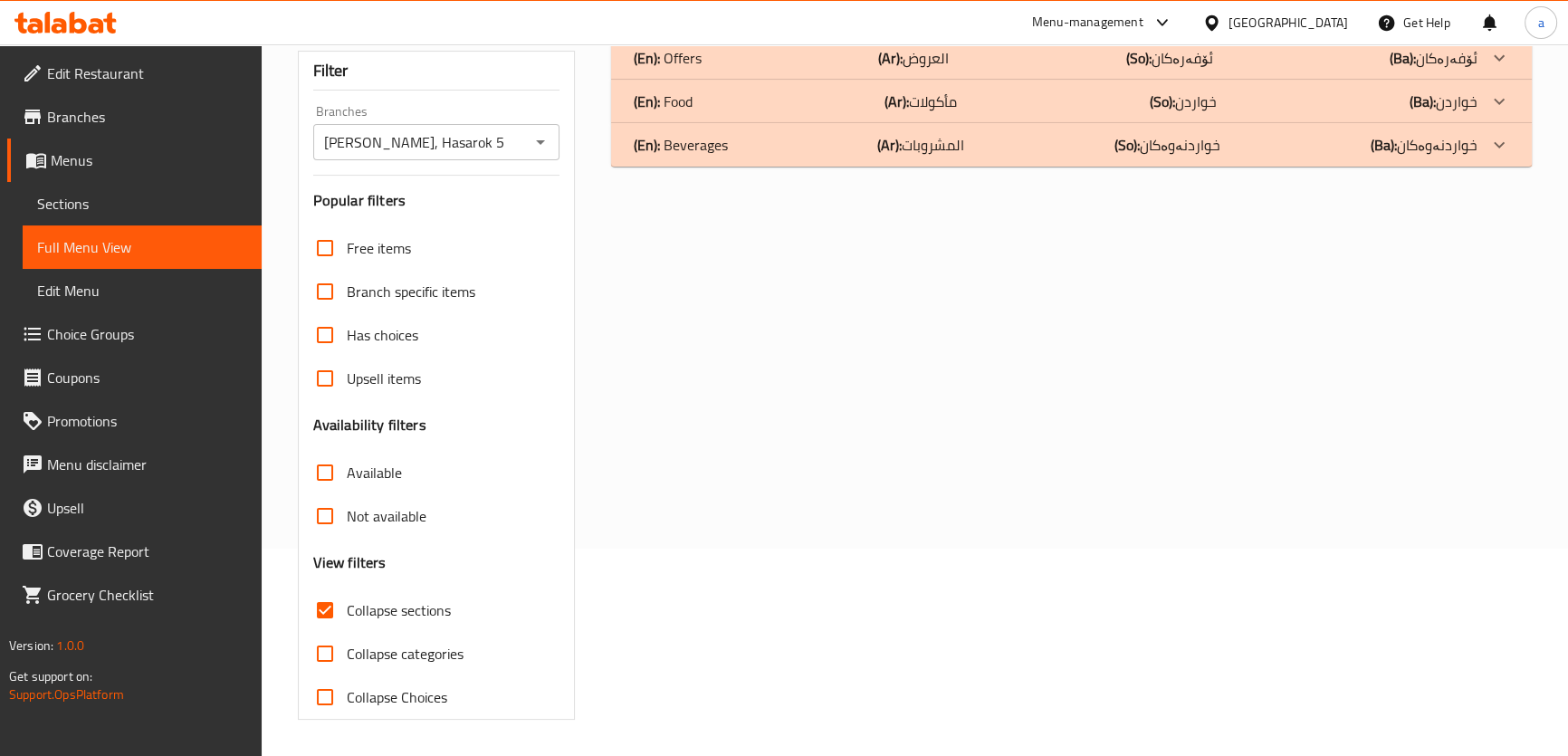
scroll to position [206, 0]
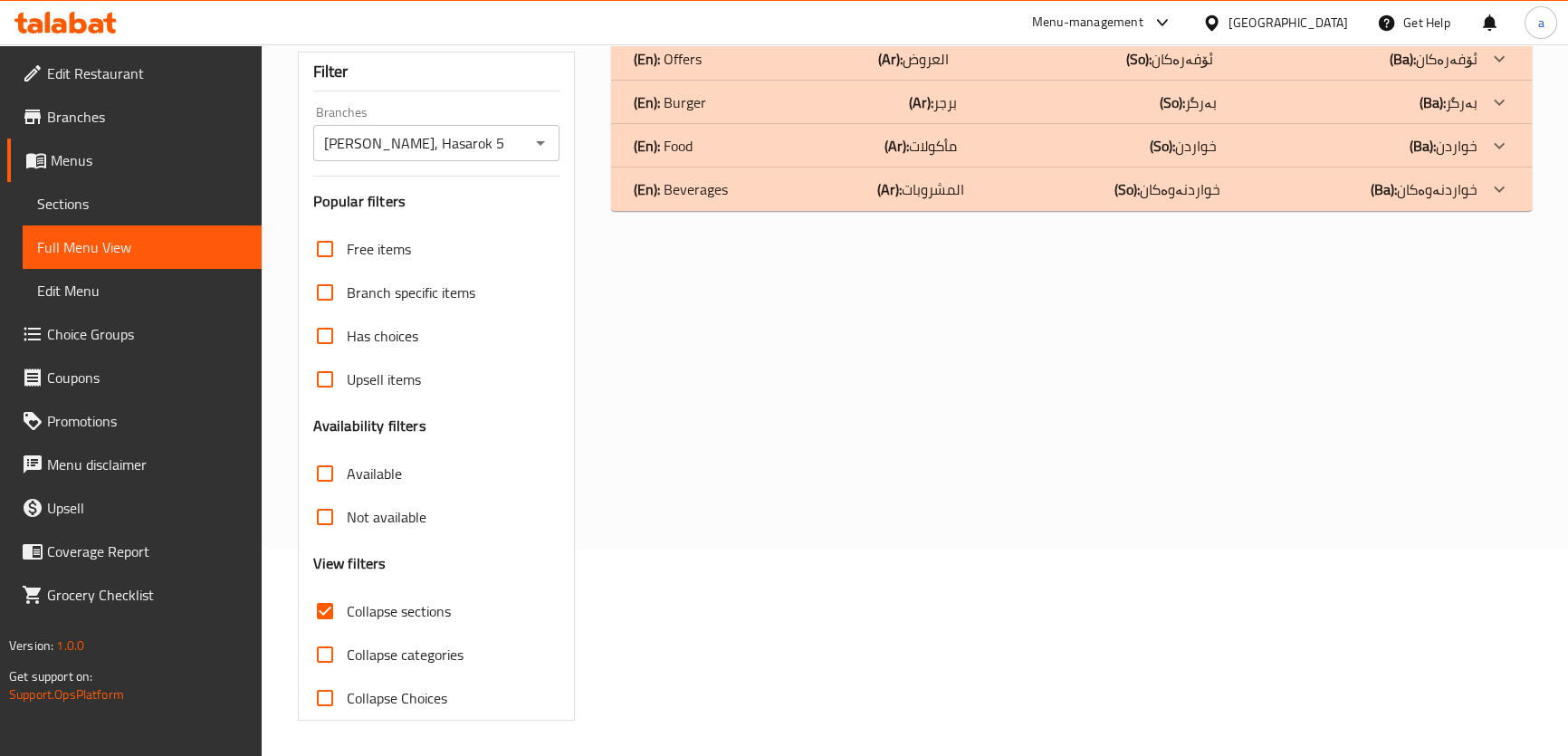
click at [421, 603] on span "Collapse sections" at bounding box center [399, 611] width 105 height 21
click at [347, 603] on input "Collapse sections" at bounding box center [325, 611] width 44 height 43
checkbox input "false"
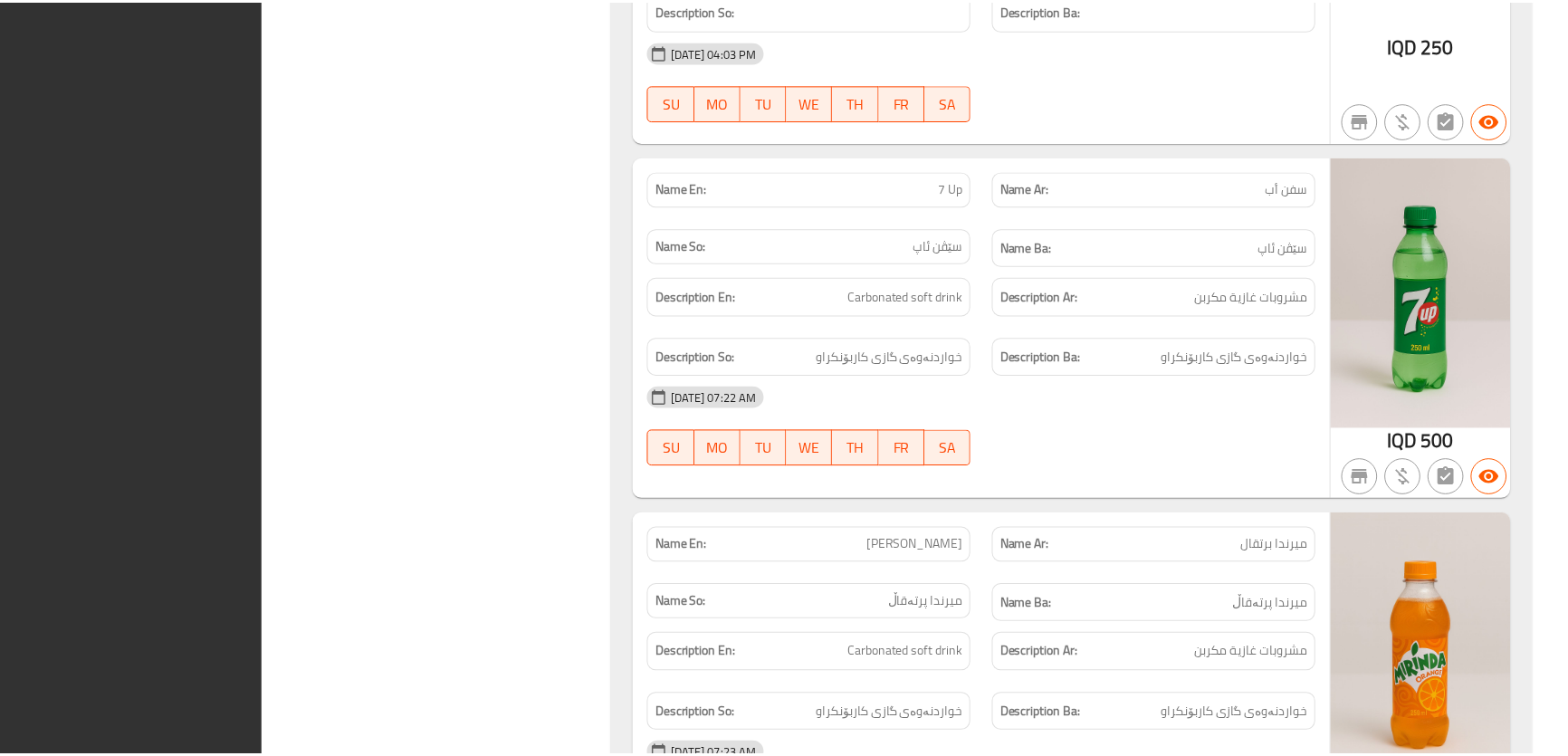
scroll to position [5296, 0]
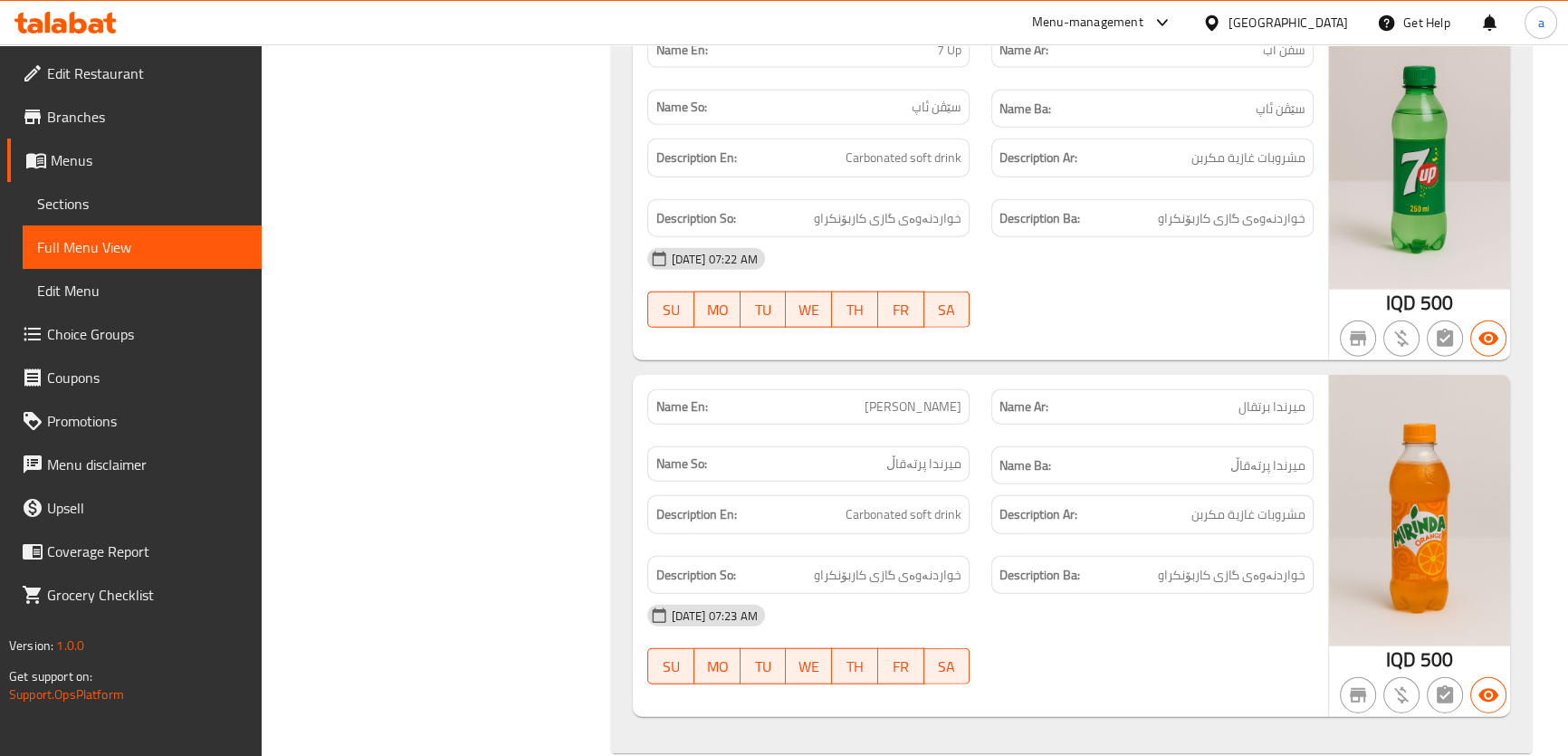
click at [170, 234] on link "Full Menu View" at bounding box center [142, 247] width 239 height 43
click at [168, 210] on span "Sections" at bounding box center [142, 203] width 210 height 21
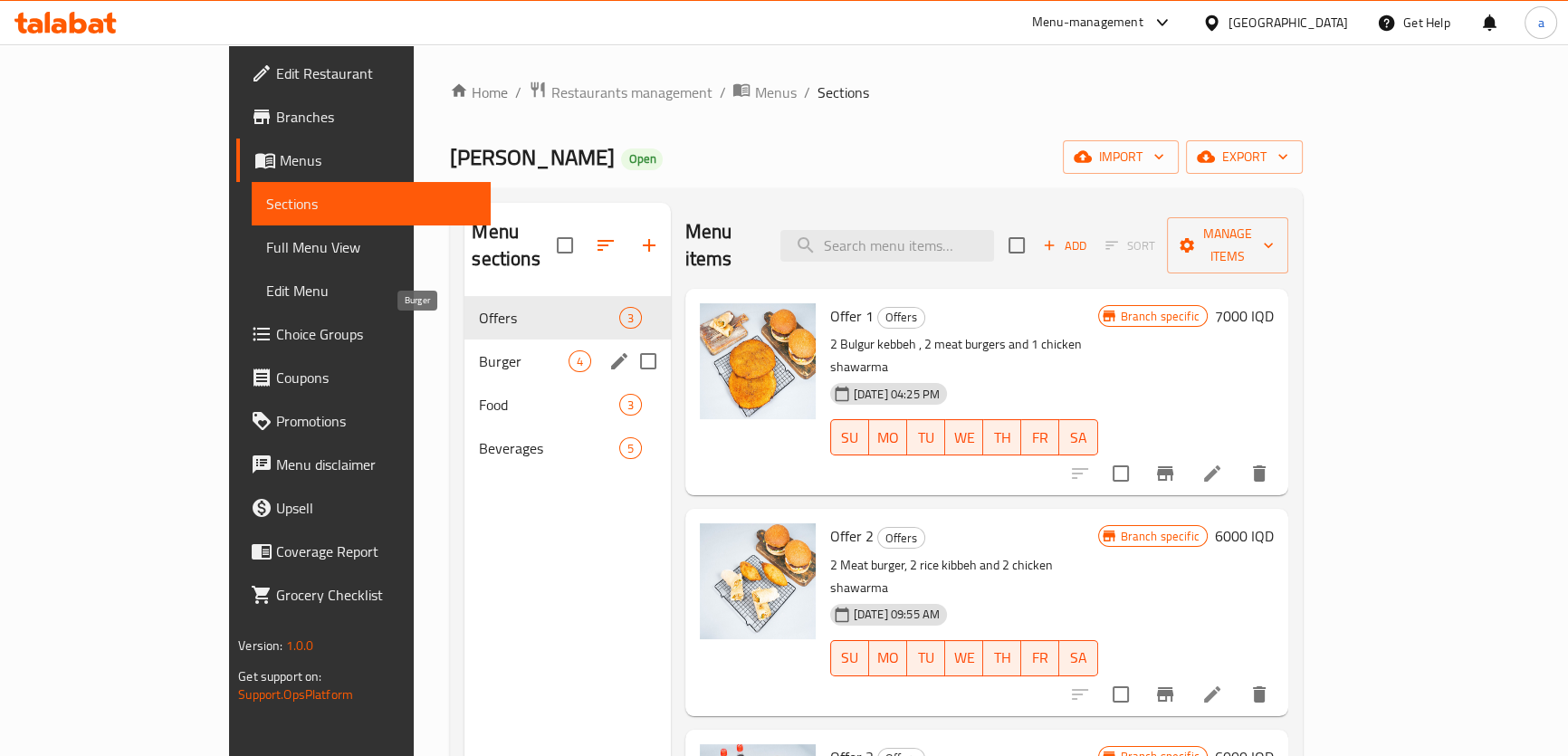
click at [479, 351] on span "Burger" at bounding box center [524, 361] width 89 height 21
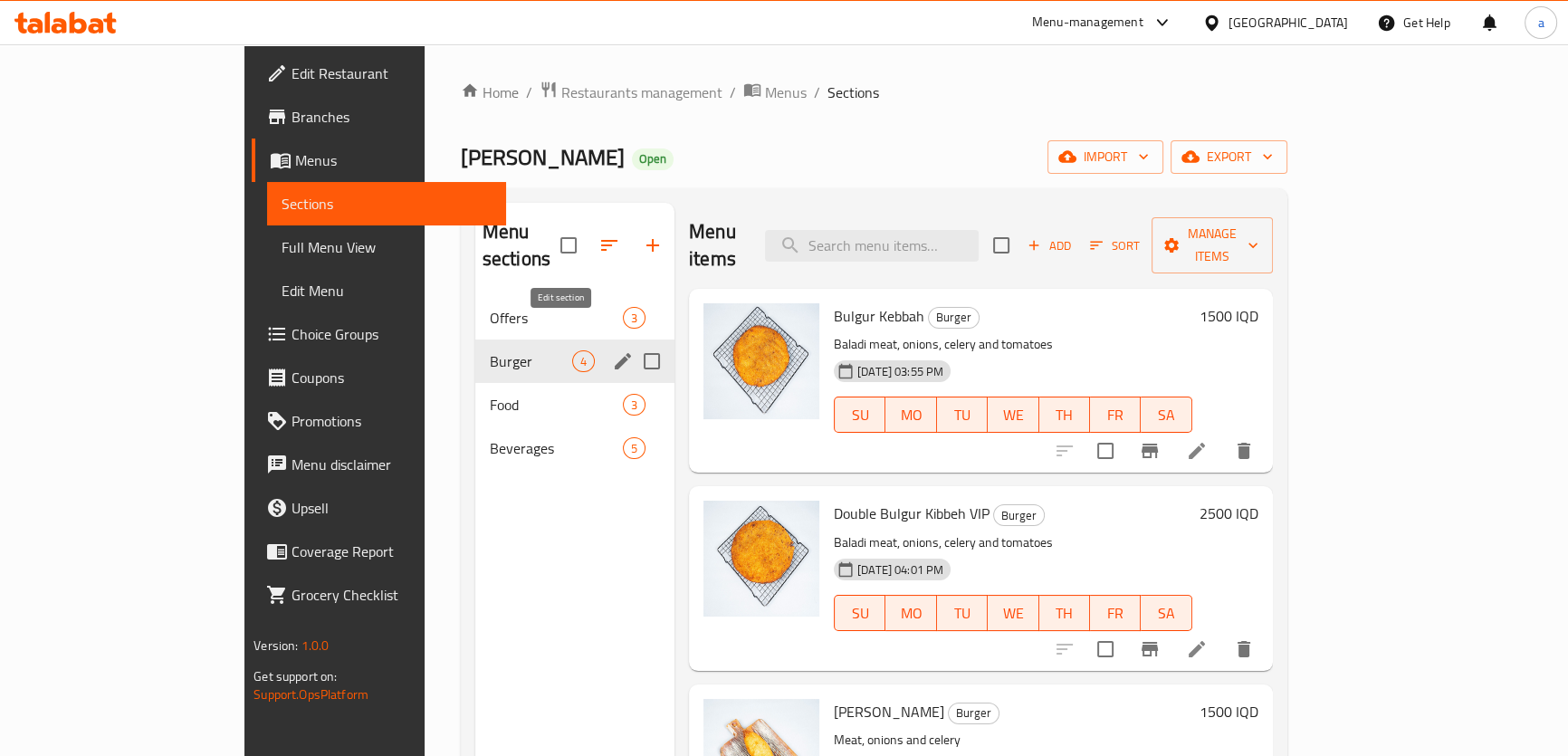
click at [615, 353] on icon "edit" at bounding box center [623, 362] width 17 height 17
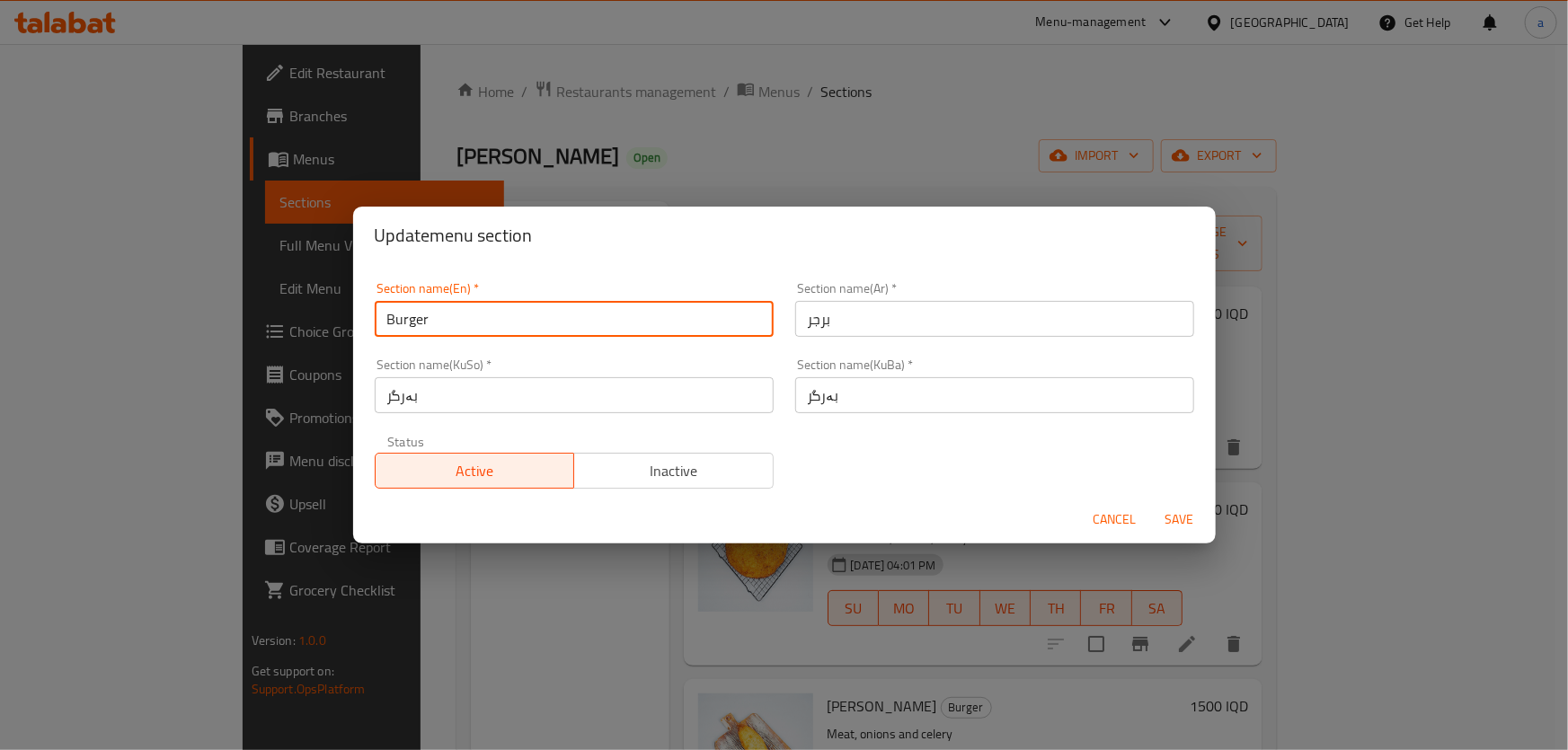
drag, startPoint x: 545, startPoint y: 310, endPoint x: 348, endPoint y: 339, distance: 199.1
click at [348, 339] on div "Update menu section Section name(En)   * Burger Section name(En) * Section name…" at bounding box center [784, 375] width 1568 height 750
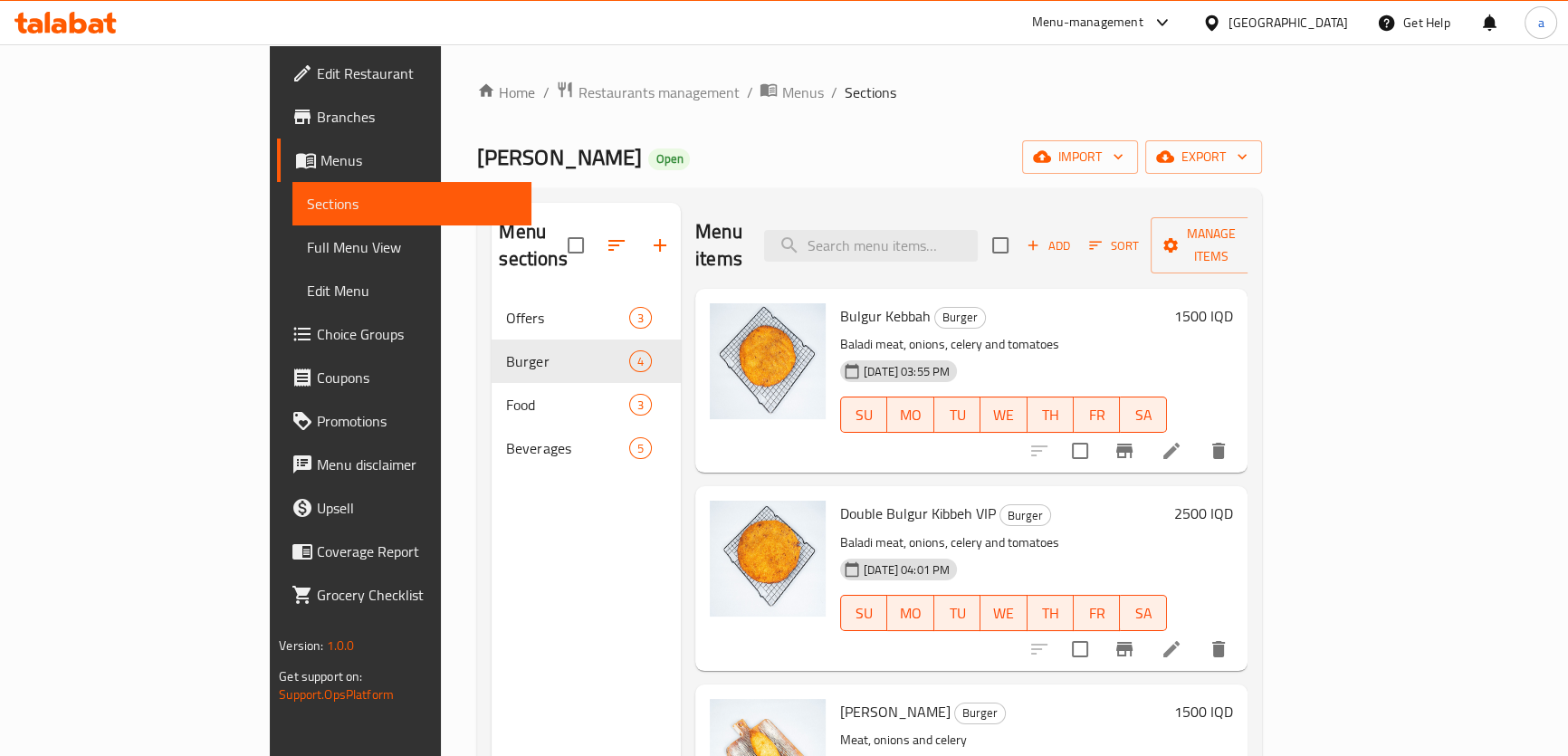
click at [557, 227] on input "checkbox" at bounding box center [576, 245] width 38 height 38
checkbox input "true"
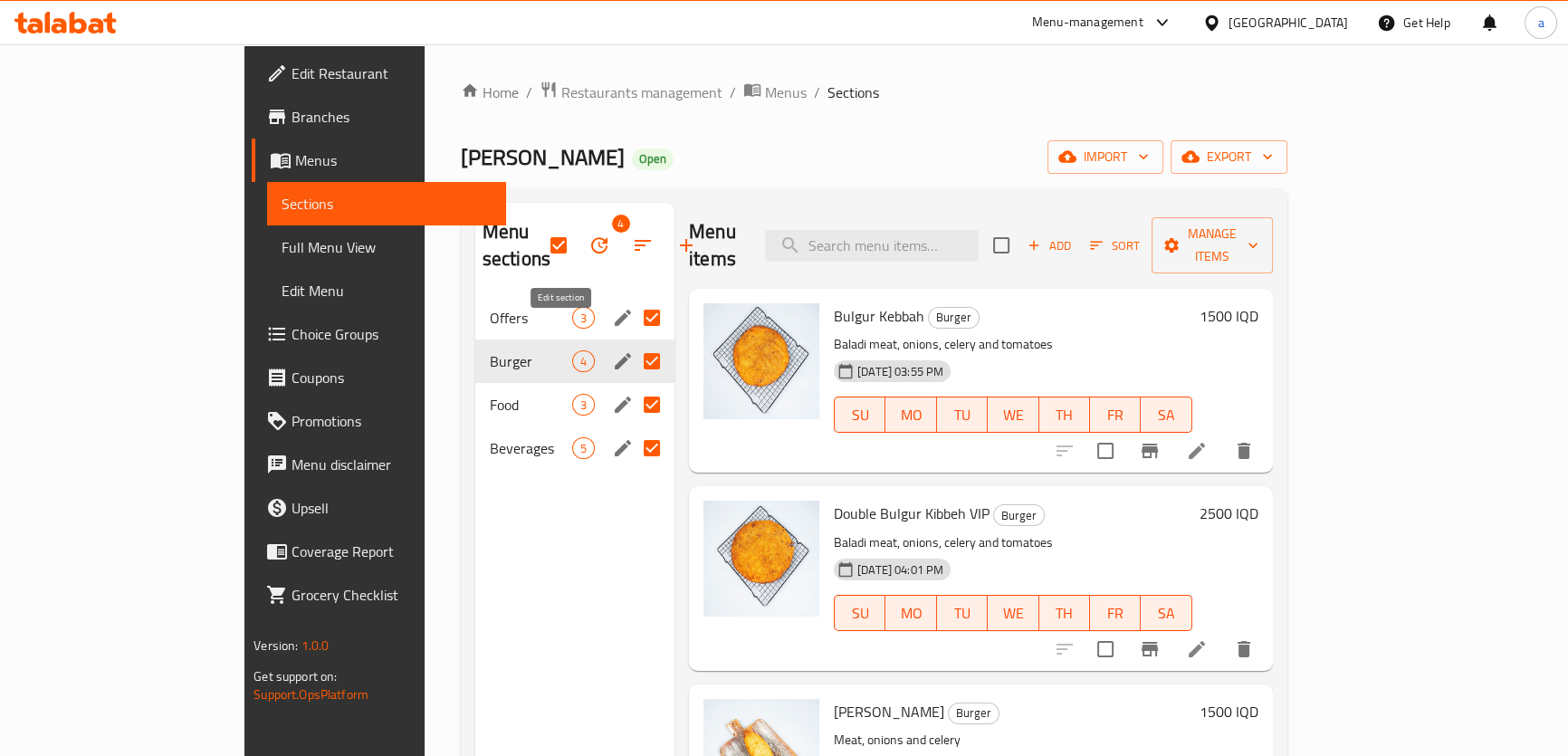
click at [615, 353] on icon "edit" at bounding box center [623, 362] width 17 height 17
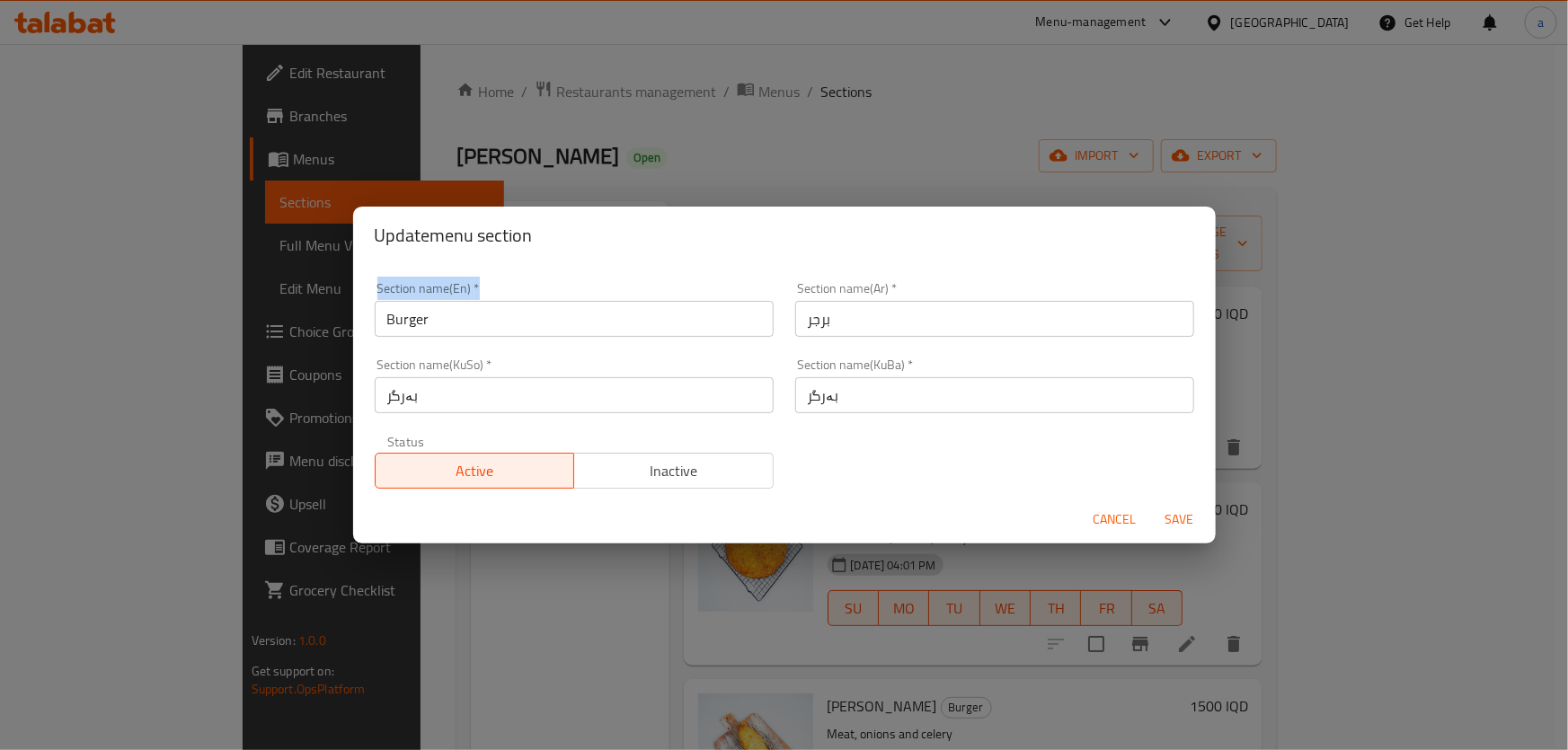
drag, startPoint x: 499, startPoint y: 297, endPoint x: 364, endPoint y: 319, distance: 136.8
click at [364, 319] on div "Section name(En)   * Burger Section name(En) *" at bounding box center [574, 308] width 421 height 76
drag, startPoint x: 386, startPoint y: 341, endPoint x: 312, endPoint y: 344, distance: 74.1
click at [312, 344] on div "Update menu section Section name(En)   * Burger Section name(En) * Section name…" at bounding box center [784, 375] width 1568 height 750
paste input "kibbeh and [PERSON_NAME]"
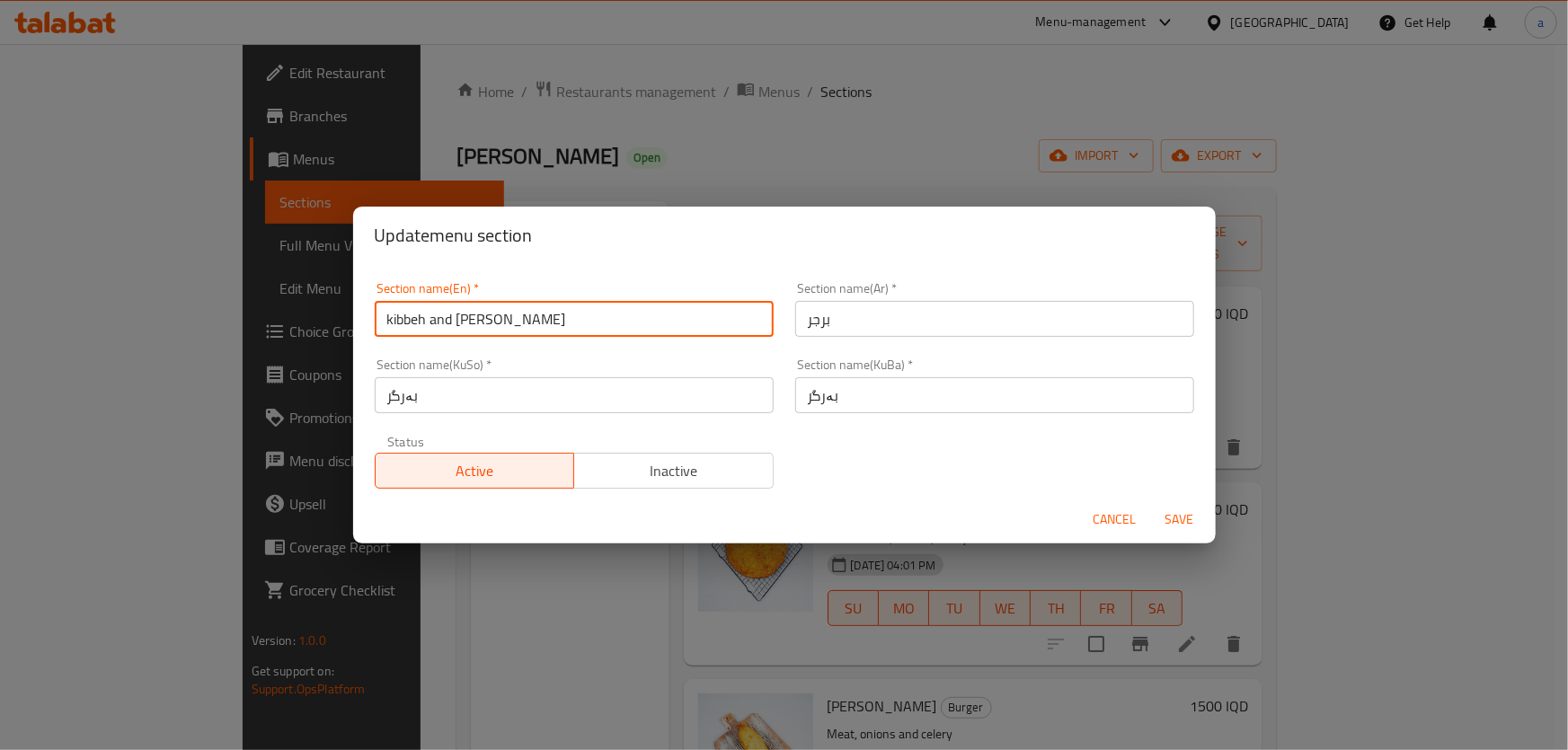
click at [393, 315] on input "kibbeh and [PERSON_NAME]" at bounding box center [574, 319] width 399 height 36
type input "Kibbeh And [PERSON_NAME]"
drag, startPoint x: 842, startPoint y: 330, endPoint x: 723, endPoint y: 341, distance: 119.5
click at [723, 341] on div "Section name(En)   * Kibbeh And [PERSON_NAME] Section name(En) * Section name(A…" at bounding box center [784, 385] width 841 height 228
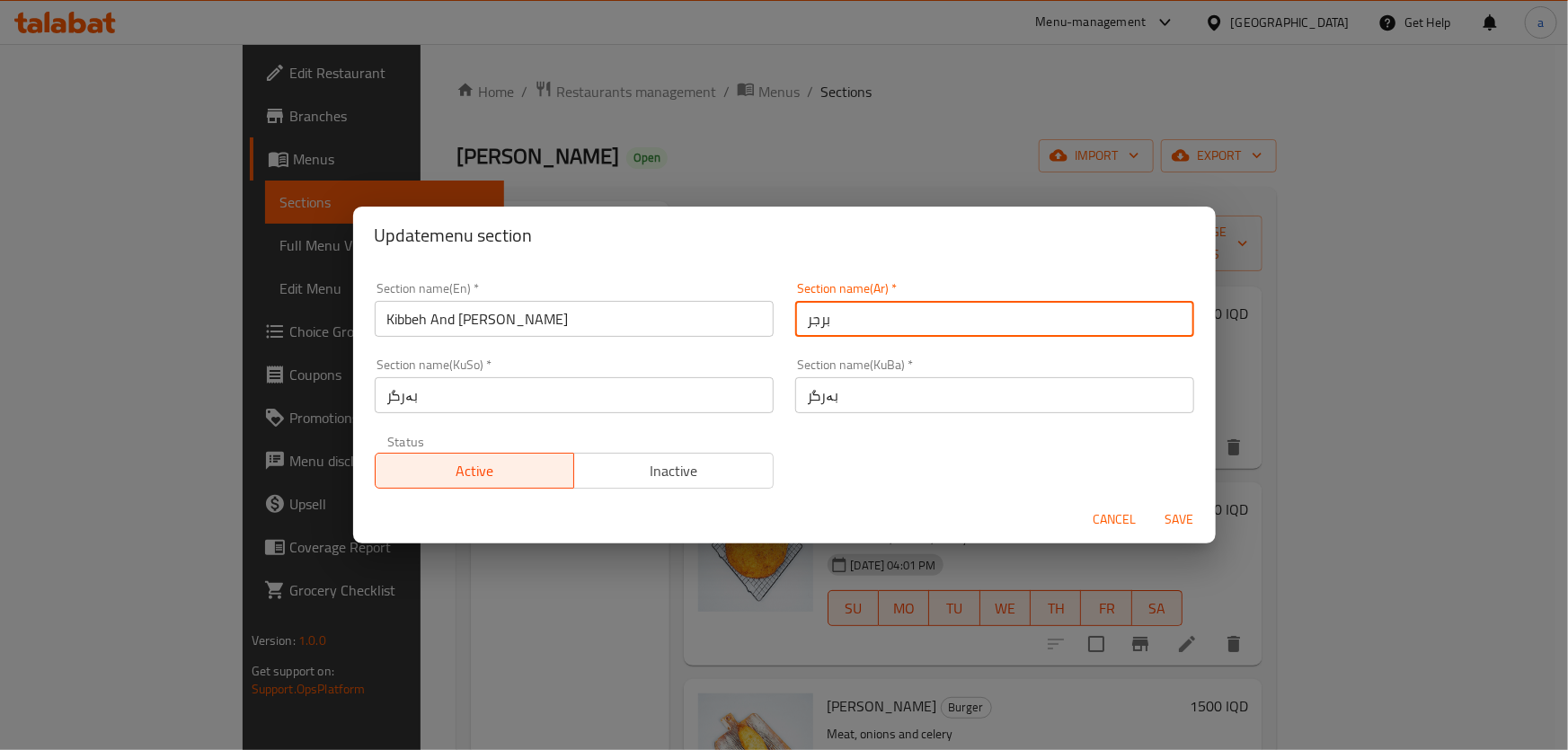
paste input "كبة وبوريك"
type input "كبة وبوريك"
click at [492, 323] on input "Kibbeh And [PERSON_NAME]" at bounding box center [574, 319] width 399 height 36
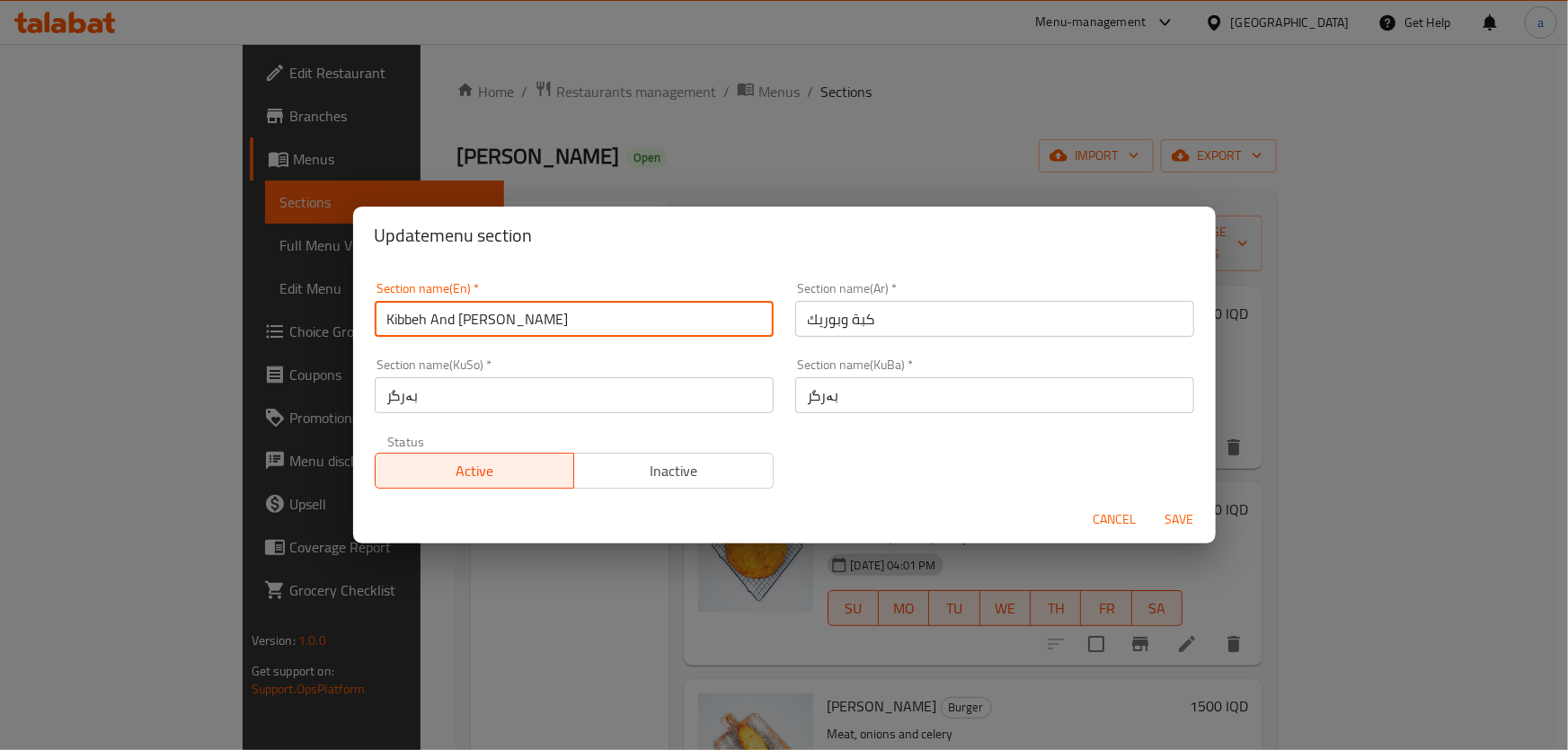
click at [492, 323] on input "Kibbeh And [PERSON_NAME]" at bounding box center [574, 319] width 399 height 36
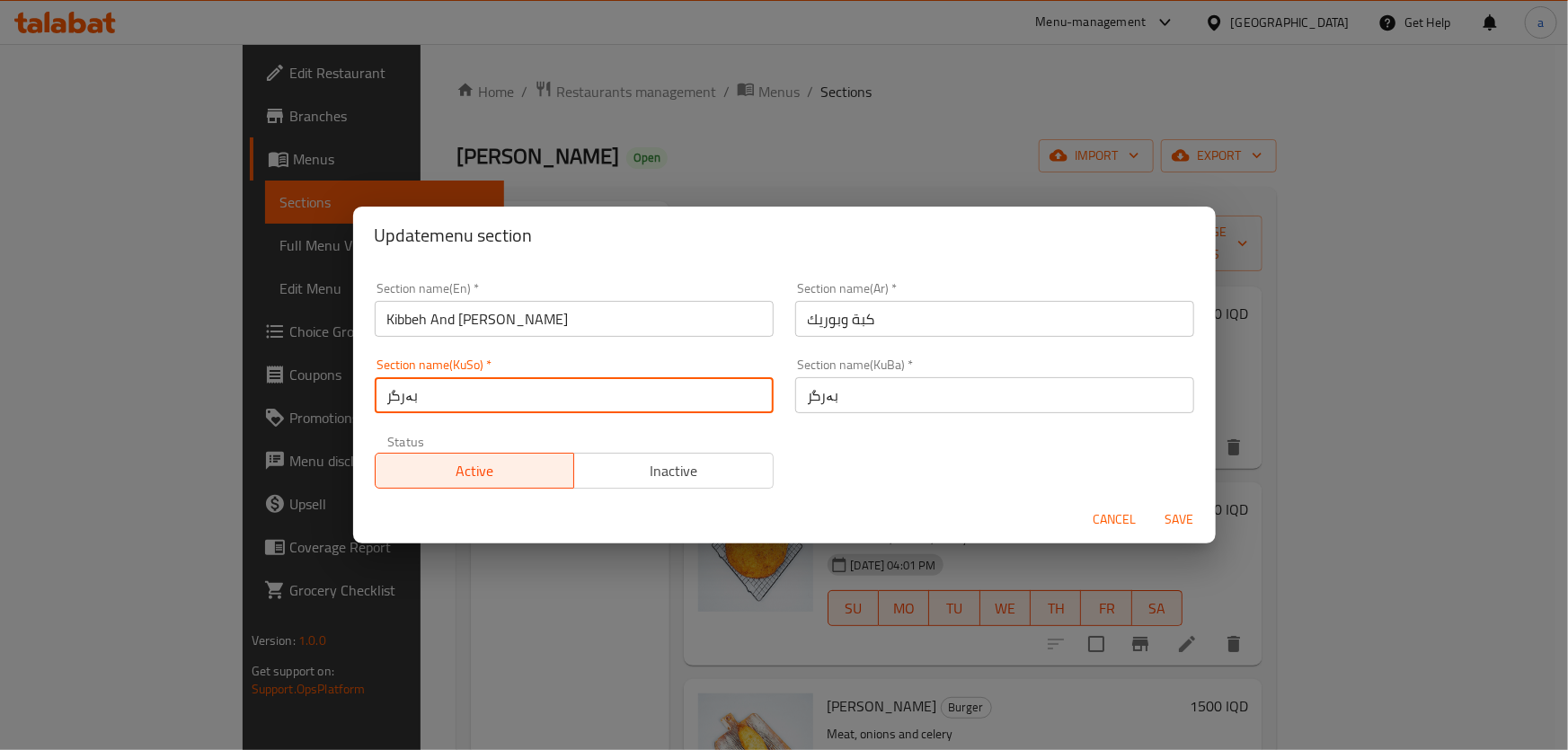
drag, startPoint x: 518, startPoint y: 379, endPoint x: 371, endPoint y: 398, distance: 148.2
click at [371, 398] on div "Section name(KuSo)   * بەرگر Section name(KuSo) *" at bounding box center [574, 386] width 421 height 76
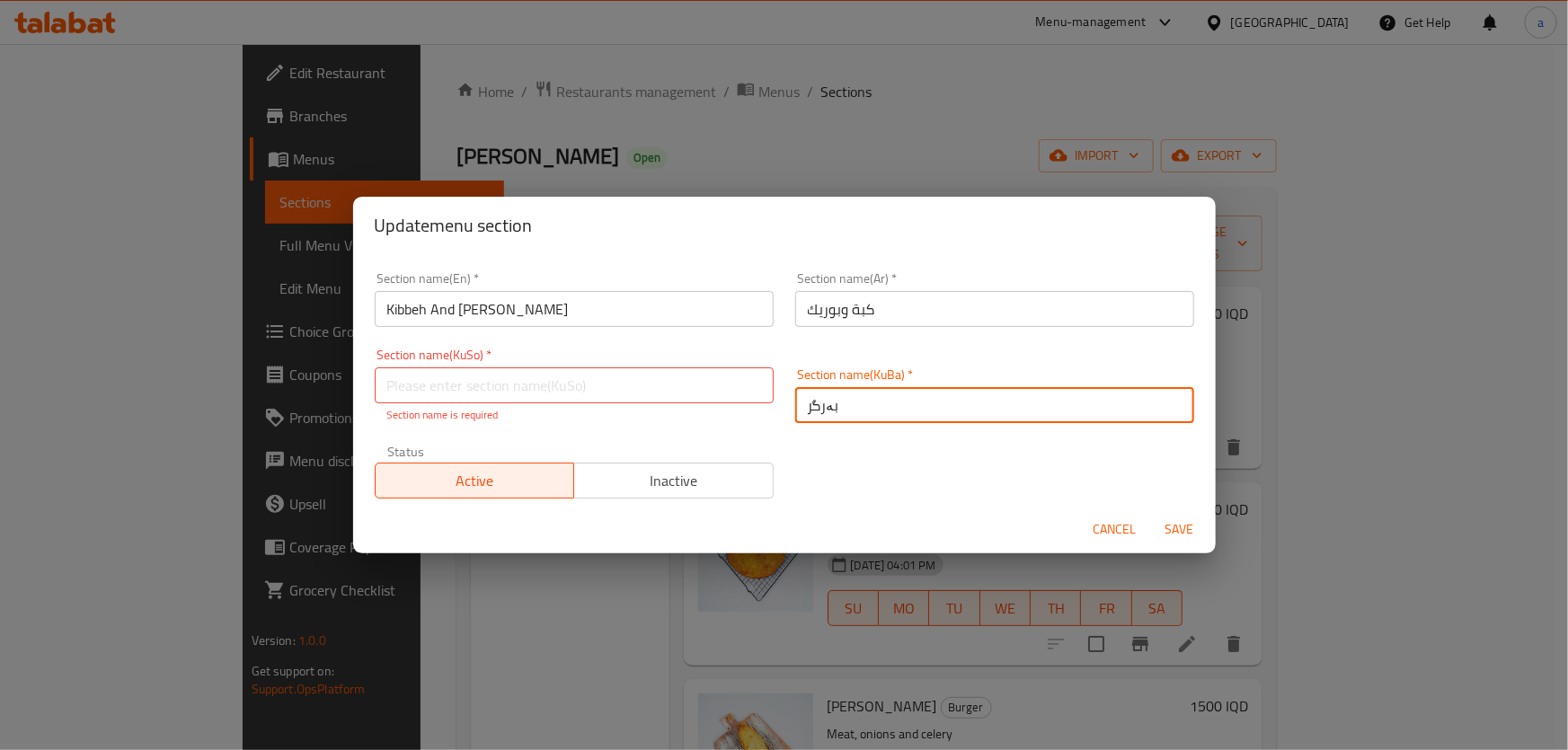
drag, startPoint x: 858, startPoint y: 391, endPoint x: 780, endPoint y: 408, distance: 79.8
click at [737, 415] on div "Section name(En)   * Kibbeh And [PERSON_NAME] Section name(En) * Section name(A…" at bounding box center [784, 386] width 841 height 248
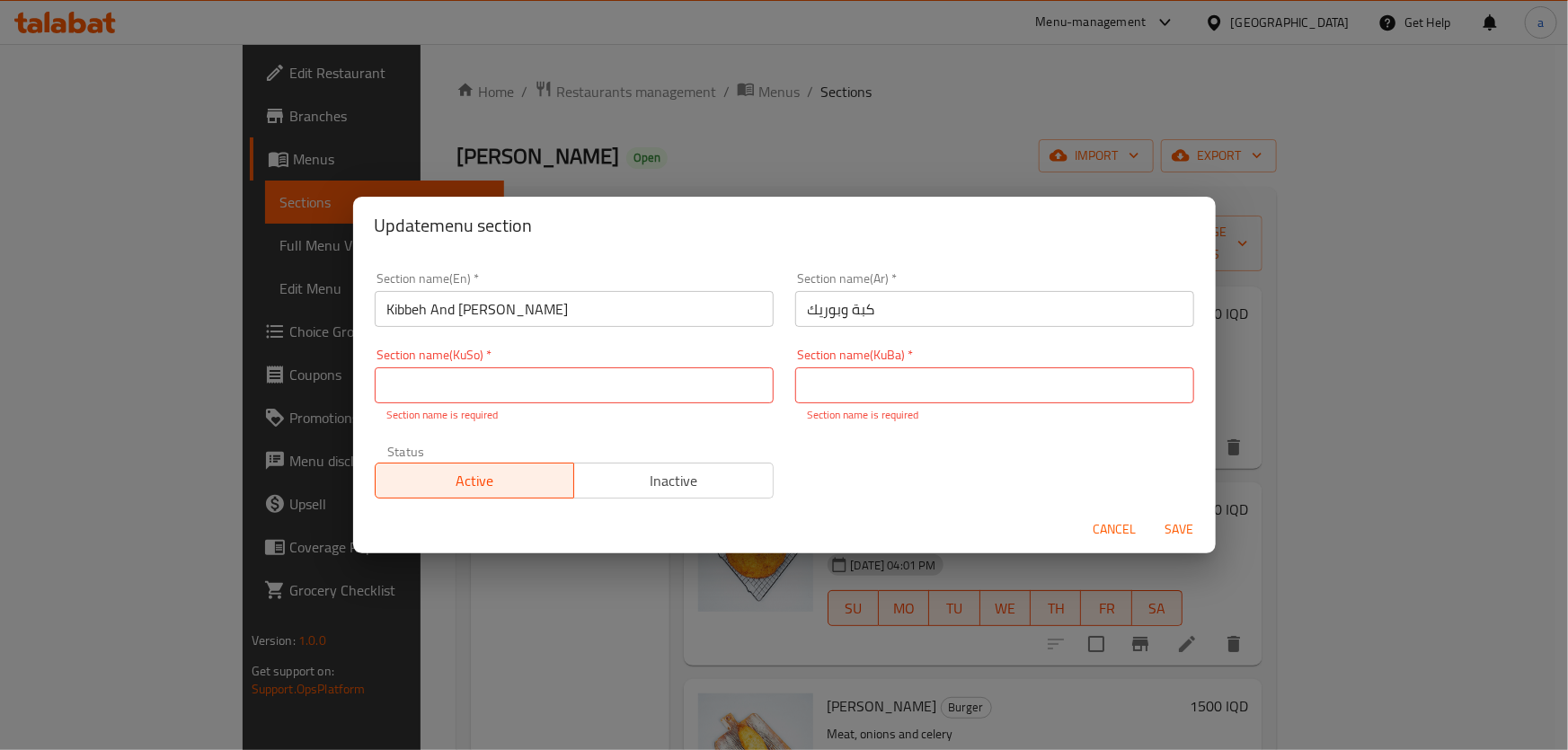
click at [600, 363] on div "Section name(KuSo)   * Section name(KuSo) * Section name is required" at bounding box center [574, 386] width 399 height 74
click at [600, 372] on input "text" at bounding box center [574, 385] width 399 height 36
drag, startPoint x: 510, startPoint y: 377, endPoint x: 353, endPoint y: 403, distance: 159.1
click at [353, 403] on div "Section name(En)   * Kibbeh And [PERSON_NAME] Section name(En) * Section name(A…" at bounding box center [784, 380] width 863 height 252
type input "کوبە و بۆرەک"
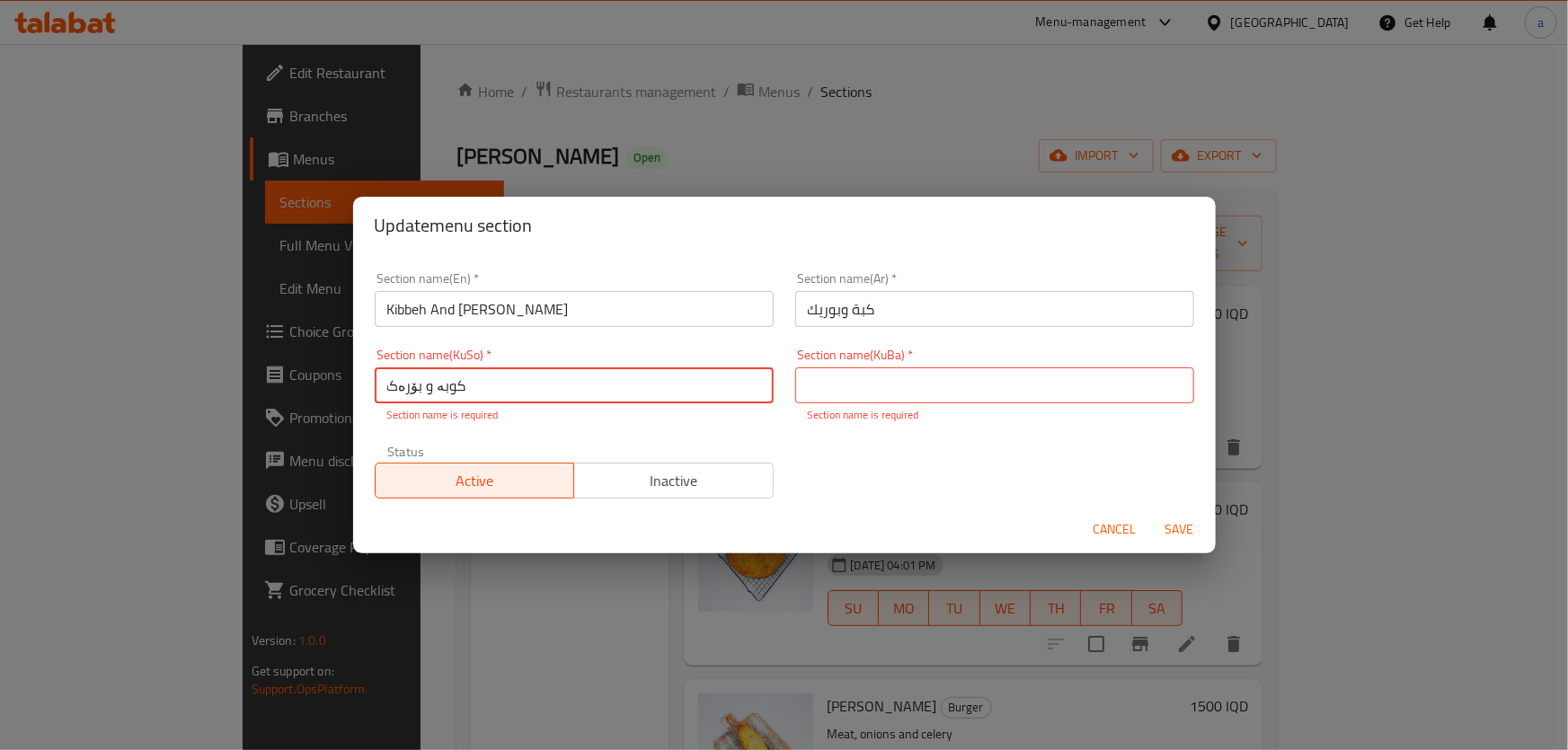
click at [834, 397] on input "text" at bounding box center [995, 385] width 399 height 36
paste input "کوبە و بۆرەک"
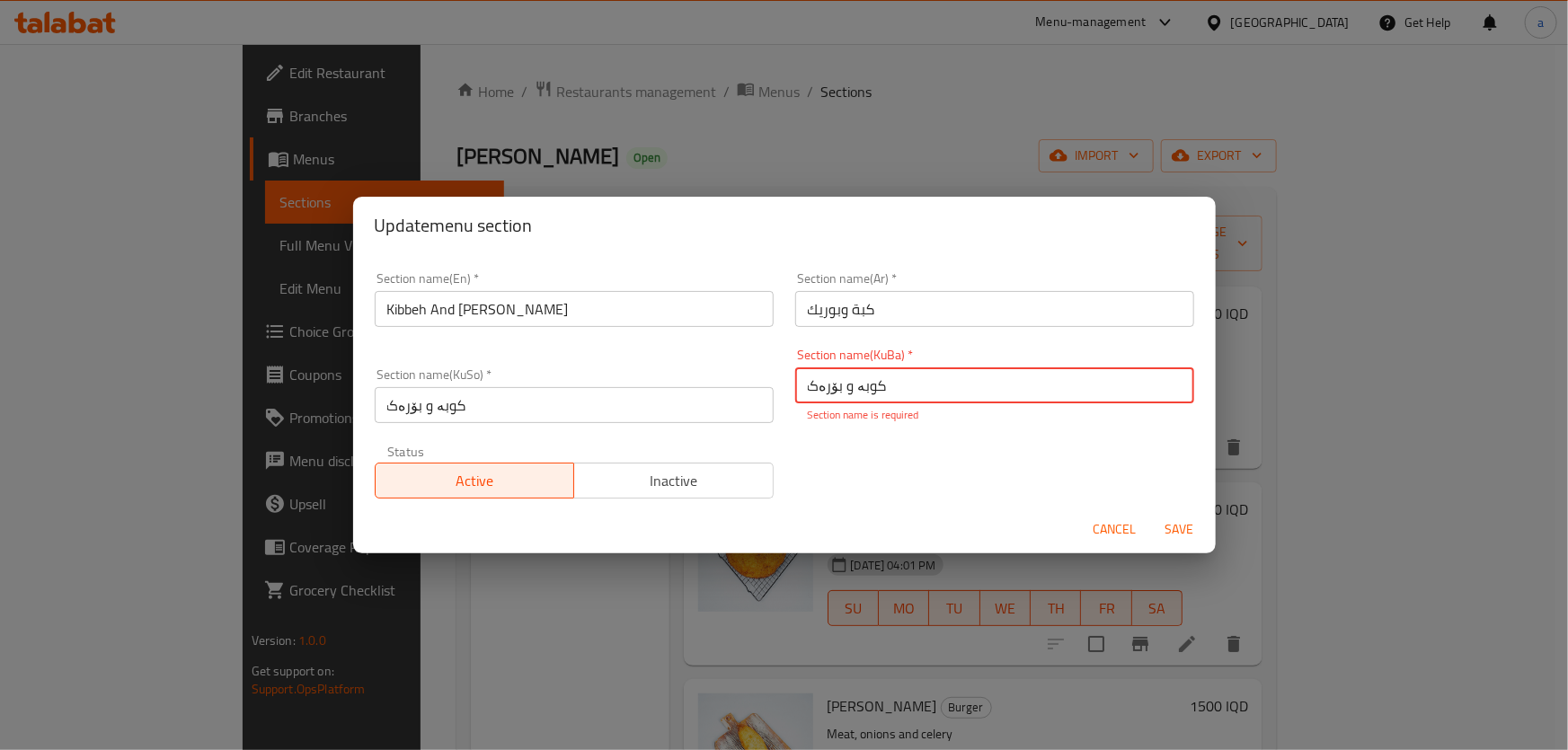
type input "کوبە و بۆرەک"
click at [1173, 532] on button "Save" at bounding box center [1179, 530] width 58 height 33
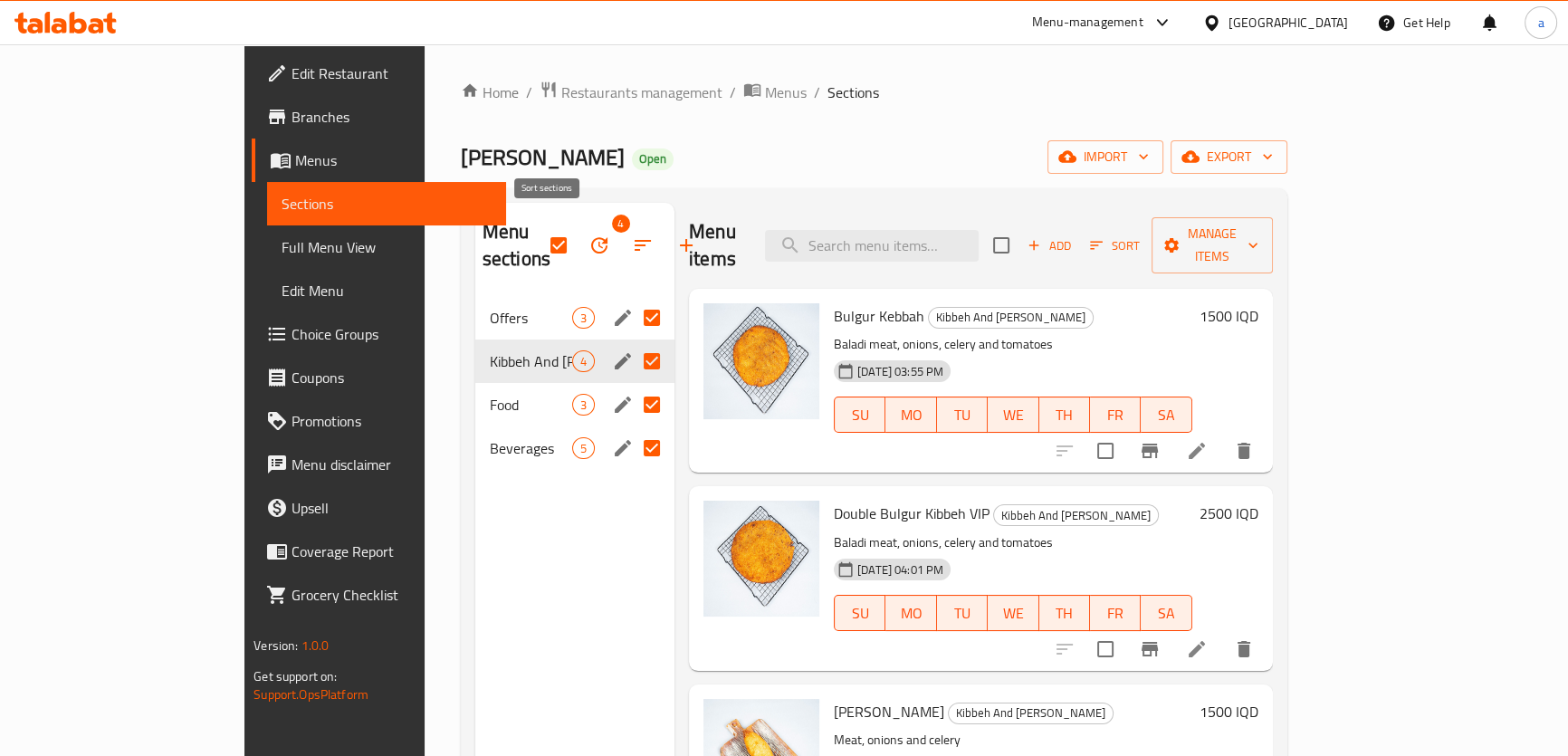
click at [632, 242] on icon "button" at bounding box center [642, 244] width 21 height 21
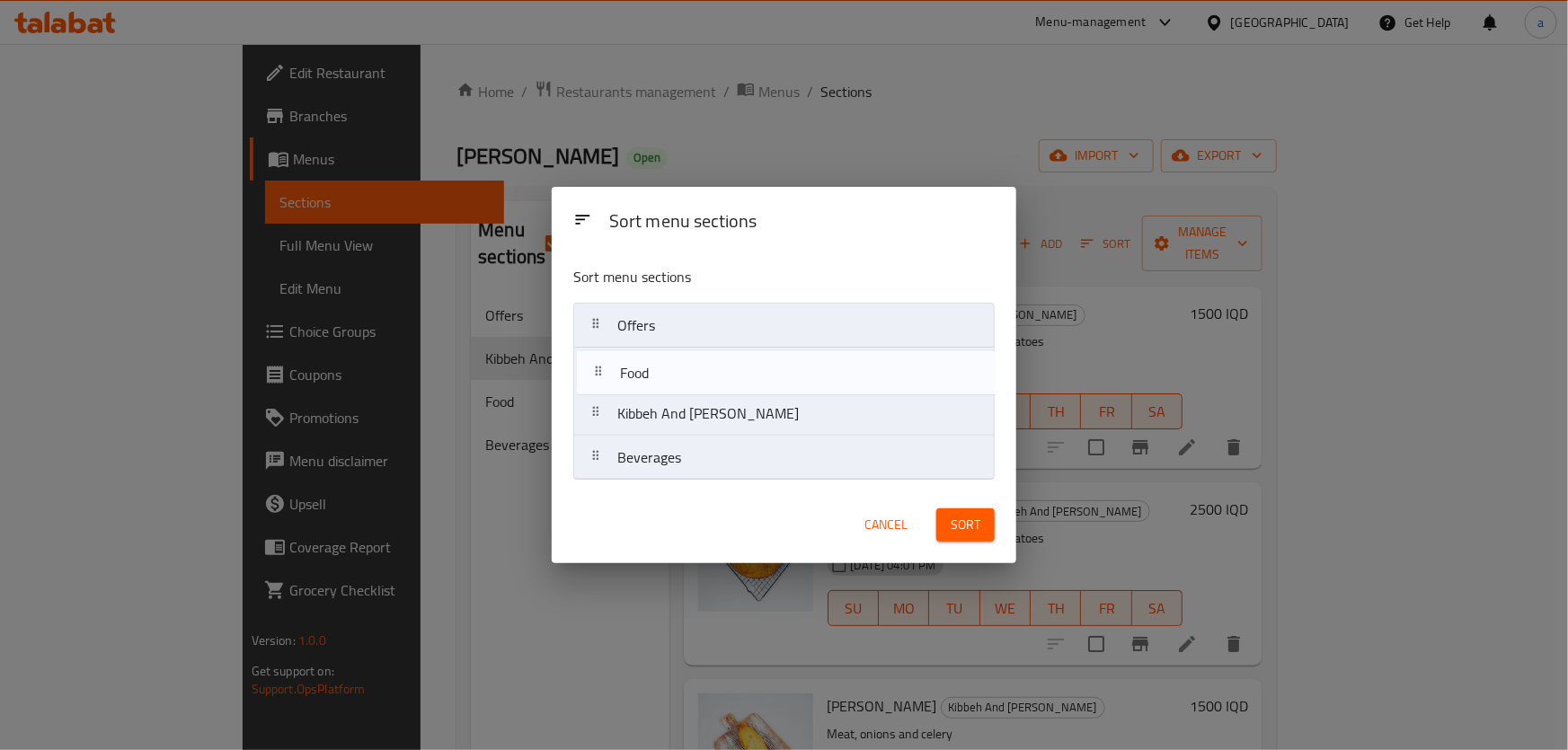
drag, startPoint x: 673, startPoint y: 425, endPoint x: 681, endPoint y: 375, distance: 50.6
click at [675, 375] on nav "Offers Kibbeh And [PERSON_NAME] Food Beverages" at bounding box center [784, 392] width 422 height 178
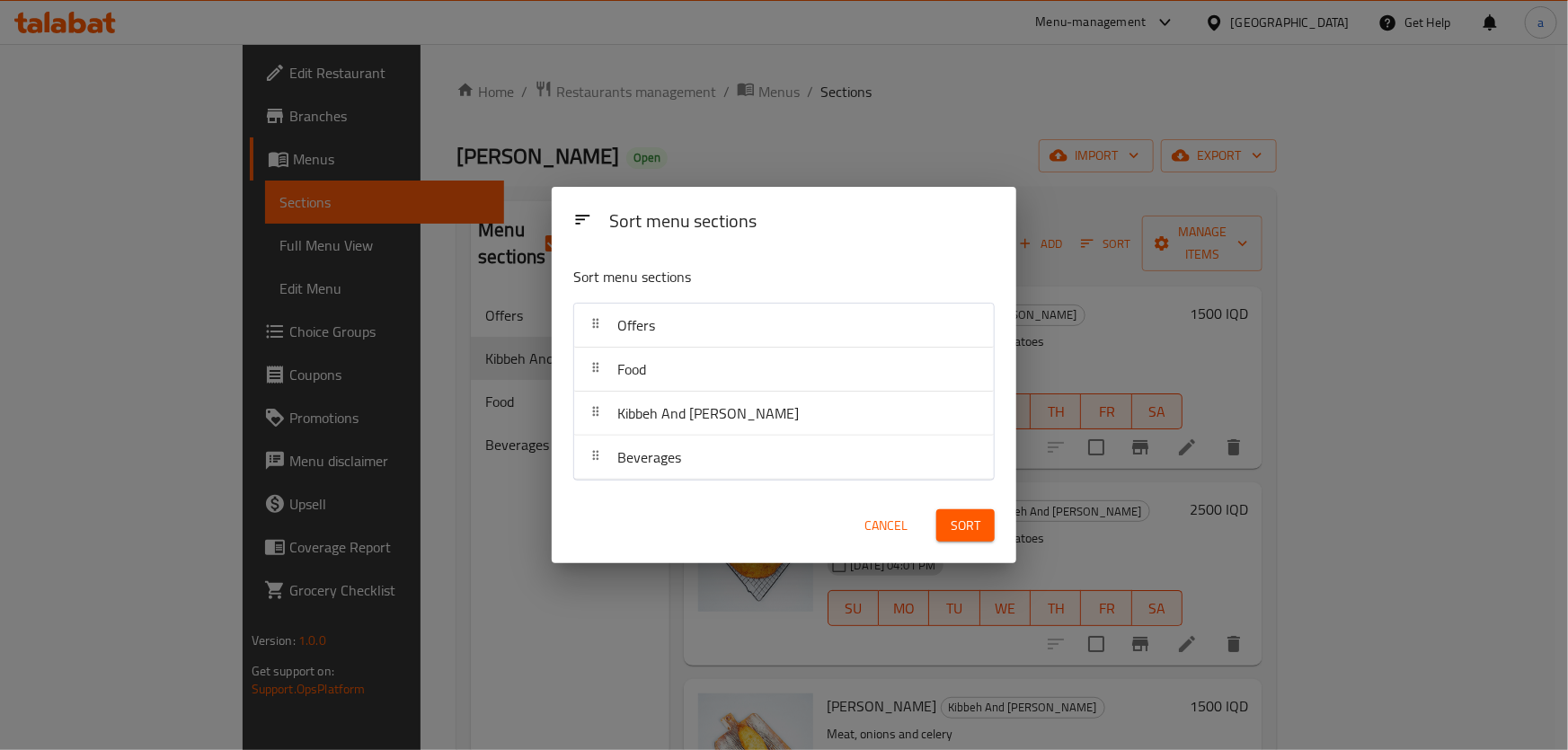
click at [965, 516] on span "Sort" at bounding box center [965, 526] width 29 height 22
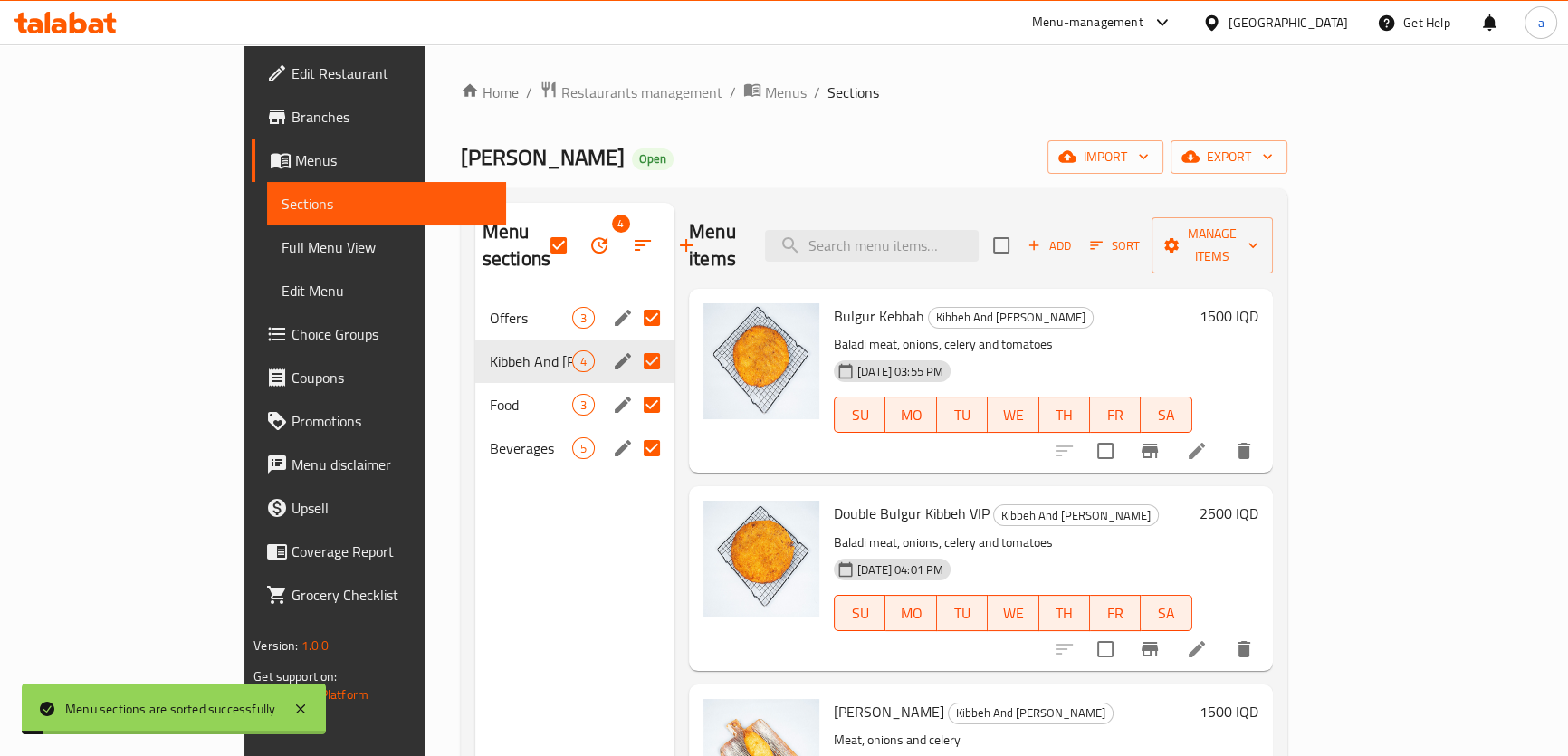
click at [476, 492] on div "Menu sections 4 Offers 3 Kibbeh And [PERSON_NAME] 4 Food 3 Beverages 5" at bounding box center [575, 580] width 199 height 756
click at [476, 390] on div "Food 3" at bounding box center [575, 404] width 199 height 43
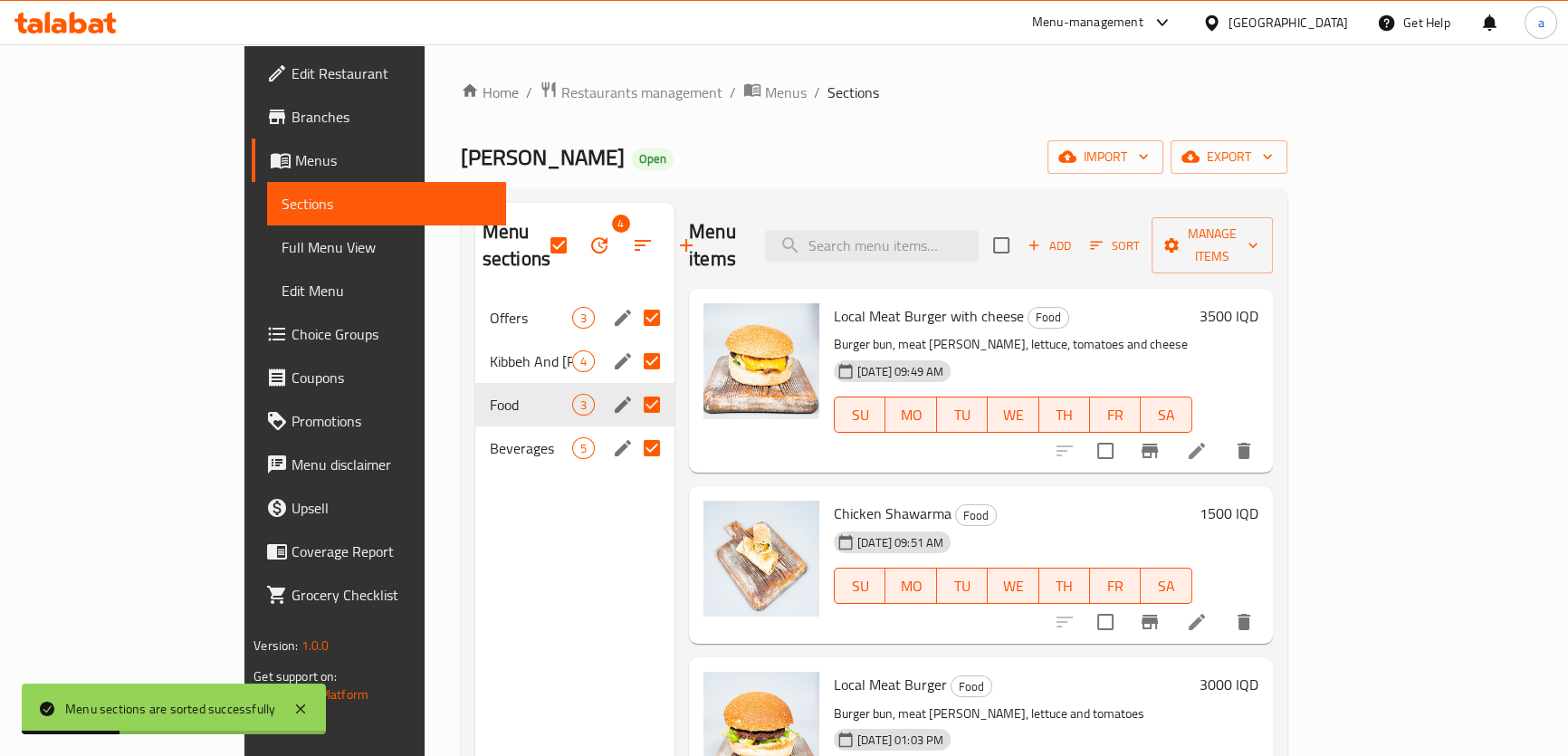
click at [281, 248] on span "Full Menu View" at bounding box center [386, 246] width 210 height 21
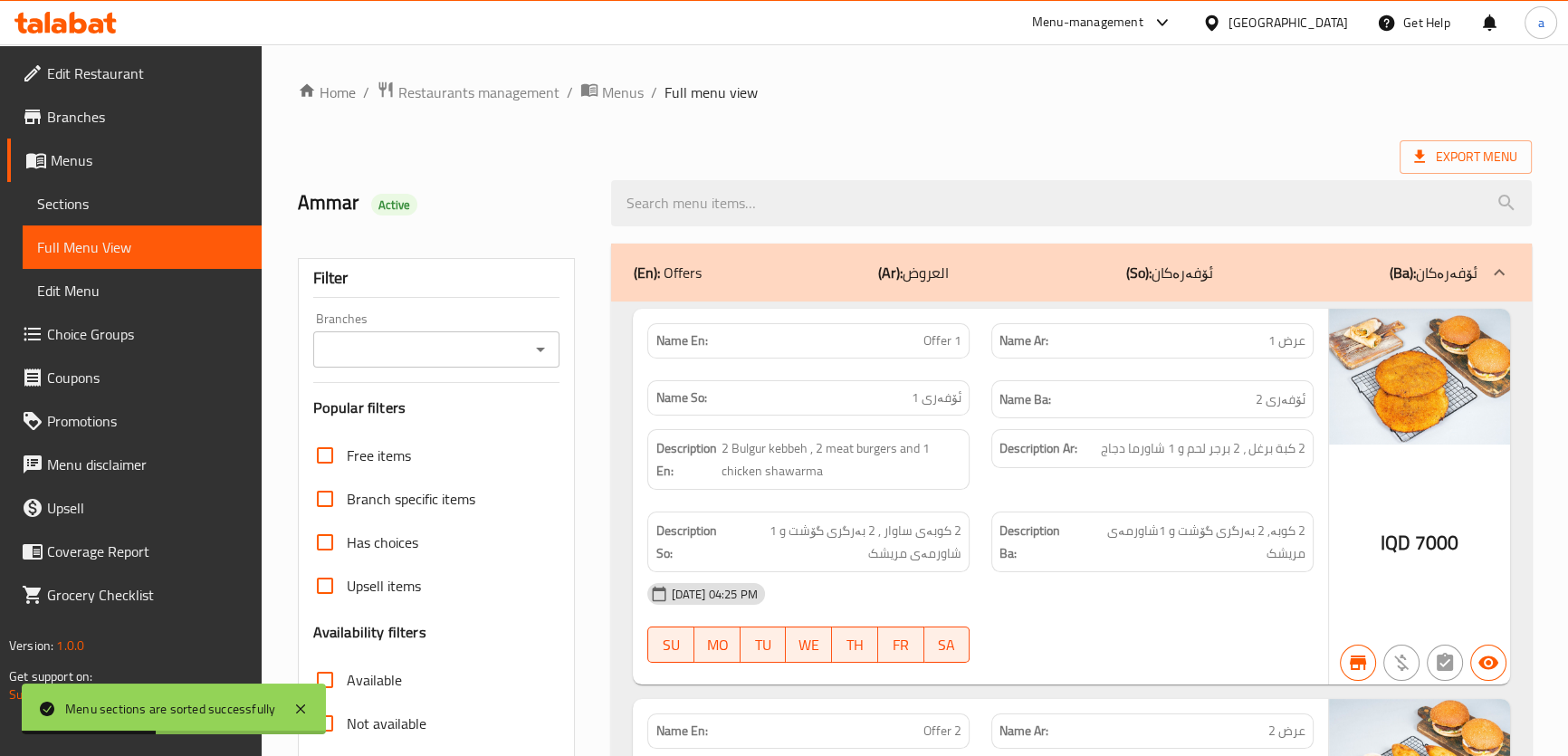
click at [530, 340] on icon "Open" at bounding box center [540, 349] width 21 height 21
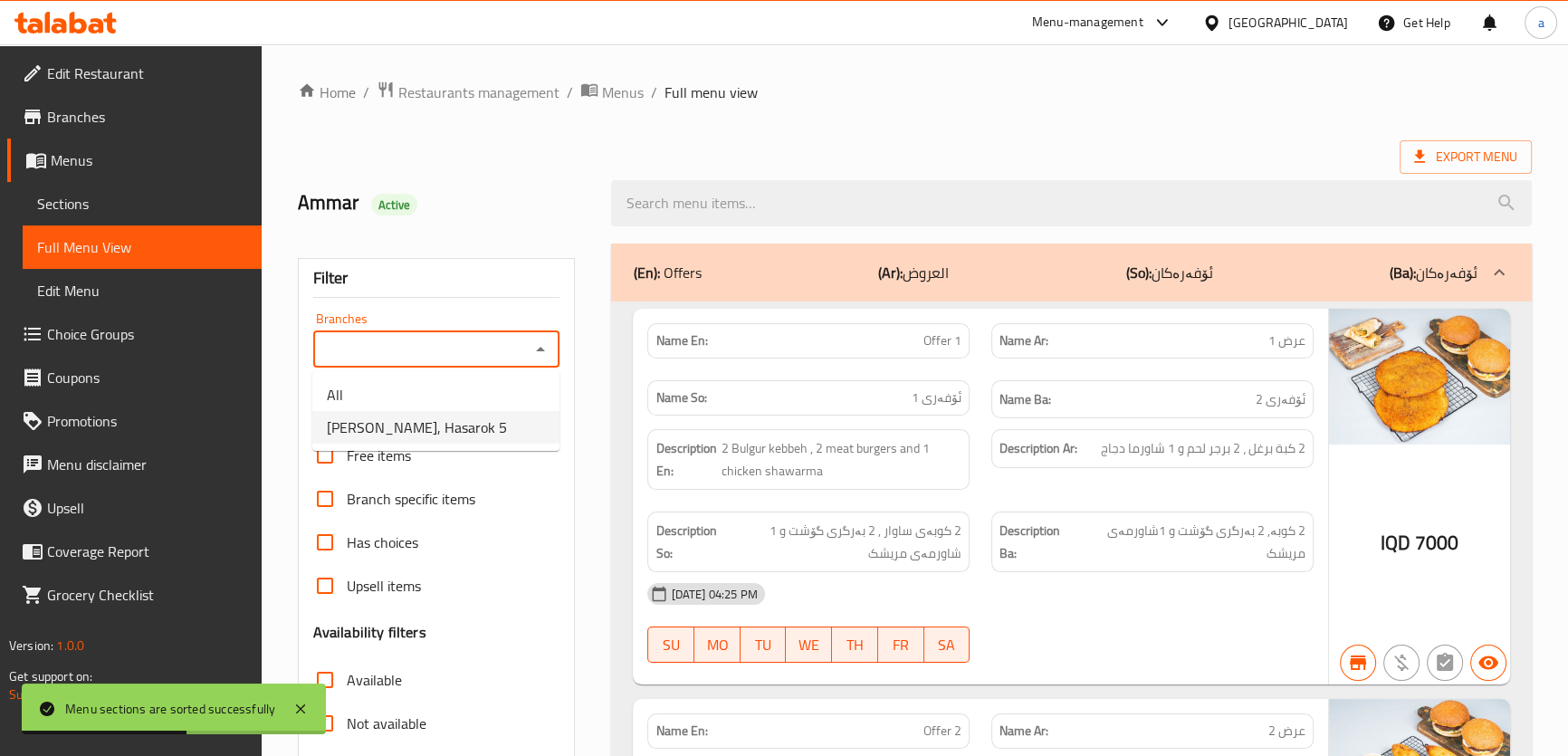
click at [485, 438] on span "[PERSON_NAME], Hasarok 5" at bounding box center [417, 427] width 180 height 21
type input "[PERSON_NAME], Hasarok 5"
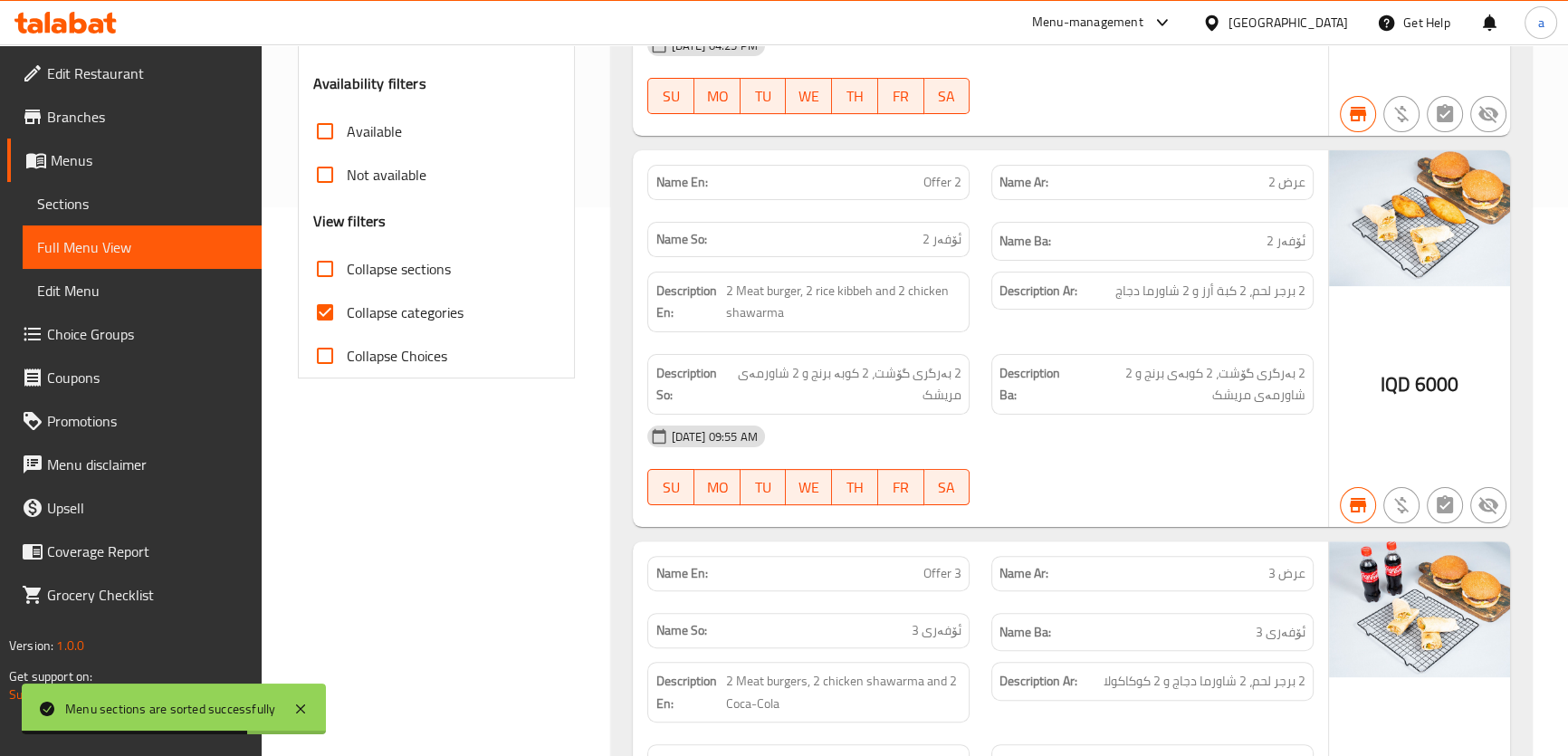
click at [414, 311] on span "Collapse categories" at bounding box center [405, 312] width 117 height 21
click at [347, 311] on input "Collapse categories" at bounding box center [325, 312] width 44 height 43
checkbox input "false"
click at [409, 272] on span "Collapse sections" at bounding box center [399, 268] width 105 height 21
click at [347, 272] on input "Collapse sections" at bounding box center [325, 268] width 44 height 43
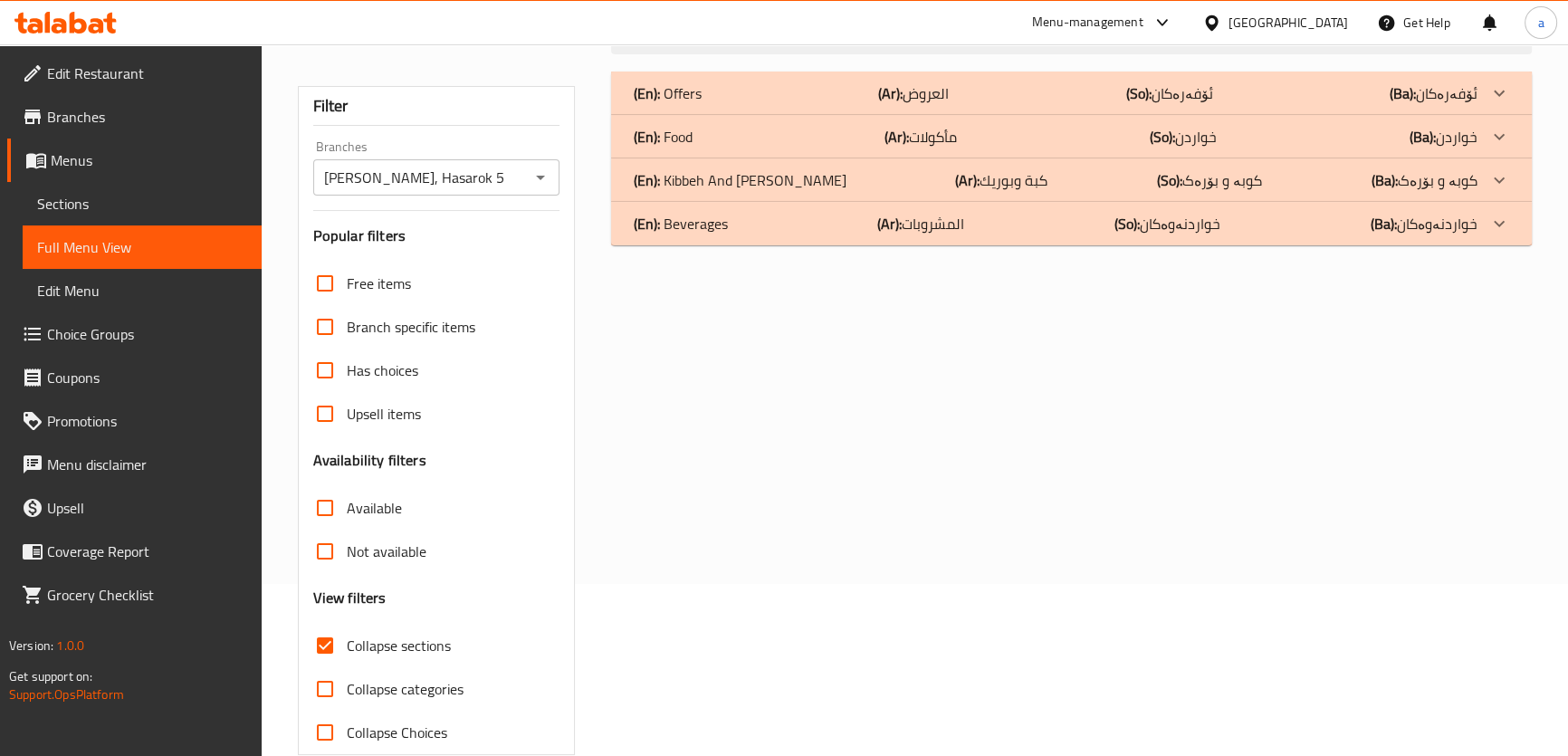
scroll to position [206, 0]
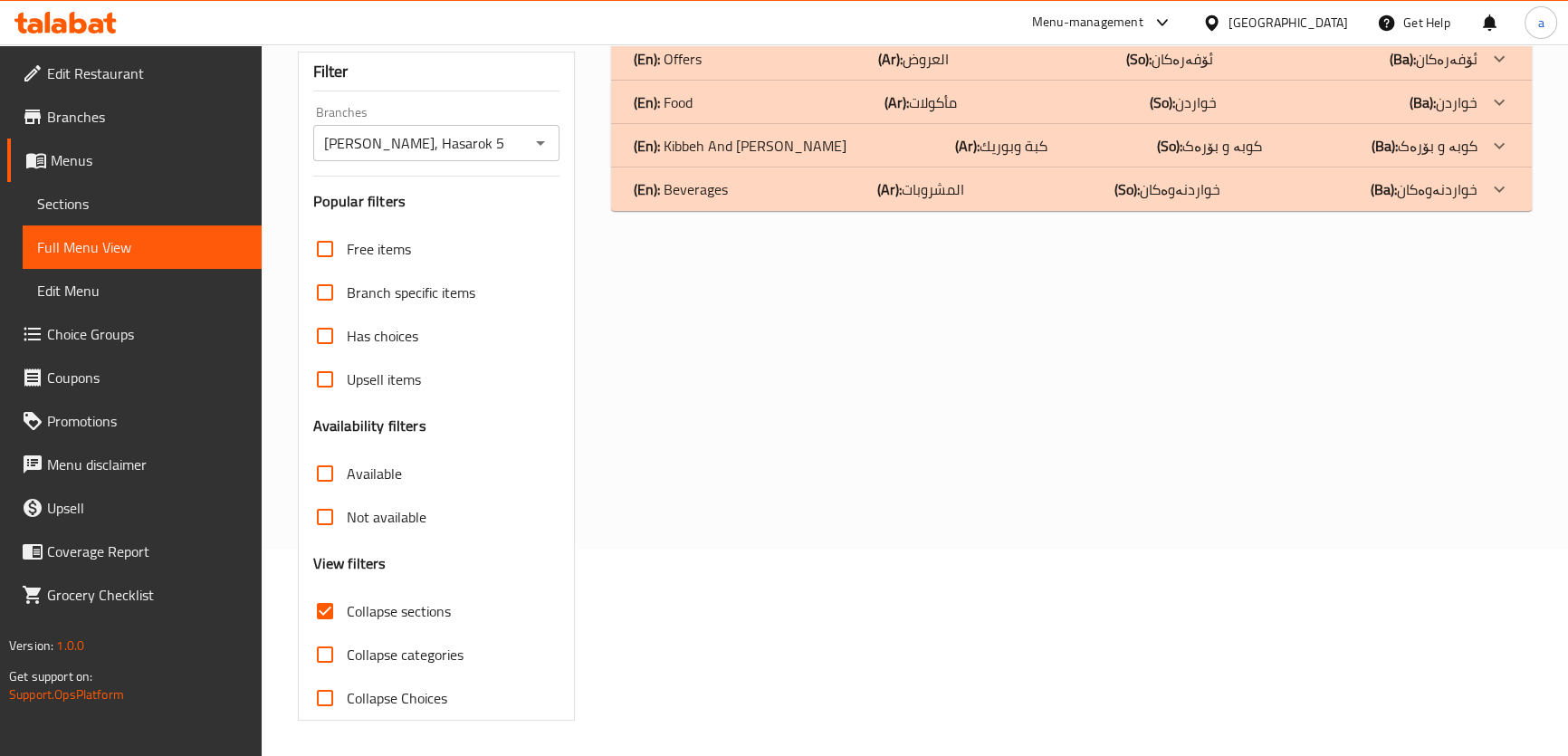
click at [424, 607] on span "Collapse sections" at bounding box center [399, 611] width 105 height 21
click at [347, 607] on input "Collapse sections" at bounding box center [325, 611] width 44 height 43
checkbox input "false"
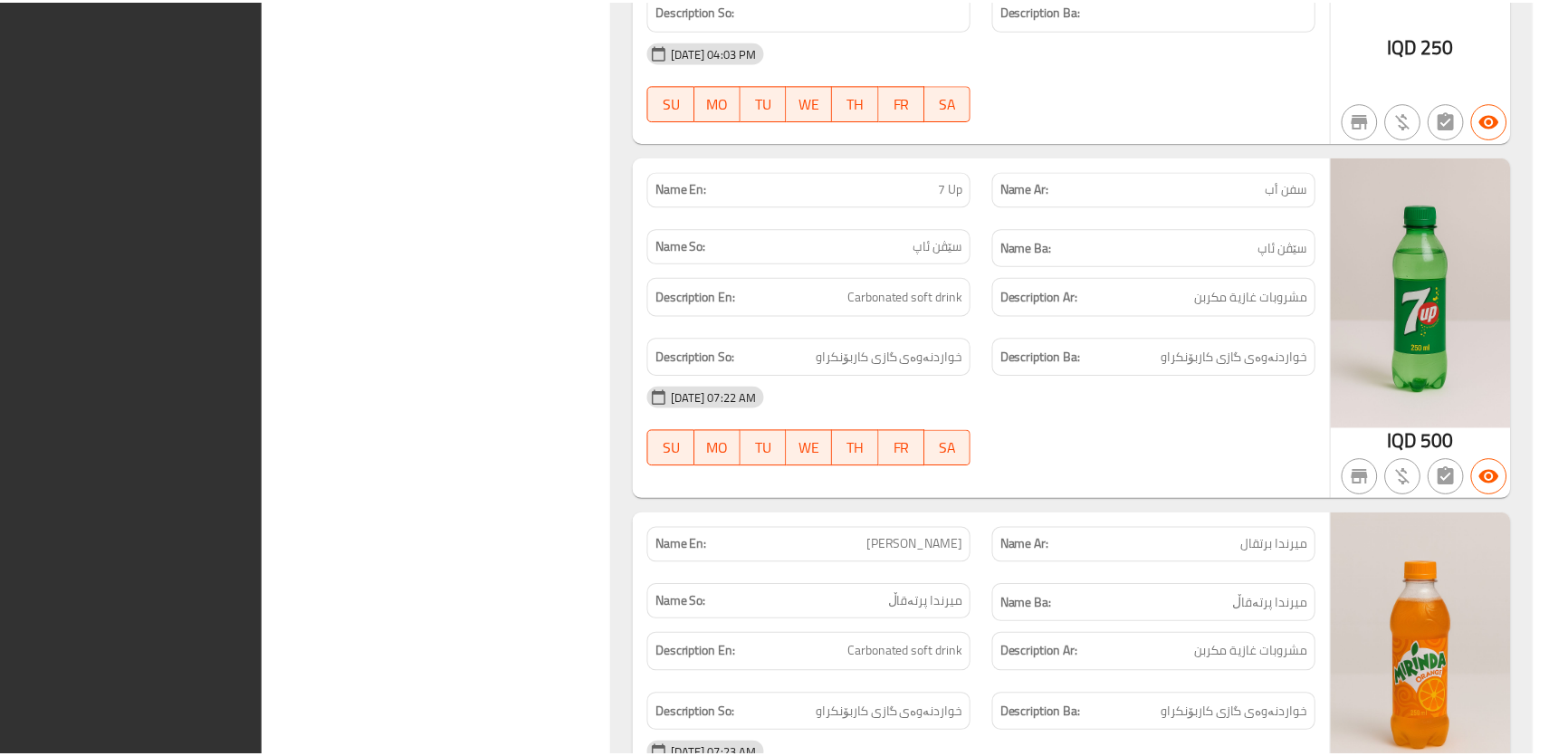
scroll to position [5296, 0]
